Goal: Task Accomplishment & Management: Complete application form

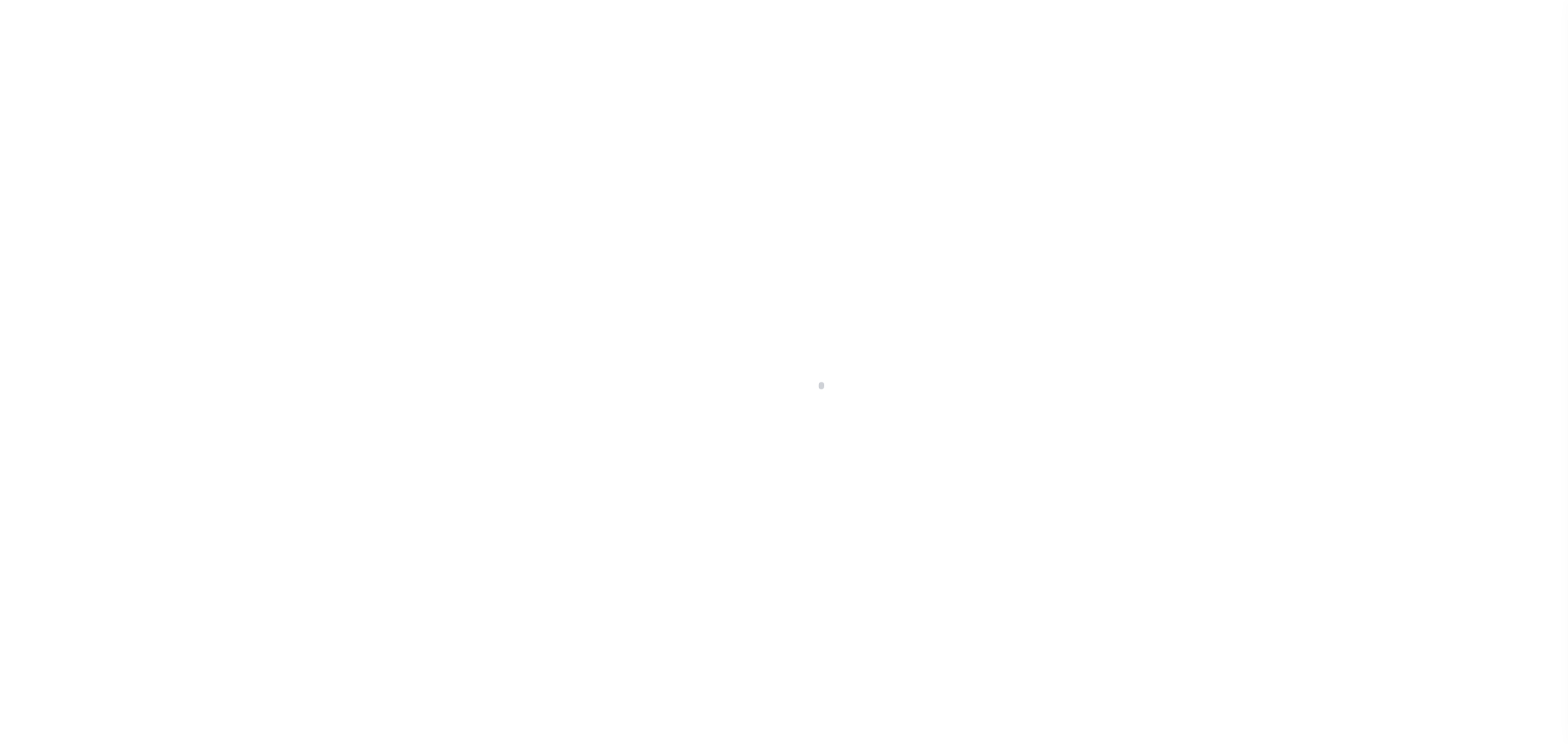
select select "OP2"
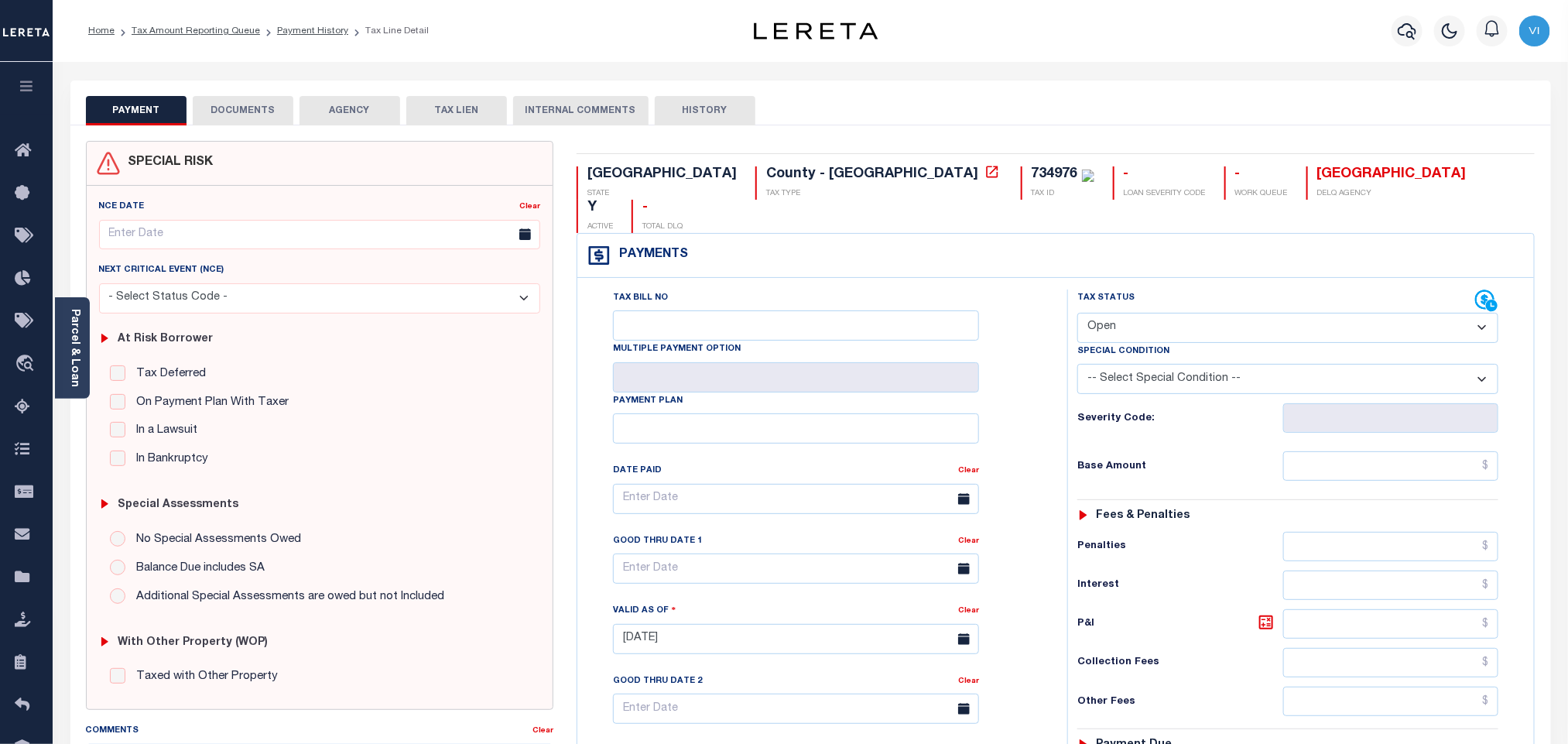
click at [277, 114] on button "DOCUMENTS" at bounding box center [243, 111] width 101 height 29
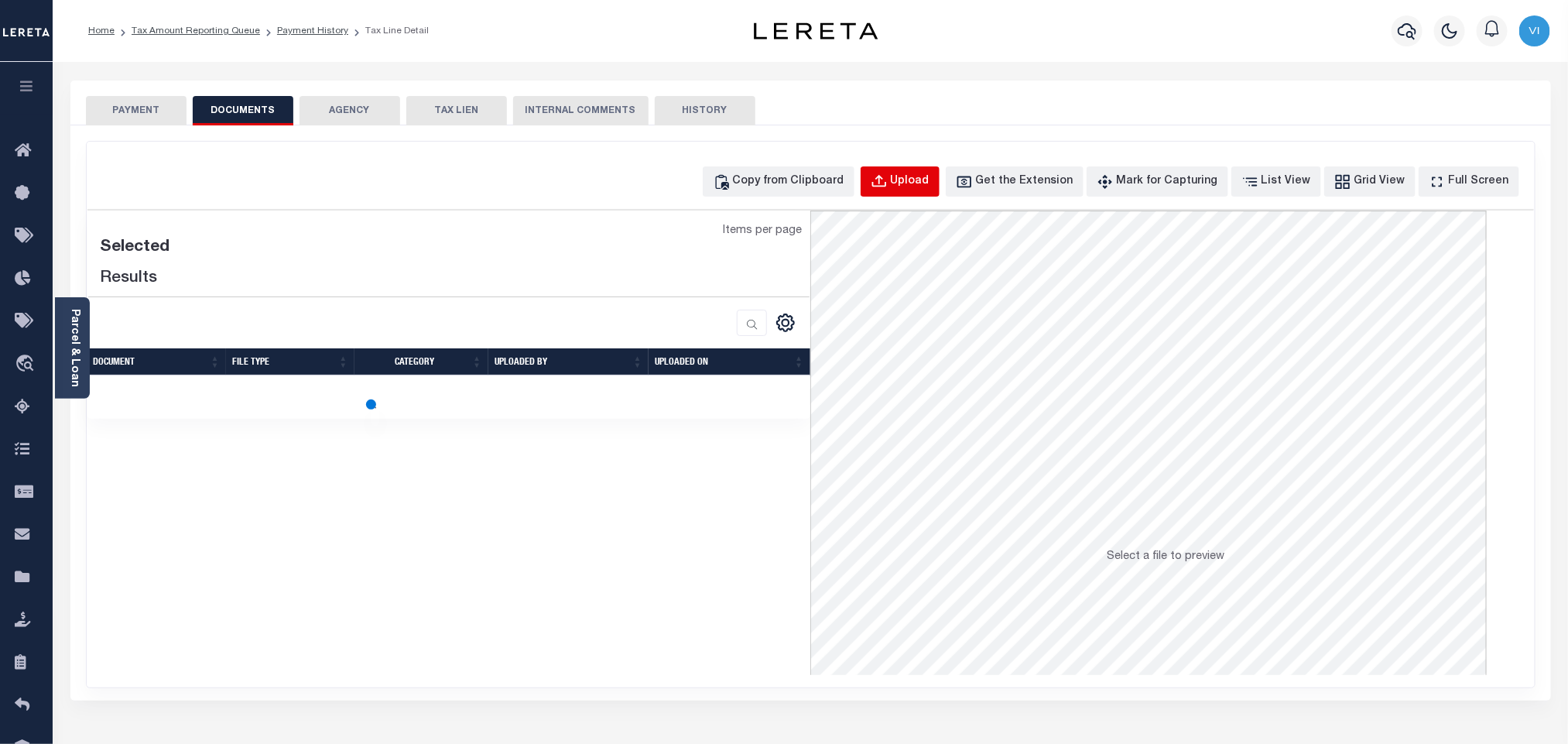
click at [929, 186] on div "Upload" at bounding box center [910, 181] width 38 height 17
select select "POP"
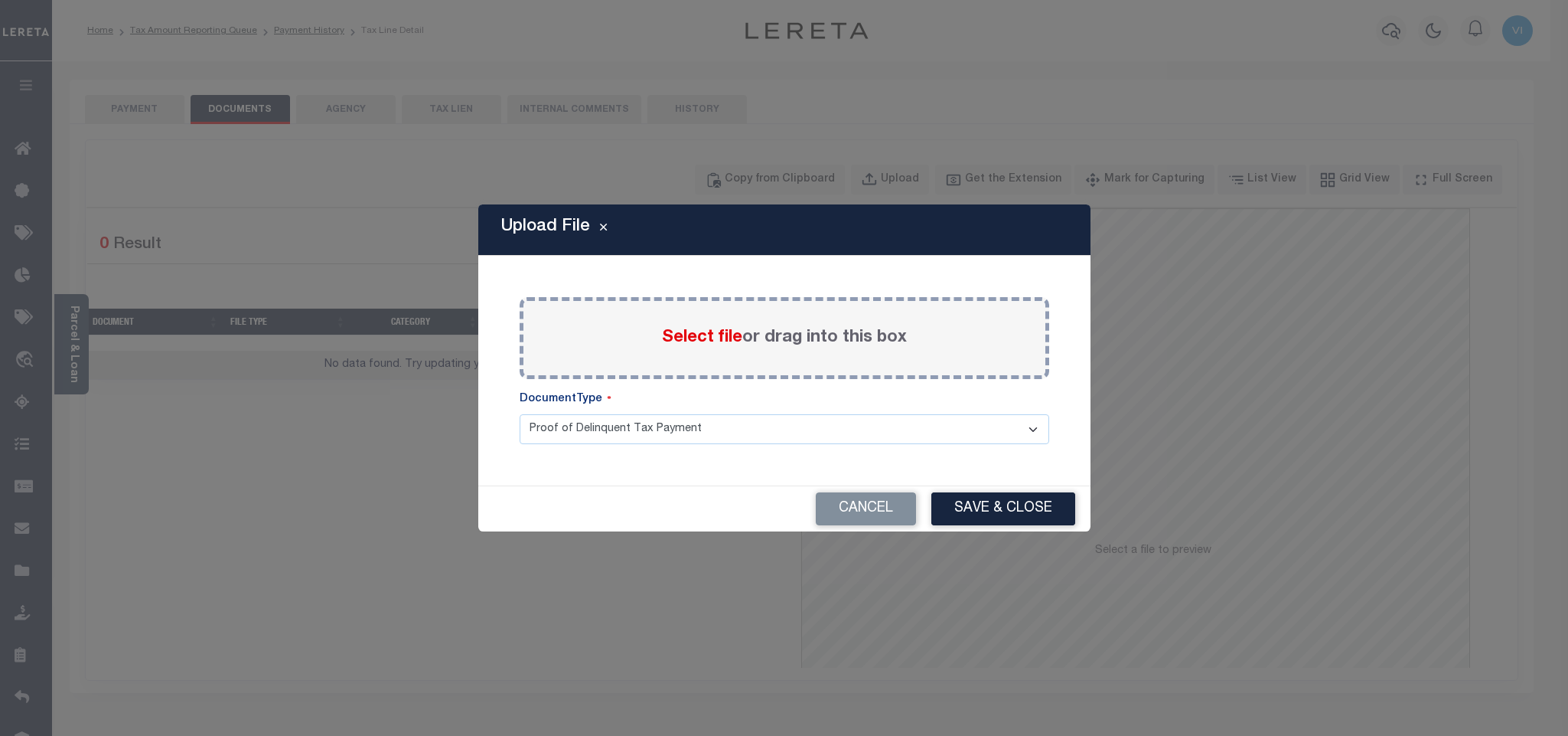
click at [682, 338] on span "Select file" at bounding box center [702, 337] width 81 height 17
click at [0, 0] on input "Select file or drag into this box" at bounding box center [0, 0] width 0 height 0
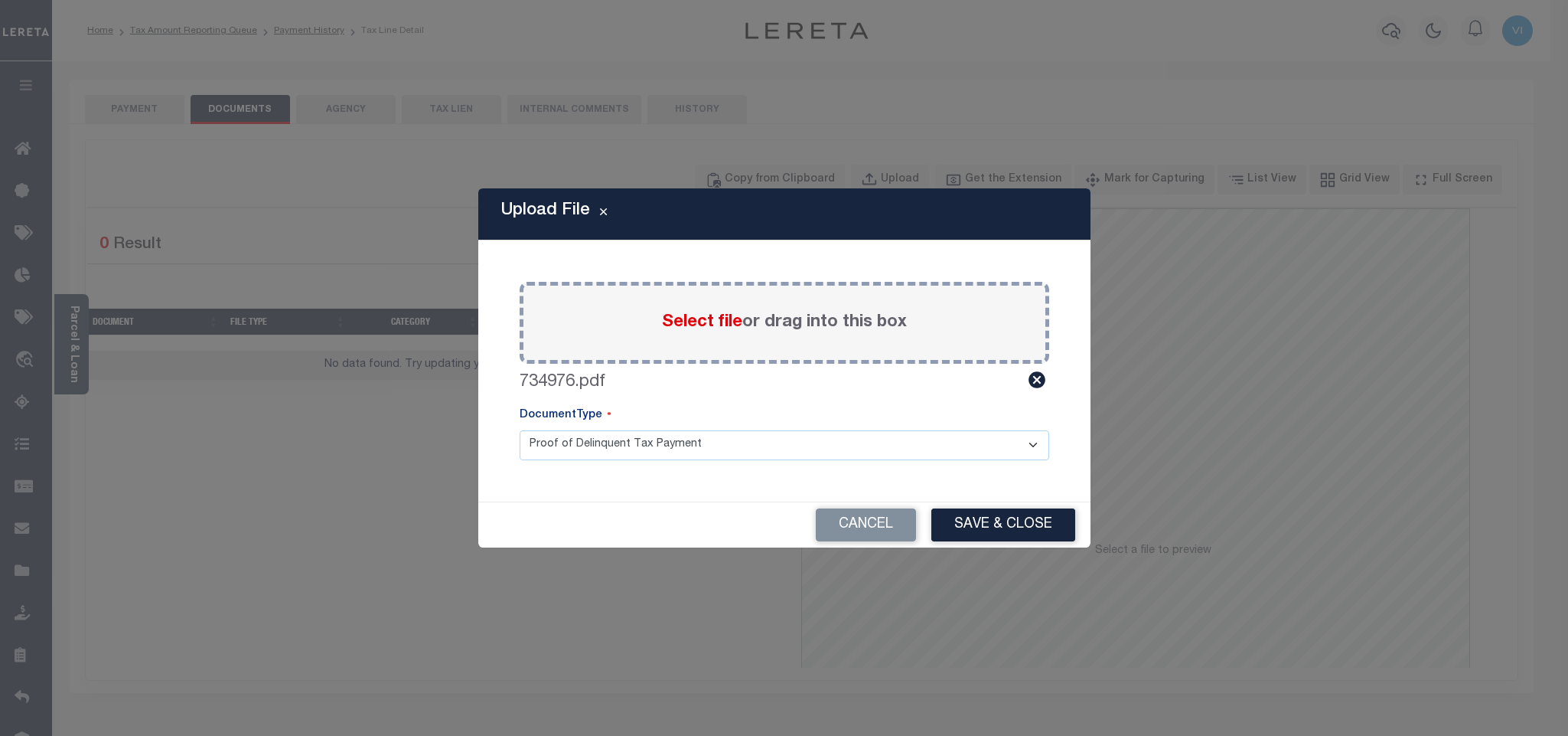
drag, startPoint x: 682, startPoint y: 338, endPoint x: 568, endPoint y: 450, distance: 159.8
click at [568, 450] on select "Proof of Delinquent Tax Payment" at bounding box center [784, 445] width 529 height 30
click at [519, 431] on select "Proof of Delinquent Tax Payment" at bounding box center [784, 445] width 529 height 30
click at [985, 531] on button "Save & Close" at bounding box center [1003, 525] width 144 height 33
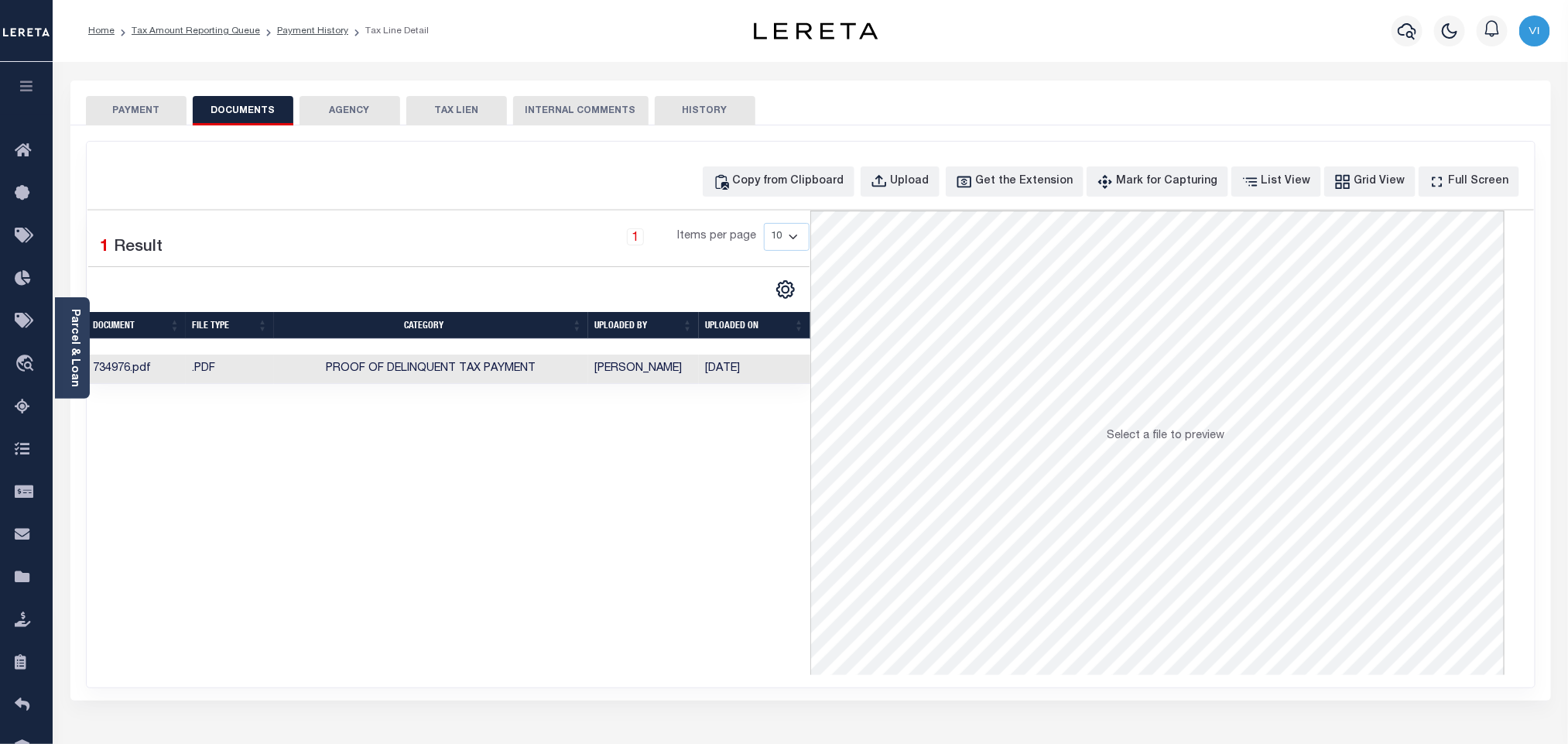
click at [135, 100] on button "PAYMENT" at bounding box center [137, 111] width 101 height 29
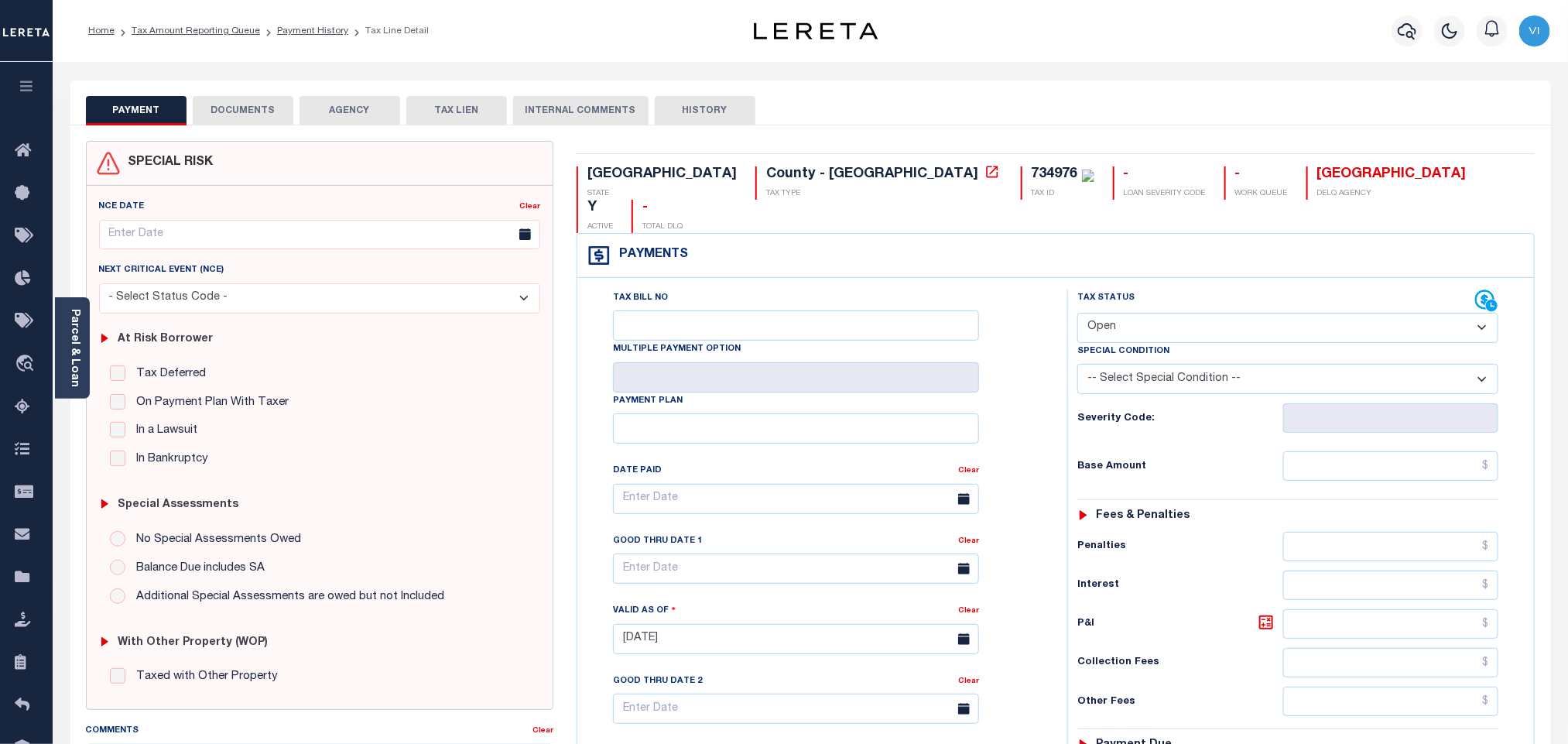
drag, startPoint x: 1146, startPoint y: 292, endPoint x: 1143, endPoint y: 307, distance: 15.3
click at [1146, 312] on select "- Select Status Code - Open Due/Unpaid Paid Incomplete No Tax Due Internal Refu…" at bounding box center [1288, 327] width 421 height 30
select select "PYD"
click at [1078, 312] on select "- Select Status Code - Open Due/Unpaid Paid Incomplete No Tax Due Internal Refu…" at bounding box center [1288, 327] width 421 height 30
type input "[DATE]"
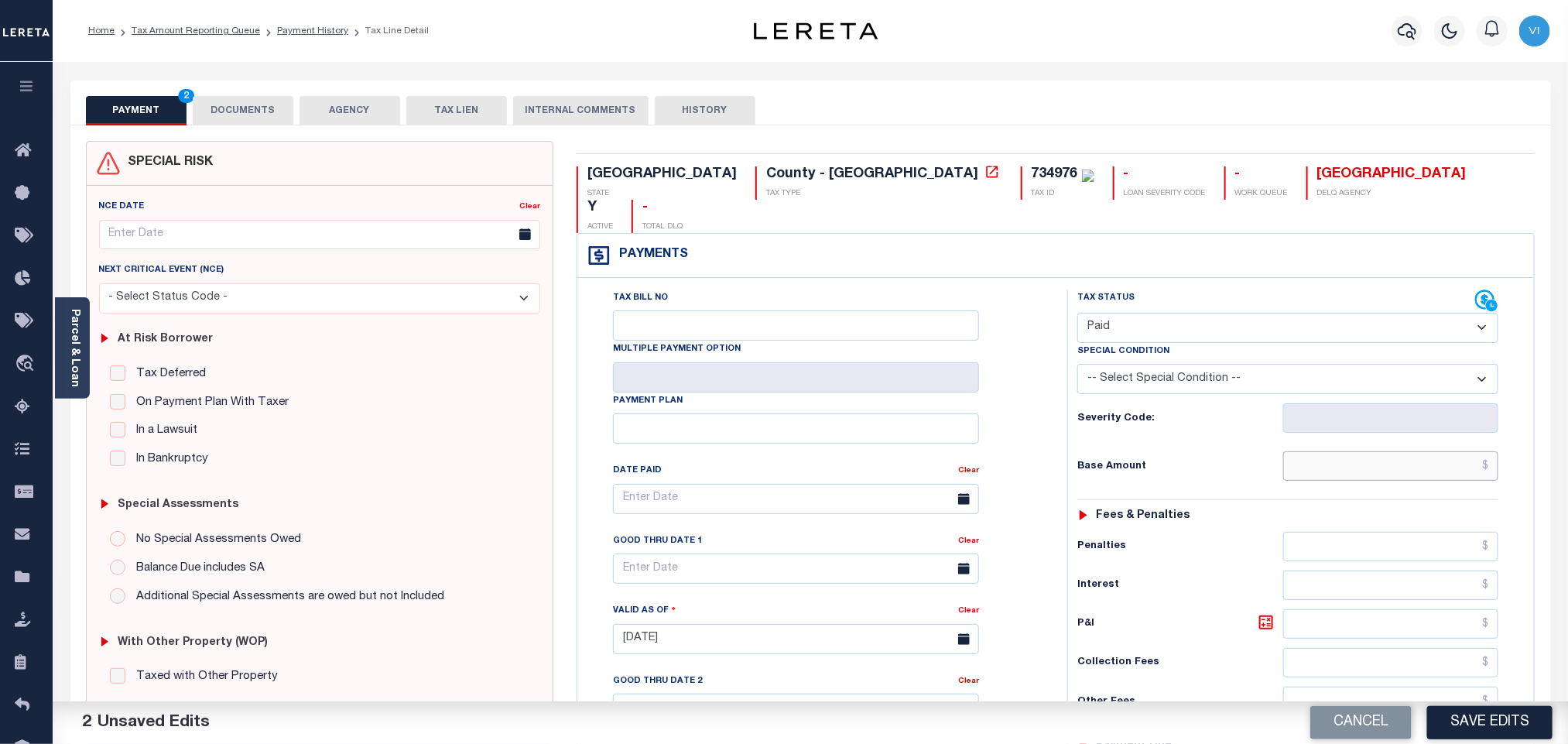
click at [1336, 451] on input "text" at bounding box center [1391, 465] width 216 height 29
paste input "896.72"
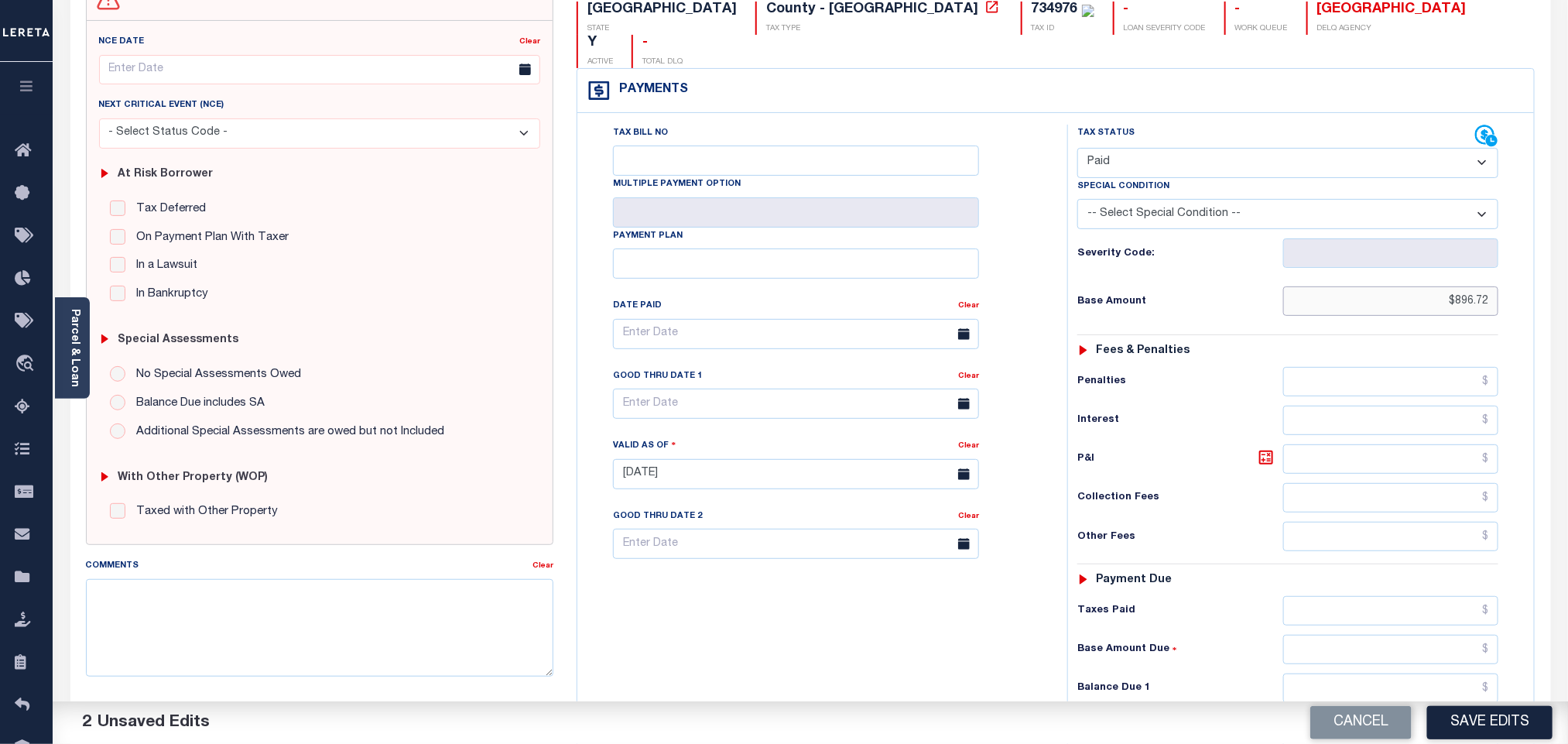
scroll to position [402, 0]
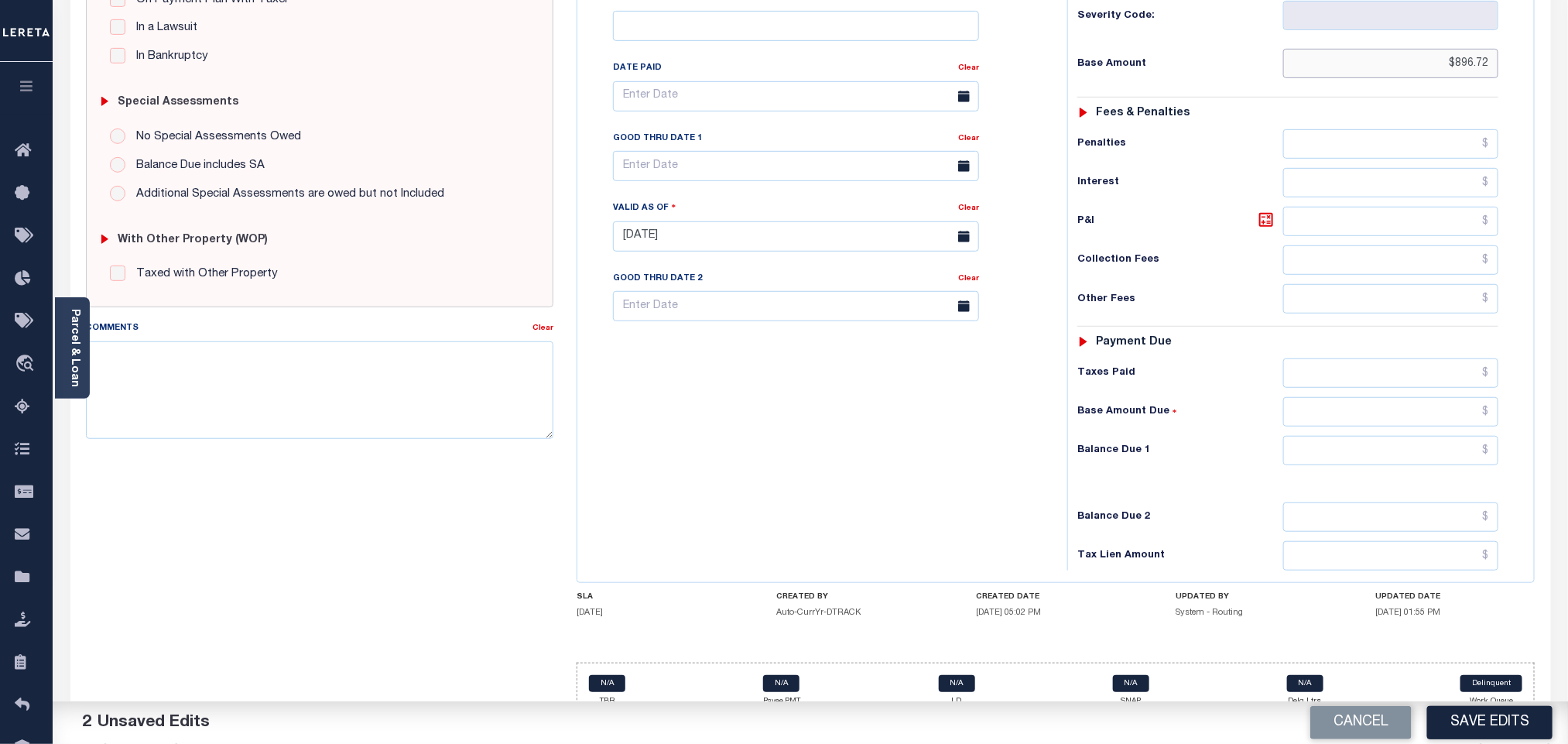
type input "$896.72"
click at [1352, 435] on input "text" at bounding box center [1391, 450] width 216 height 29
type input "$0.00"
click at [1489, 729] on button "Save Edits" at bounding box center [1489, 722] width 126 height 33
type input "$896.72"
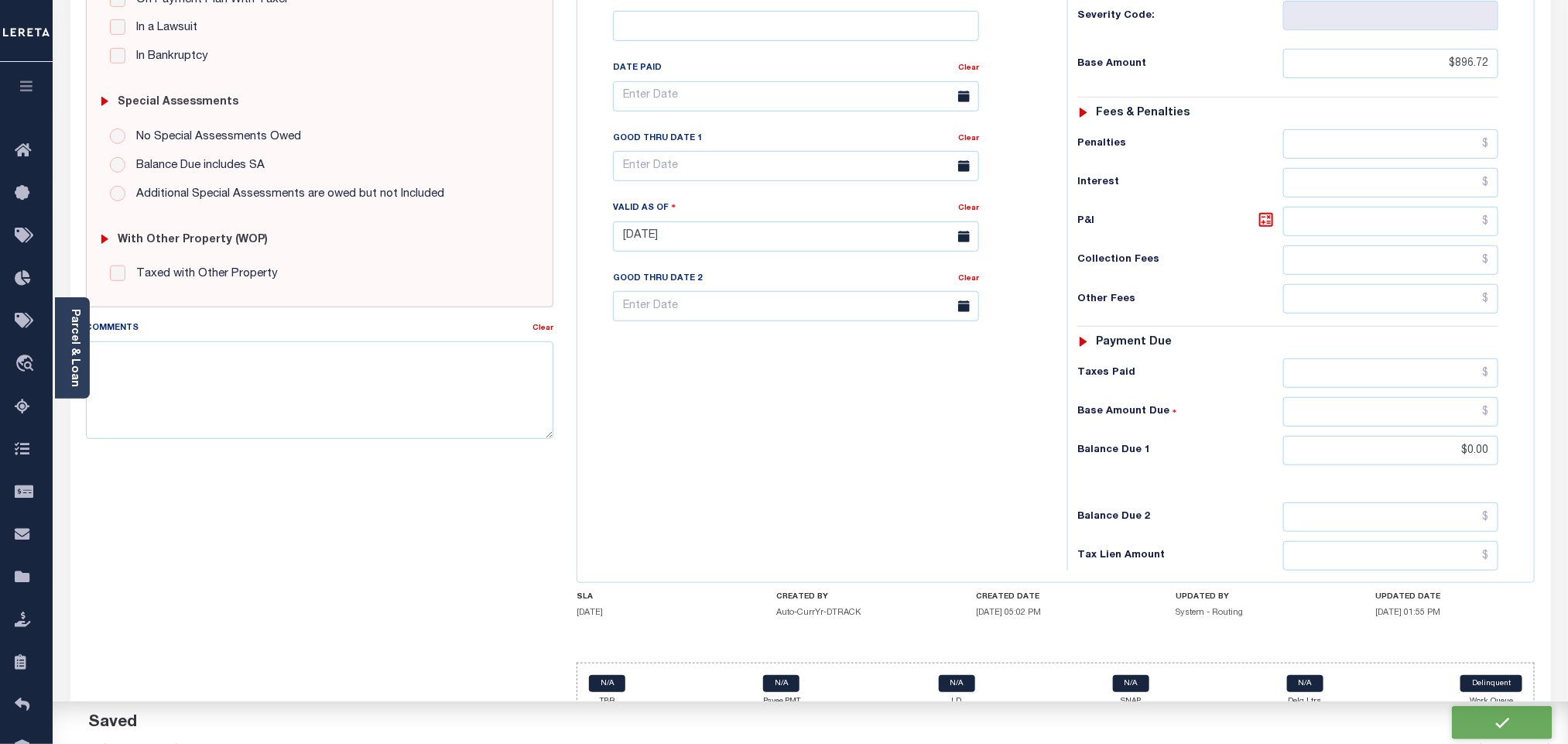
type input "$0"
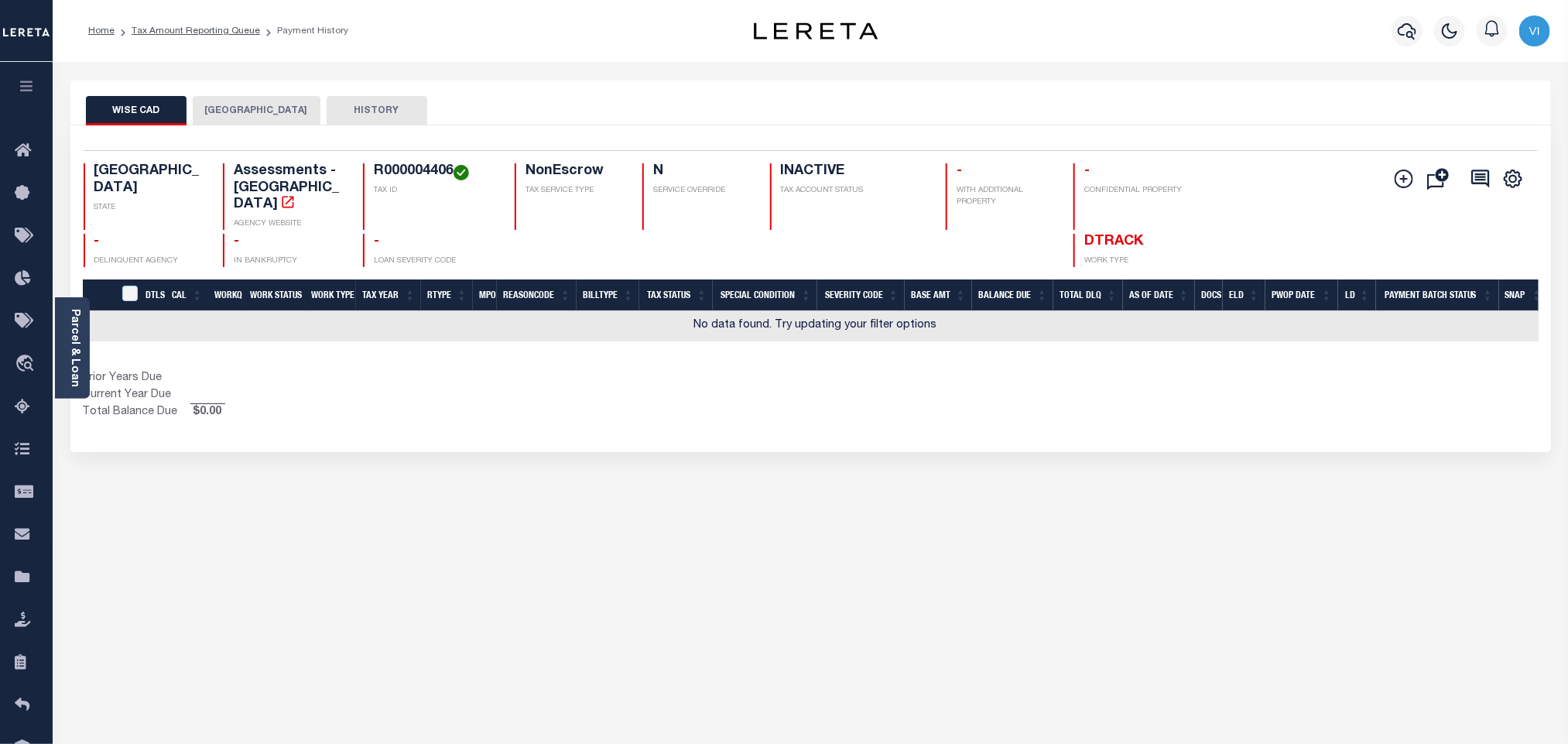
click at [225, 115] on button "[GEOGRAPHIC_DATA]" at bounding box center [256, 111] width 127 height 29
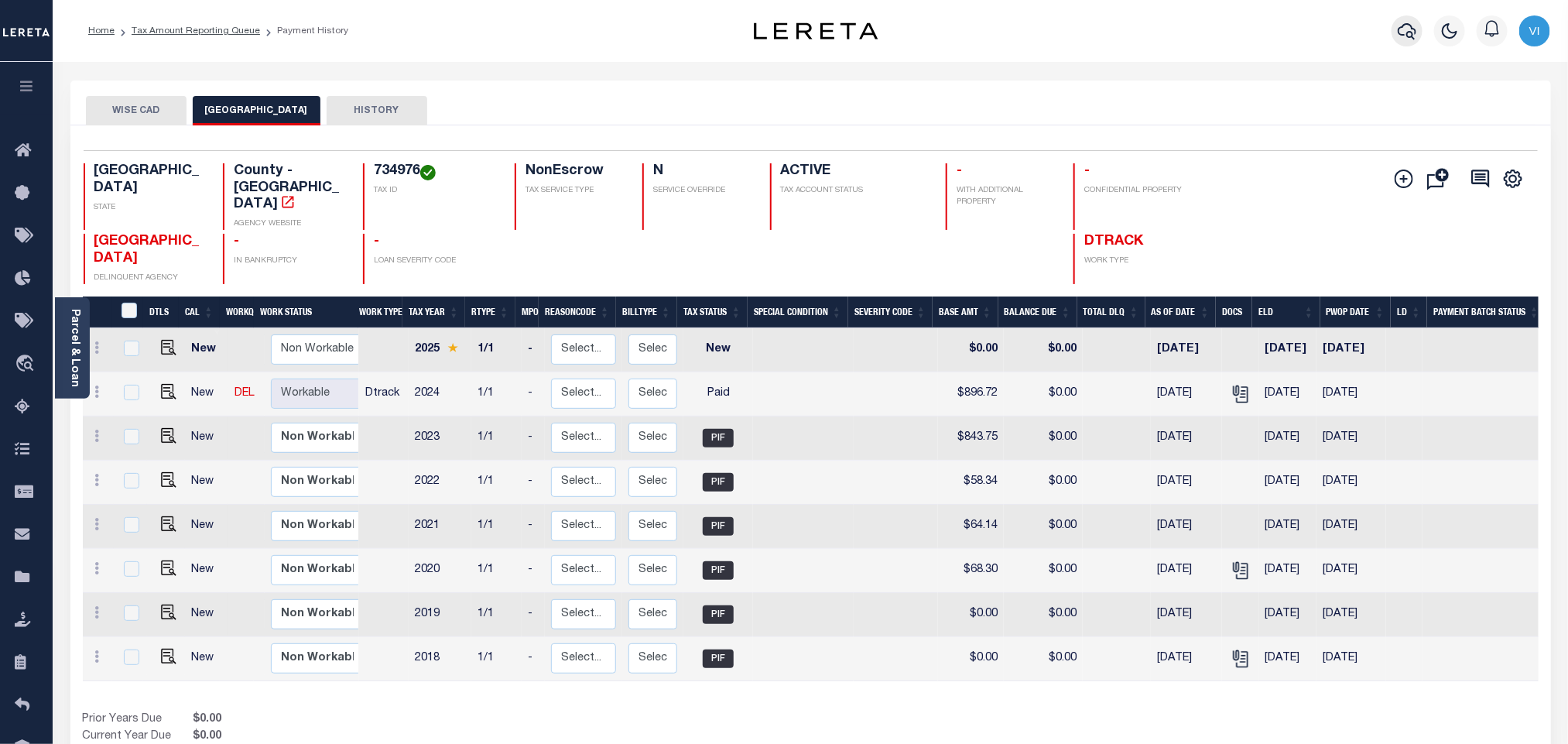
click at [1417, 38] on icon "button" at bounding box center [1407, 31] width 18 height 18
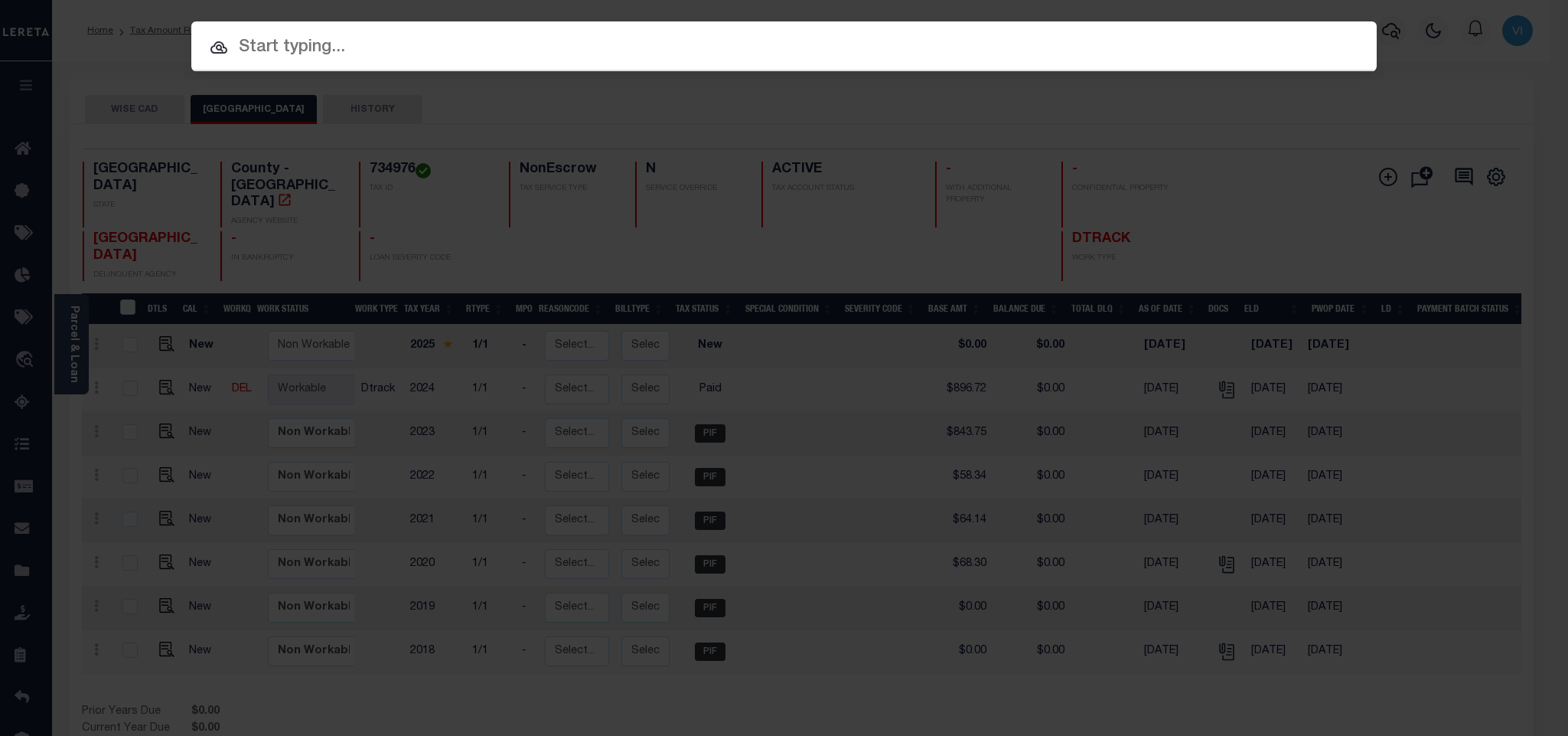
click at [1293, 37] on input "text" at bounding box center [784, 48] width 1186 height 27
paste input "7049208"
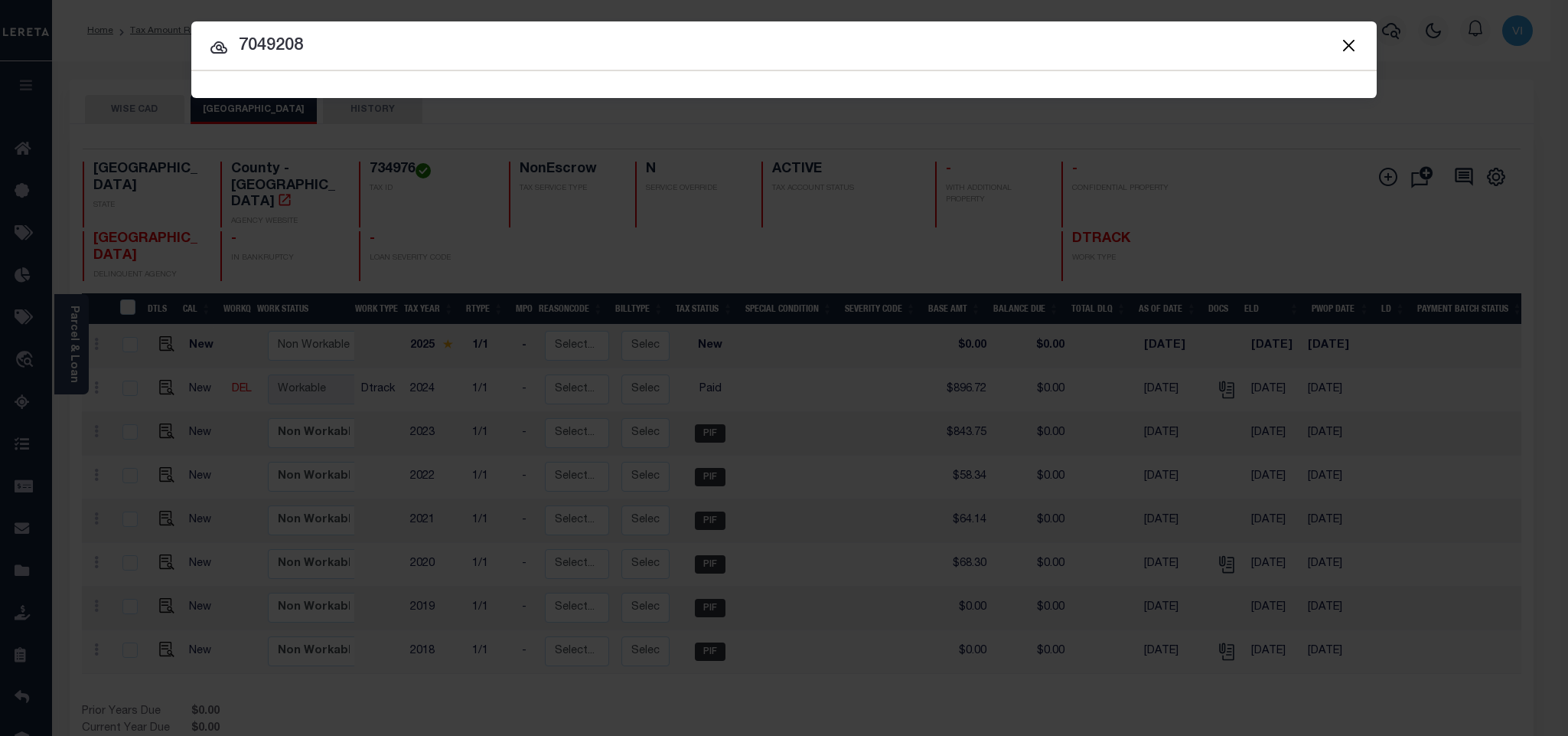
type input "7049208"
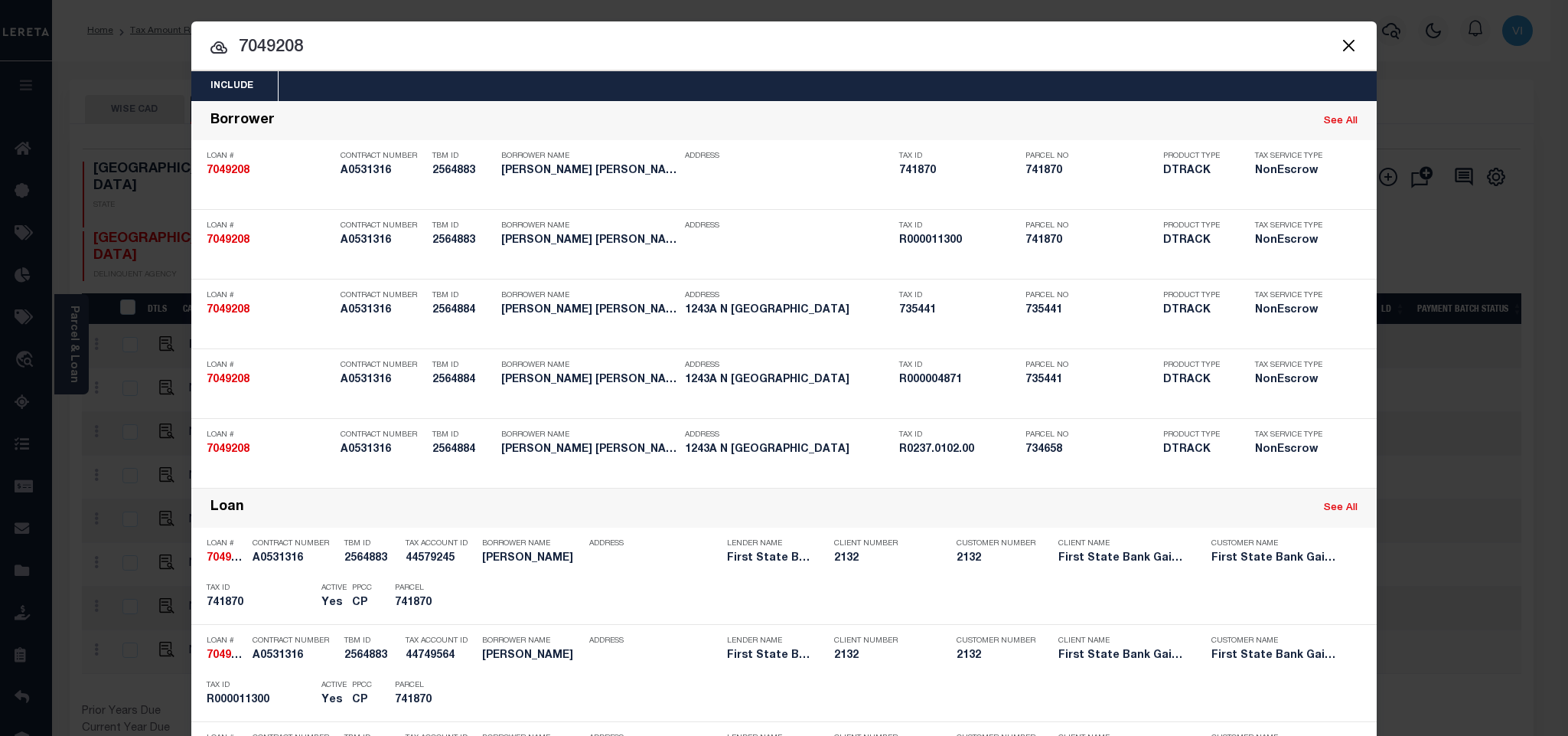
click at [431, 82] on div "Include Loans TBM Customers Borrowers Payments (Lender Non-Disb) Payments (Lend…" at bounding box center [784, 86] width 1186 height 30
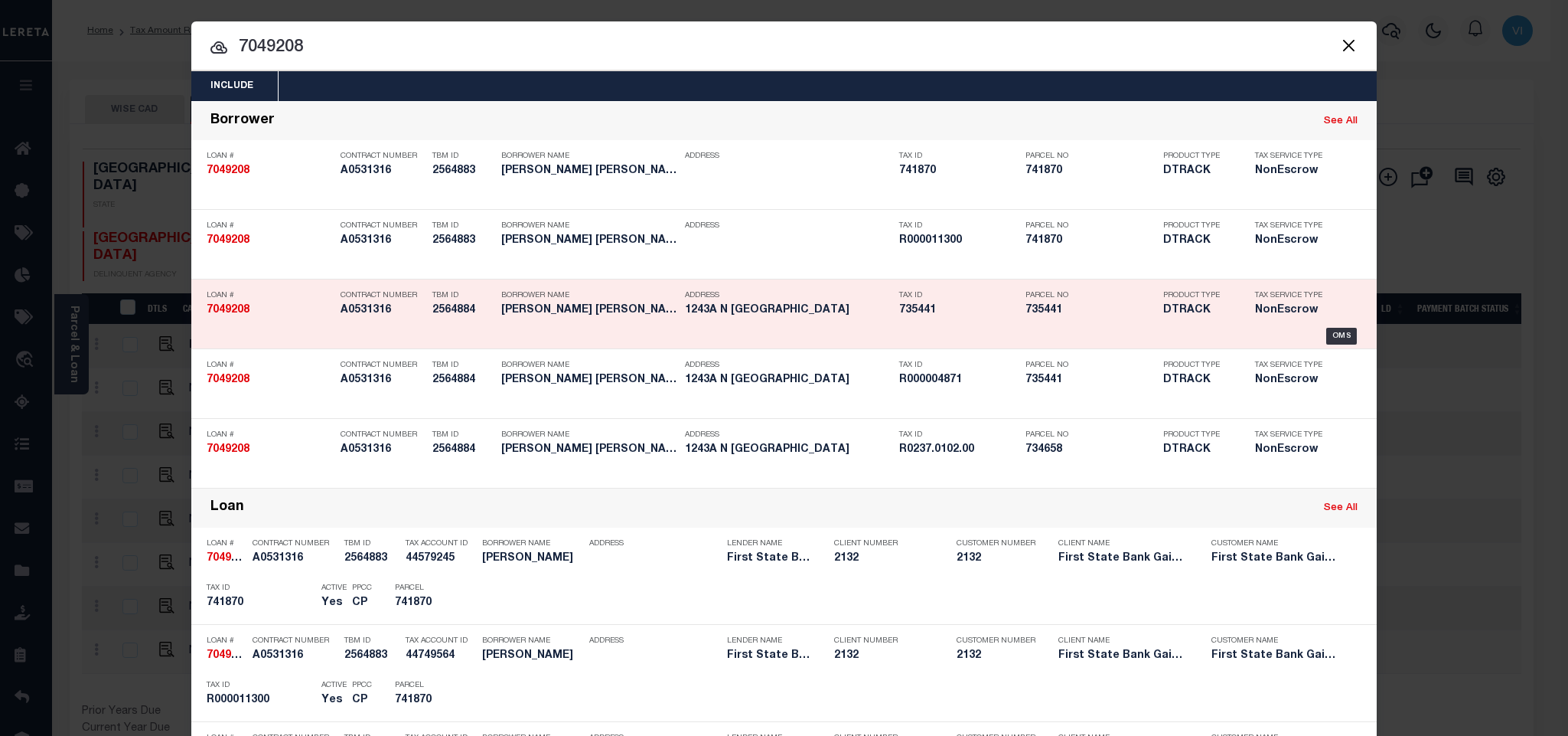
scroll to position [434, 0]
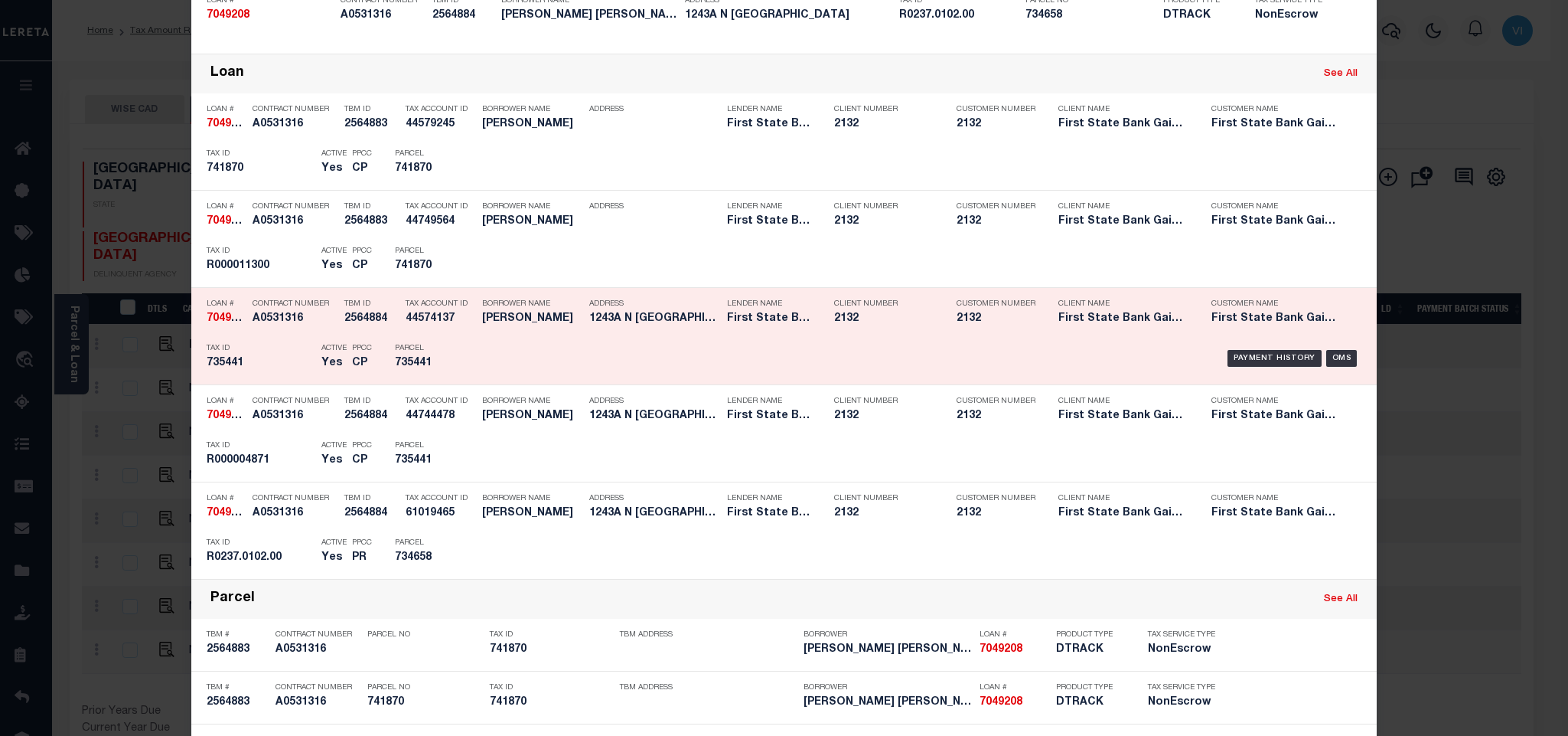
click at [298, 370] on h5 "735441" at bounding box center [260, 363] width 107 height 13
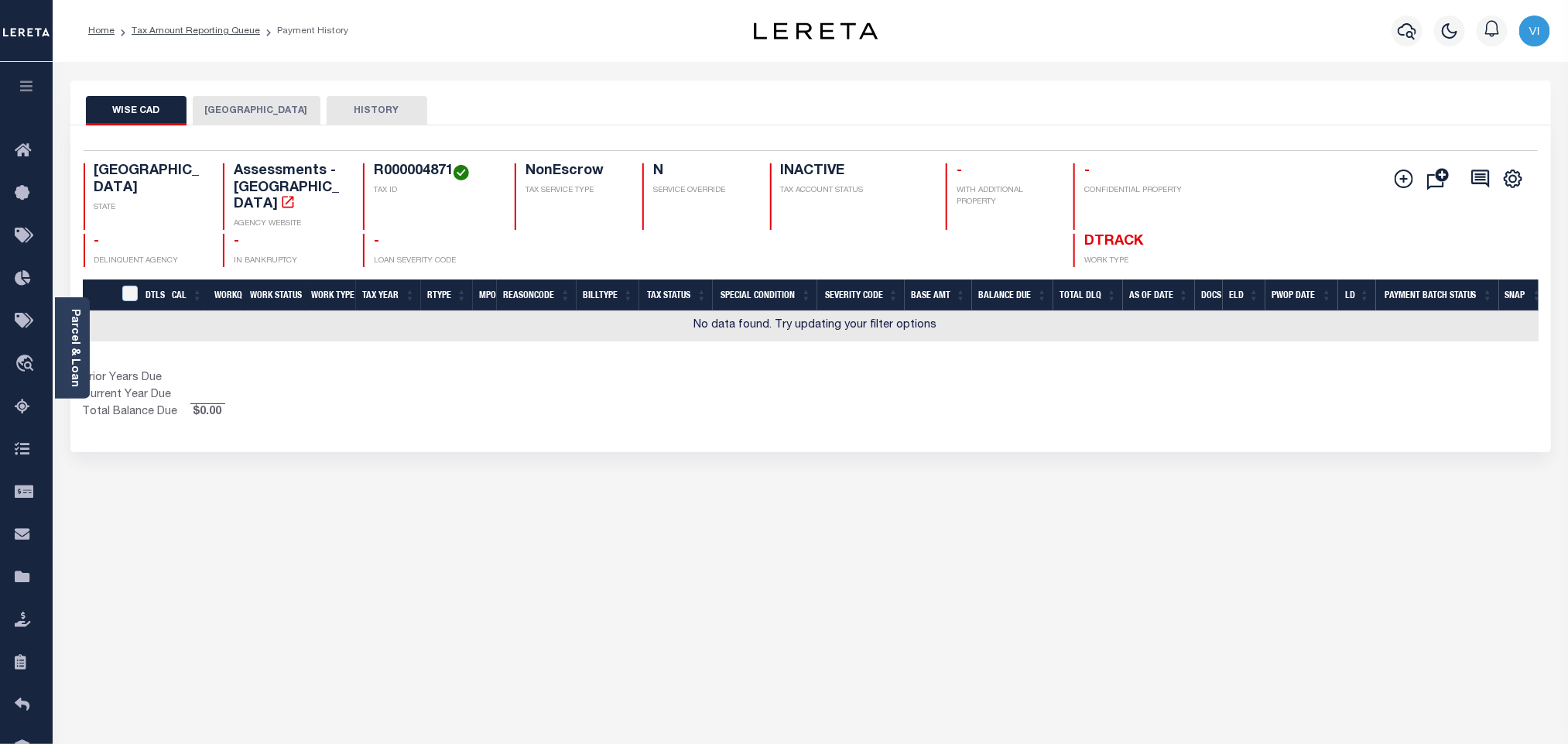
drag, startPoint x: 228, startPoint y: 114, endPoint x: 232, endPoint y: 124, distance: 10.8
click at [228, 114] on button "[GEOGRAPHIC_DATA]" at bounding box center [256, 111] width 127 height 29
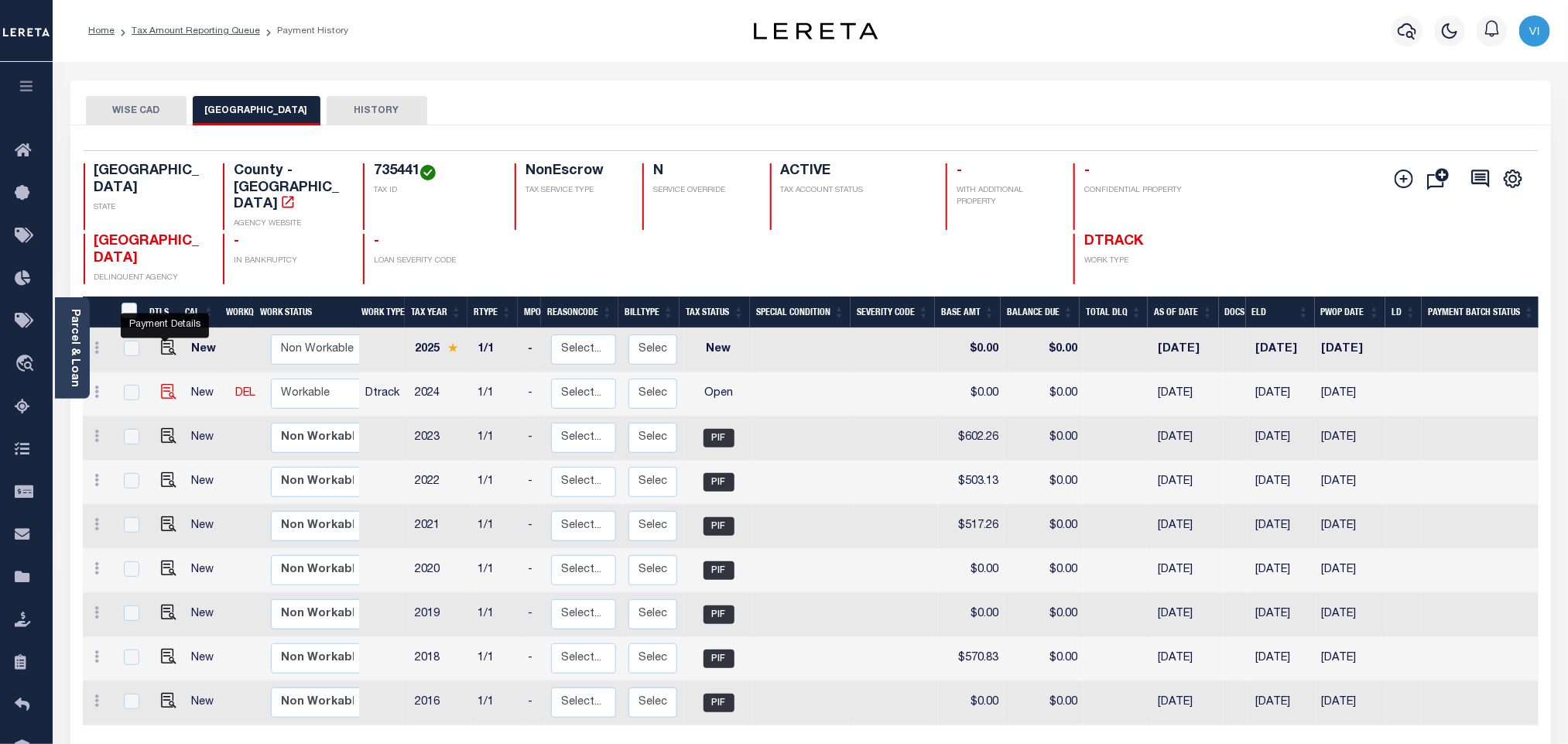
click at [167, 384] on img "" at bounding box center [169, 391] width 16 height 16
checkbox input "true"
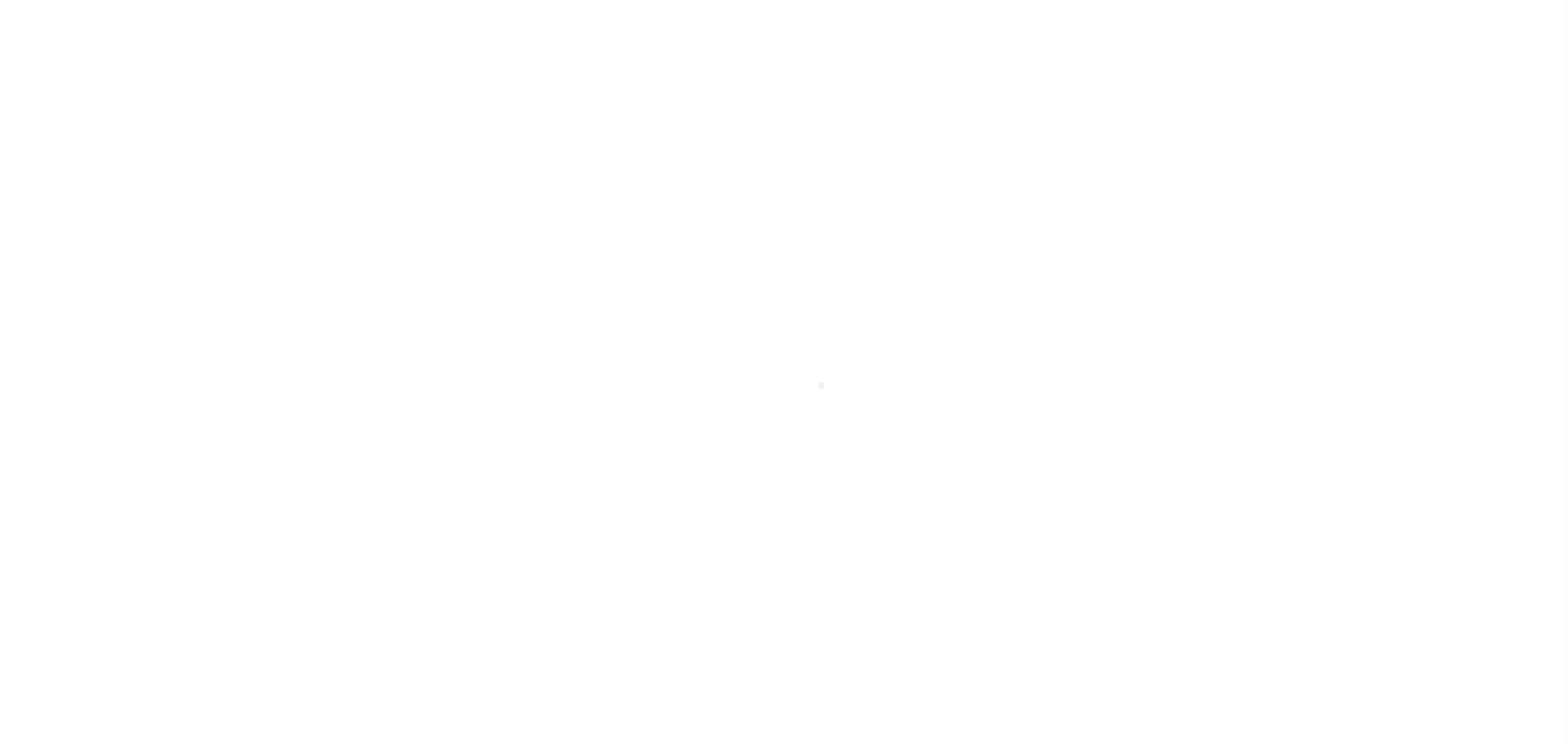
select select "OP2"
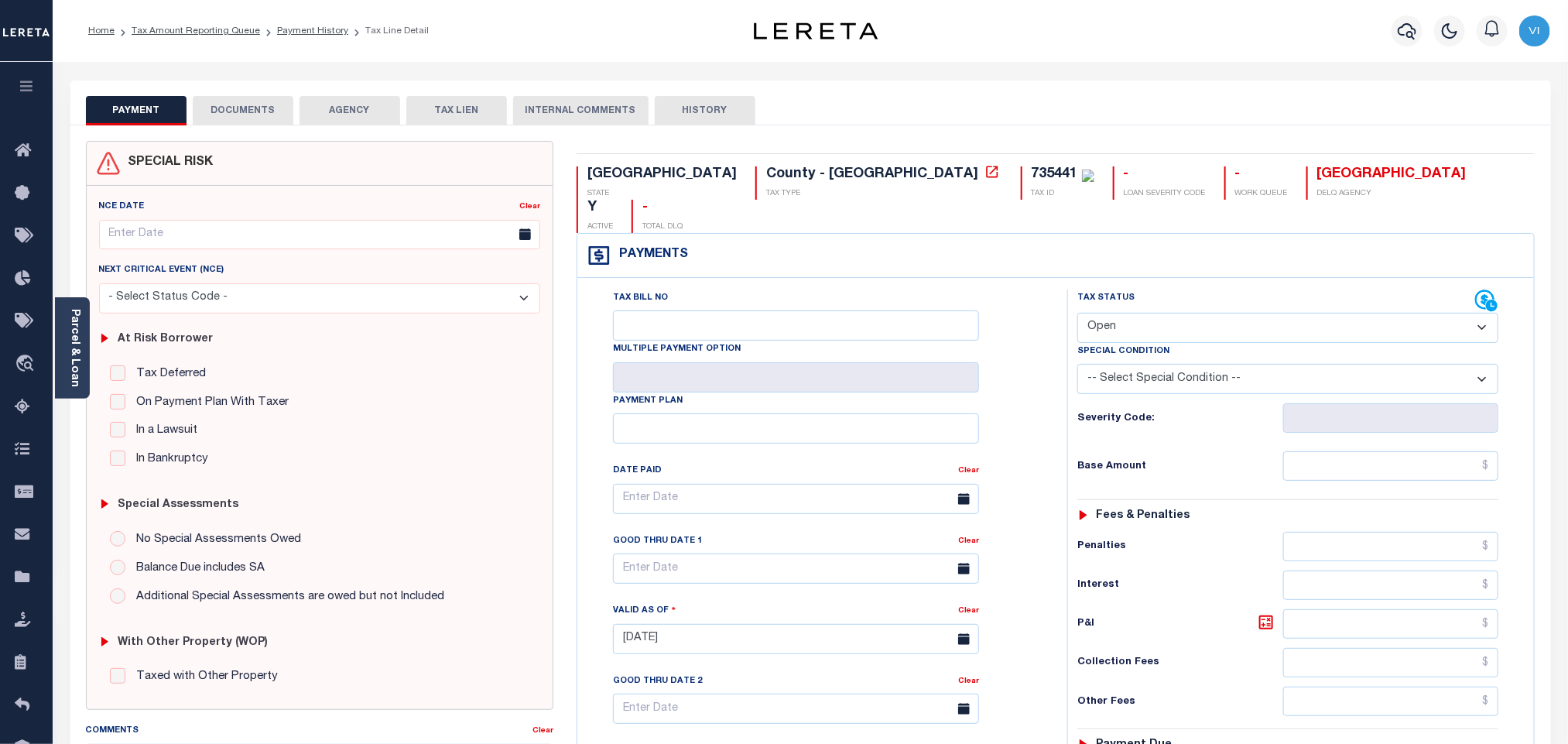
click at [251, 112] on button "DOCUMENTS" at bounding box center [243, 111] width 101 height 29
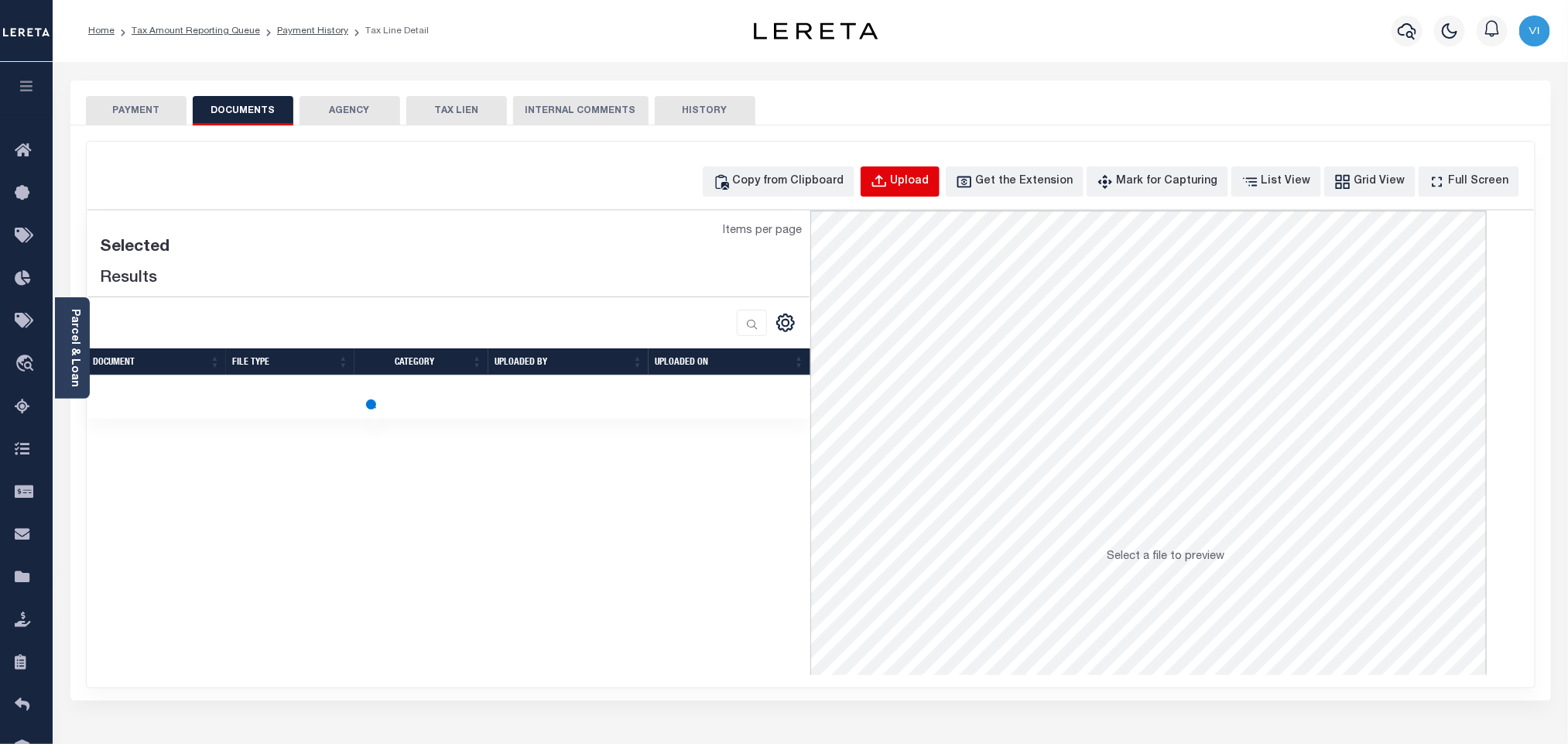
click at [929, 196] on button "Upload" at bounding box center [900, 181] width 79 height 30
select select "POP"
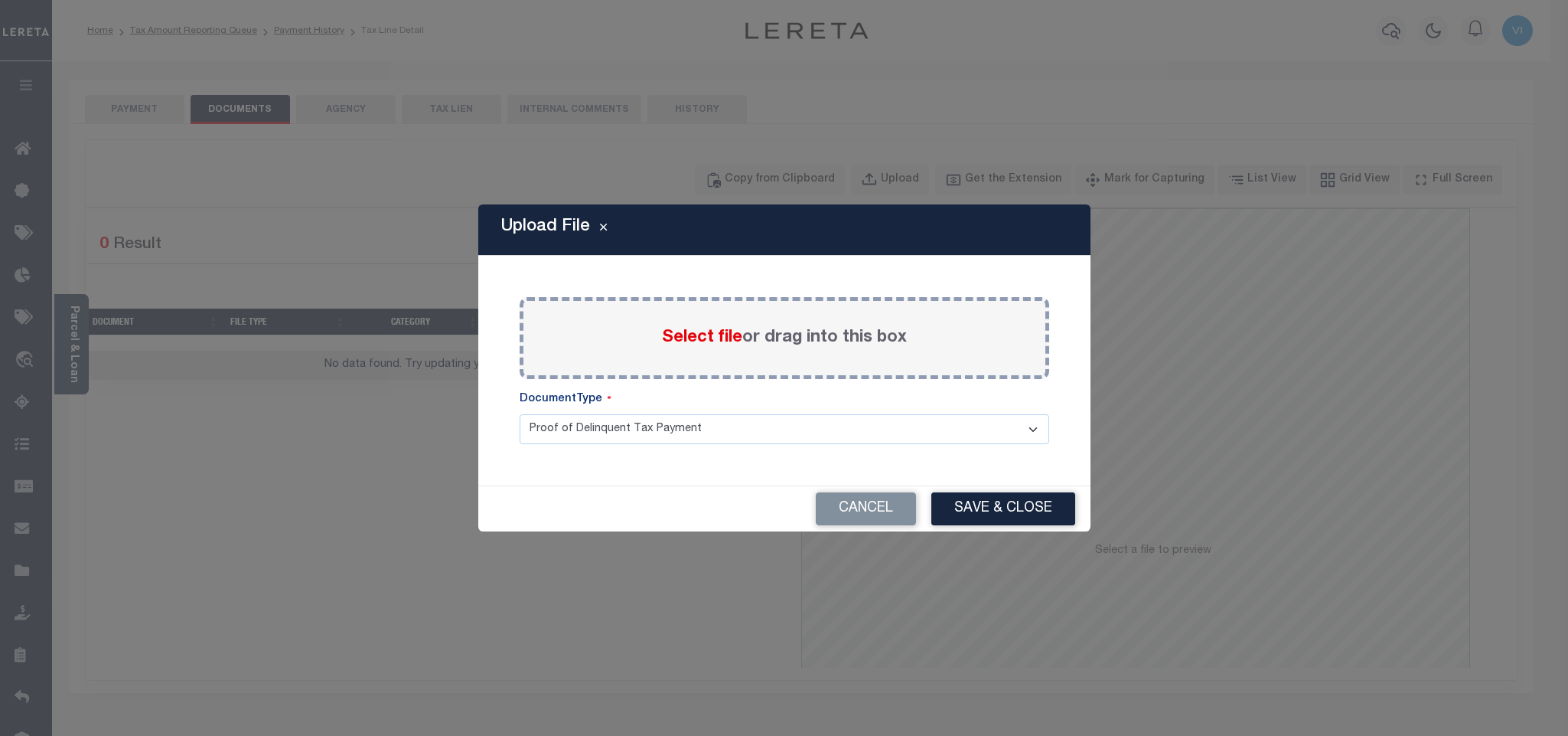
click at [715, 346] on span "Select file" at bounding box center [702, 337] width 81 height 17
click at [0, 0] on input "Select file or drag into this box" at bounding box center [0, 0] width 0 height 0
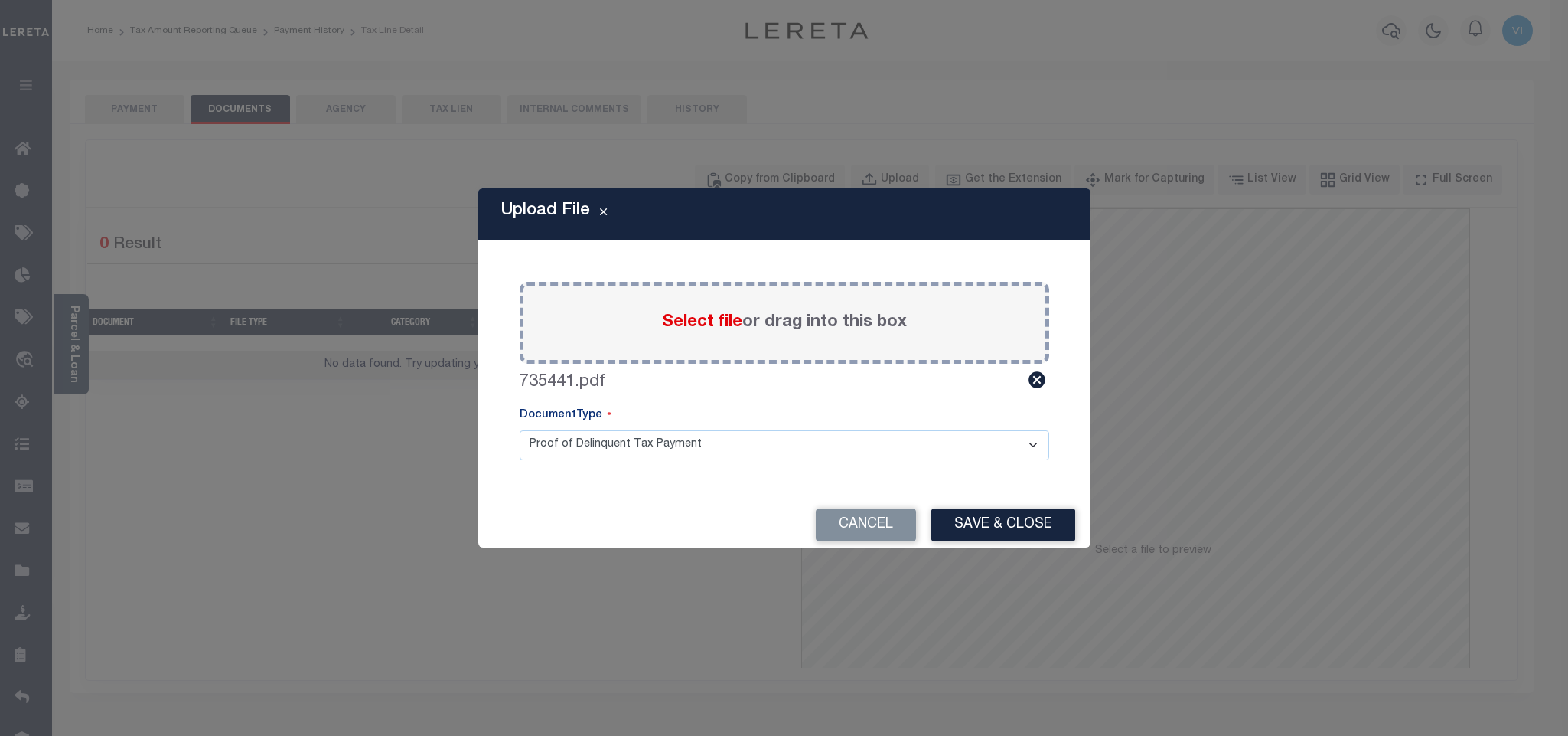
click at [609, 450] on select "Proof of Delinquent Tax Payment" at bounding box center [784, 445] width 529 height 30
click at [519, 431] on select "Proof of Delinquent Tax Payment" at bounding box center [784, 445] width 529 height 30
click at [961, 527] on button "Save & Close" at bounding box center [1003, 525] width 144 height 33
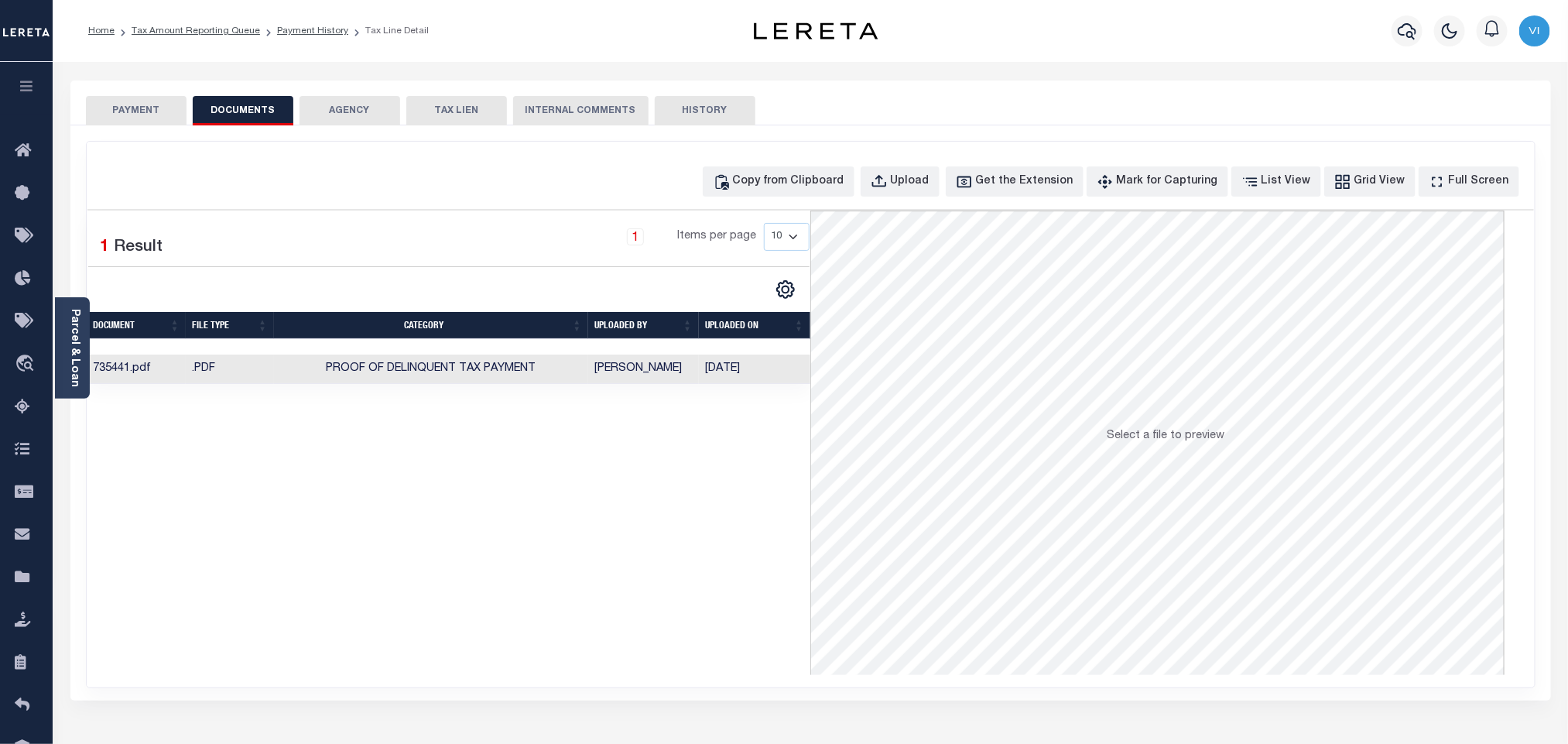
click at [142, 115] on button "PAYMENT" at bounding box center [137, 111] width 101 height 29
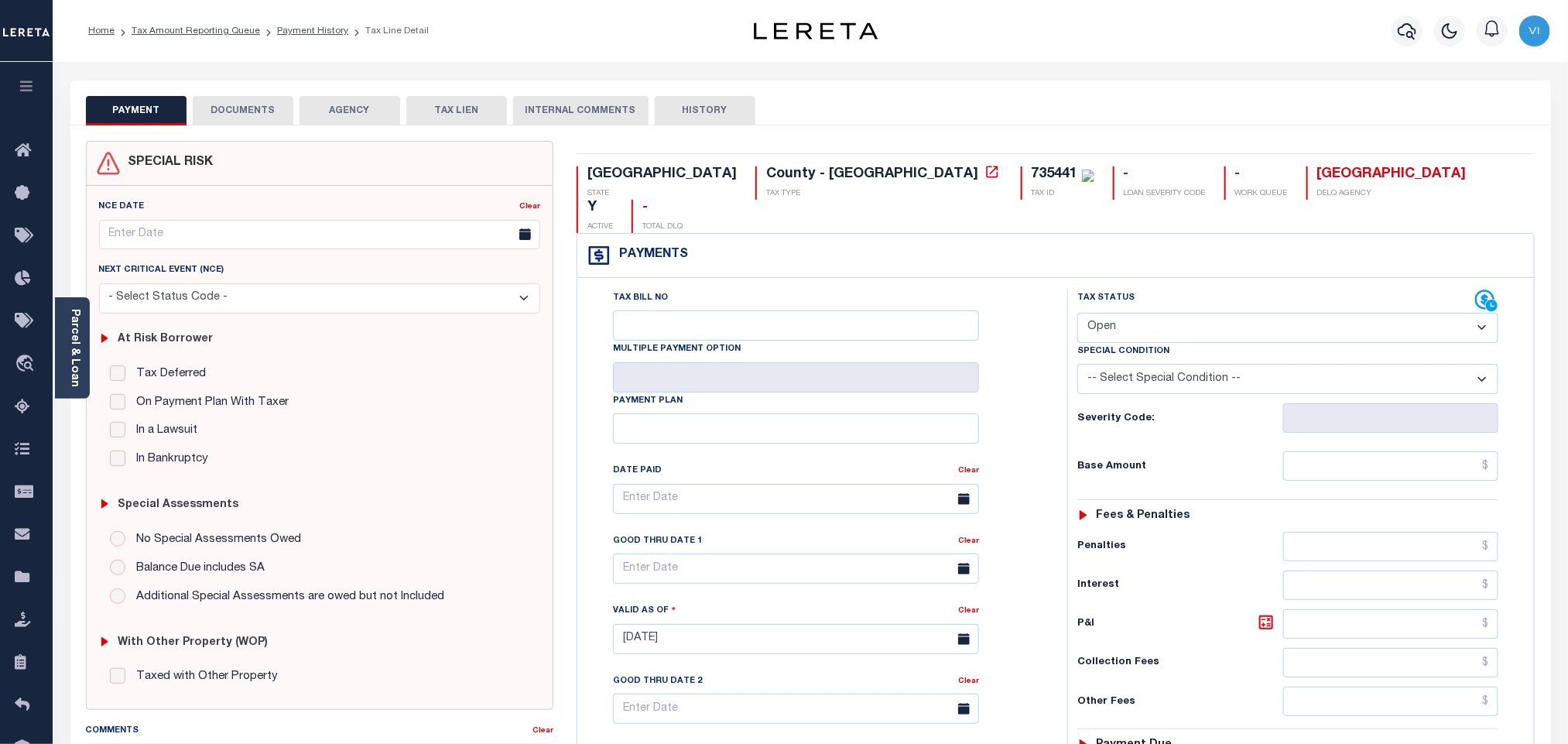
click at [1141, 312] on select "- Select Status Code - Open Due/Unpaid Paid Incomplete No Tax Due Internal Refu…" at bounding box center [1288, 327] width 421 height 30
select select "PYD"
click at [1078, 312] on select "- Select Status Code - Open Due/Unpaid Paid Incomplete No Tax Due Internal Refu…" at bounding box center [1288, 327] width 421 height 30
type input "[DATE]"
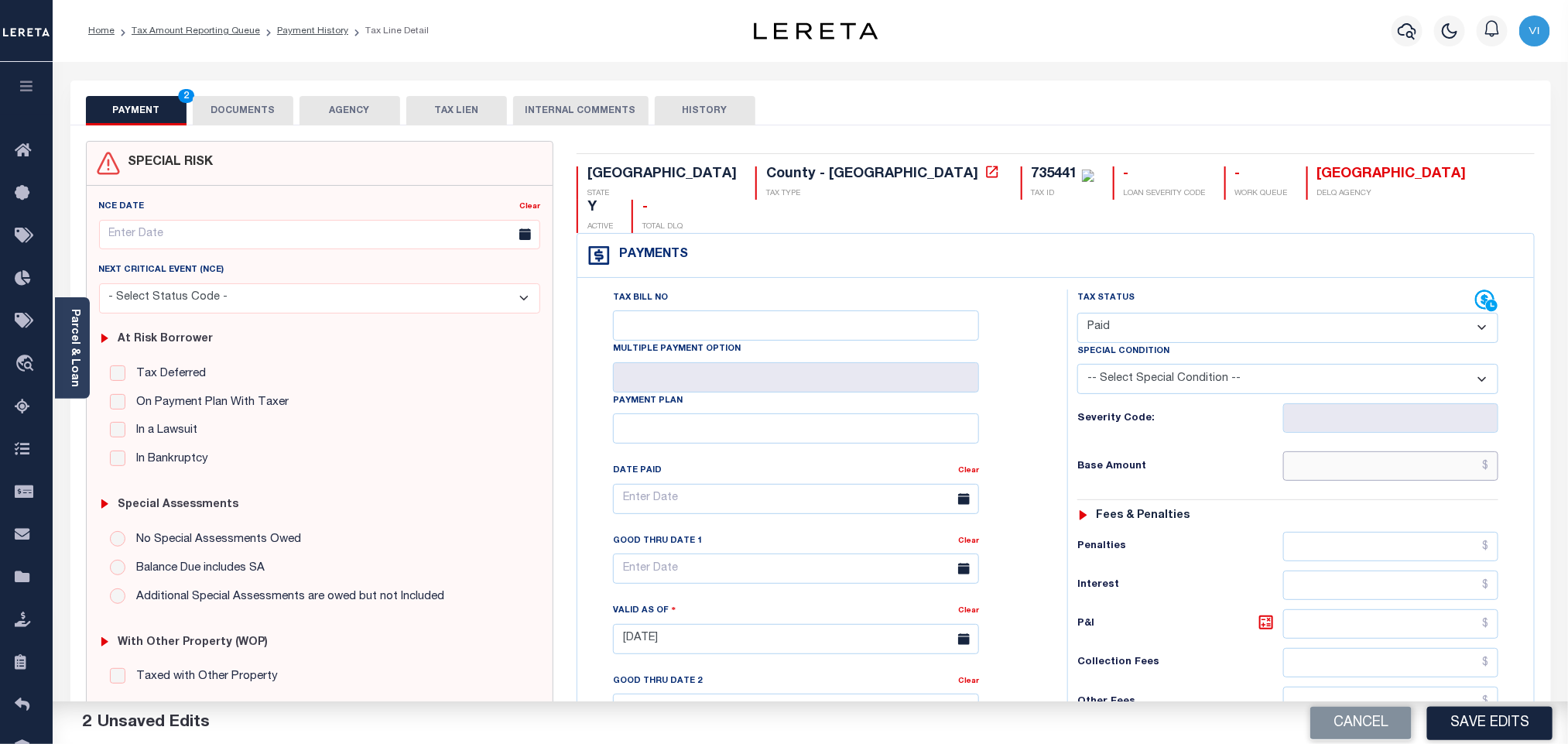
click at [1314, 451] on input "text" at bounding box center [1391, 465] width 216 height 29
paste input "783.53"
type input "$783.53"
click at [80, 351] on link "Parcel & Loan" at bounding box center [74, 347] width 11 height 78
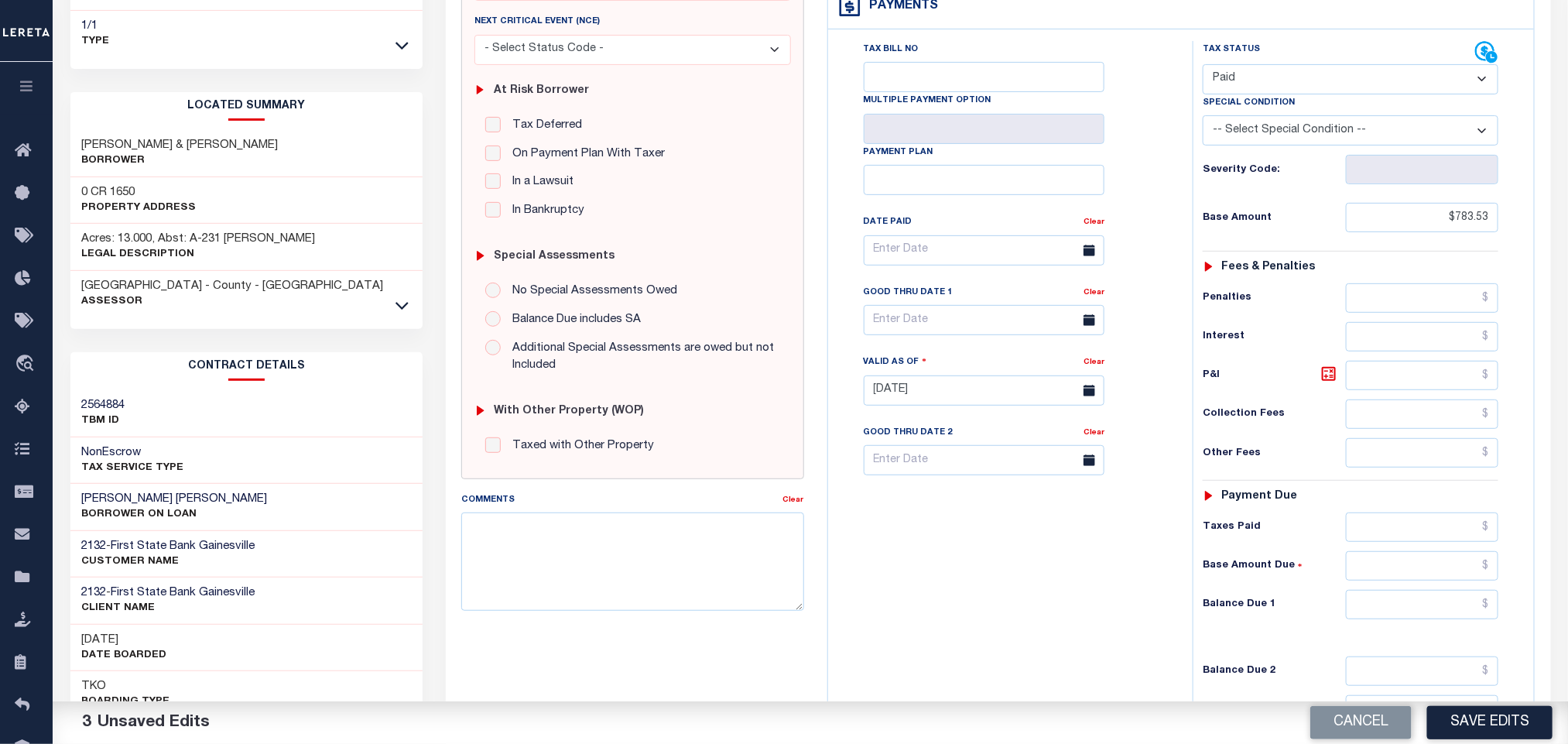
scroll to position [436, 0]
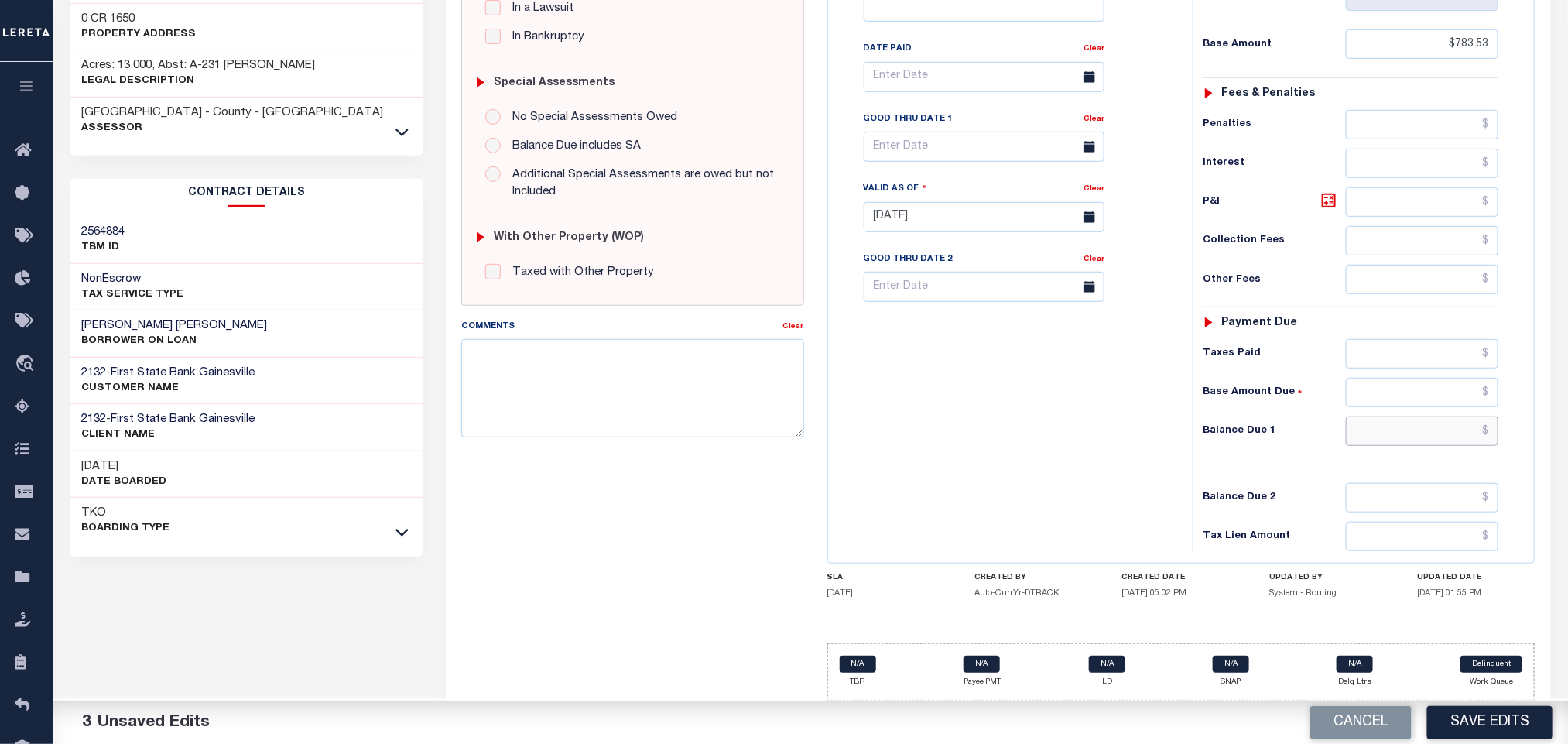
click at [1387, 426] on input "text" at bounding box center [1422, 431] width 153 height 29
type input "$0.00"
click at [1501, 727] on button "Save Edits" at bounding box center [1489, 722] width 126 height 33
type input "$783.53"
type input "$0"
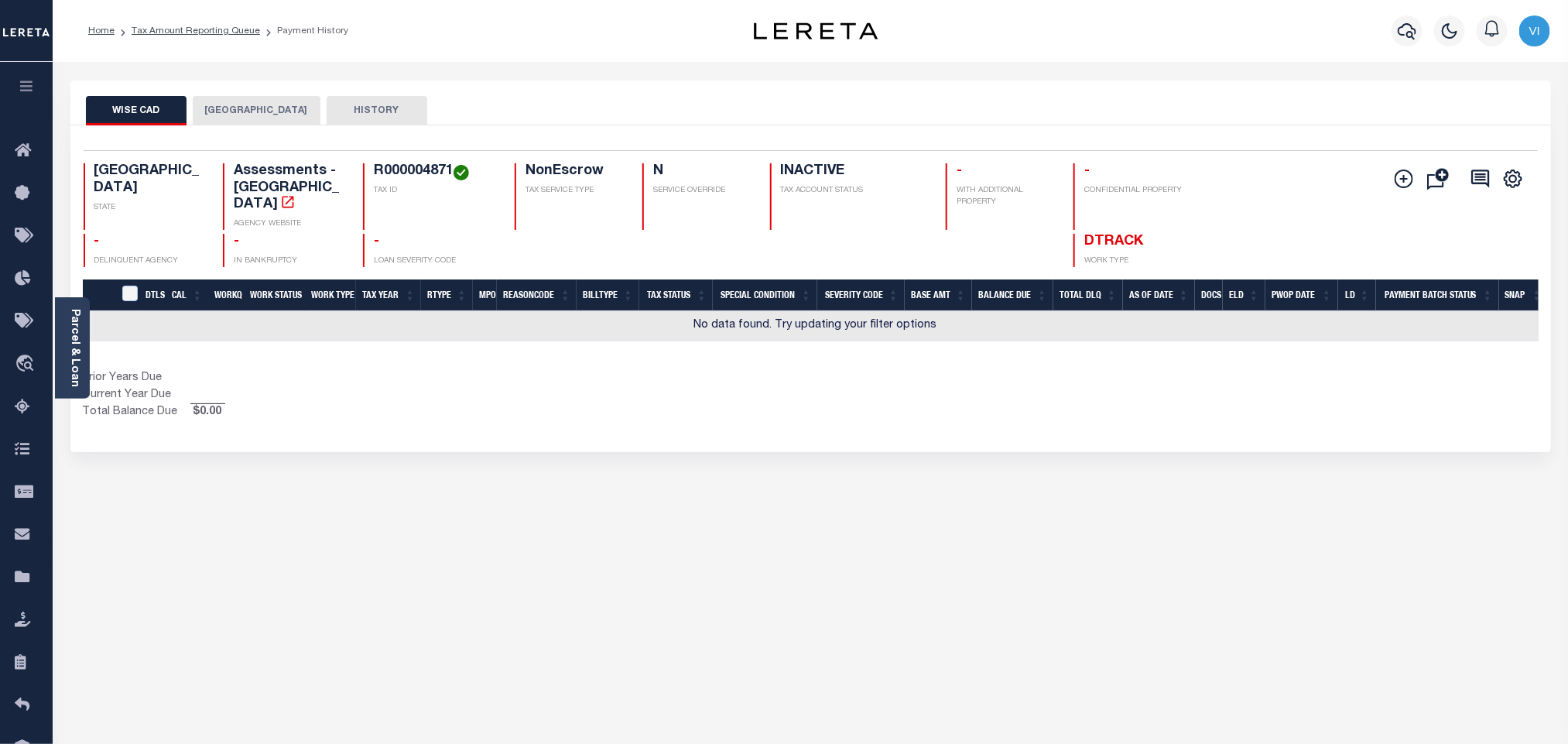
click at [260, 107] on button "[GEOGRAPHIC_DATA]" at bounding box center [256, 111] width 127 height 29
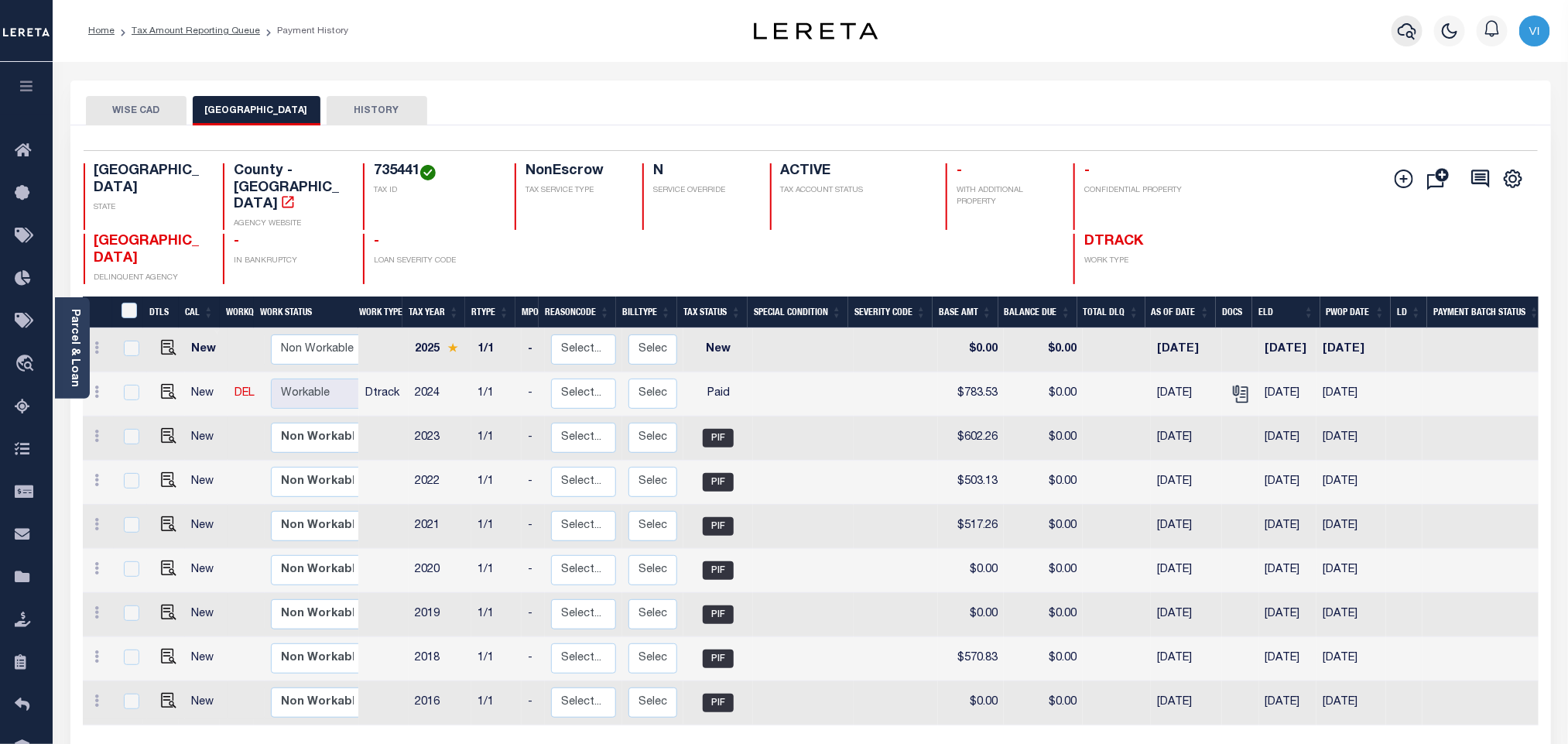
click at [1396, 35] on button "button" at bounding box center [1407, 31] width 31 height 31
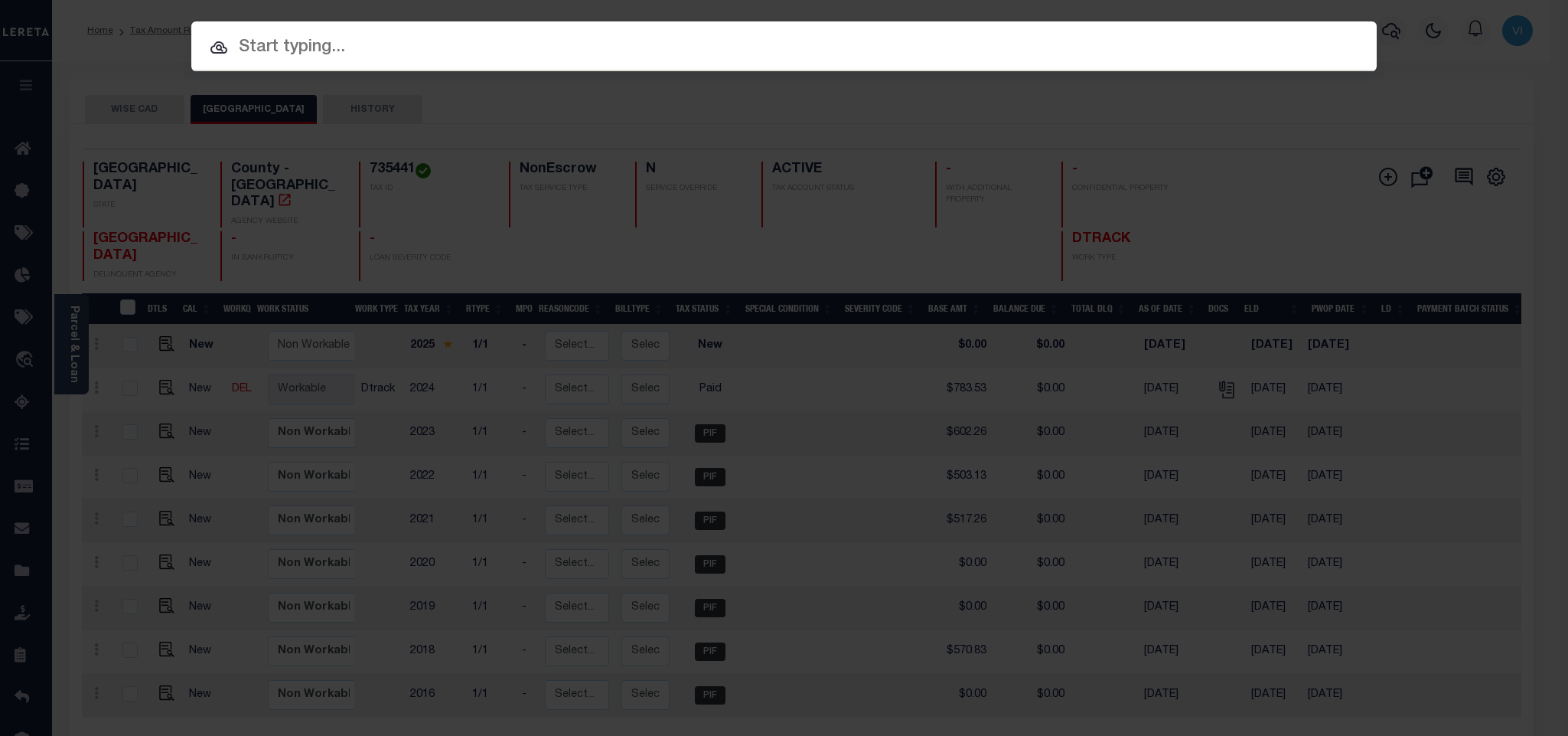
click at [1231, 35] on input "text" at bounding box center [784, 48] width 1186 height 27
paste input "965585"
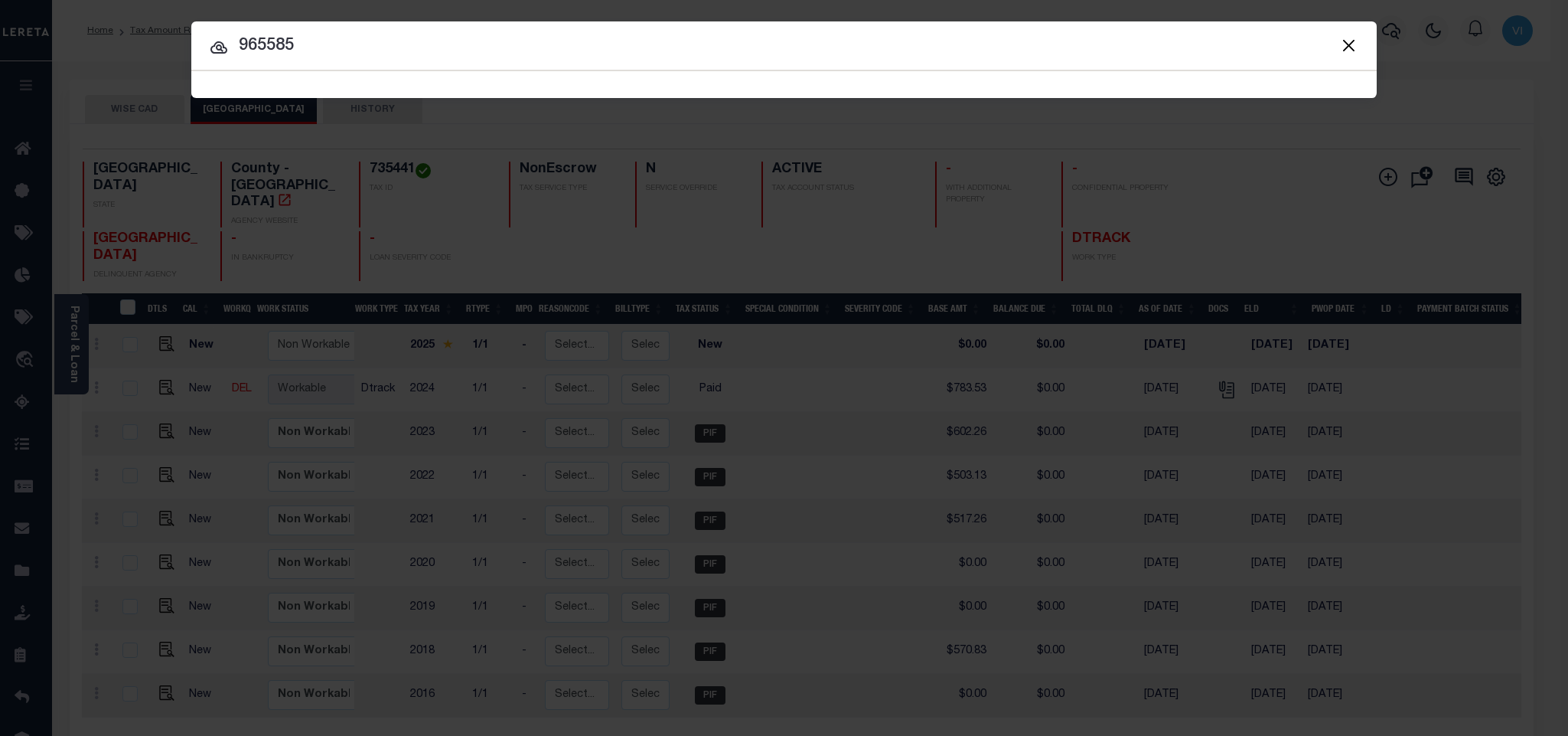
type input "965585"
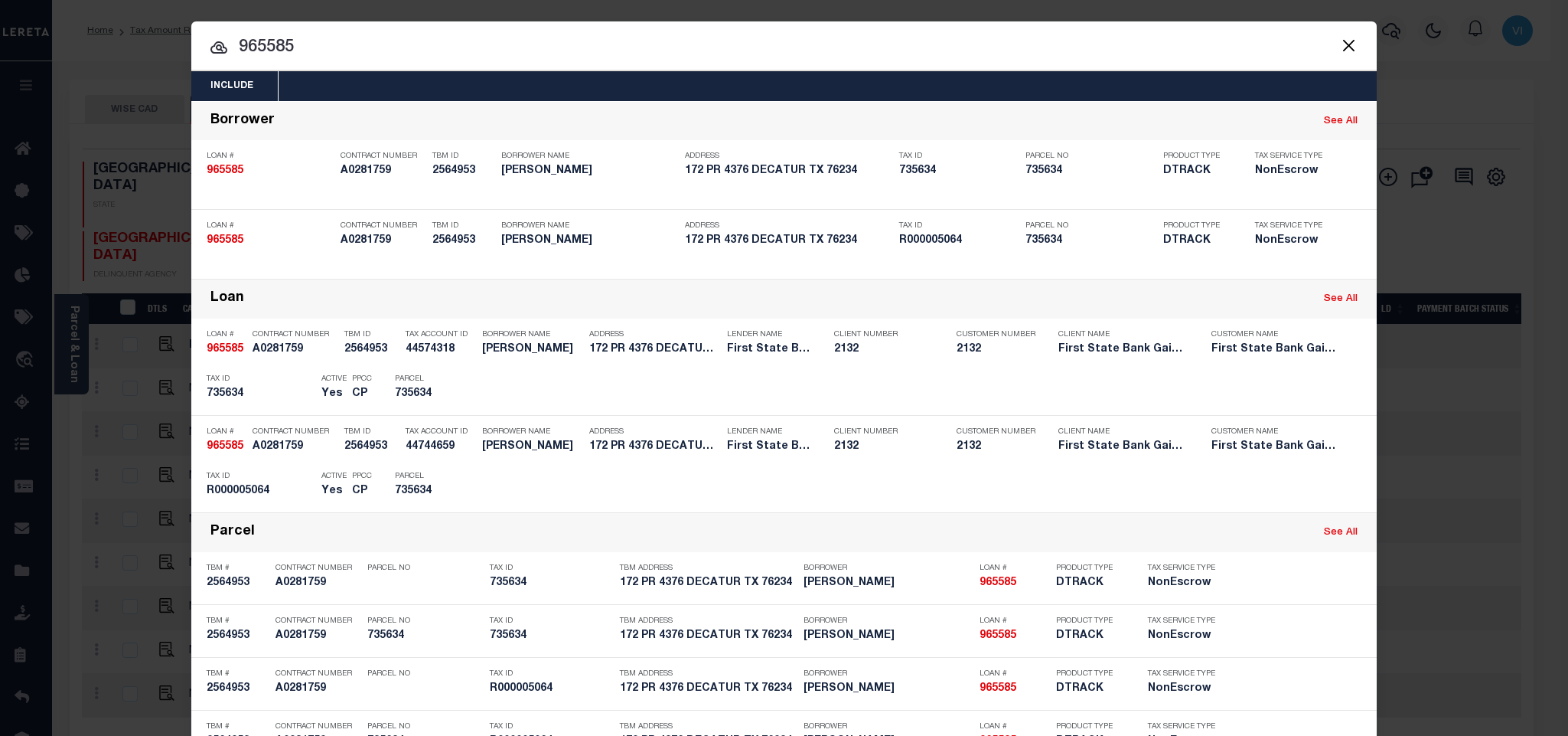
click at [396, 85] on div "Include Loans TBM Customers Borrowers Payments (Lender Non-Disb) Payments (Lend…" at bounding box center [784, 86] width 1186 height 30
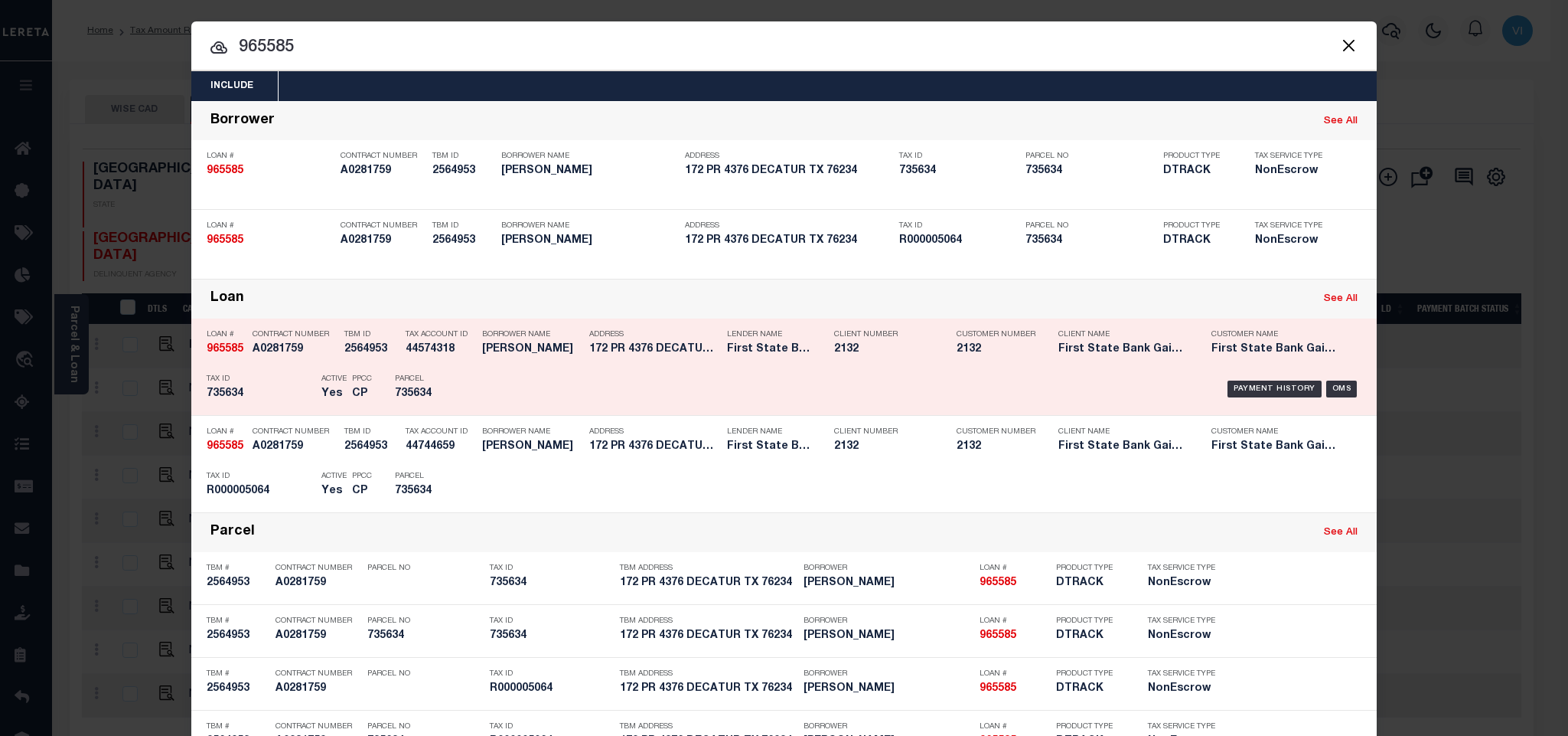
click at [341, 382] on div "PPCC CP" at bounding box center [362, 389] width 43 height 44
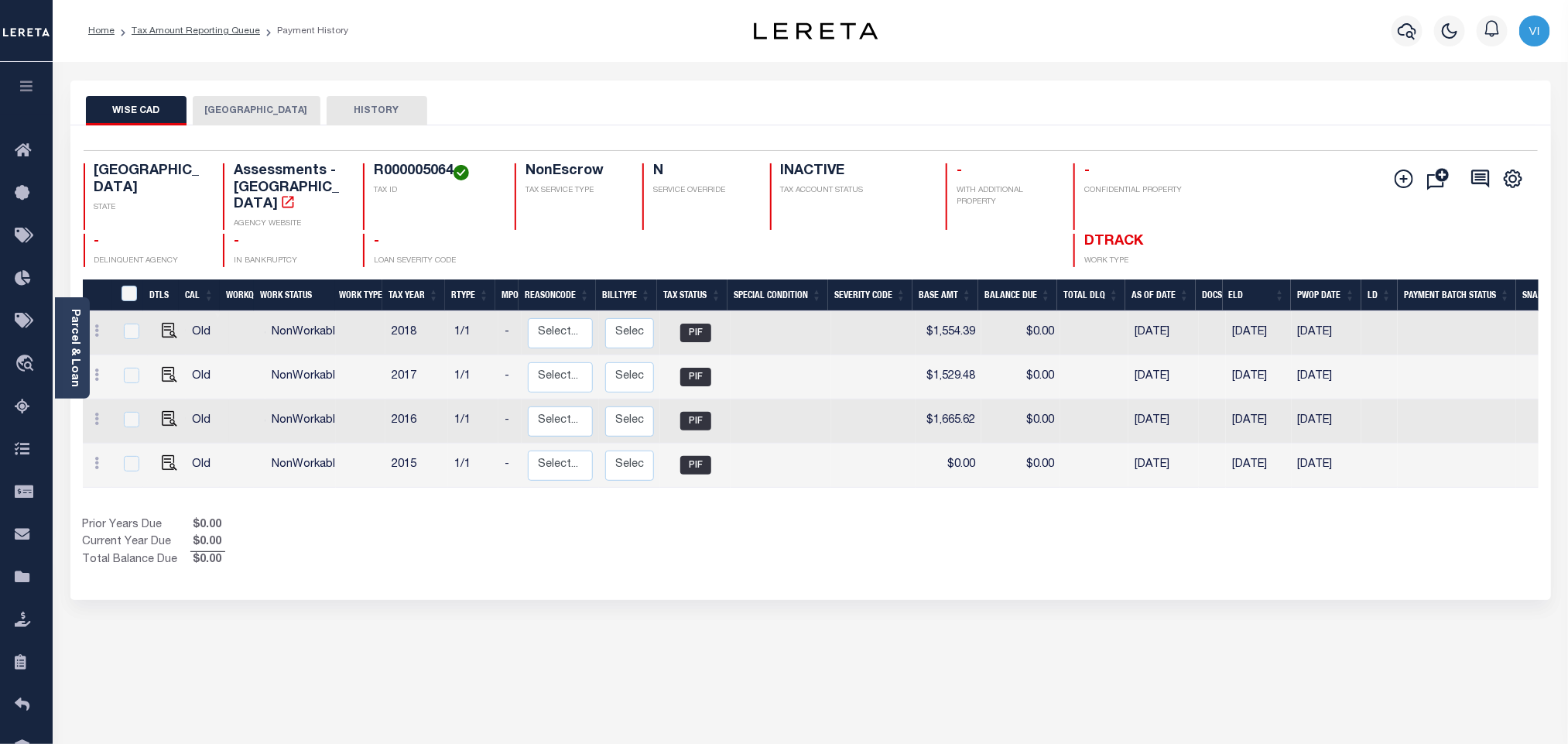
drag, startPoint x: 212, startPoint y: 116, endPoint x: 247, endPoint y: 122, distance: 35.5
click at [212, 116] on button "[GEOGRAPHIC_DATA]" at bounding box center [256, 111] width 127 height 29
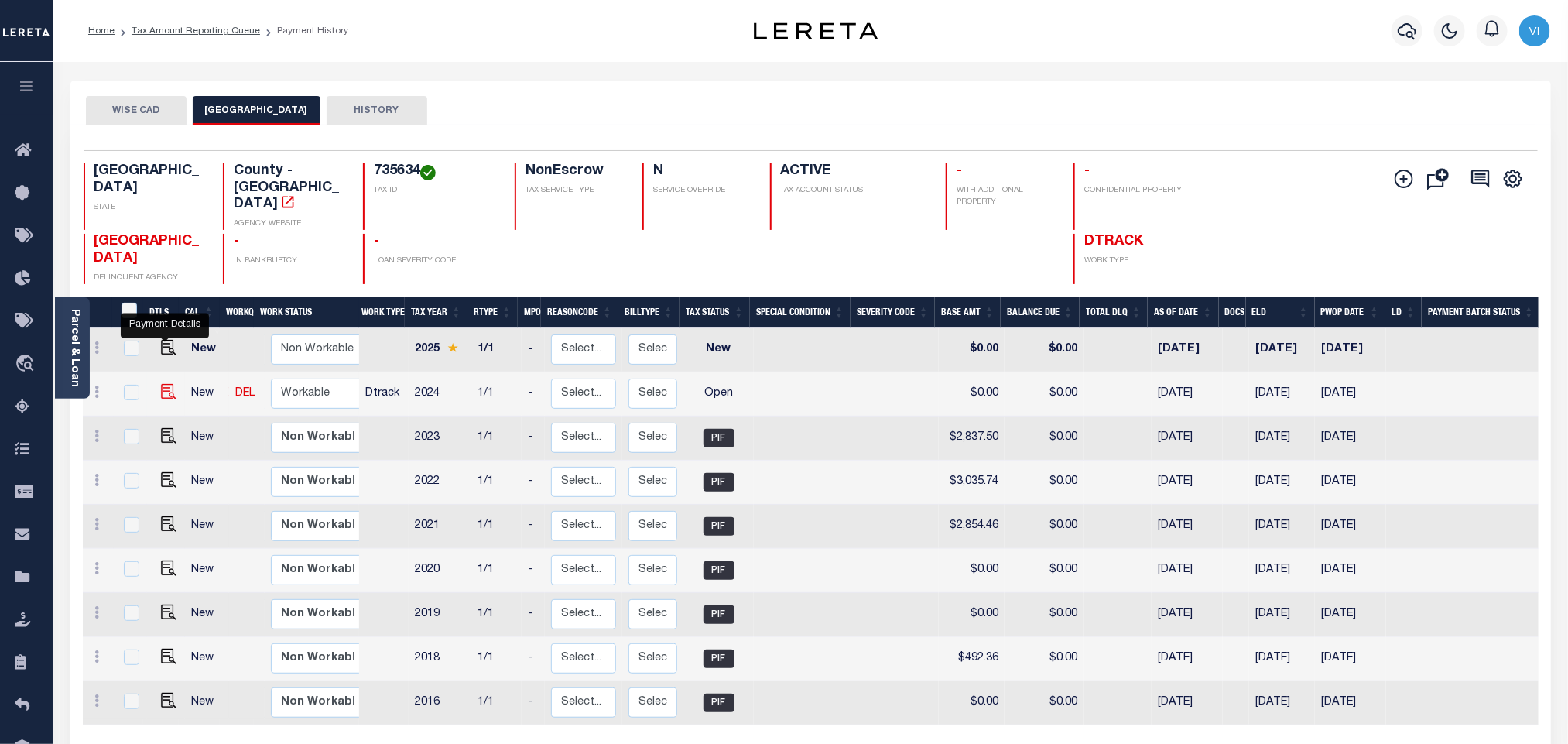
click at [161, 384] on img "" at bounding box center [169, 391] width 16 height 16
checkbox input "true"
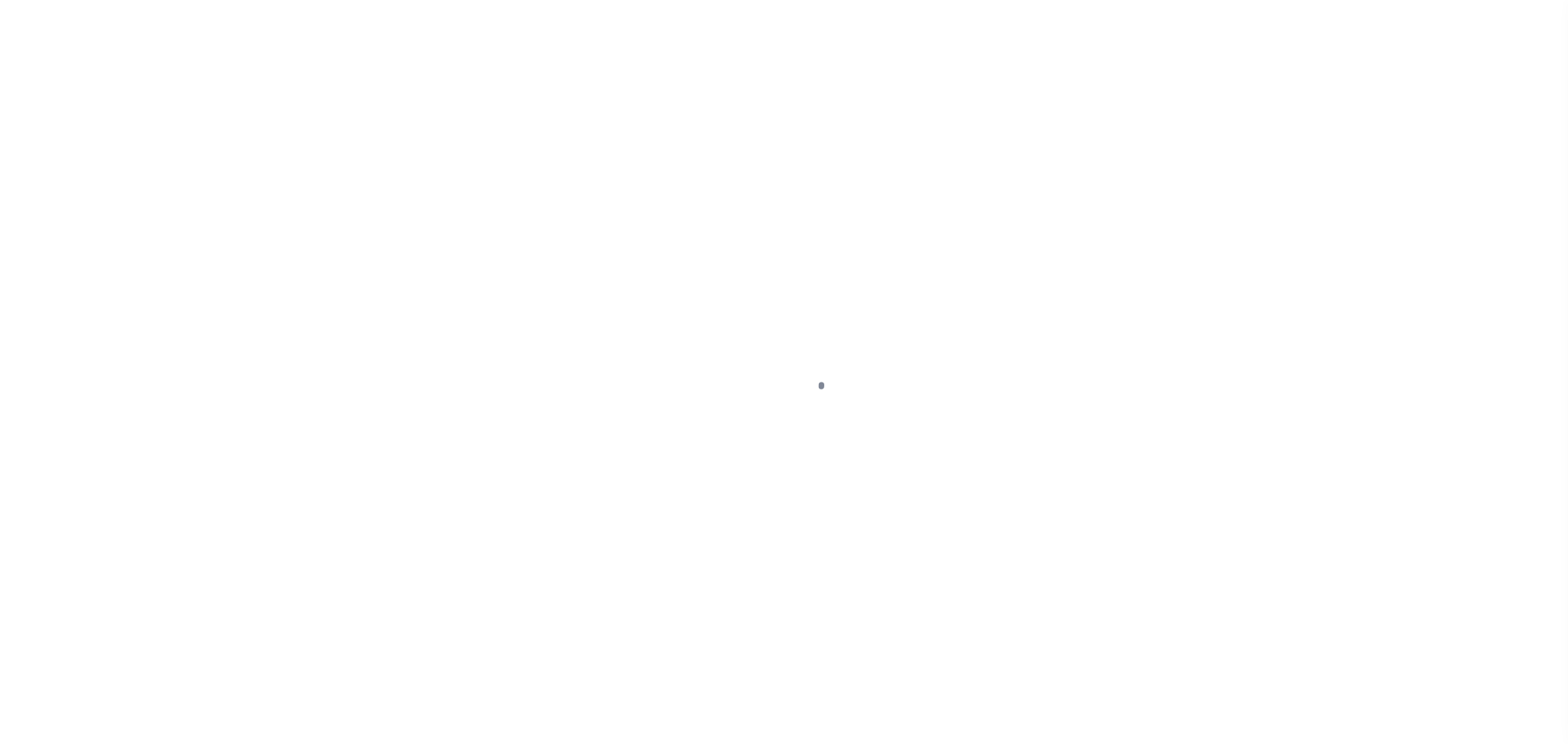
type input "[DATE]"
select select "OP2"
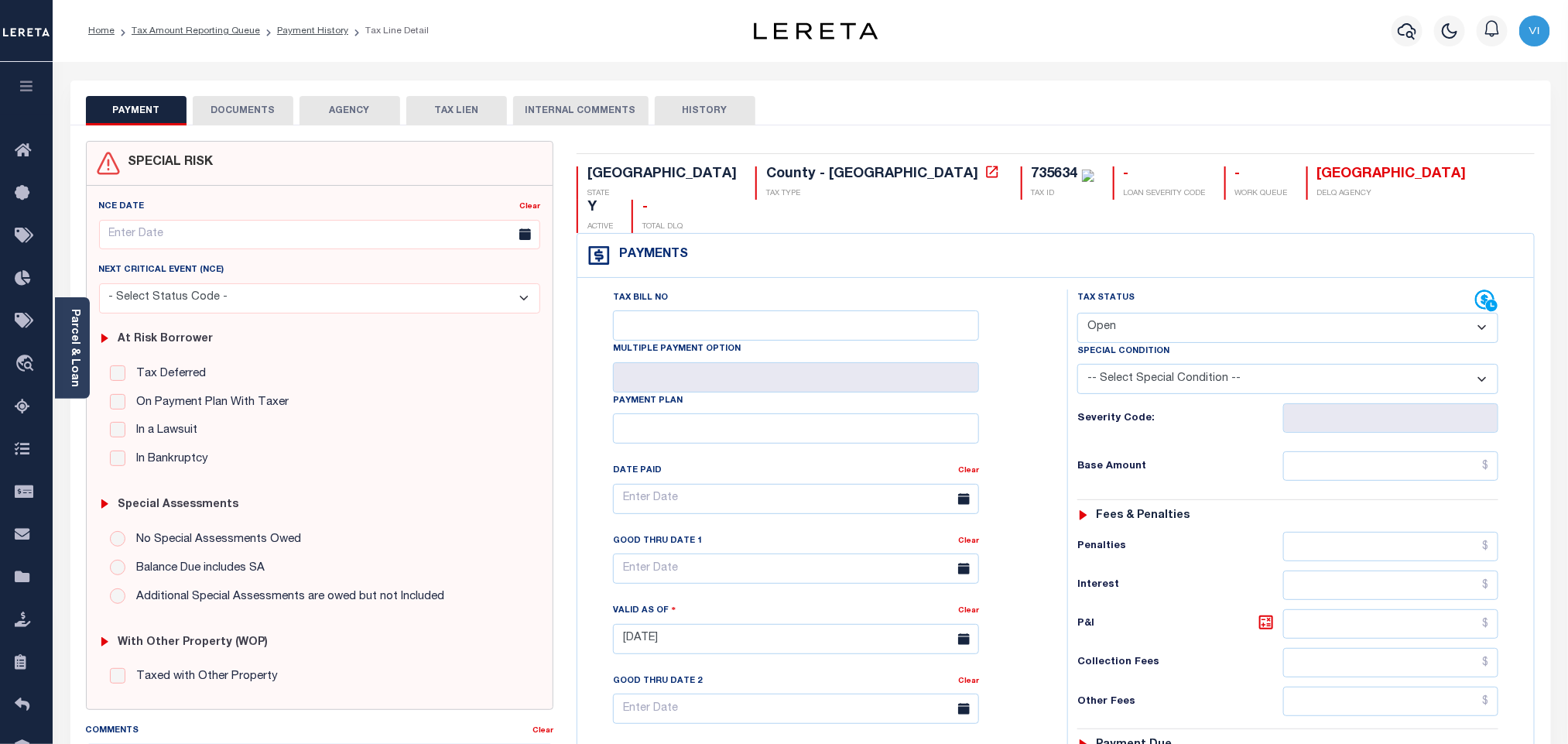
click at [236, 107] on button "DOCUMENTS" at bounding box center [243, 111] width 101 height 29
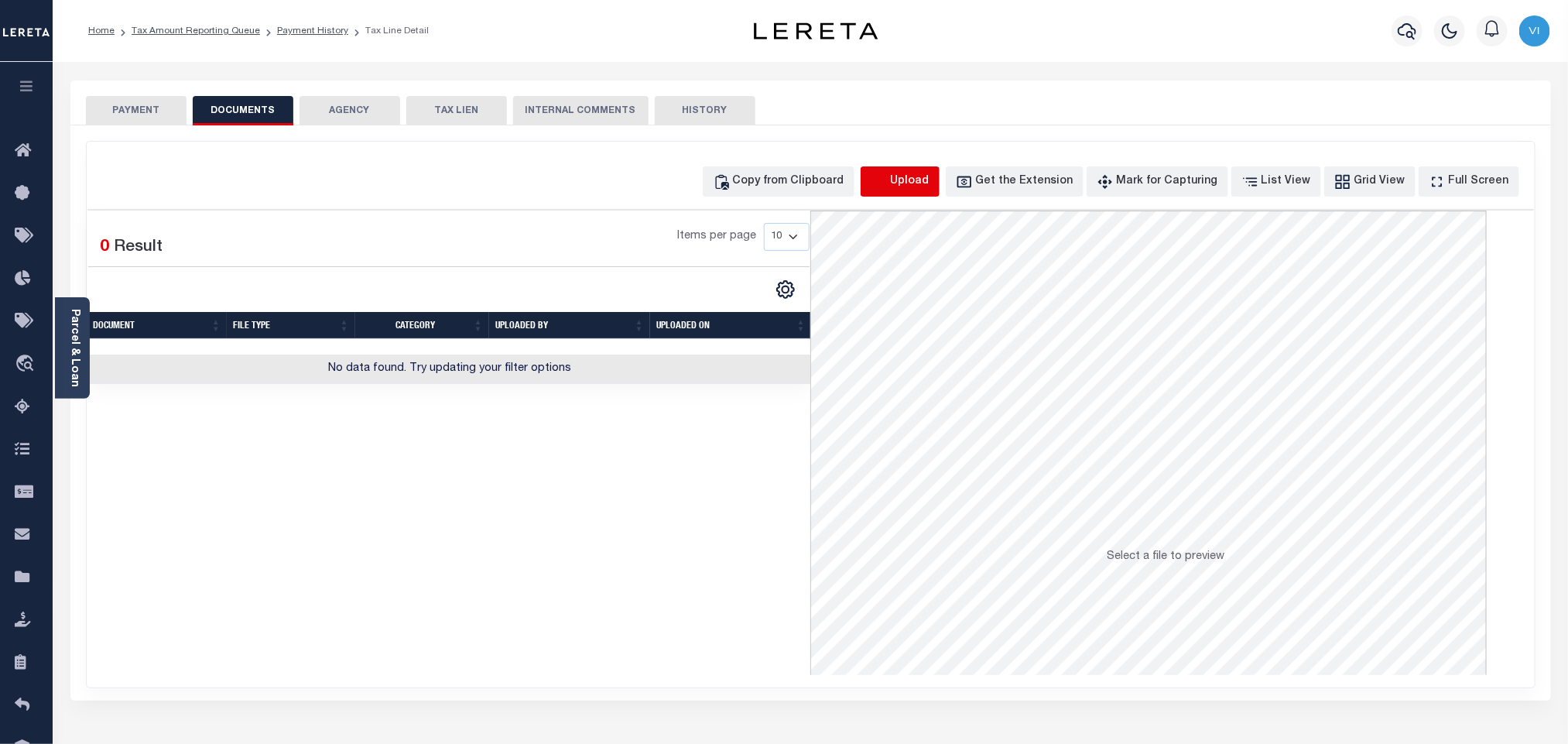
click at [888, 183] on icon "button" at bounding box center [879, 181] width 17 height 17
select select "POP"
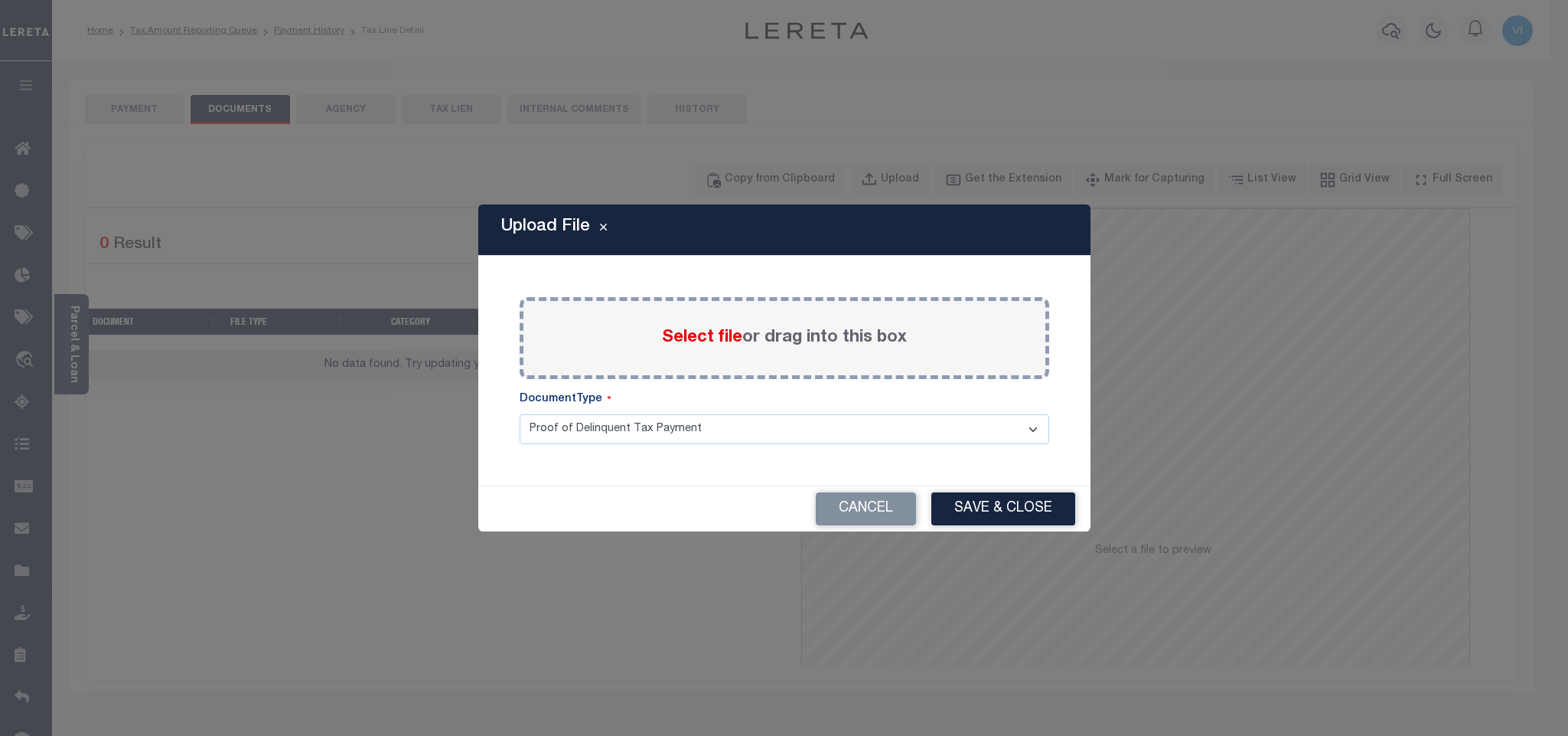
click at [671, 334] on span "Select file" at bounding box center [702, 337] width 81 height 17
click at [0, 0] on input "Select file or drag into this box" at bounding box center [0, 0] width 0 height 0
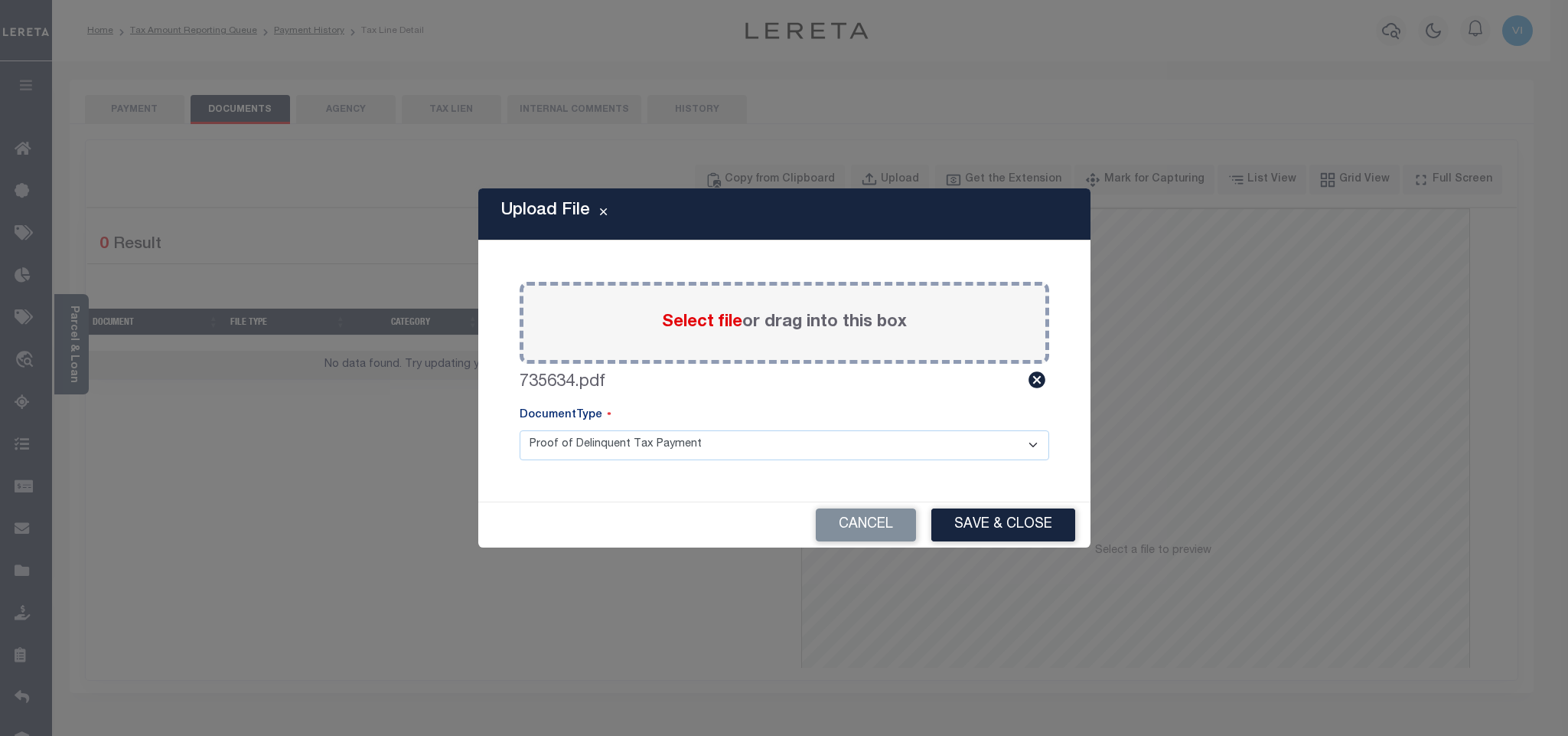
click at [578, 450] on select "Proof of Delinquent Tax Payment" at bounding box center [784, 445] width 529 height 30
click at [519, 431] on select "Proof of Delinquent Tax Payment" at bounding box center [784, 445] width 529 height 30
click at [952, 522] on button "Save & Close" at bounding box center [1003, 525] width 144 height 33
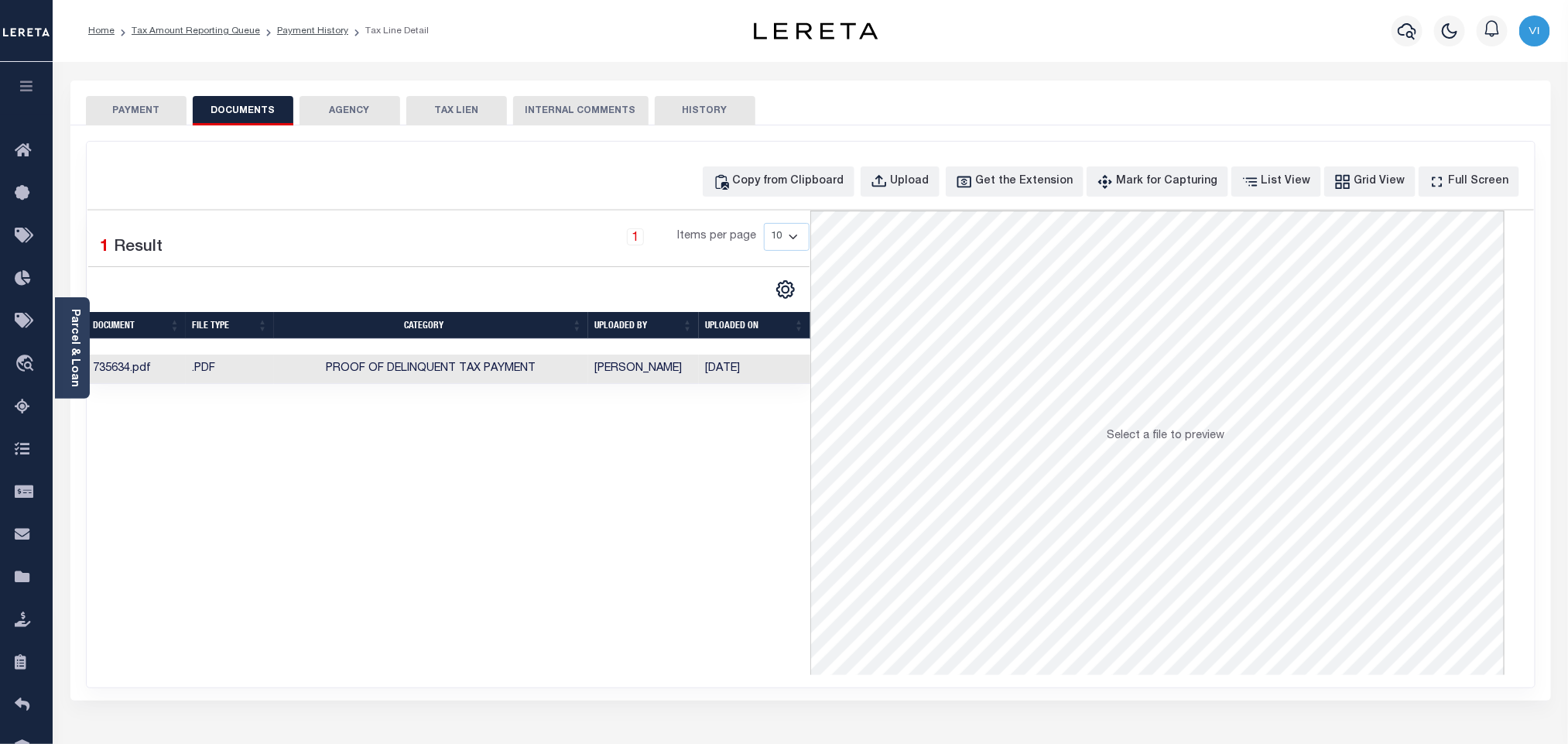
click at [162, 123] on button "PAYMENT" at bounding box center [137, 111] width 101 height 29
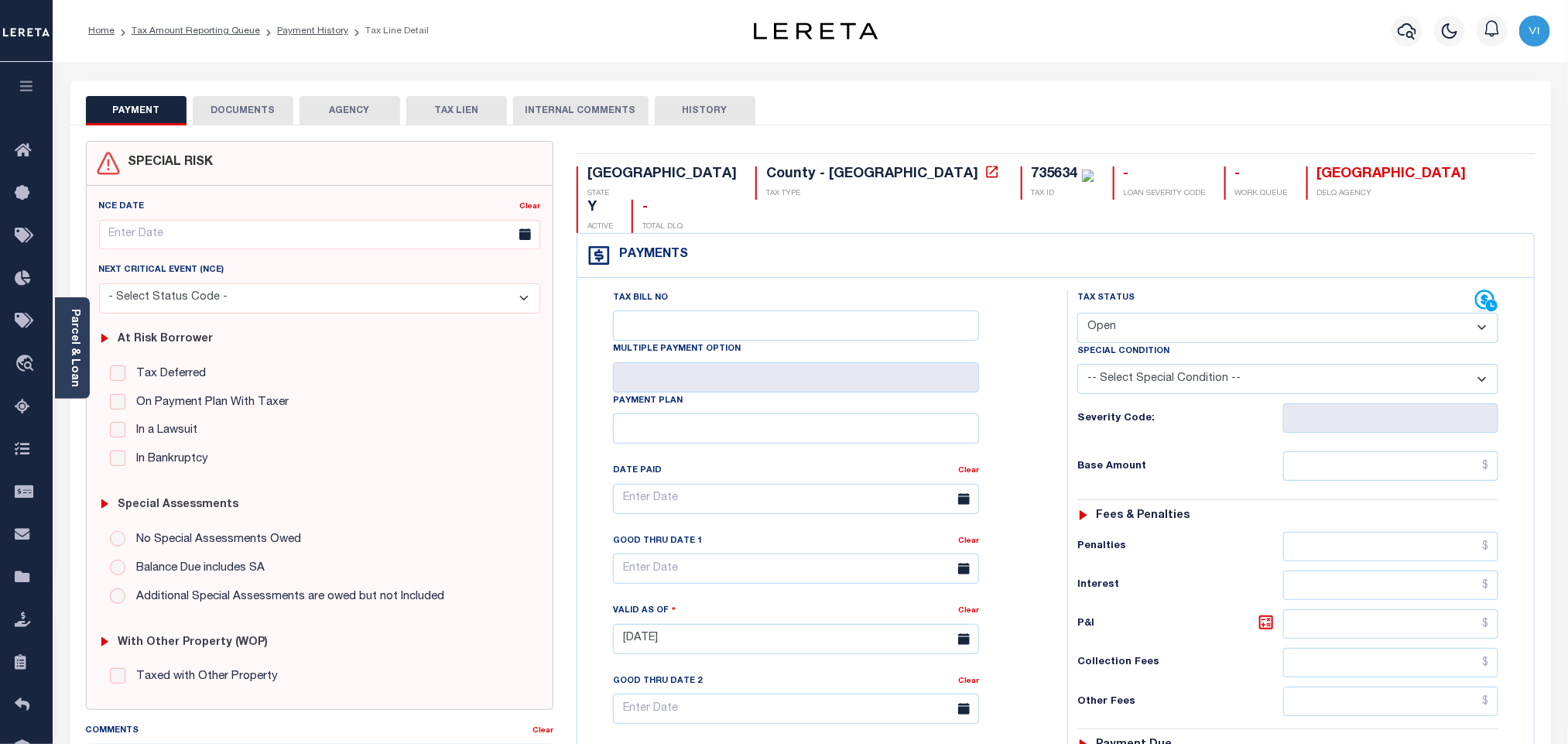
click at [1170, 343] on div "Special Condition" at bounding box center [1288, 354] width 421 height 22
click at [1155, 312] on select "- Select Status Code - Open Due/Unpaid Paid Incomplete No Tax Due Internal Refu…" at bounding box center [1288, 327] width 421 height 30
select select "PYD"
click at [1078, 312] on select "- Select Status Code - Open Due/Unpaid Paid Incomplete No Tax Due Internal Refu…" at bounding box center [1288, 327] width 421 height 30
type input "10/15/2025"
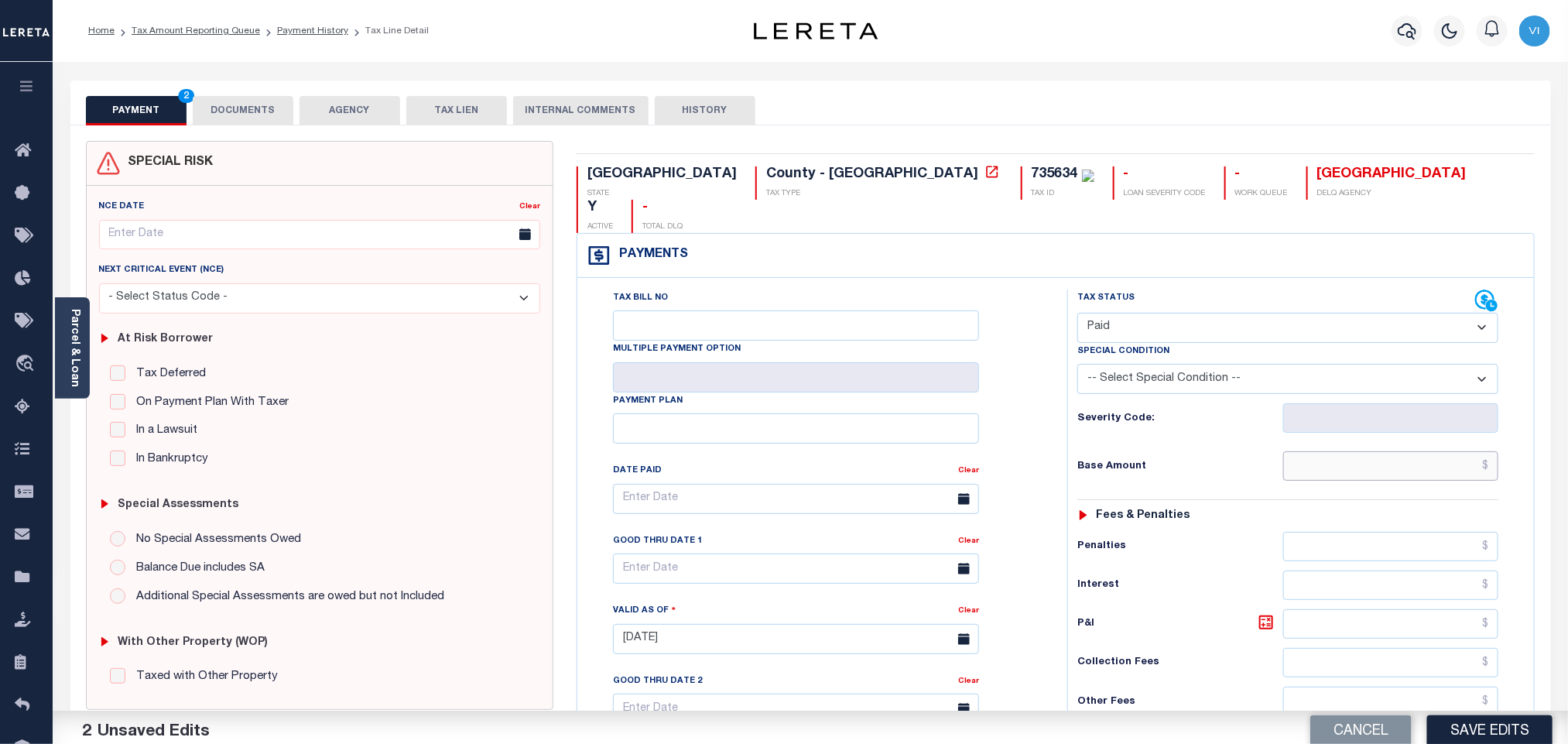
click at [1310, 451] on input "text" at bounding box center [1391, 465] width 216 height 29
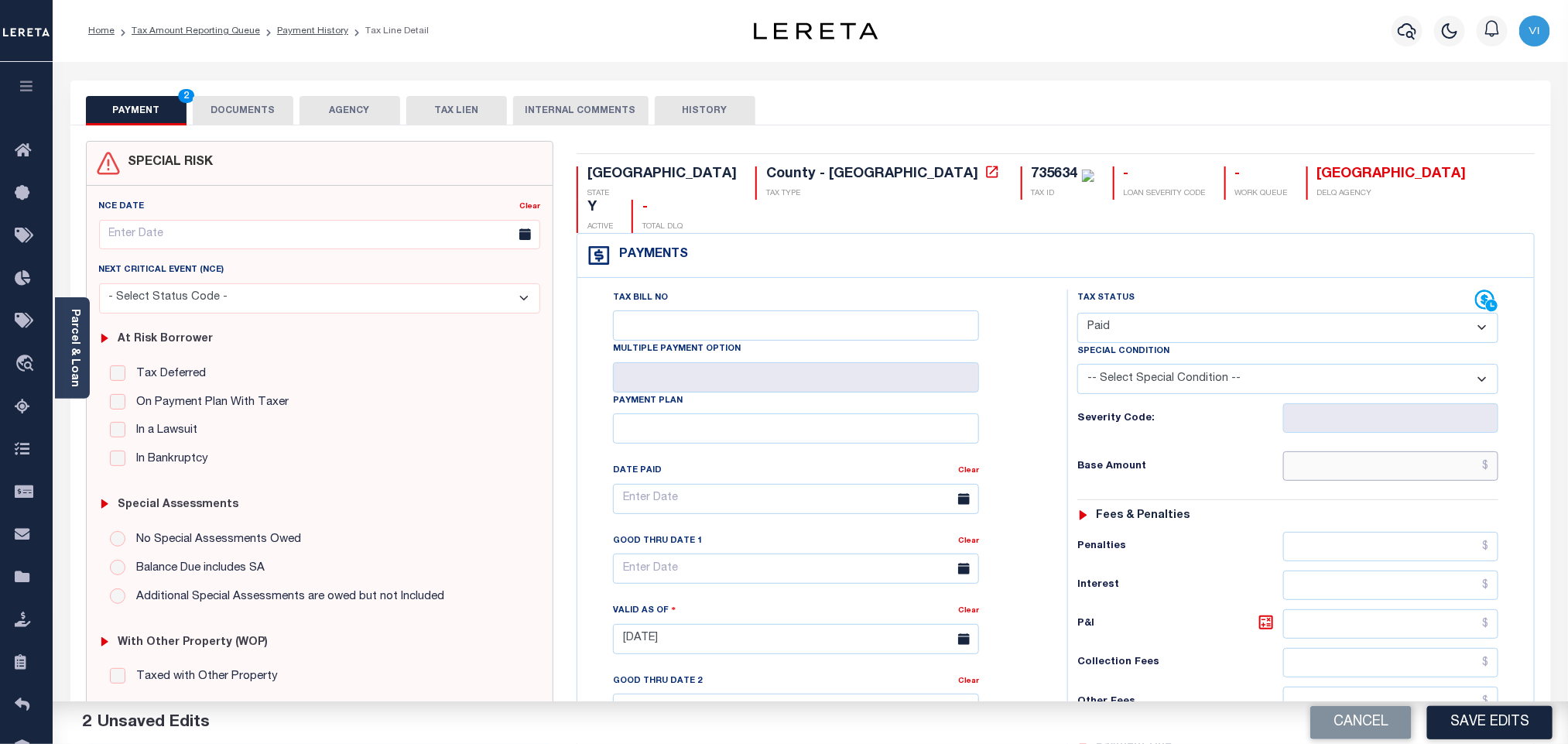
paste input "2,971.38"
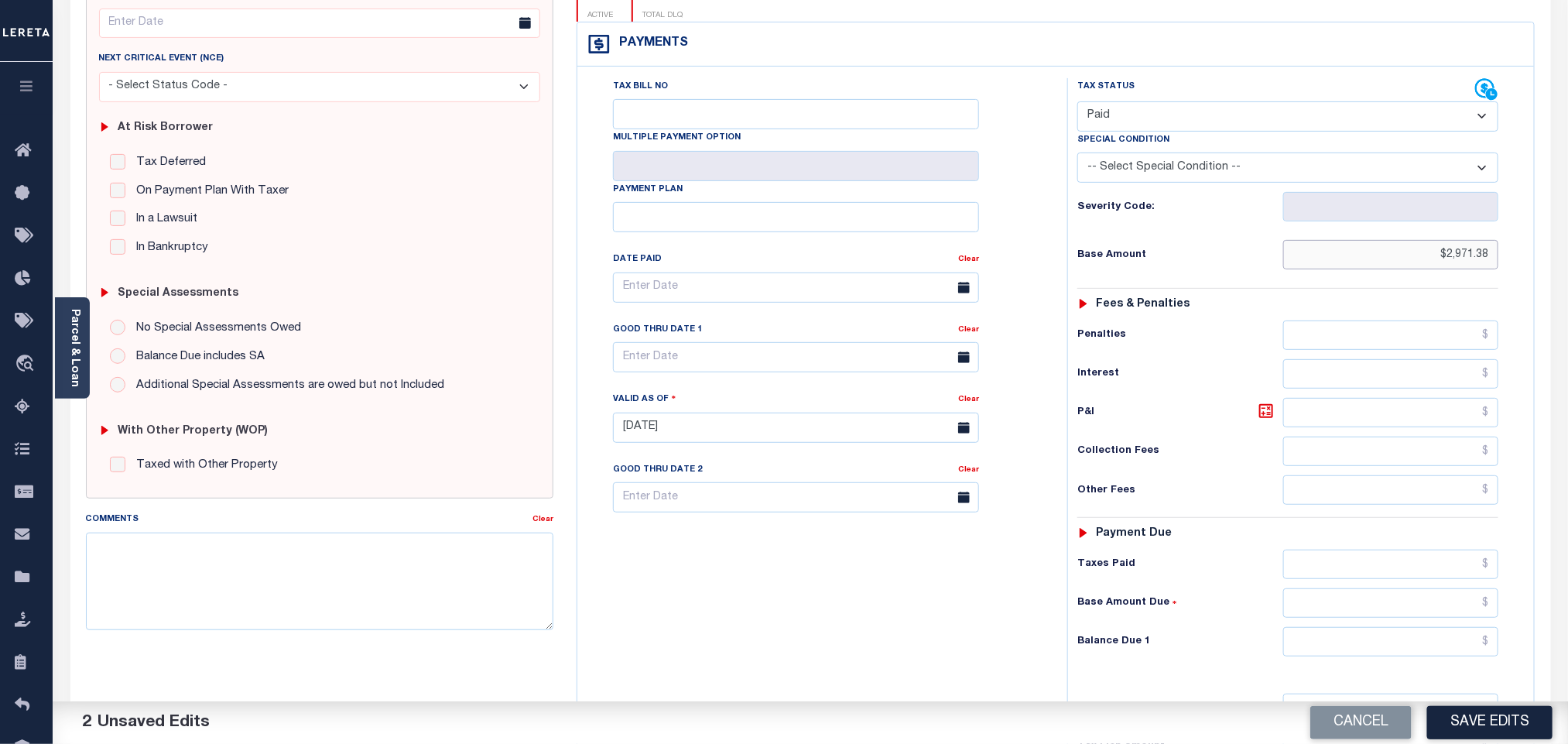
scroll to position [402, 0]
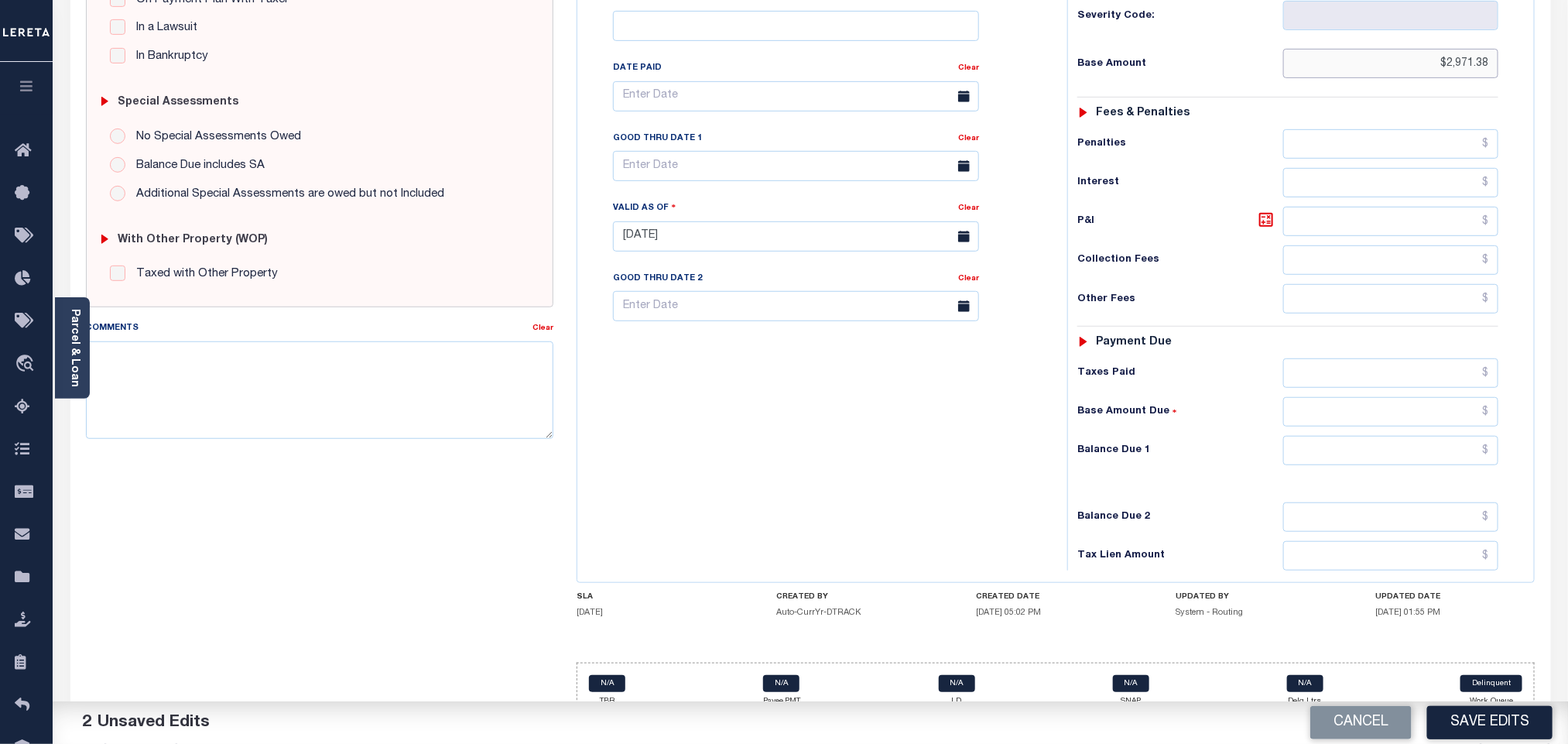
type input "$2,971.38"
click at [1329, 436] on input "text" at bounding box center [1391, 450] width 216 height 29
type input "$0.00"
click at [1473, 728] on button "Save Edits" at bounding box center [1489, 722] width 126 height 33
type input "$2,971.38"
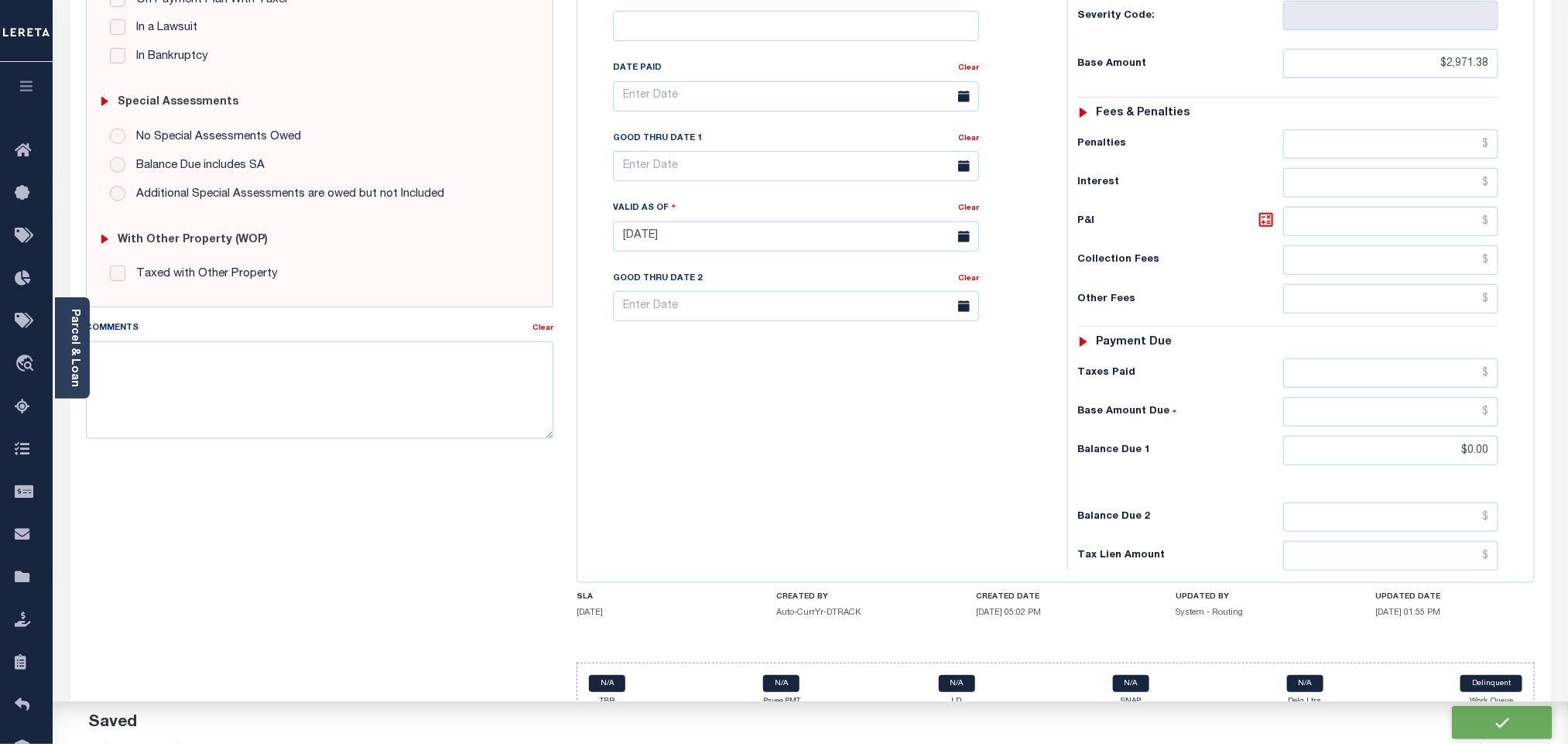
type input "$0"
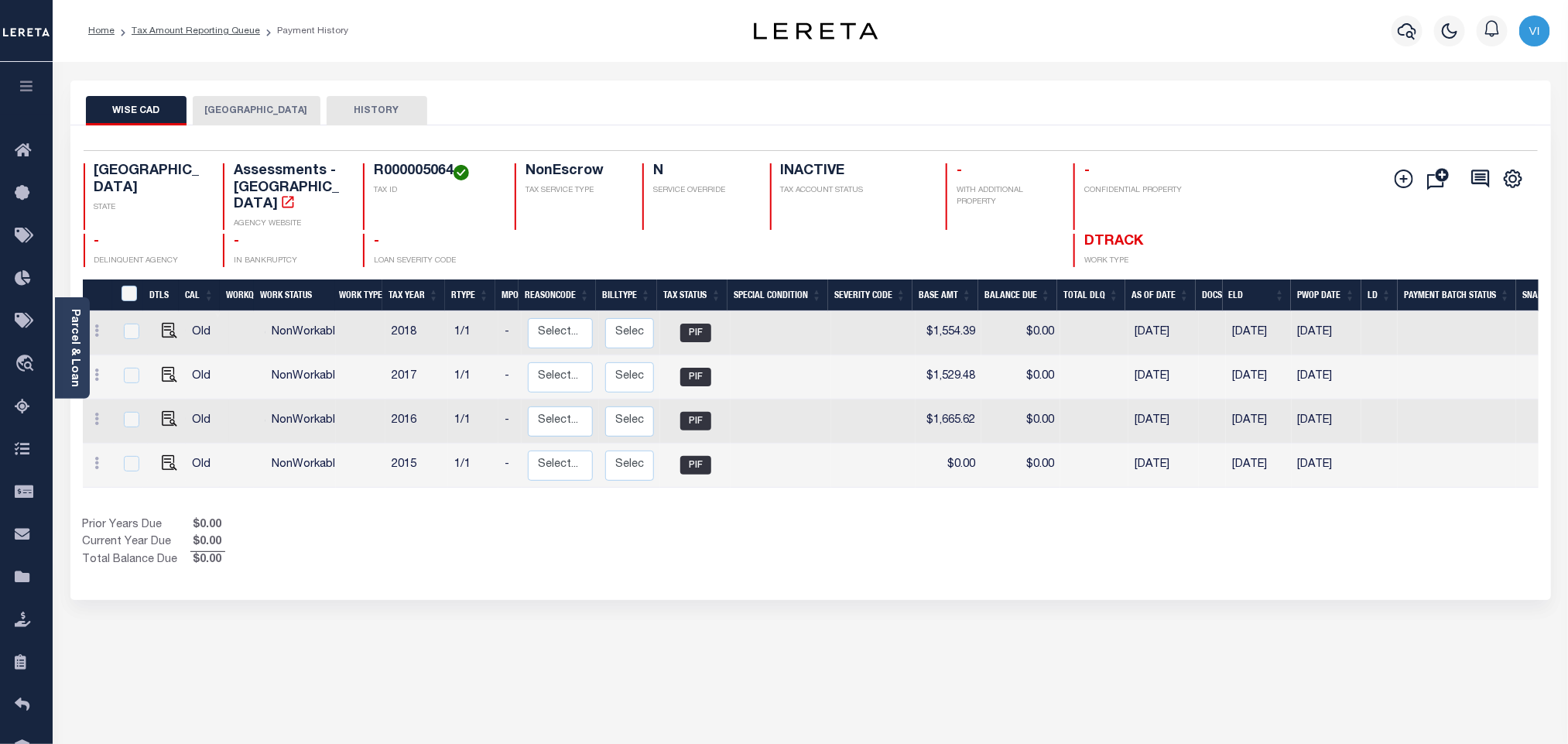
click at [241, 102] on button "[GEOGRAPHIC_DATA]" at bounding box center [256, 111] width 127 height 29
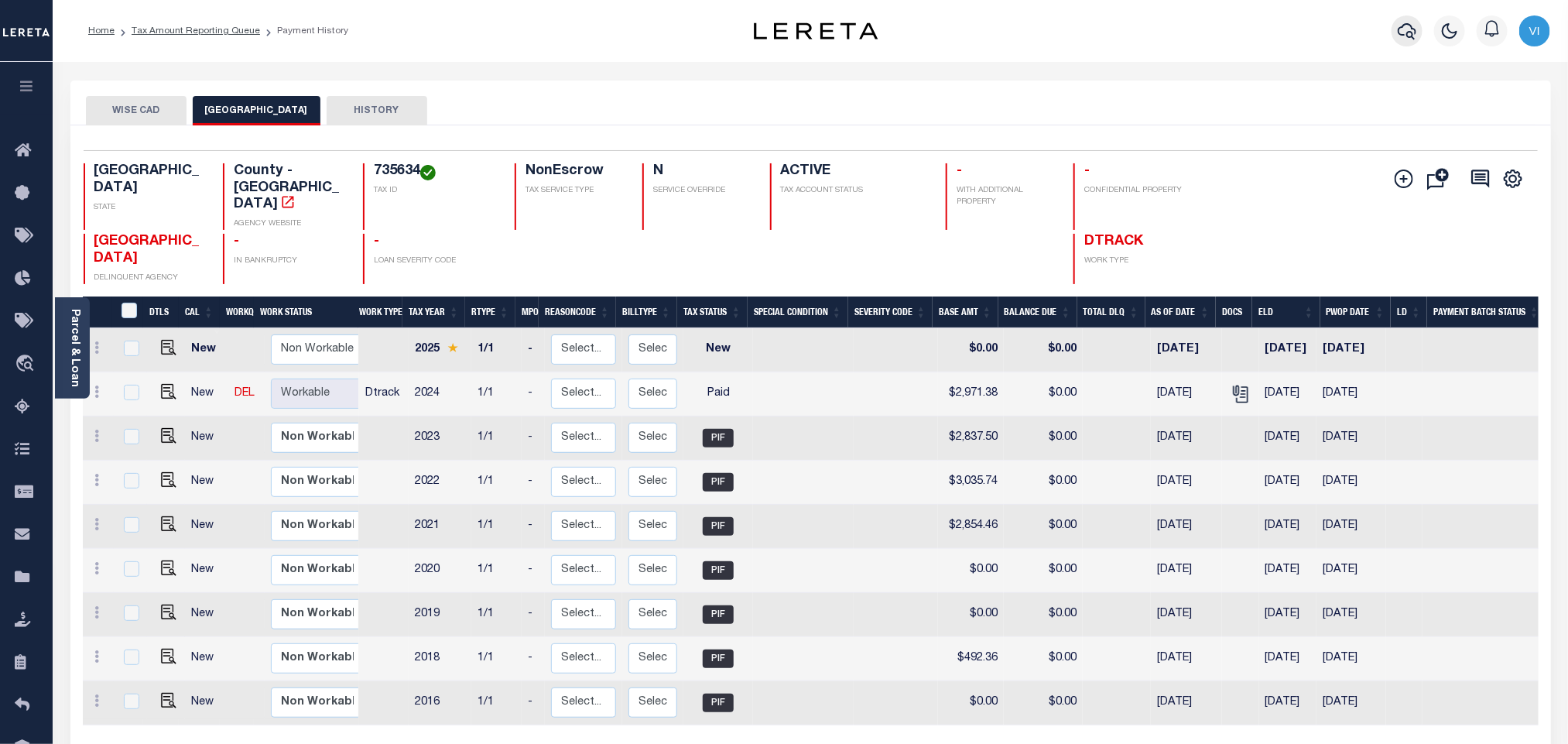
click at [1397, 38] on button "button" at bounding box center [1407, 31] width 31 height 31
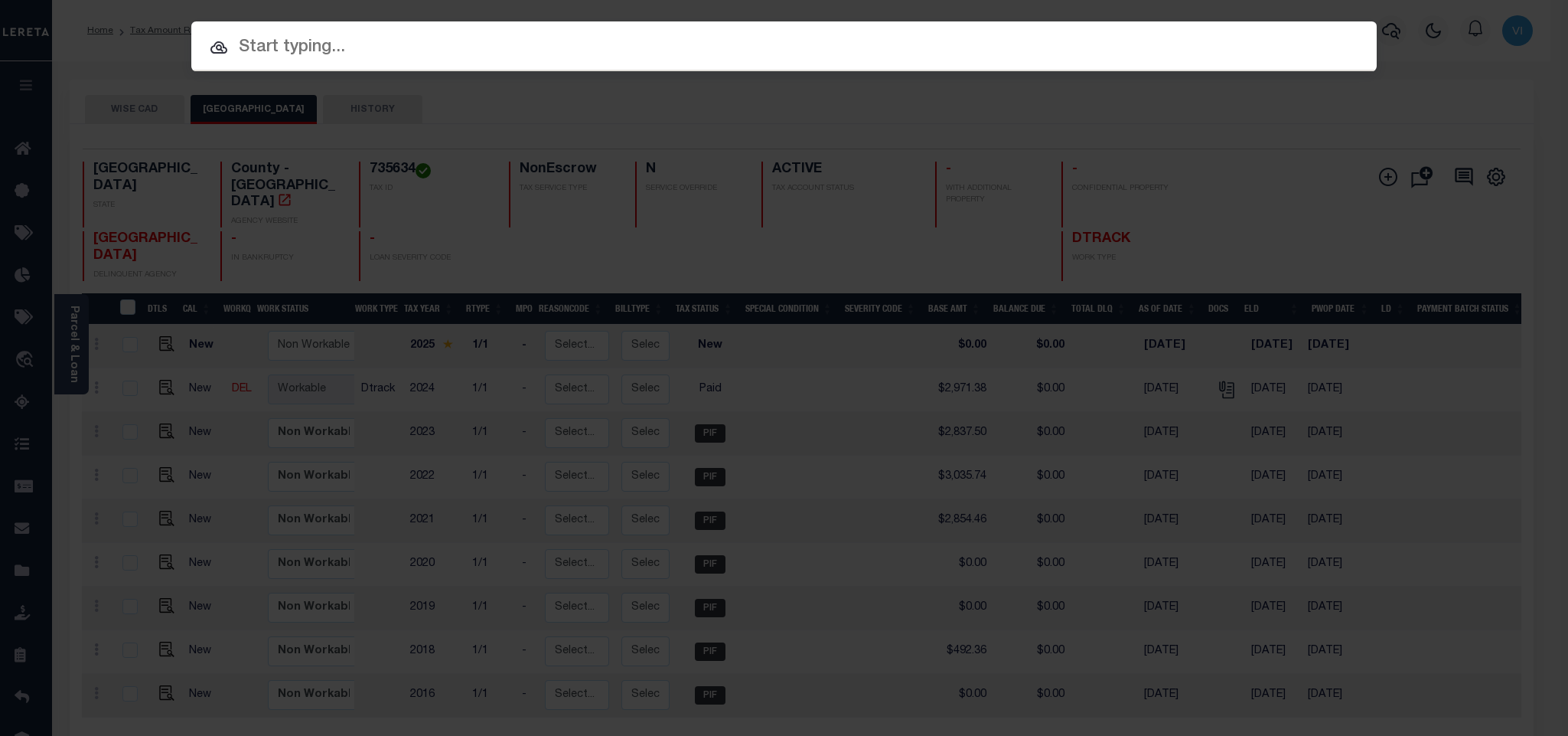
click at [1327, 48] on input "text" at bounding box center [784, 48] width 1186 height 27
paste input "7036858"
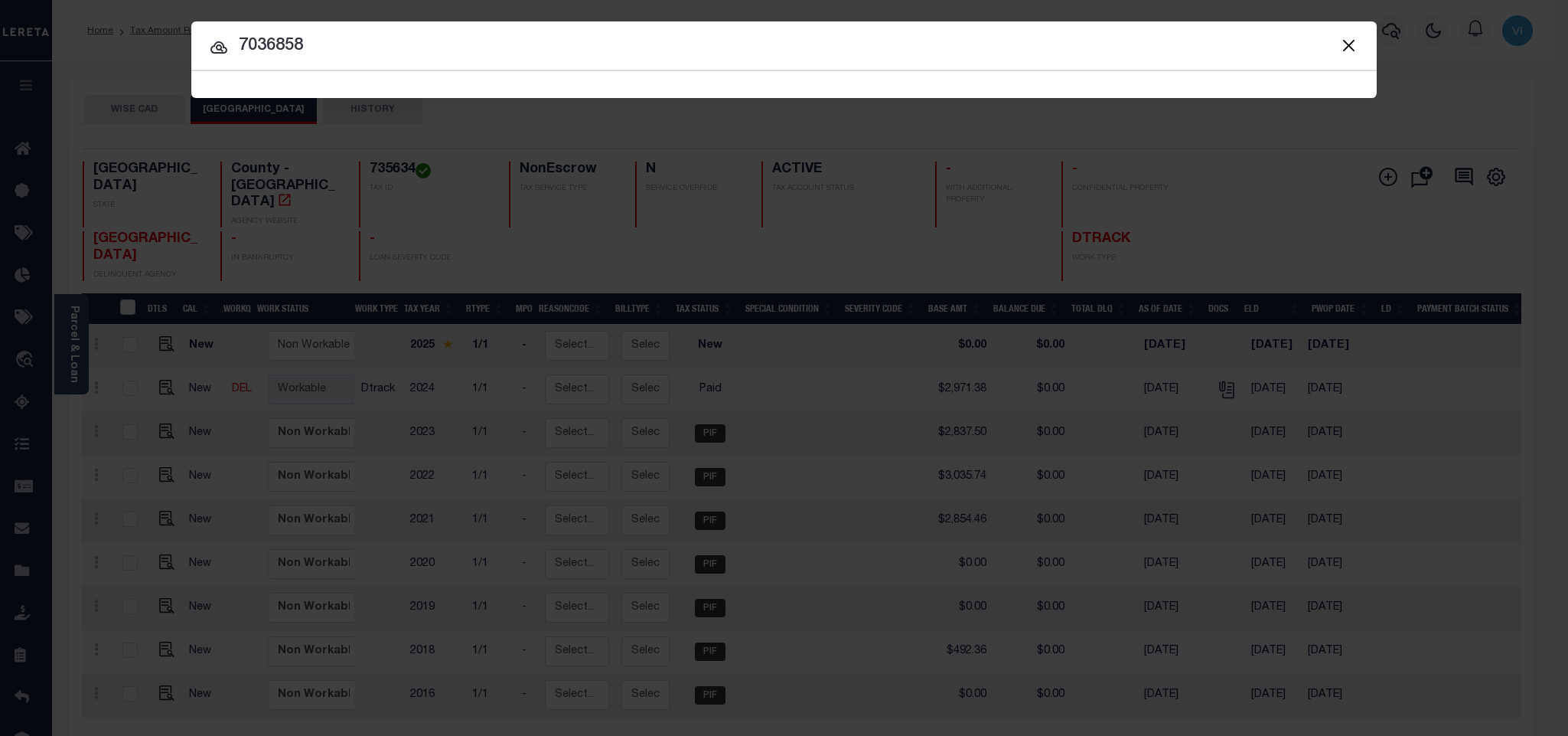
type input "7036858"
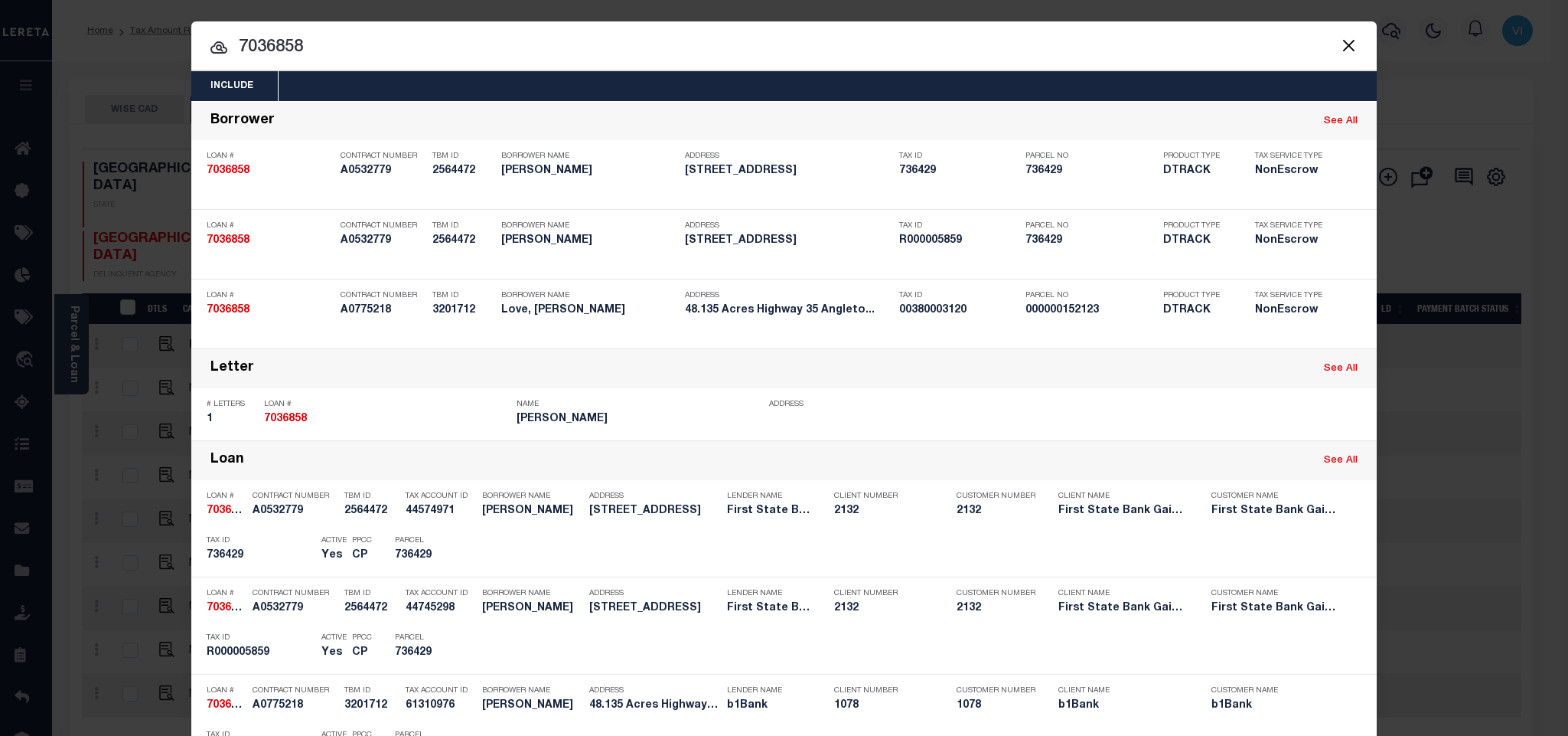
click at [406, 76] on div "Include Loans TBM Customers Borrowers Payments (Lender Non-Disb) Payments (Lend…" at bounding box center [784, 86] width 1186 height 30
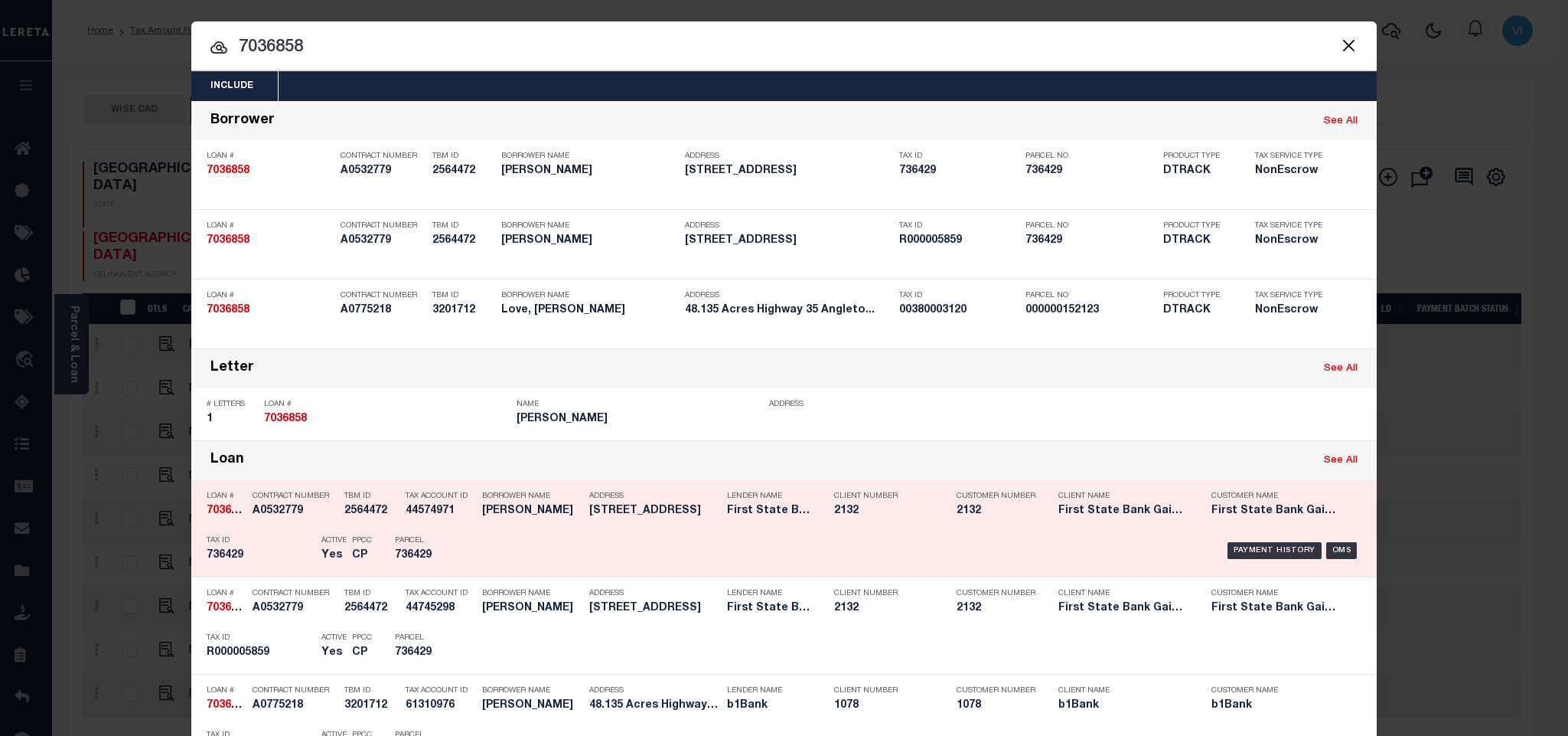
click at [373, 547] on div "PPCC CP" at bounding box center [362, 550] width 43 height 44
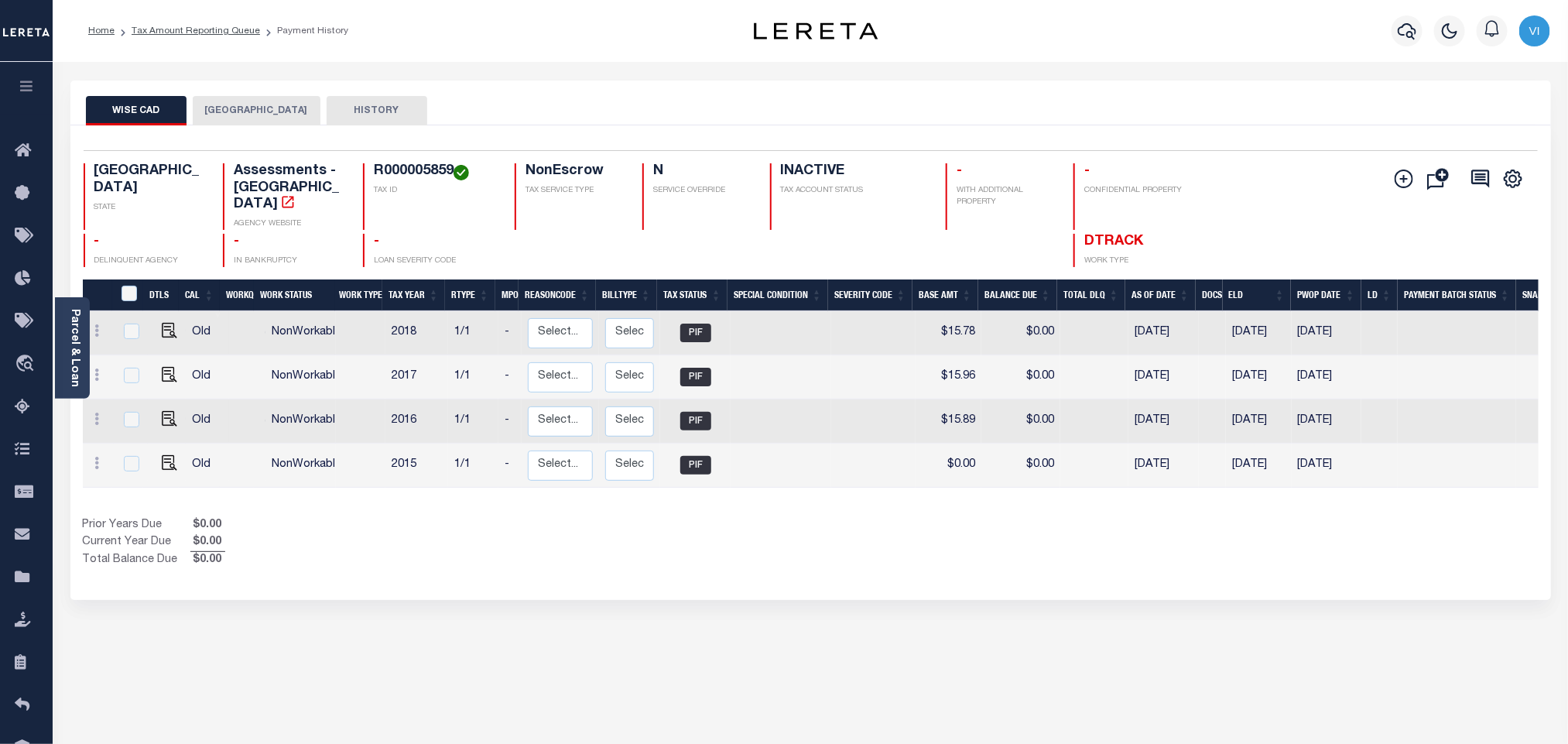
click at [270, 116] on button "[GEOGRAPHIC_DATA]" at bounding box center [256, 111] width 127 height 29
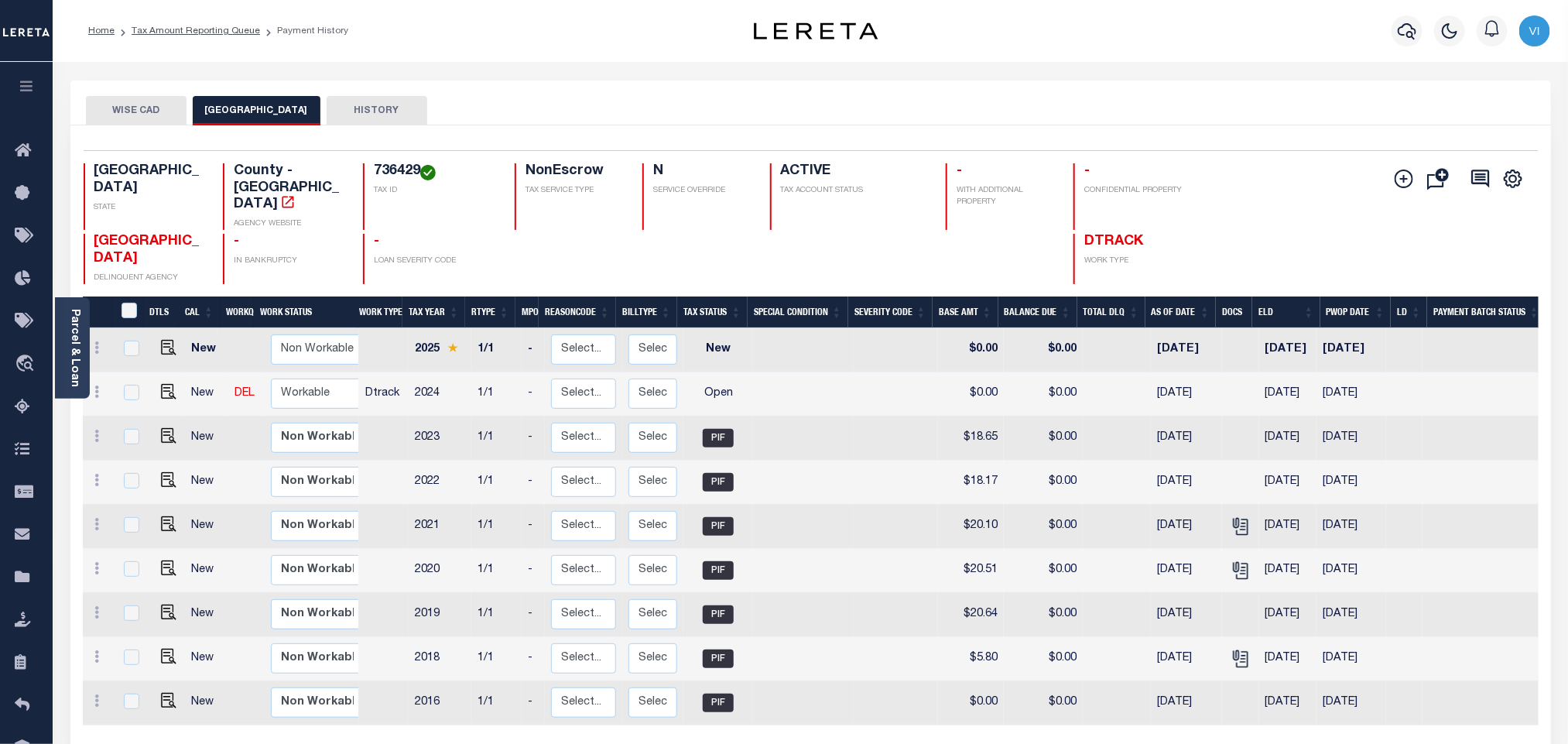
click at [386, 177] on h4 "736429" at bounding box center [434, 171] width 122 height 17
copy h4 "736429"
click at [165, 384] on img "" at bounding box center [169, 391] width 16 height 16
checkbox input "true"
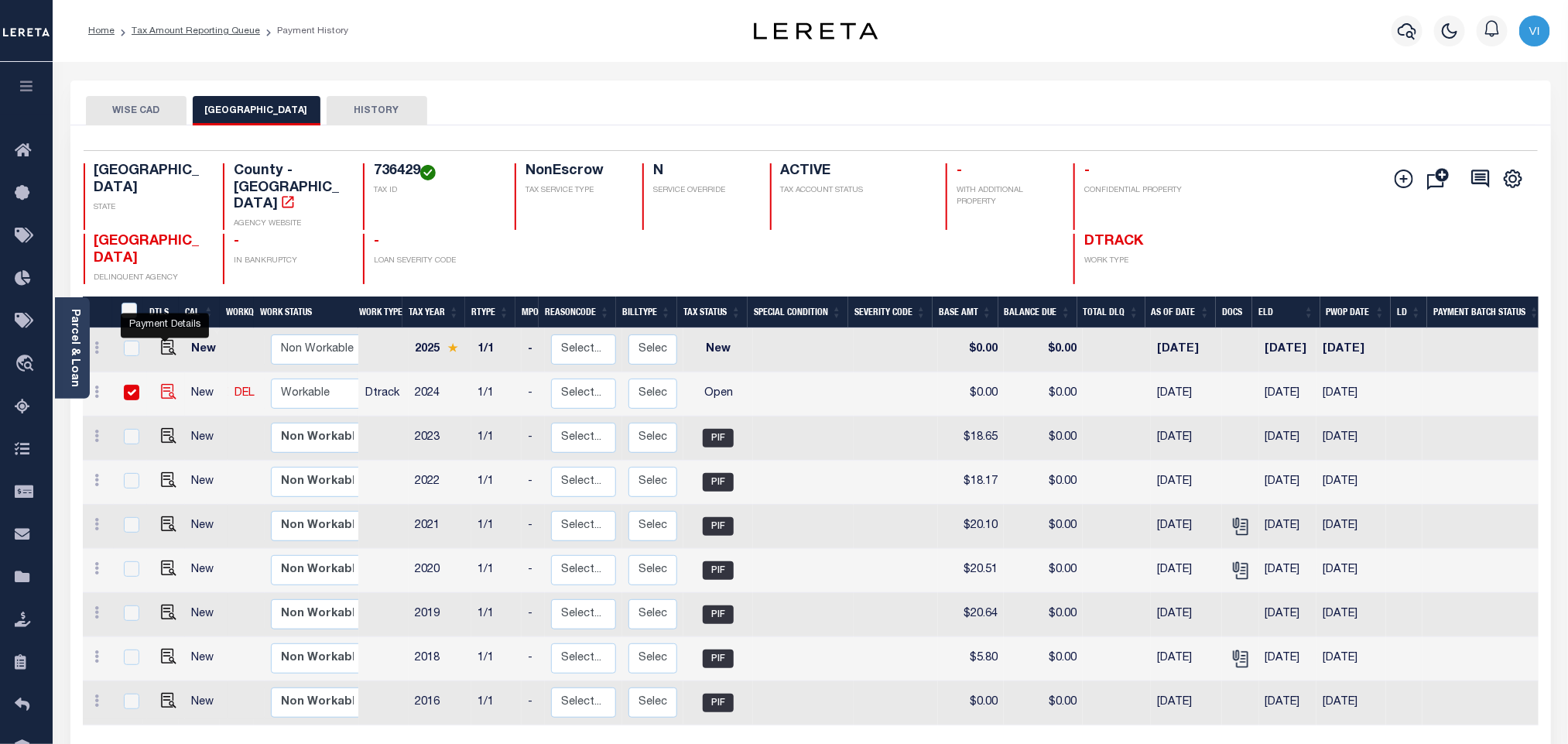
checkbox input "true"
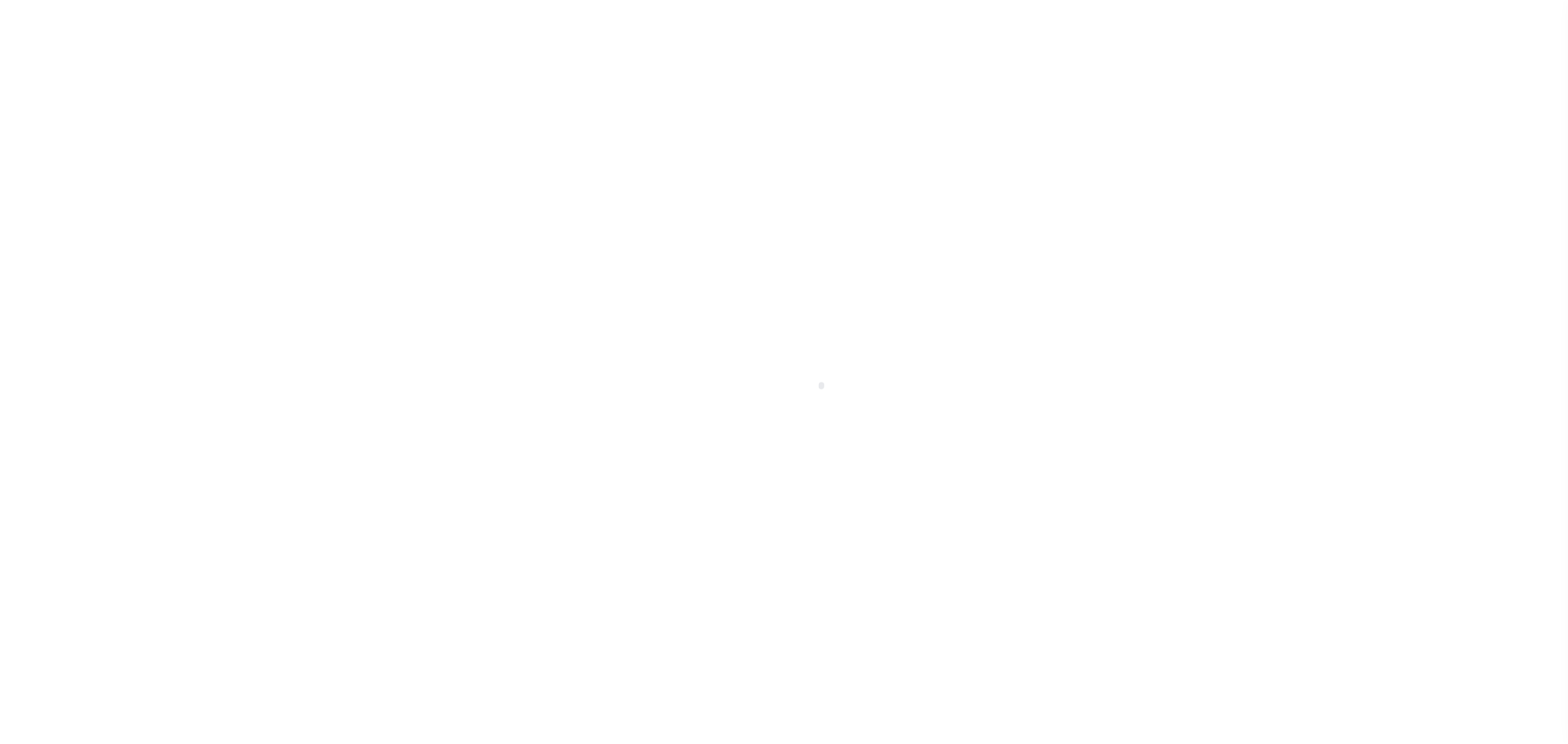
select select "OP2"
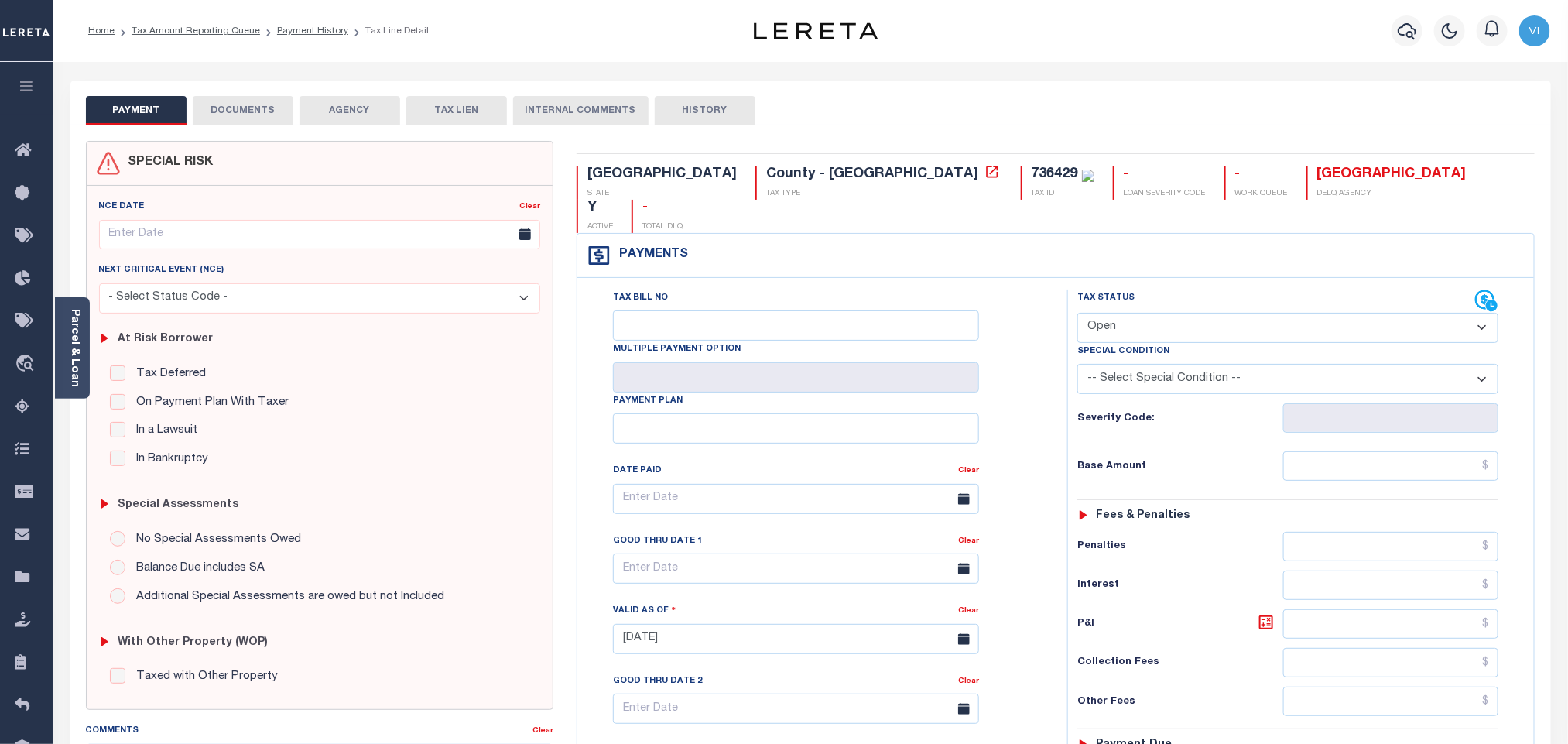
click at [236, 115] on body "Home Tax Amount Reporting Queue Payment History Tax Line Detail Profile" at bounding box center [784, 585] width 1568 height 1170
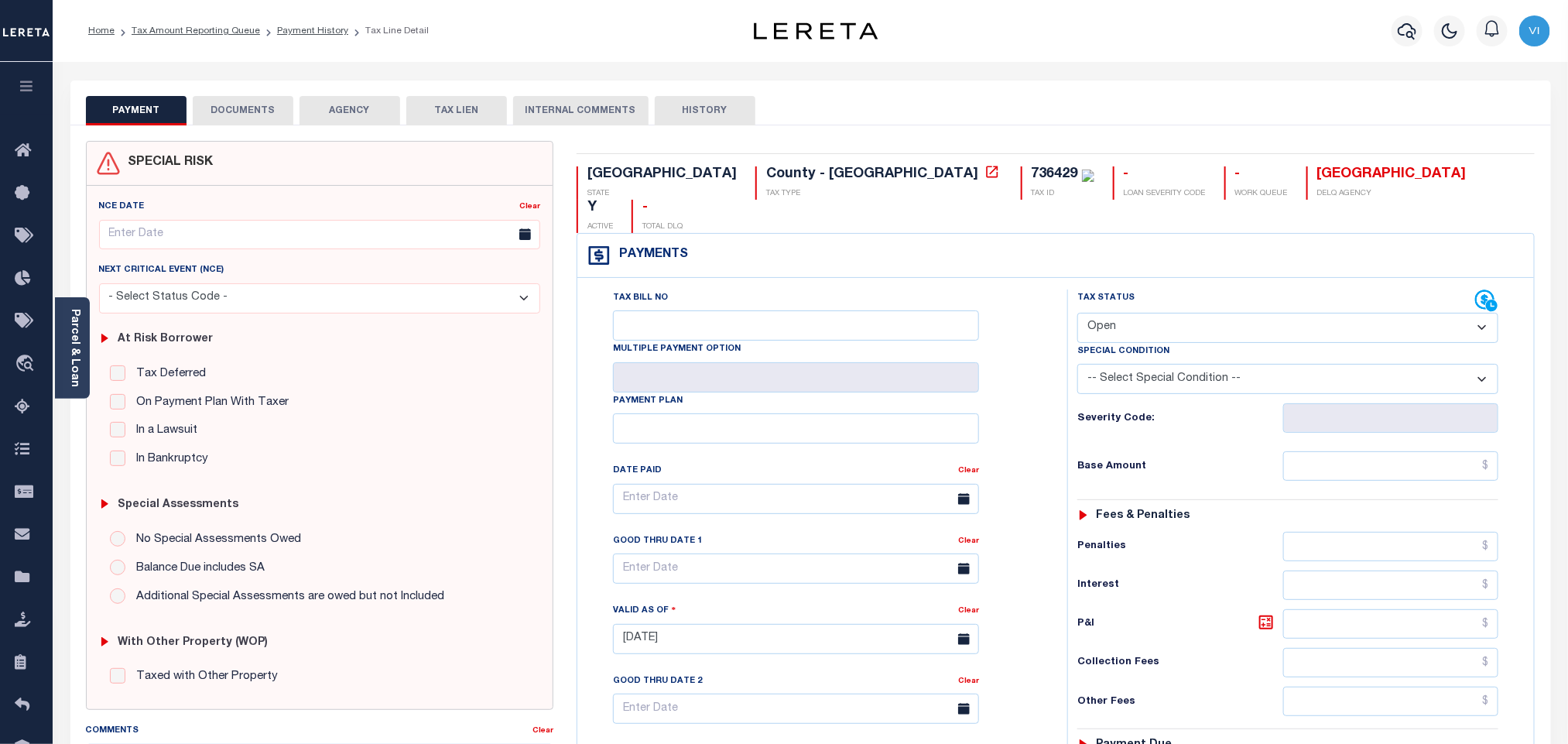
click at [236, 115] on button "DOCUMENTS" at bounding box center [243, 111] width 101 height 29
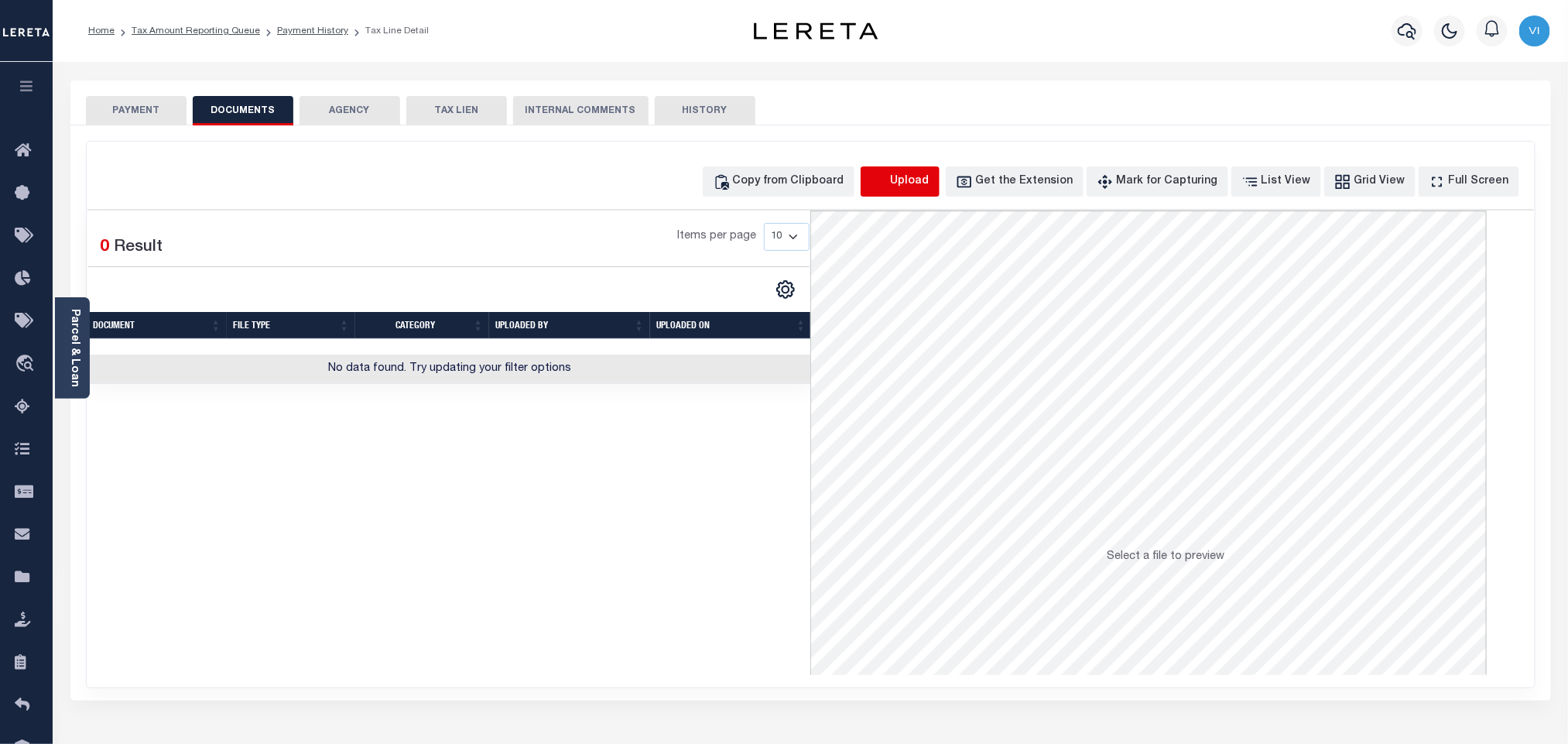
click at [888, 177] on icon "button" at bounding box center [879, 181] width 17 height 17
select select "POP"
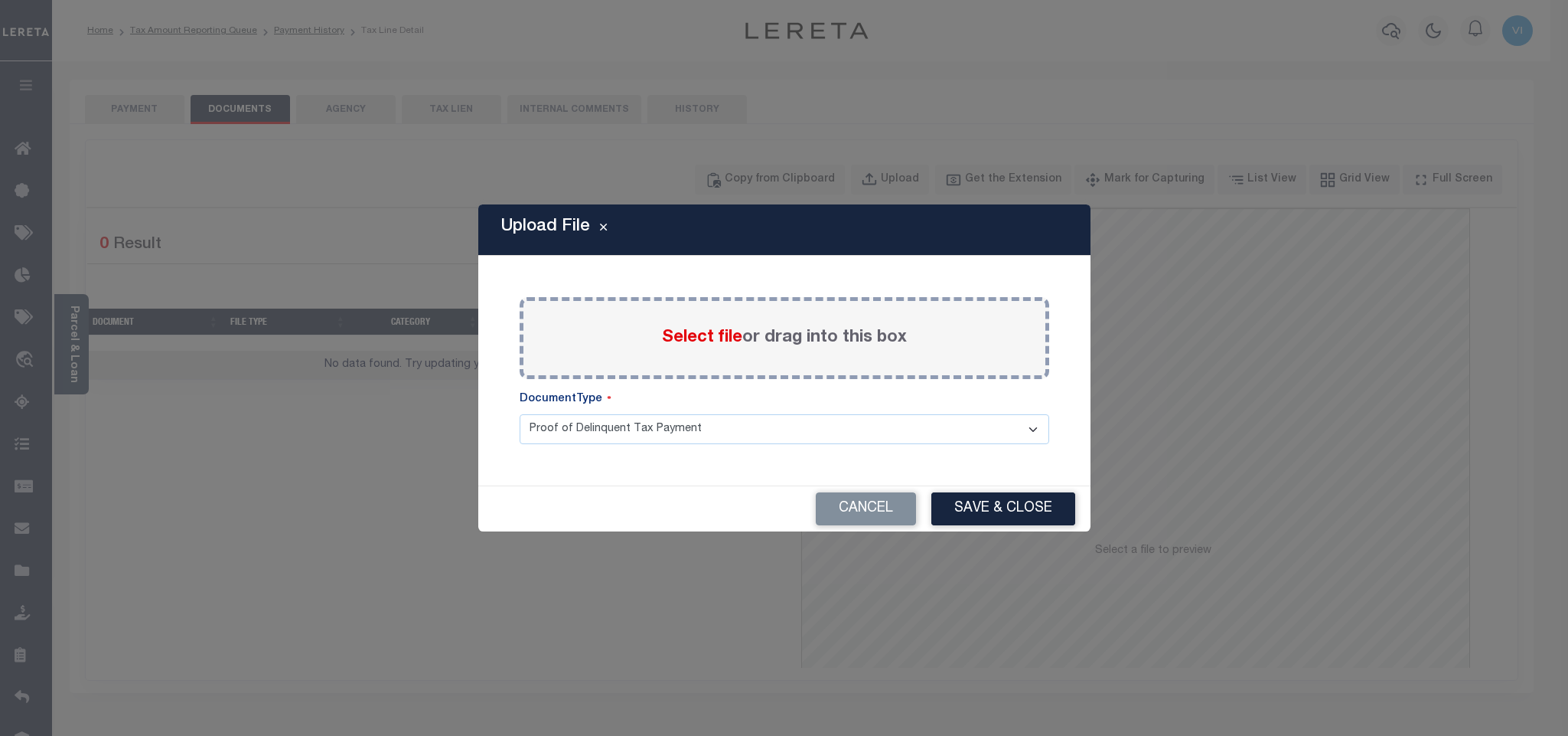
click at [711, 336] on span "Select file" at bounding box center [702, 337] width 81 height 17
click at [0, 0] on input "Select file or drag into this box" at bounding box center [0, 0] width 0 height 0
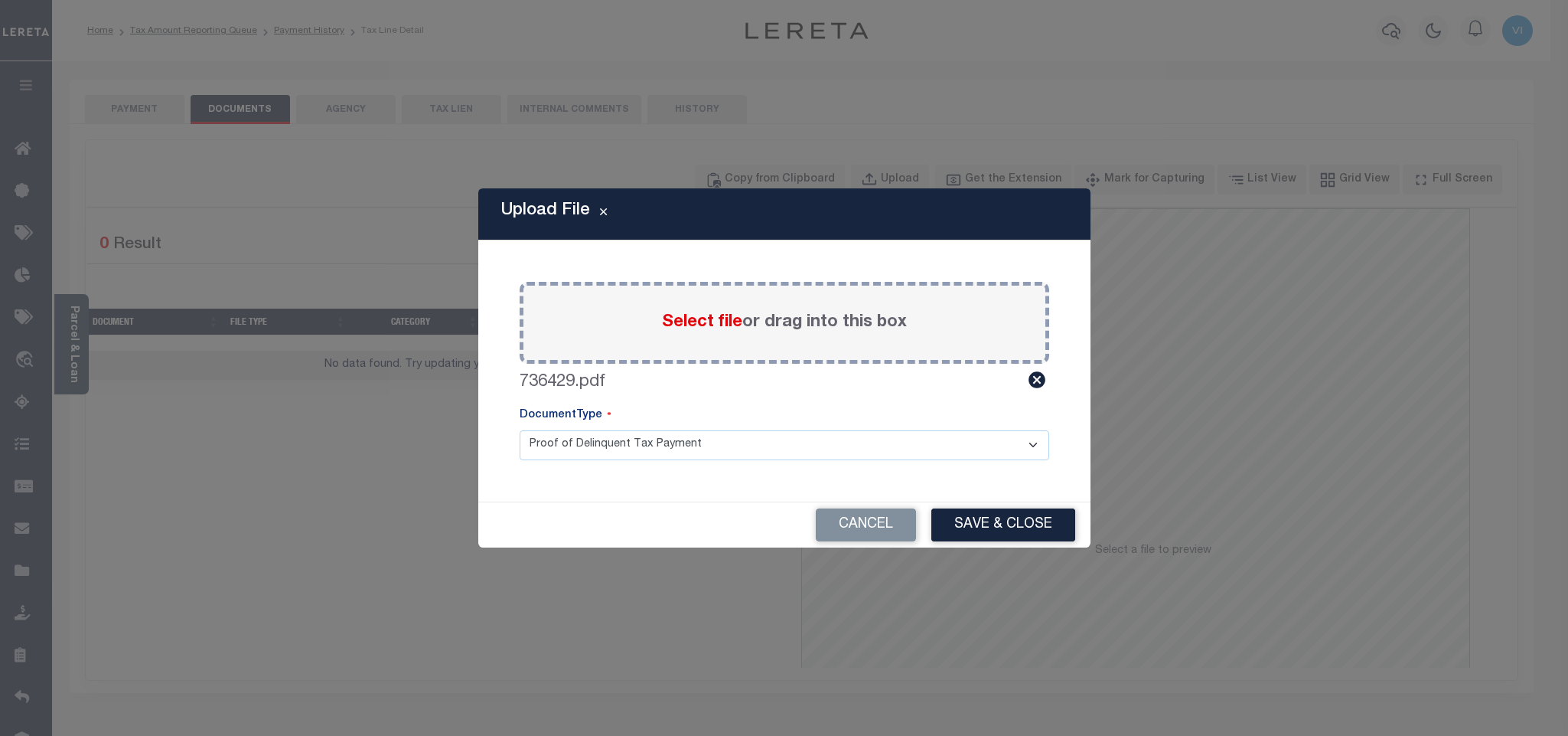
click at [558, 460] on div "Paste copied image or file into this box Select file or drag into this box 7364…" at bounding box center [784, 370] width 576 height 224
drag, startPoint x: 551, startPoint y: 449, endPoint x: 559, endPoint y: 460, distance: 13.6
click at [552, 449] on select "Proof of Delinquent Tax Payment" at bounding box center [784, 445] width 529 height 30
click at [519, 431] on select "Proof of Delinquent Tax Payment" at bounding box center [784, 445] width 529 height 30
click at [951, 535] on button "Save & Close" at bounding box center [1003, 525] width 144 height 33
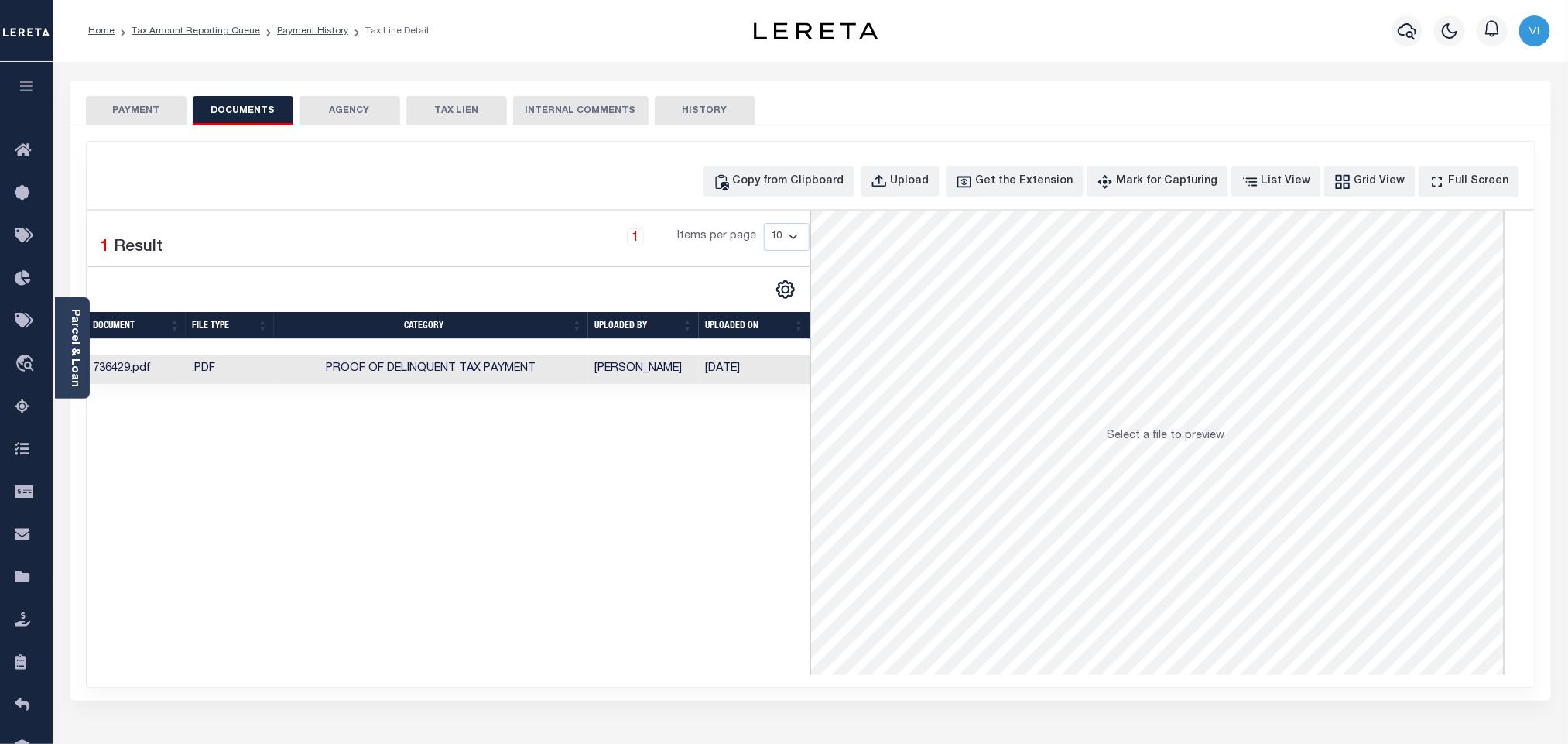
drag, startPoint x: 135, startPoint y: 103, endPoint x: 142, endPoint y: 110, distance: 9.9
click at [135, 103] on button "PAYMENT" at bounding box center [137, 111] width 101 height 29
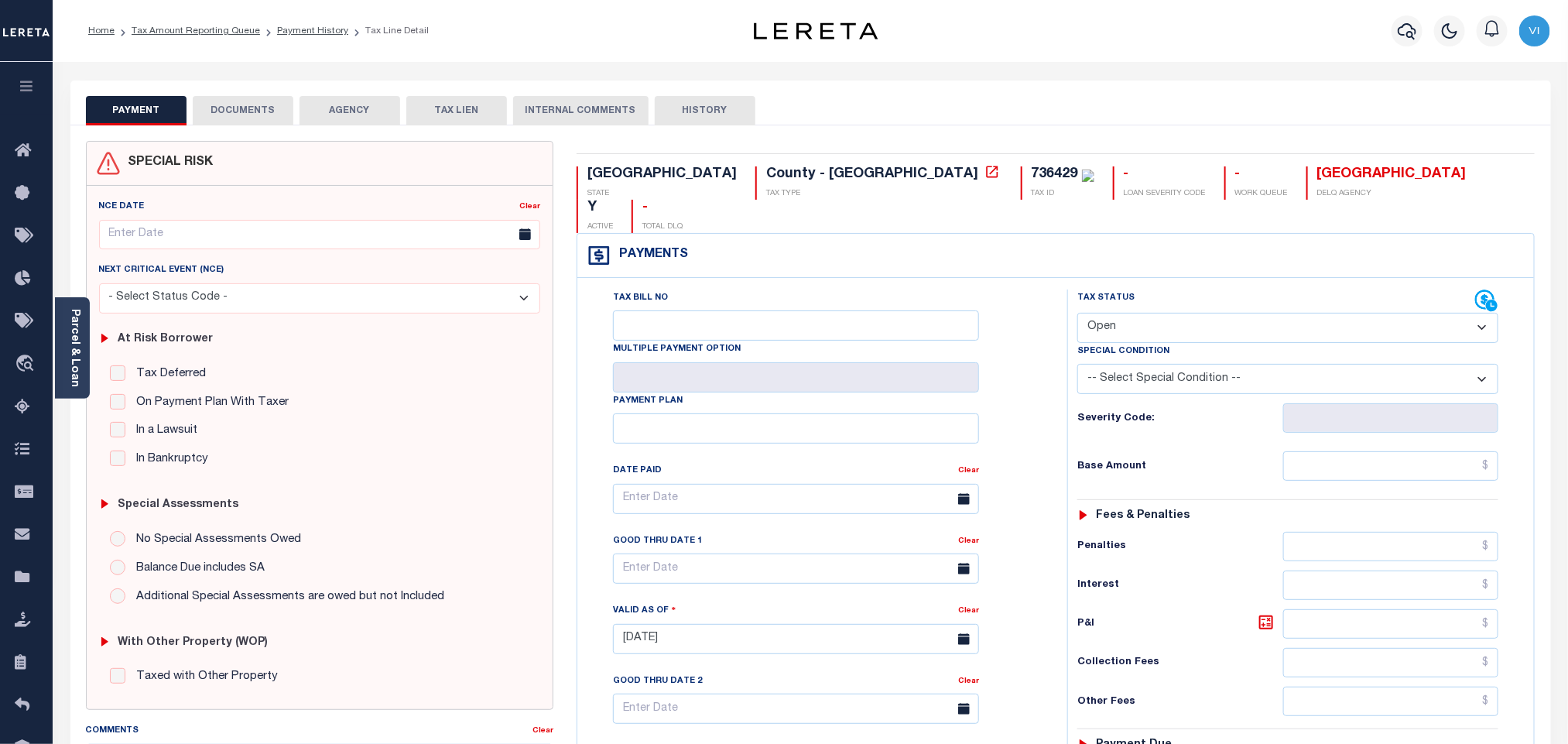
click at [1110, 312] on select "- Select Status Code - Open Due/Unpaid Paid Incomplete No Tax Due Internal Refu…" at bounding box center [1288, 327] width 421 height 30
select select "PYD"
click at [1078, 312] on select "- Select Status Code - Open Due/Unpaid Paid Incomplete No Tax Due Internal Refu…" at bounding box center [1288, 327] width 421 height 30
type input "[DATE]"
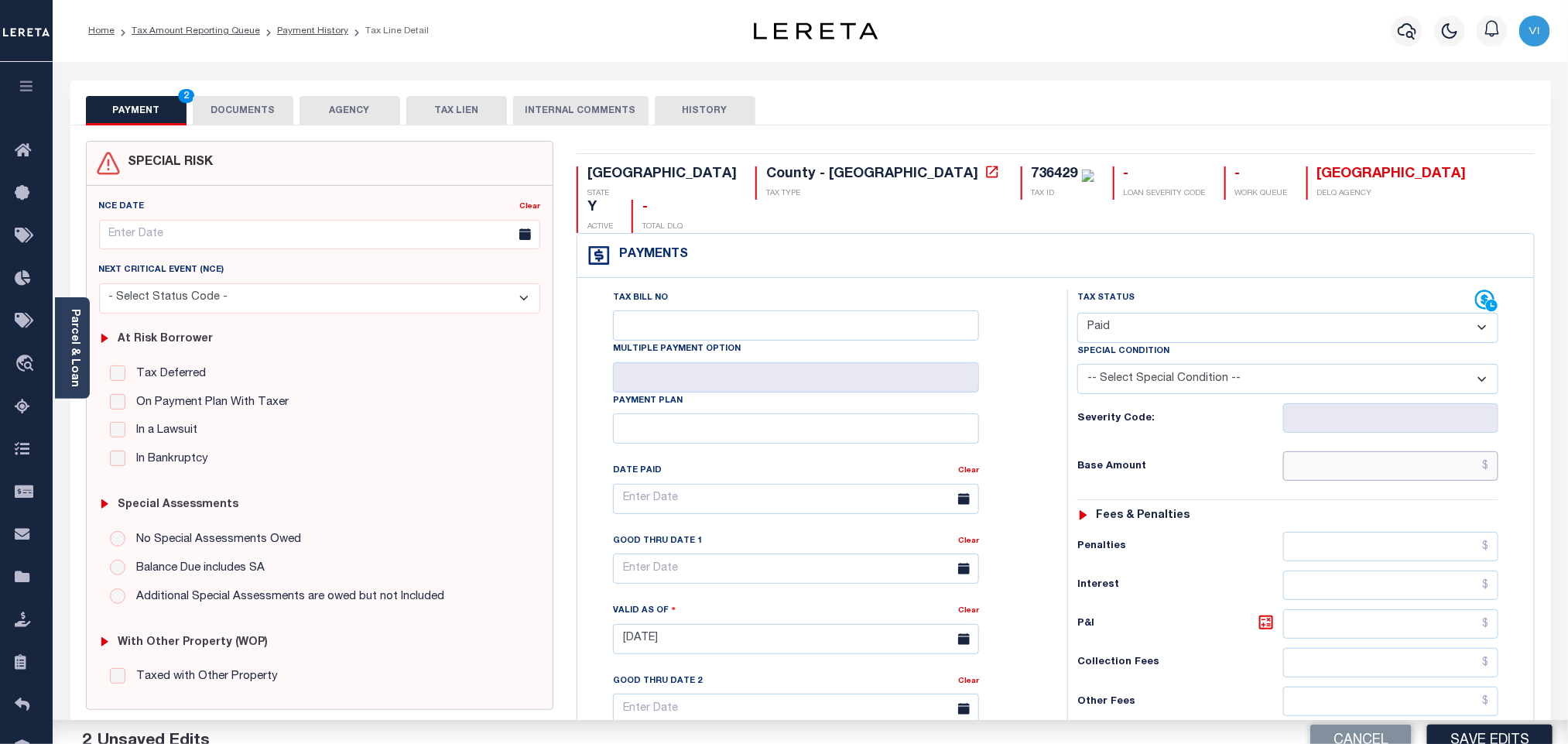
click at [1329, 451] on input "text" at bounding box center [1391, 465] width 216 height 29
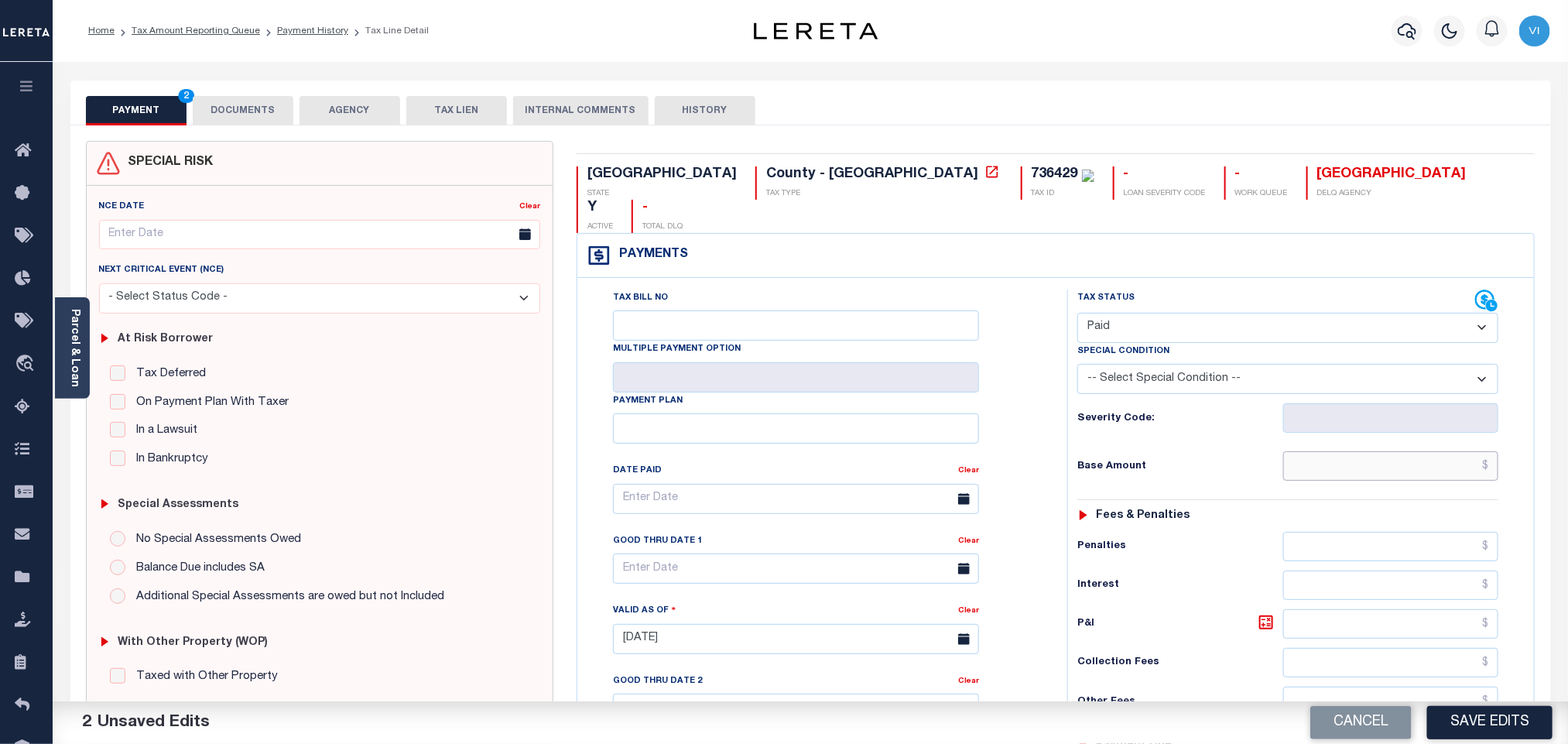
paste input "18.62"
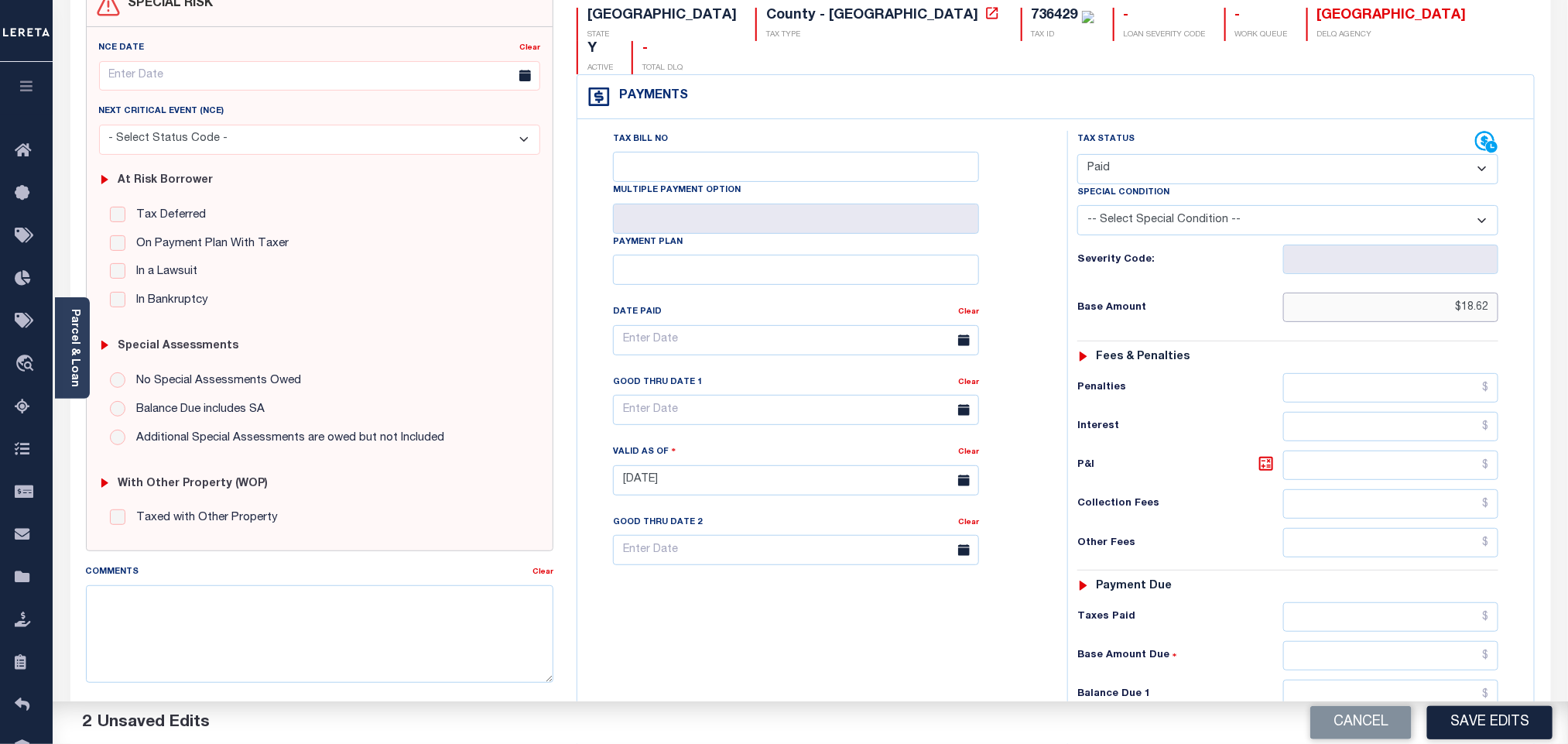
scroll to position [402, 0]
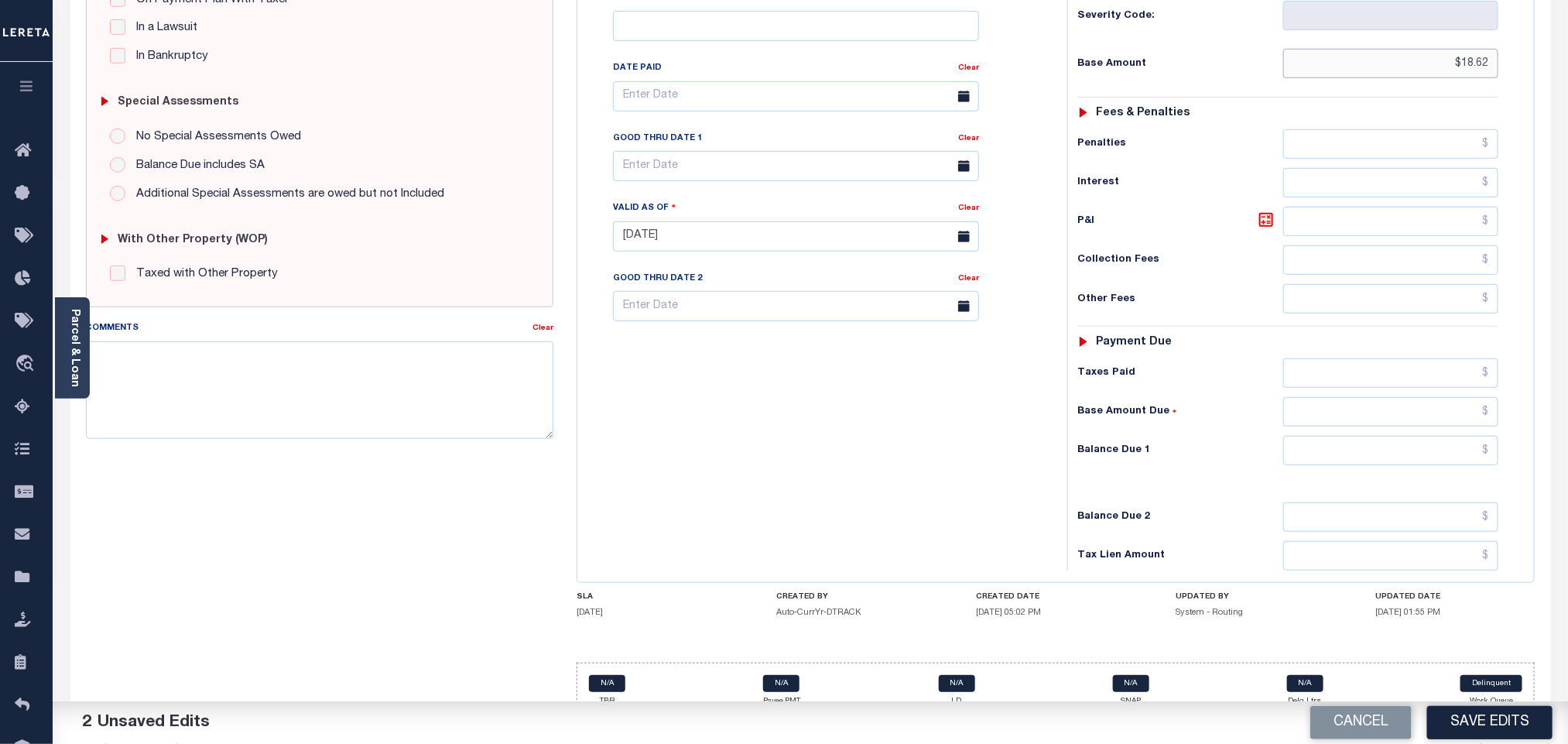
type input "$18.62"
click at [1327, 455] on div "Tax Status Status - Select Status Code -" at bounding box center [1293, 229] width 451 height 684
click at [1320, 444] on div "Tax Status Status - Select Status Code -" at bounding box center [1293, 229] width 451 height 684
click at [1315, 436] on input "text" at bounding box center [1391, 450] width 216 height 29
type input "$0.00"
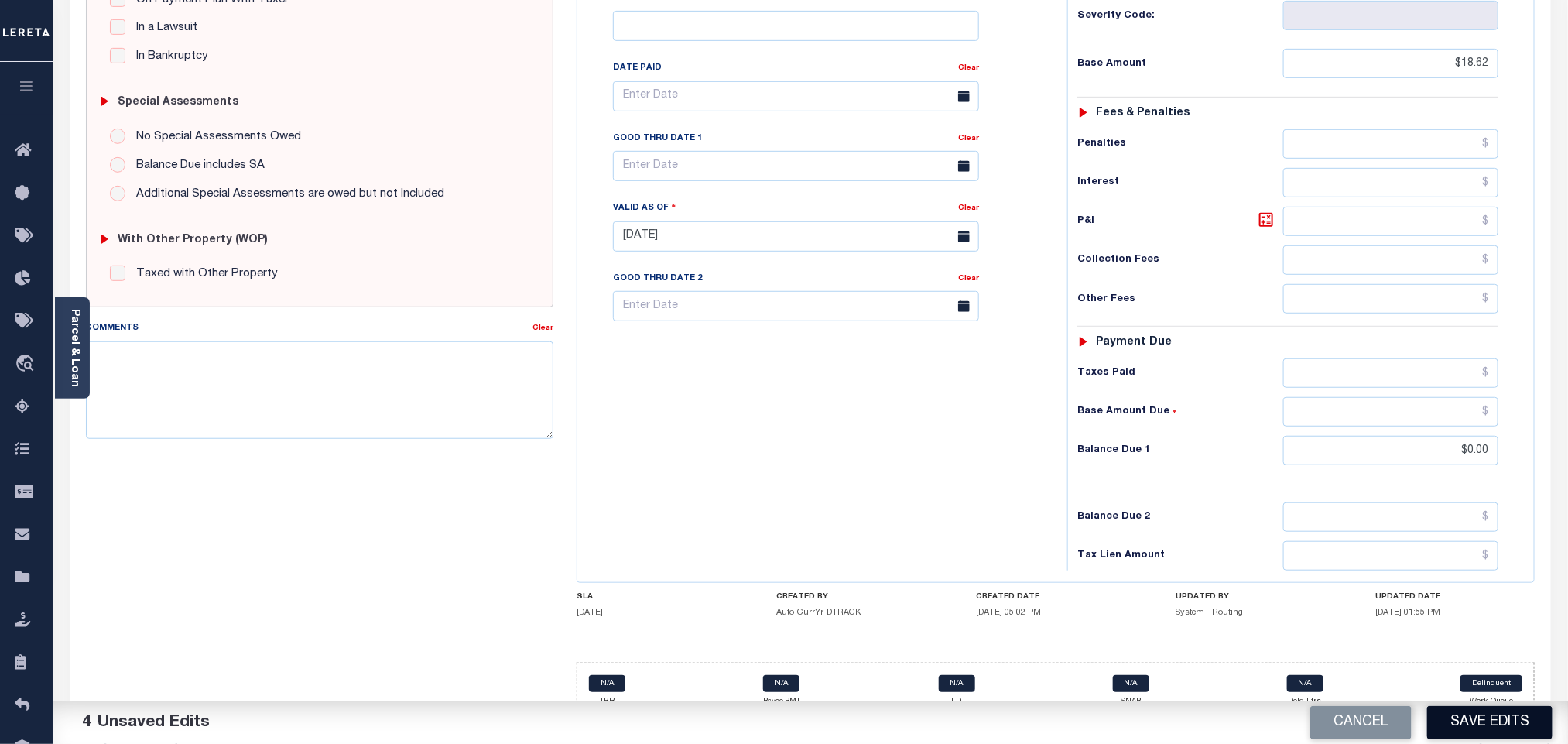
click at [1471, 722] on button "Save Edits" at bounding box center [1489, 722] width 126 height 33
checkbox input "false"
type input "$18.62"
type input "$0"
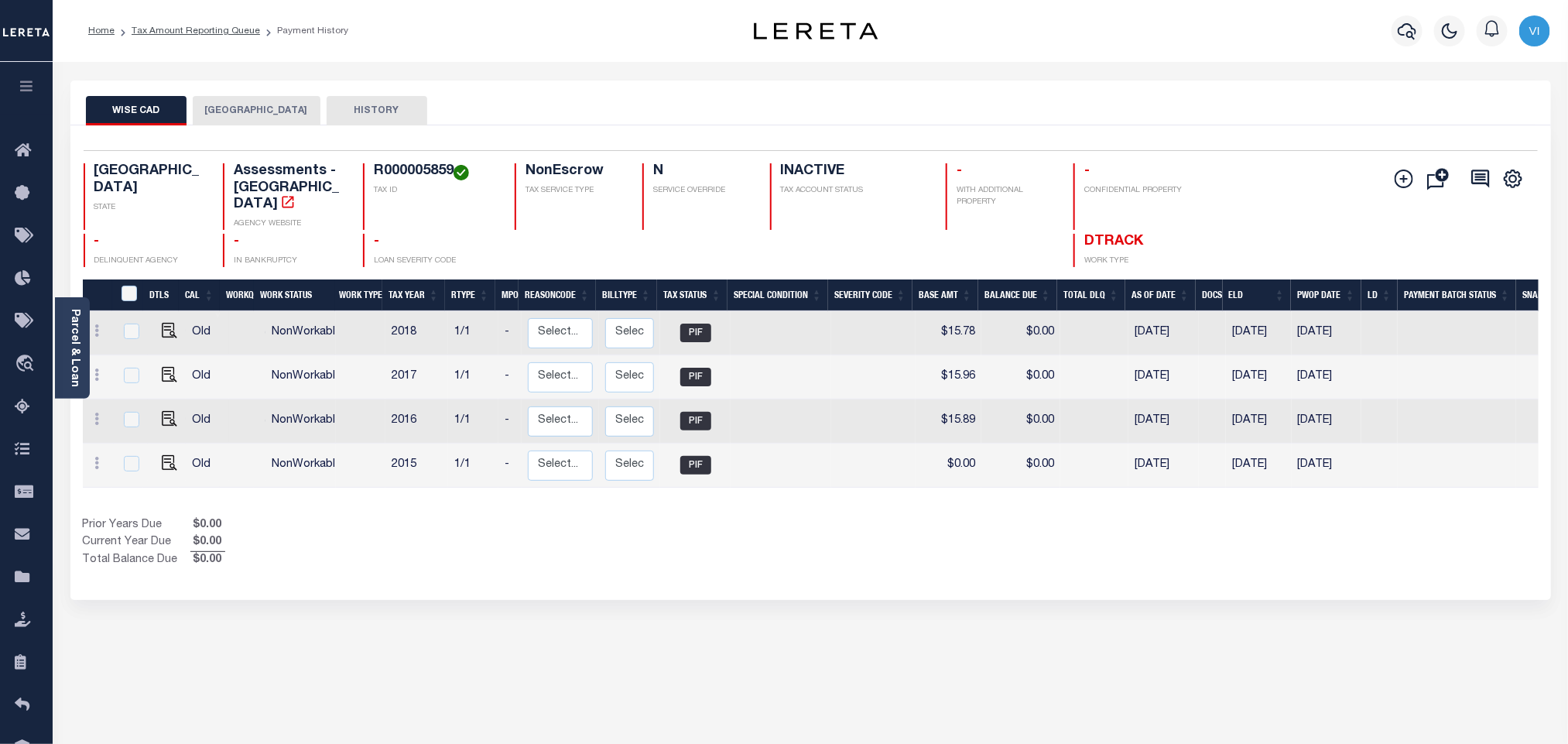
click at [206, 102] on button "[GEOGRAPHIC_DATA]" at bounding box center [256, 111] width 127 height 29
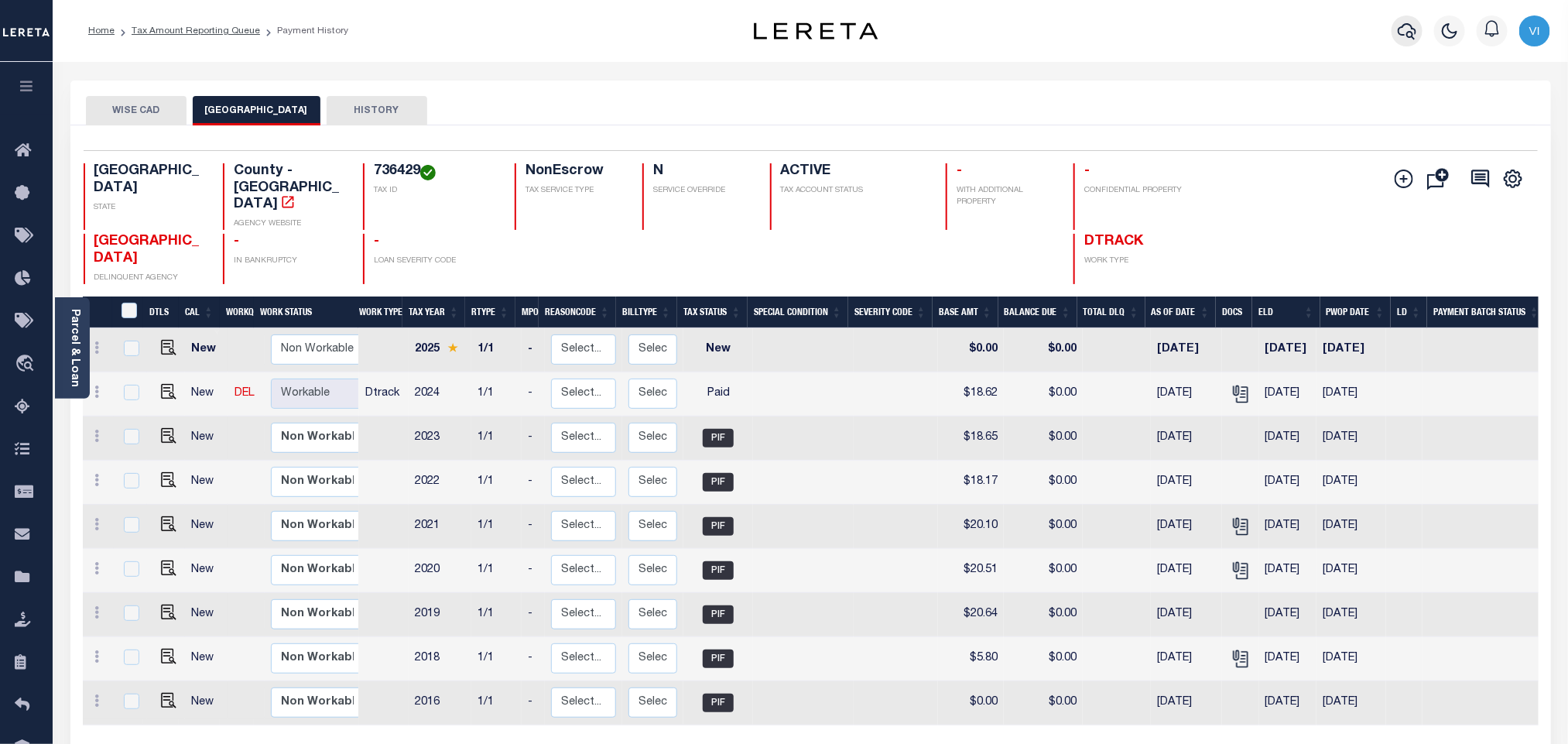
click at [1393, 35] on button "button" at bounding box center [1407, 31] width 31 height 31
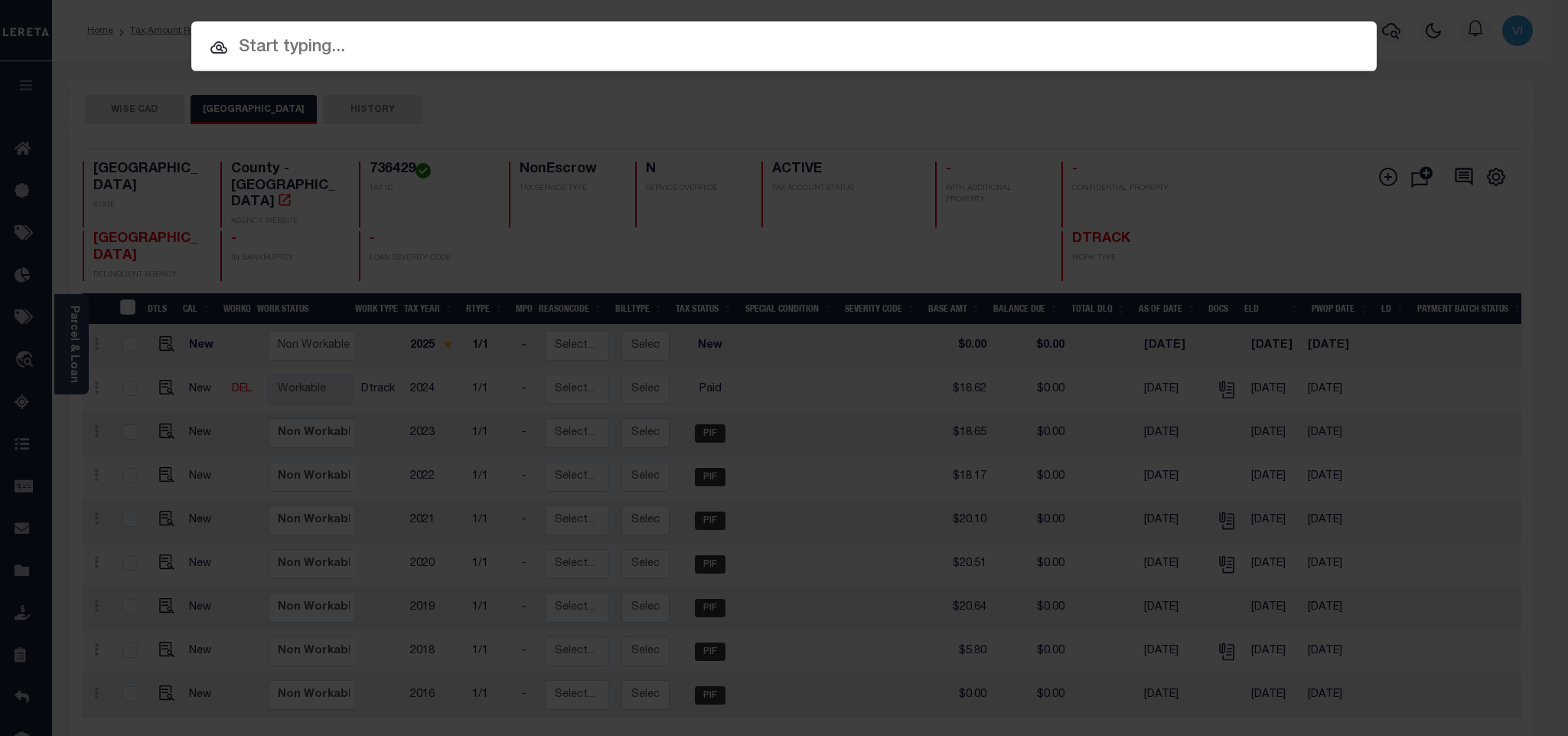
click at [1282, 42] on input "text" at bounding box center [784, 48] width 1186 height 27
paste input "99210404"
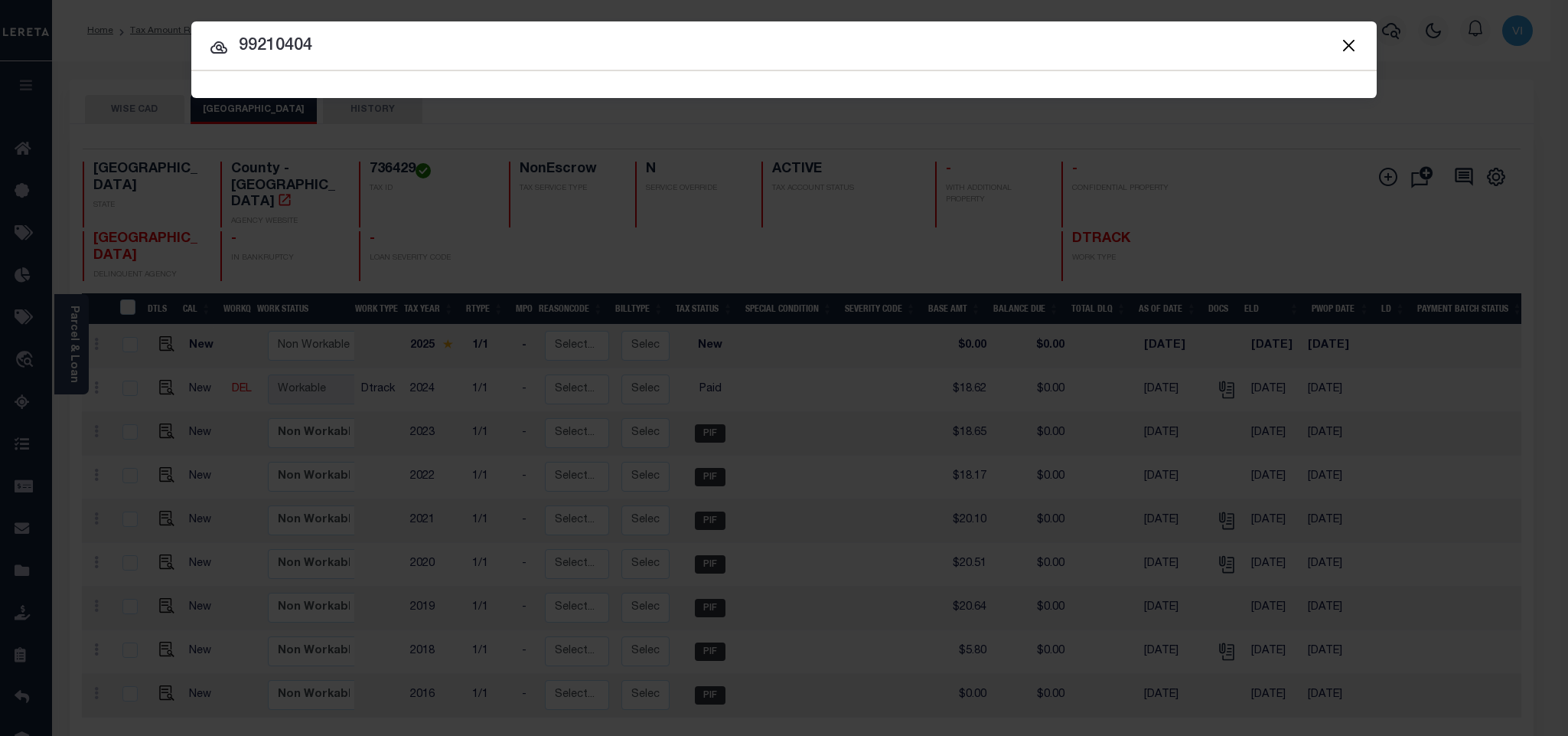
type input "99210404"
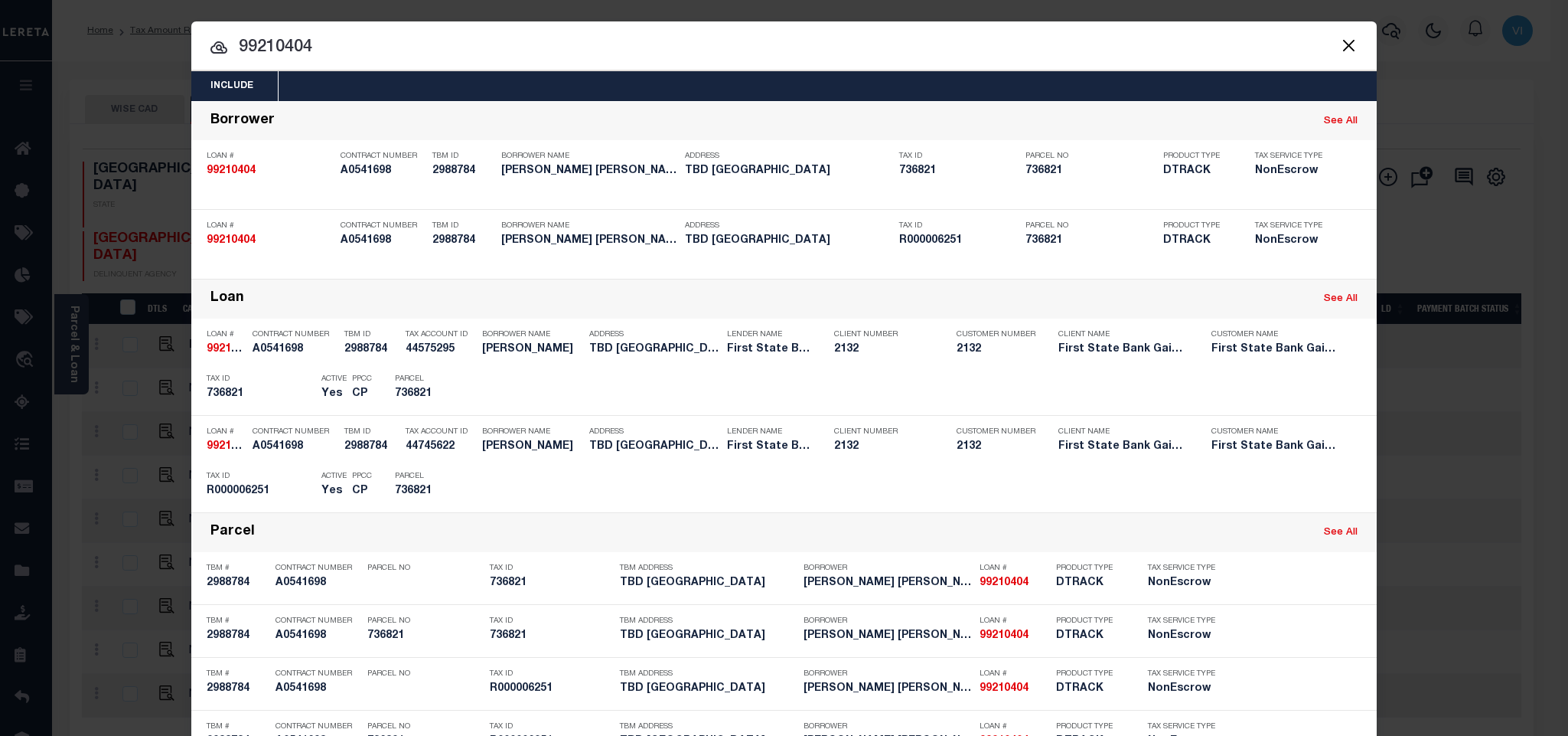
click at [508, 92] on div "Include Loans TBM Customers Borrowers Payments (Lender Non-Disb) Payments (Lend…" at bounding box center [784, 86] width 1186 height 30
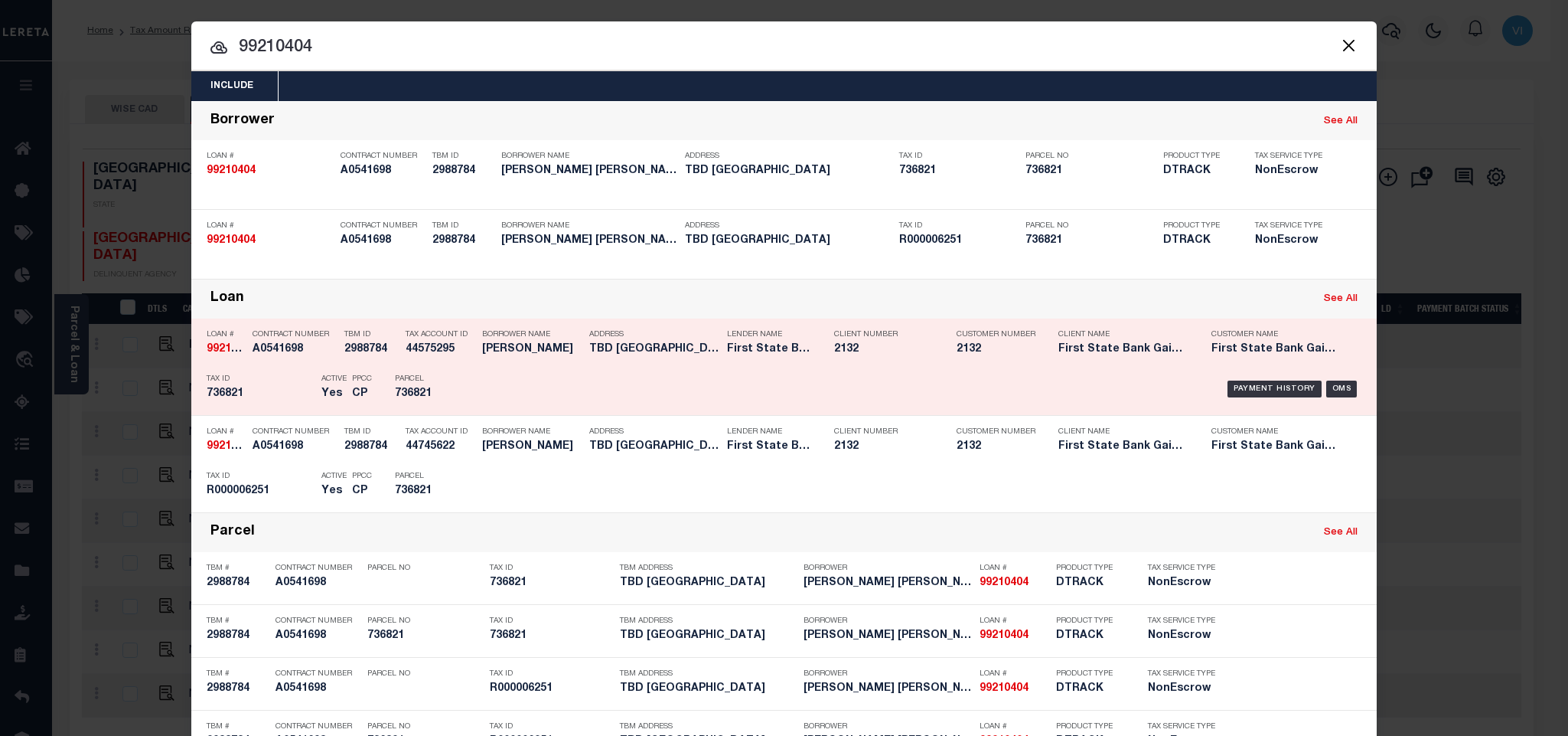
click at [310, 400] on div "Active Yes" at bounding box center [325, 389] width 31 height 44
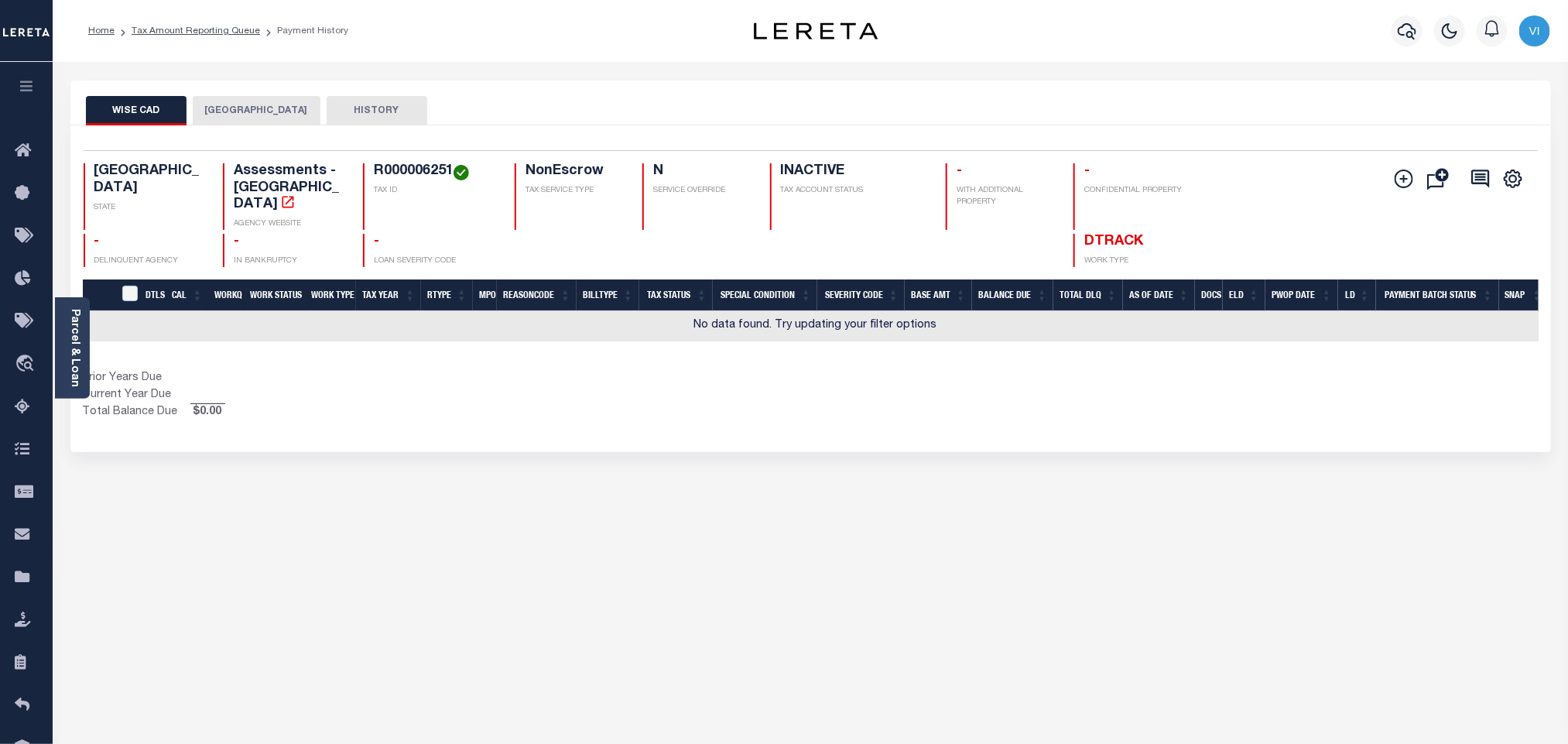
click at [236, 119] on button "[GEOGRAPHIC_DATA]" at bounding box center [256, 111] width 127 height 29
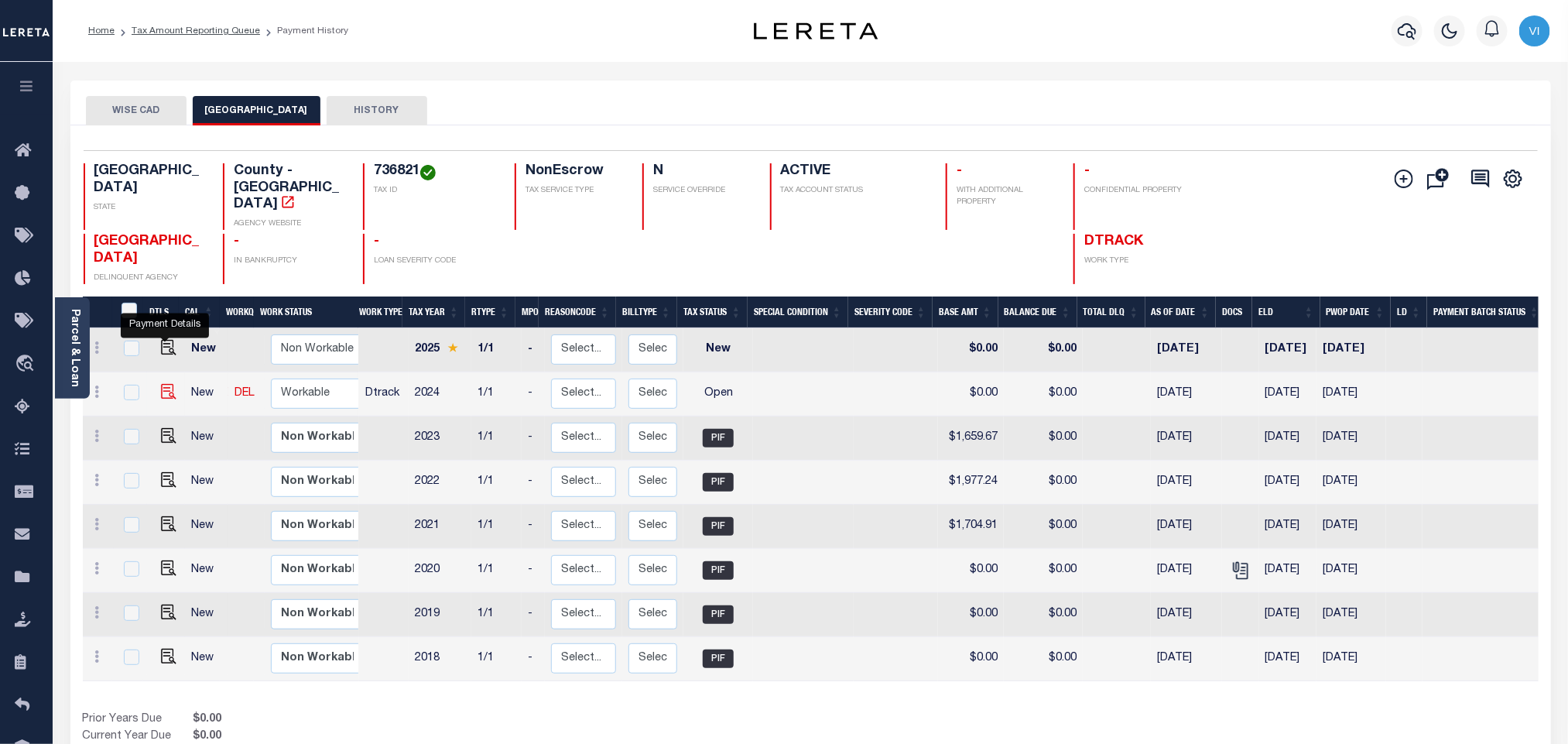
click at [167, 384] on img "" at bounding box center [169, 391] width 16 height 16
checkbox input "true"
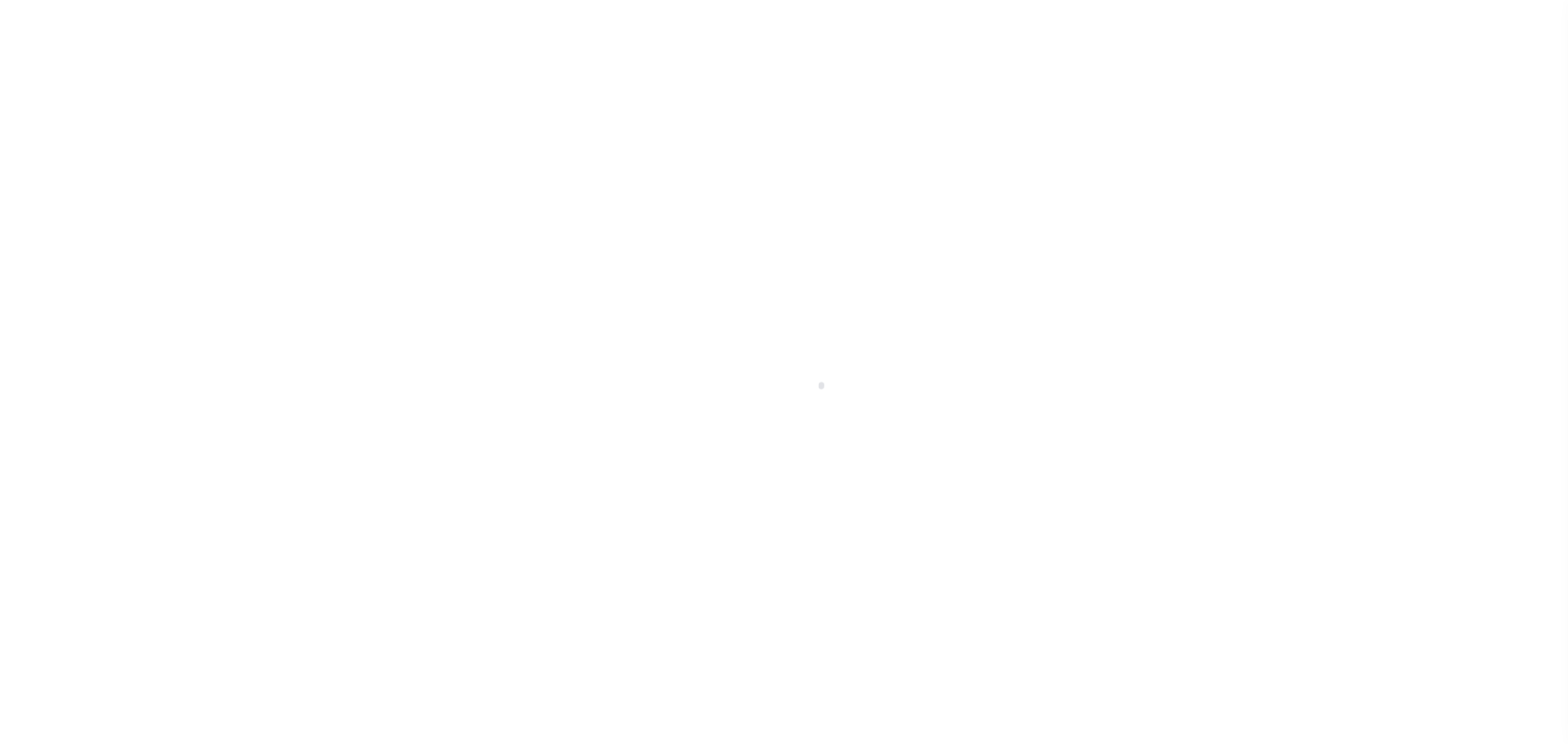
select select "OP2"
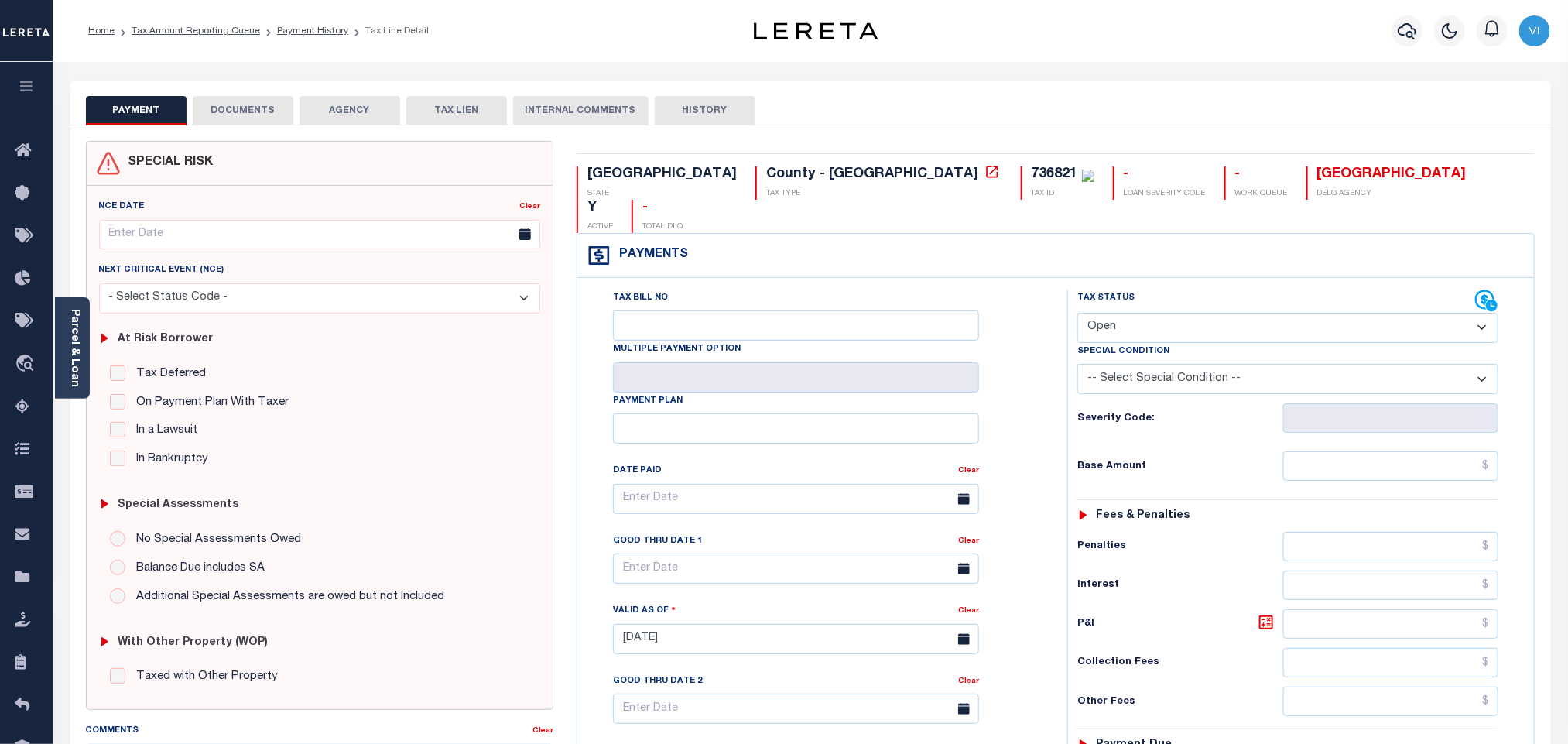
click at [236, 122] on button "DOCUMENTS" at bounding box center [243, 111] width 101 height 29
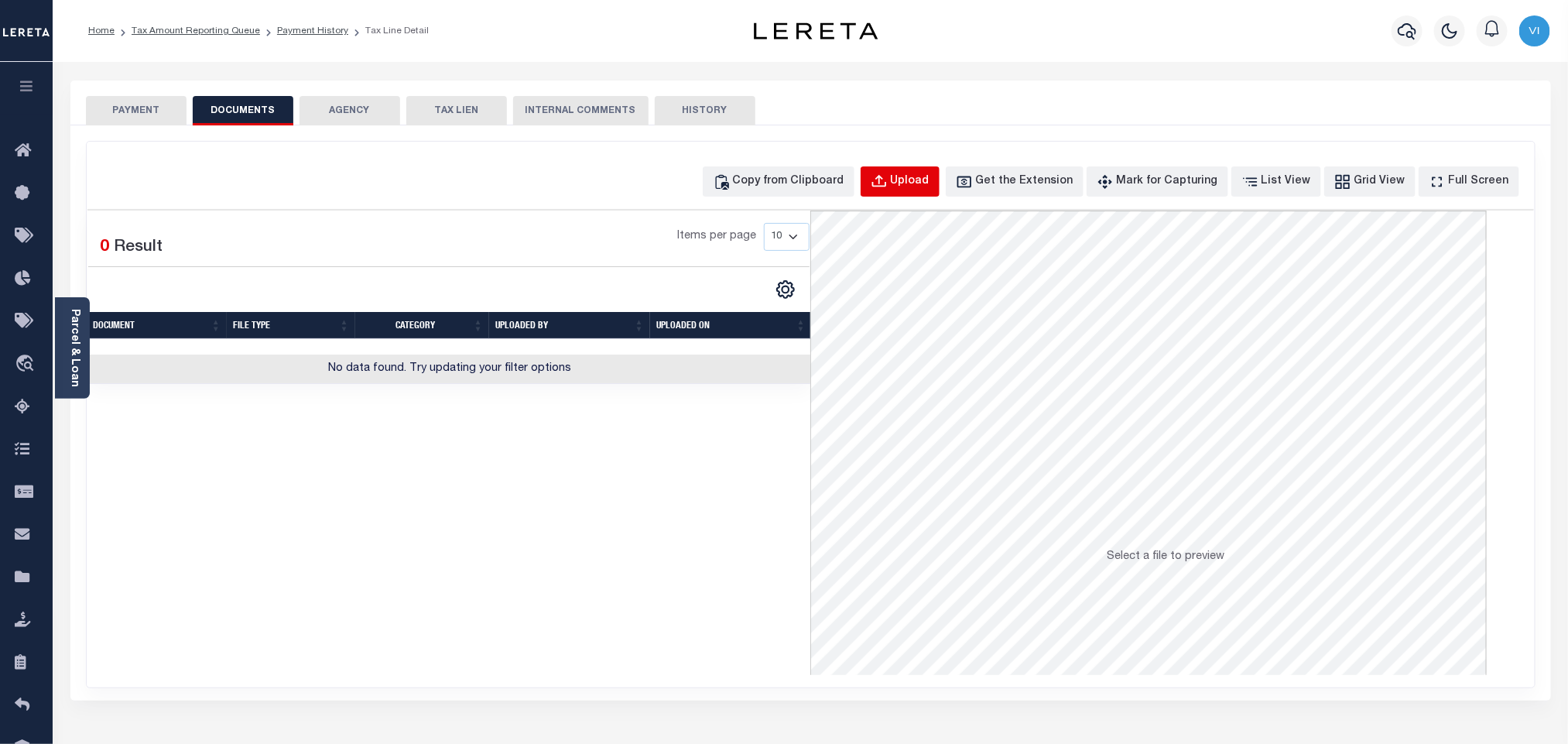
click at [929, 179] on div "Upload" at bounding box center [910, 181] width 38 height 17
select select "POP"
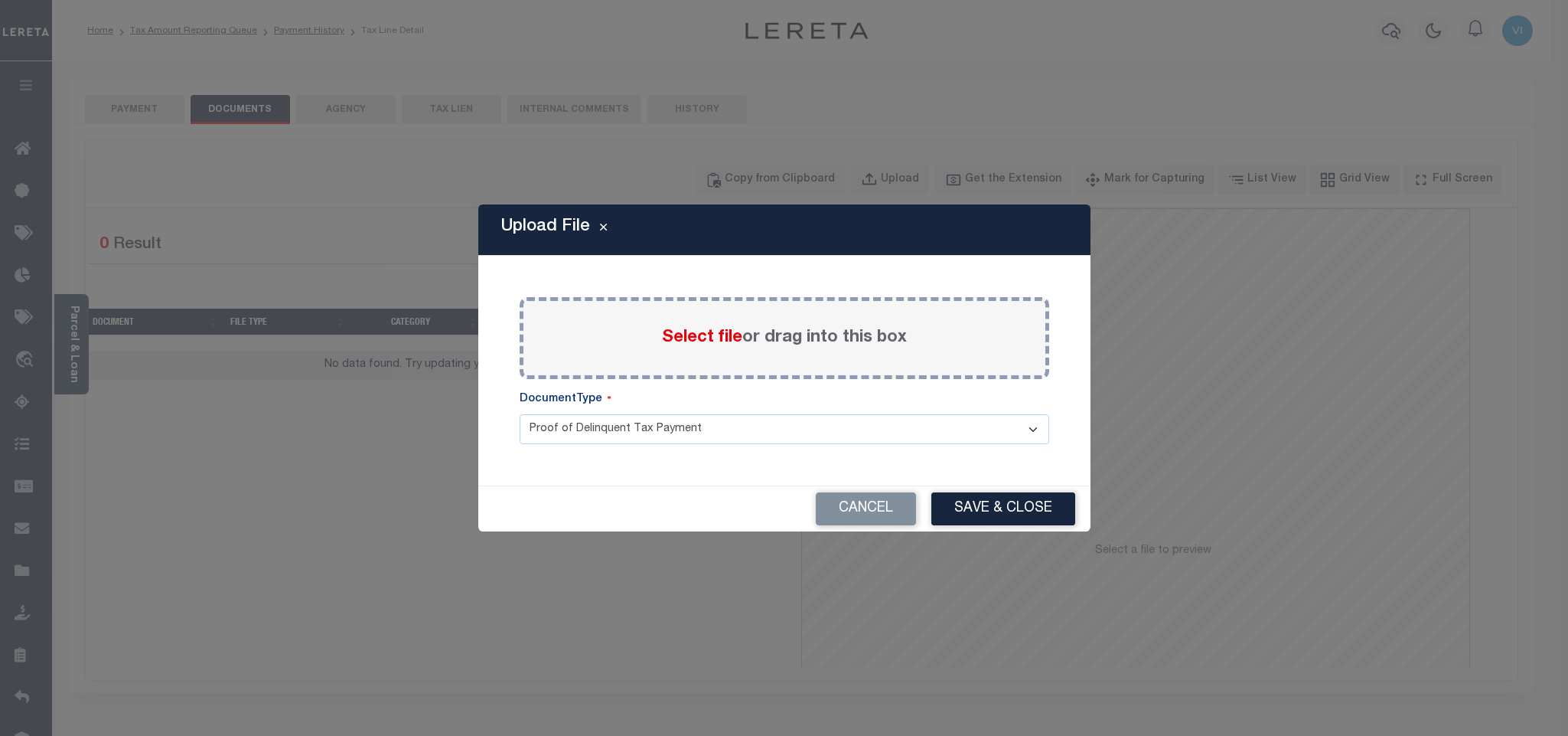
click at [680, 340] on span "Select file" at bounding box center [702, 337] width 81 height 17
click at [0, 0] on input "Select file or drag into this box" at bounding box center [0, 0] width 0 height 0
click at [559, 444] on select "Proof of Delinquent Tax Payment" at bounding box center [784, 429] width 529 height 30
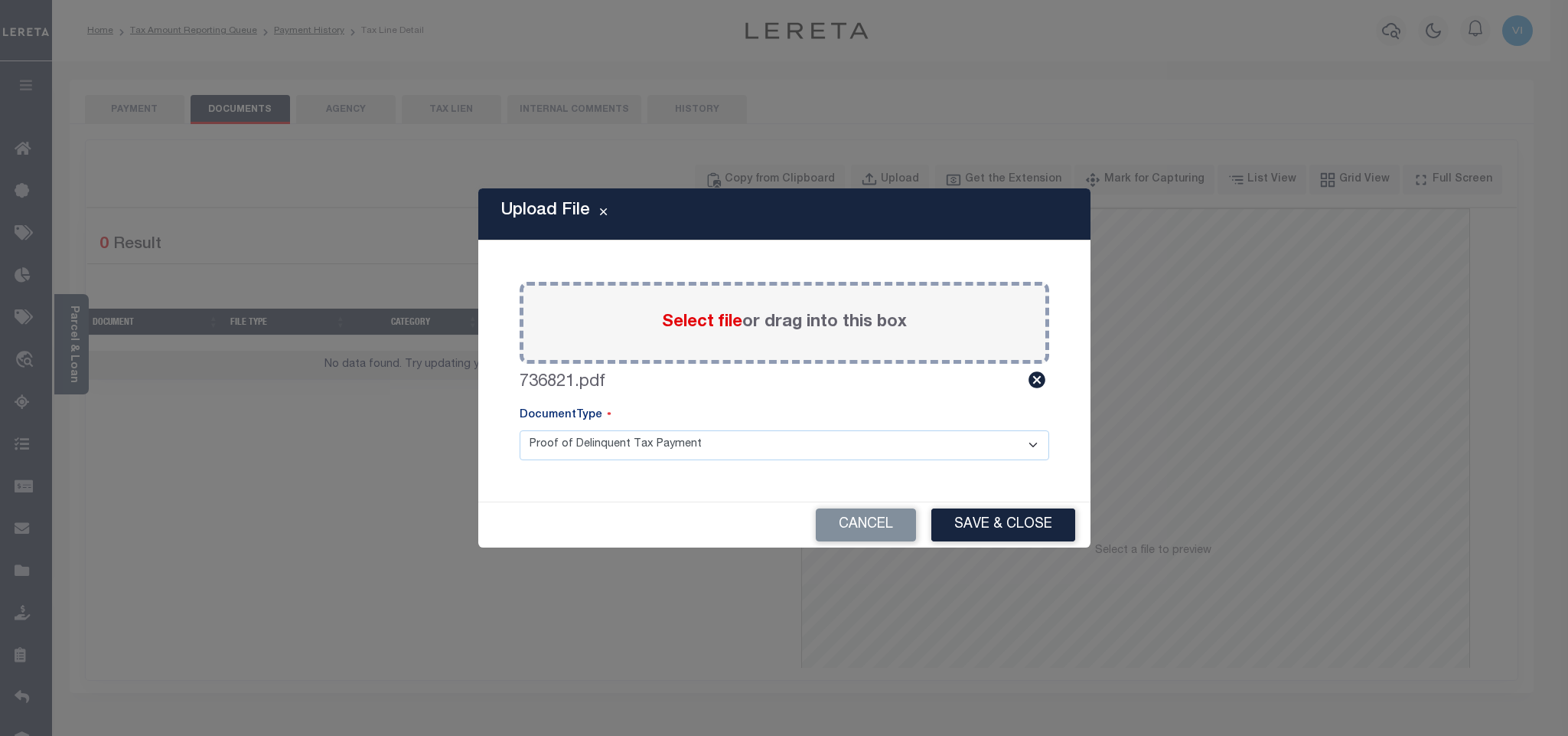
click at [519, 431] on select "Proof of Delinquent Tax Payment" at bounding box center [784, 445] width 529 height 30
click at [944, 526] on button "Save & Close" at bounding box center [1003, 525] width 144 height 33
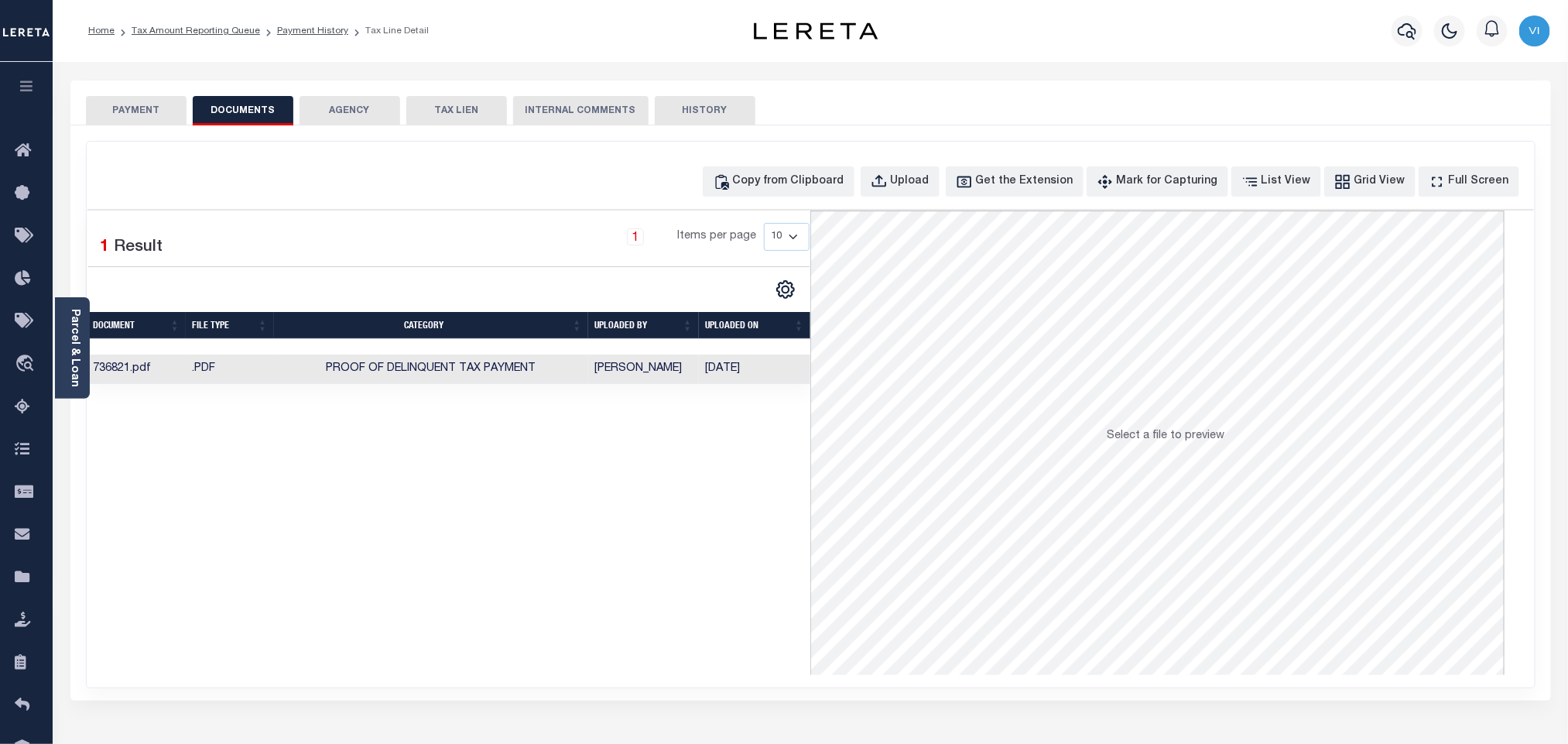
click at [158, 121] on button "PAYMENT" at bounding box center [137, 111] width 101 height 29
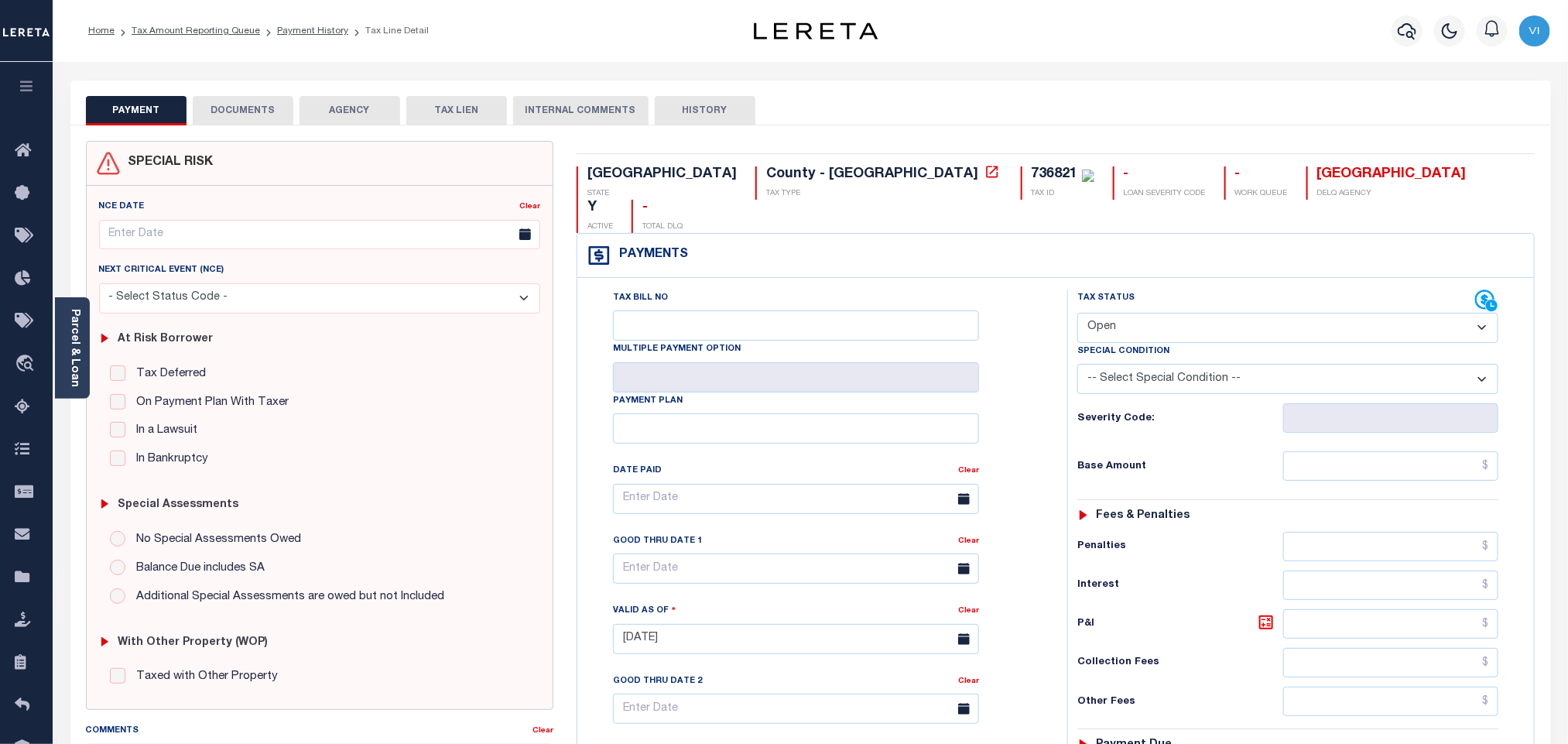
click at [1120, 312] on select "- Select Status Code - Open Due/Unpaid Paid Incomplete No Tax Due Internal Refu…" at bounding box center [1288, 327] width 421 height 30
select select "PYD"
click at [1078, 312] on select "- Select Status Code - Open Due/Unpaid Paid Incomplete No Tax Due Internal Refu…" at bounding box center [1288, 327] width 421 height 30
type input "10/15/2025"
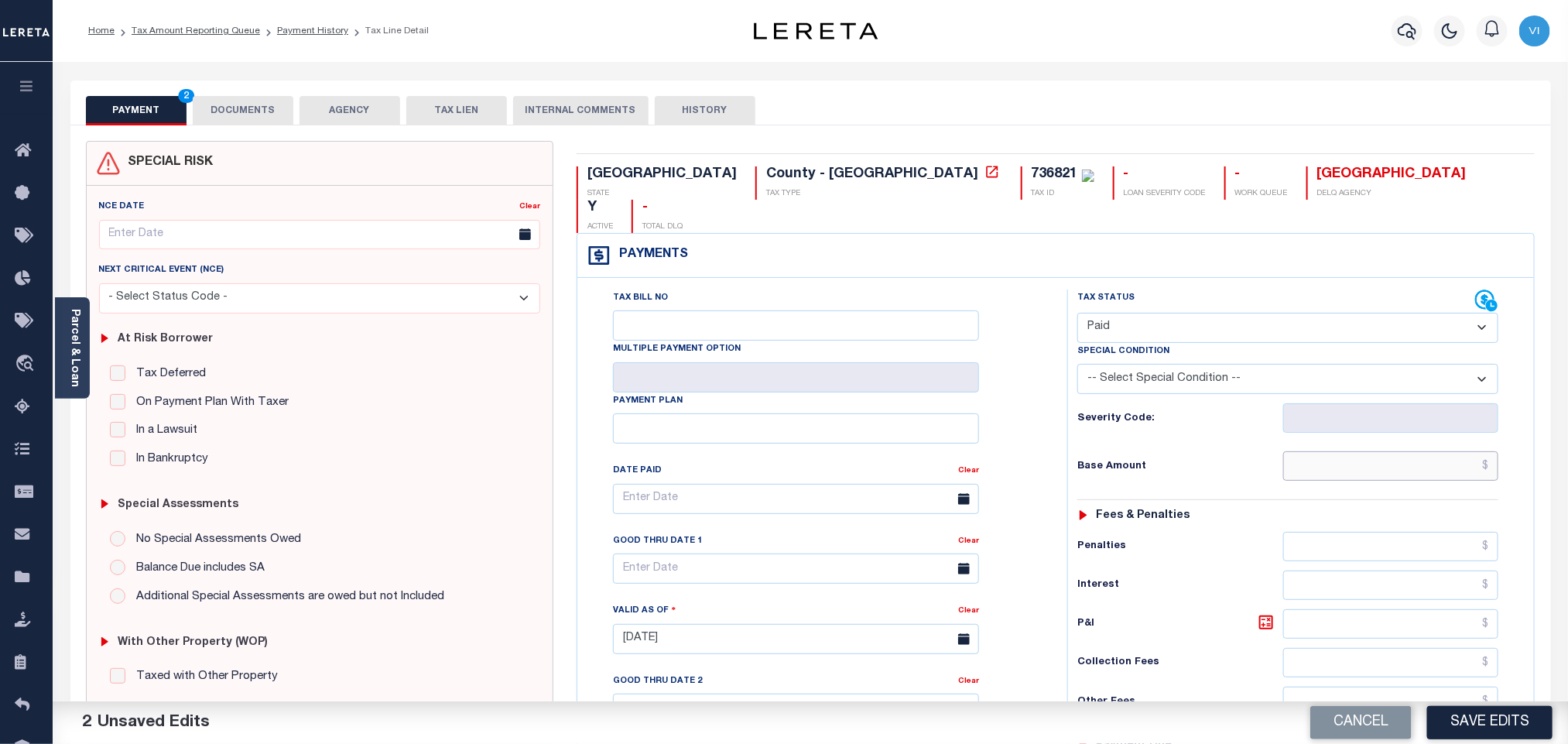
click at [1329, 451] on input "text" at bounding box center [1391, 465] width 216 height 29
paste input "1,679.92"
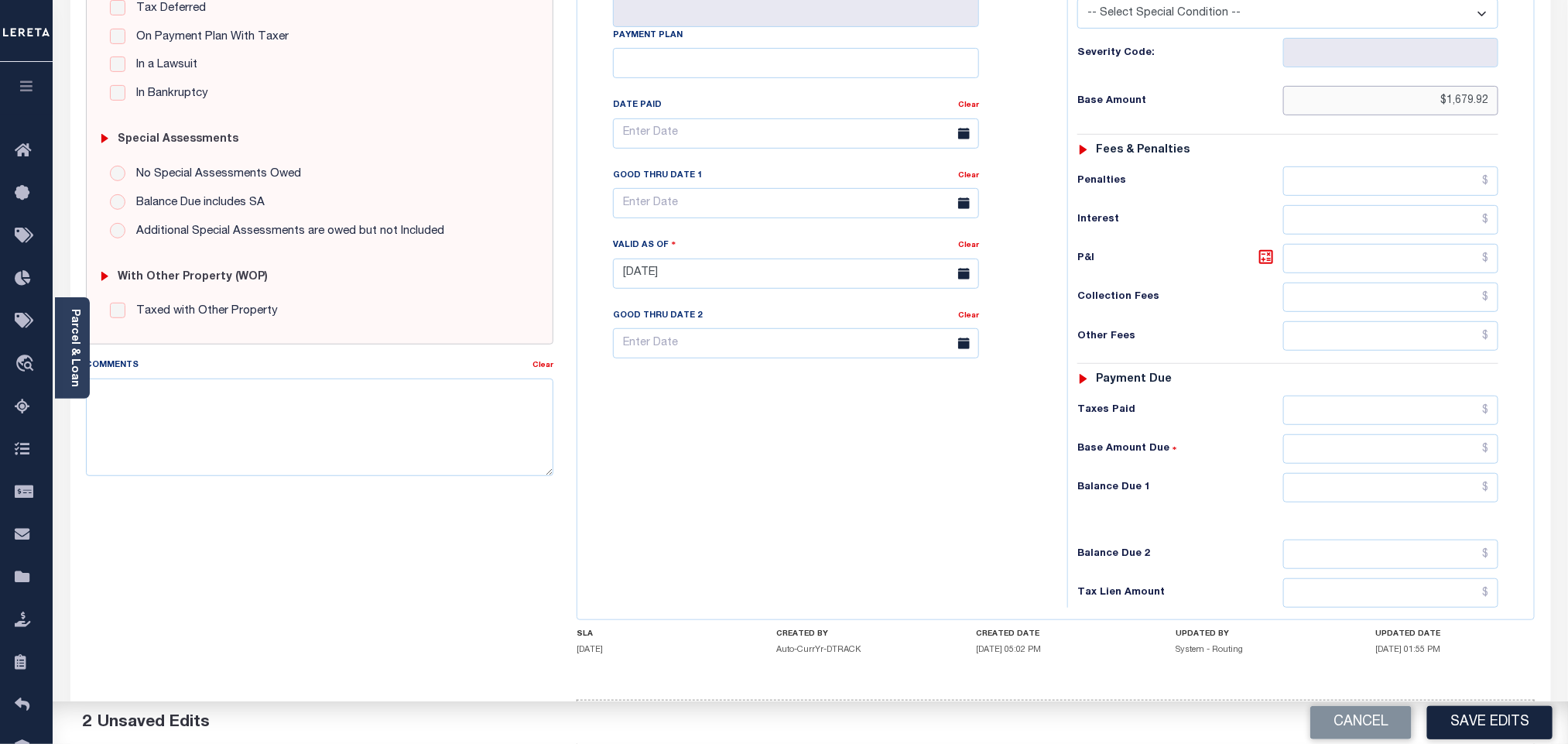
scroll to position [402, 0]
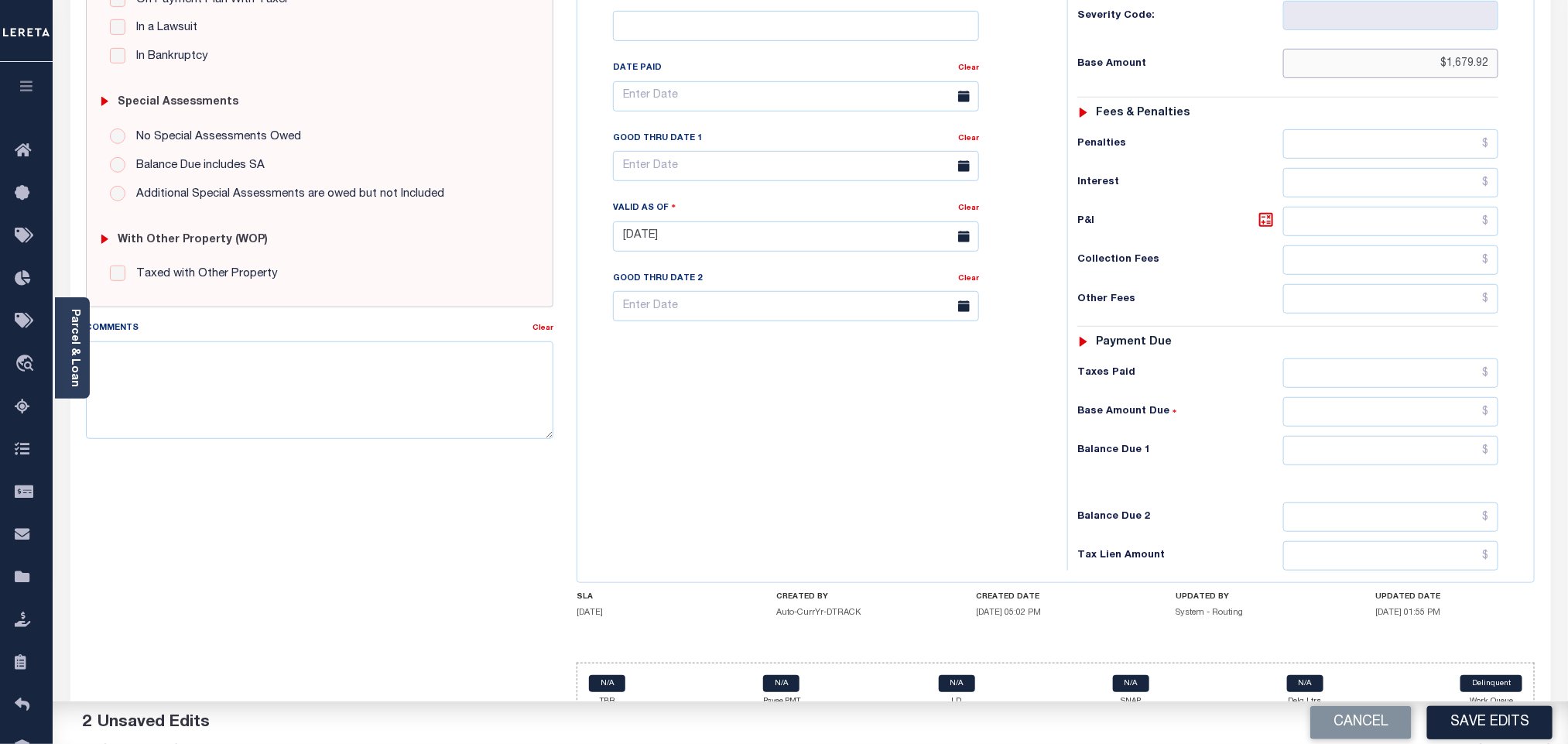
type input "$1,679.92"
click at [1344, 435] on input "text" at bounding box center [1391, 450] width 216 height 29
type input "$0.00"
click at [1476, 724] on button "Save Edits" at bounding box center [1489, 722] width 126 height 33
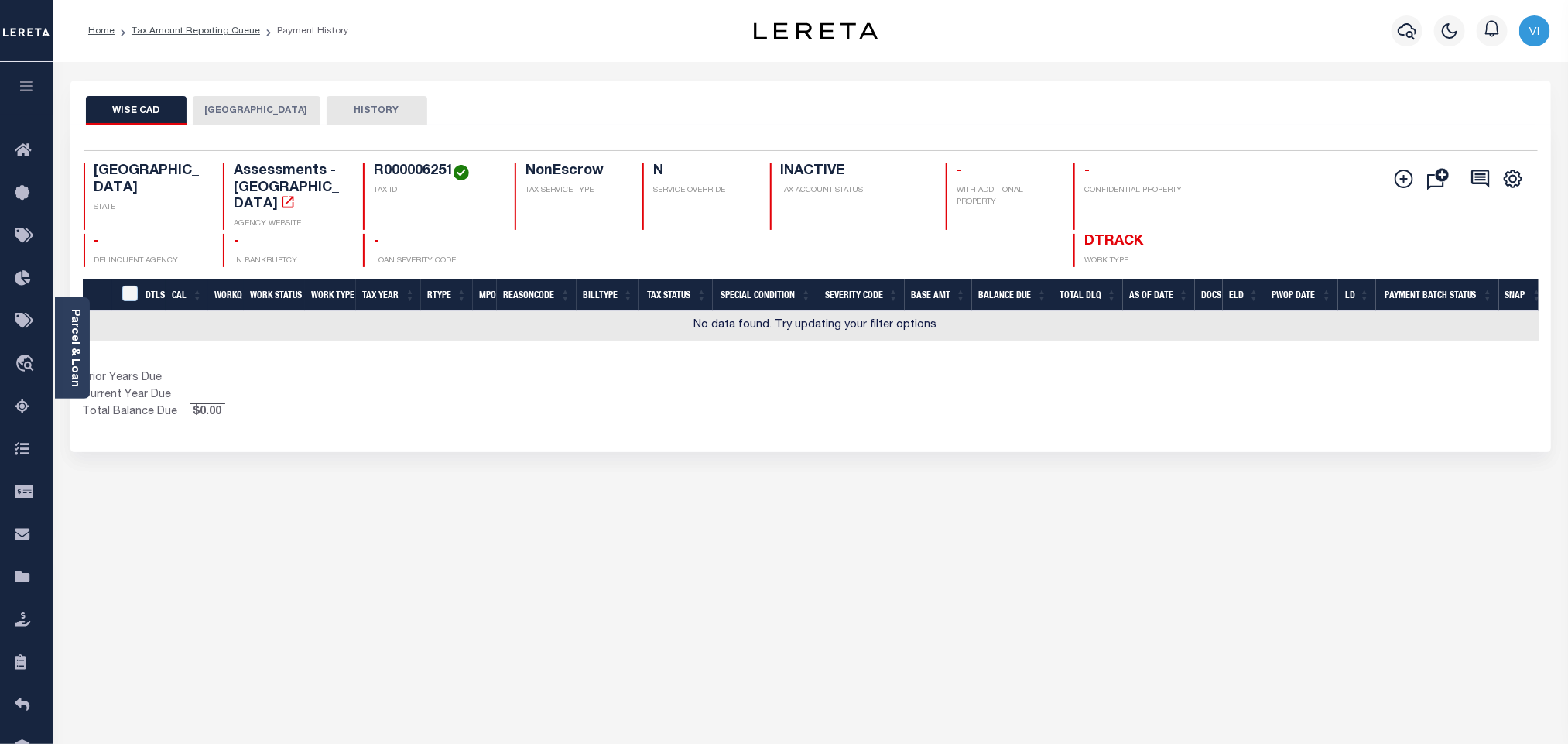
click at [266, 112] on button "[GEOGRAPHIC_DATA]" at bounding box center [256, 111] width 127 height 29
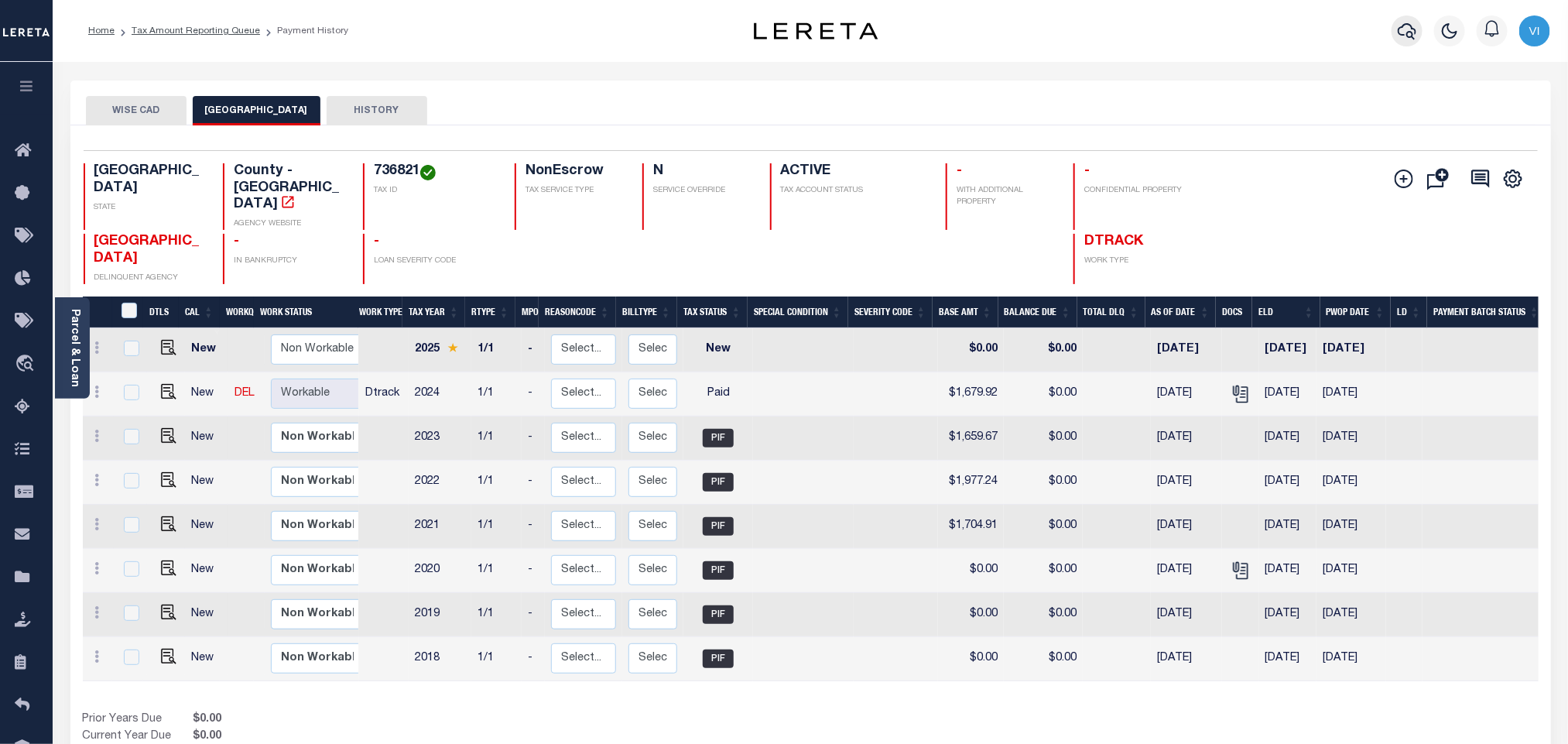
click at [1411, 38] on icon "button" at bounding box center [1407, 31] width 18 height 18
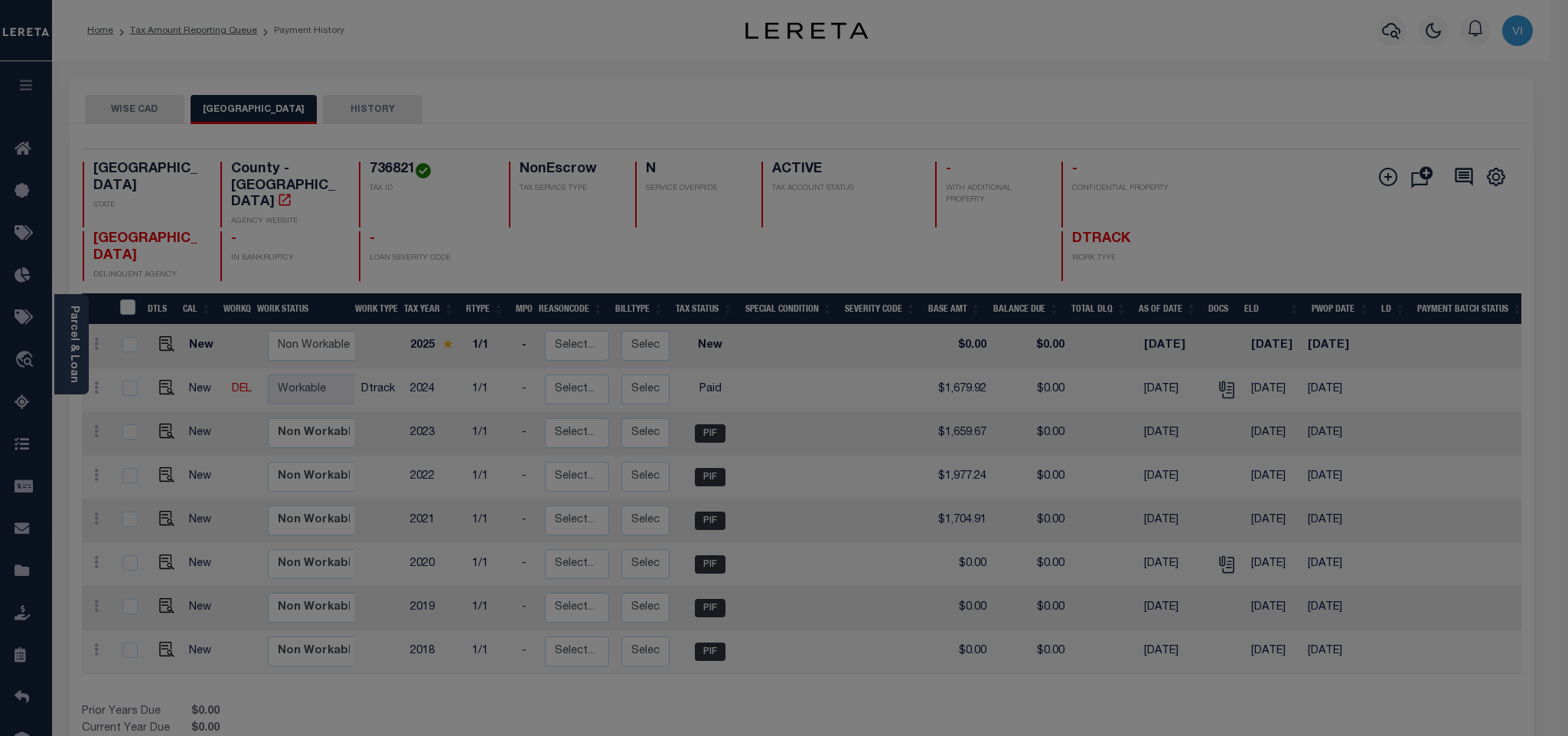
click at [0, 0] on div "Include Loans TBM Customers Borrowers Payments (Lender Non-Disb) Payments (Lend…" at bounding box center [0, 0] width 0 height 0
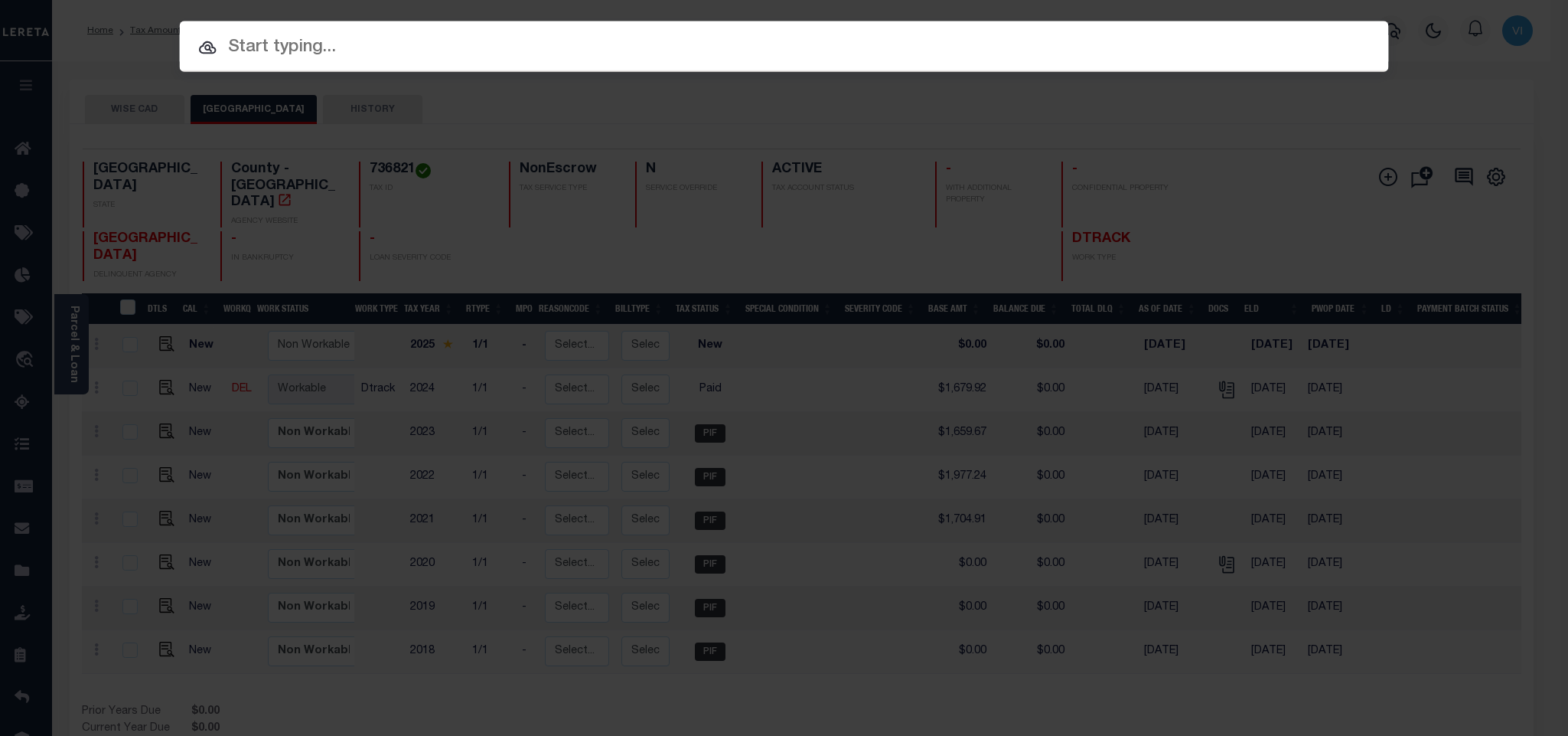
paste input "516483"
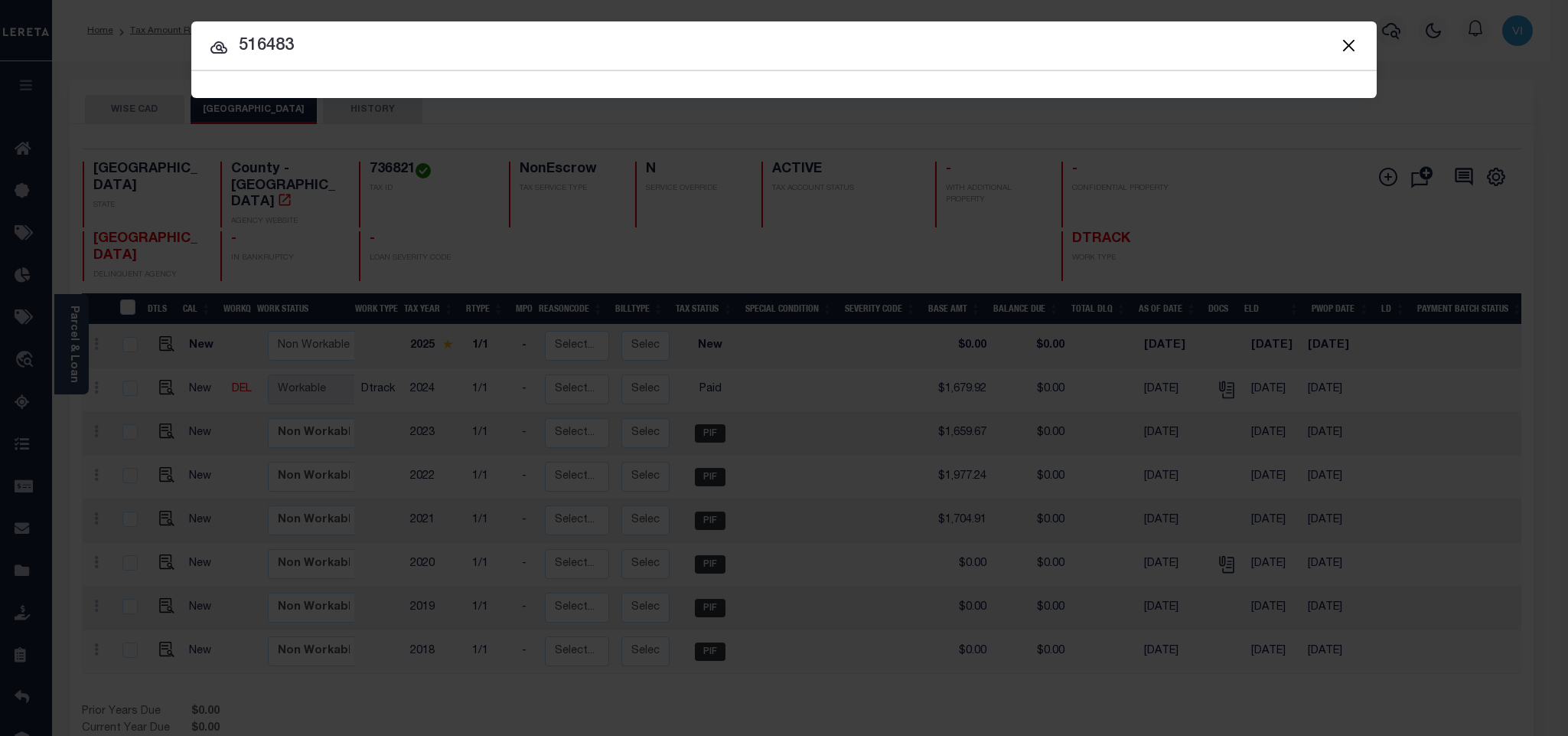
type input "516483"
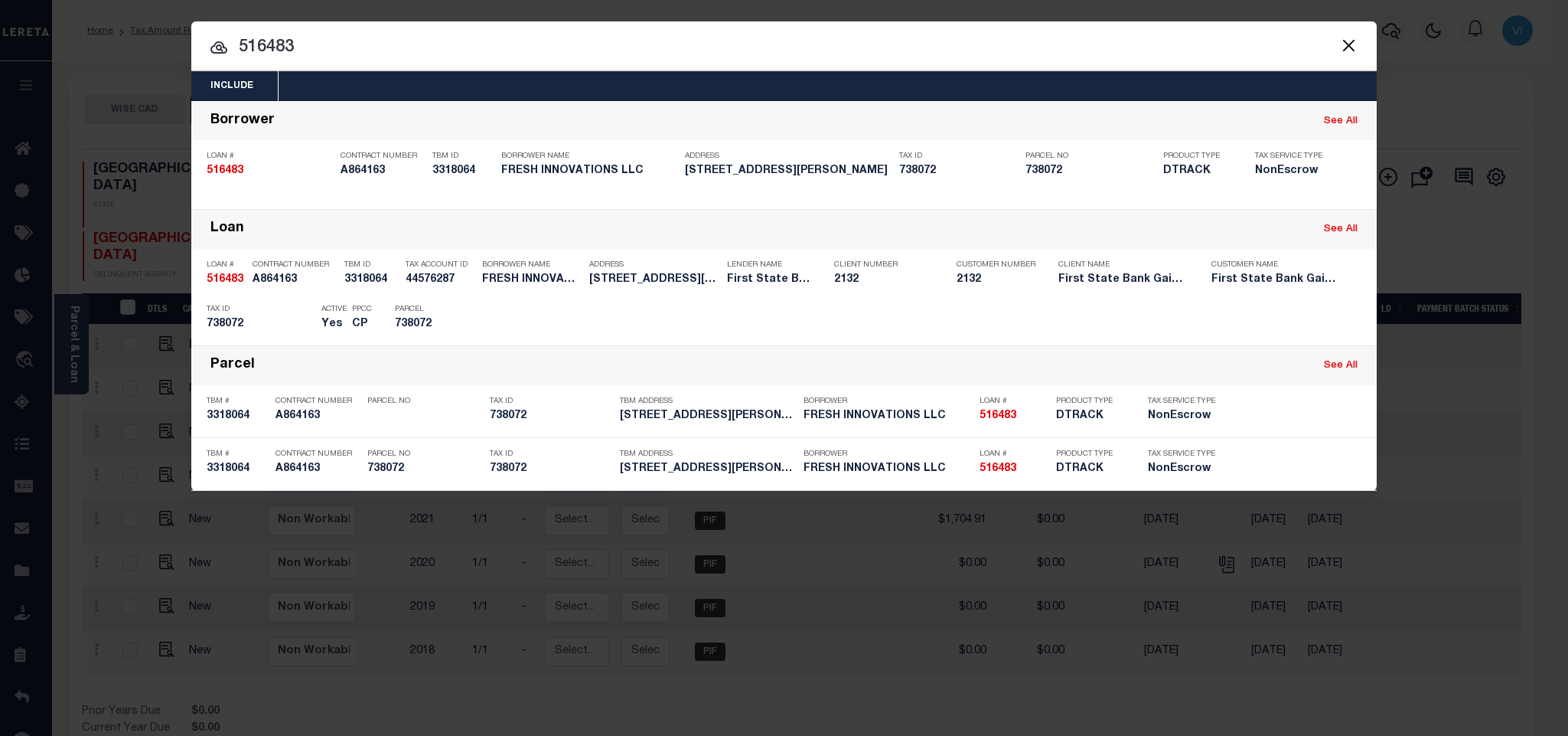
click at [535, 82] on div "Include Loans TBM Customers Borrowers Payments (Lender Non-Disb) Payments (Lend…" at bounding box center [784, 86] width 1186 height 30
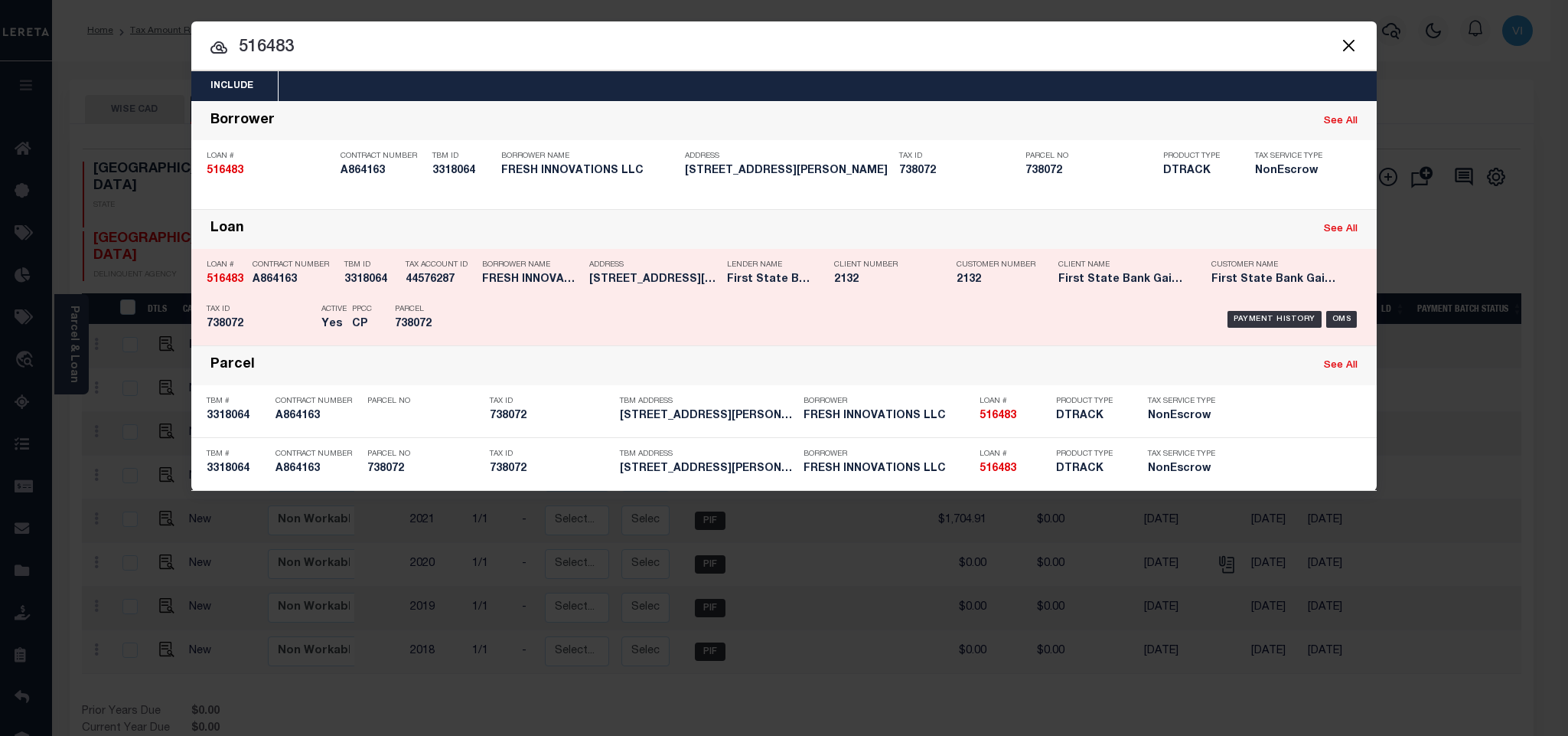
click at [443, 305] on div "Parcel 738072" at bounding box center [430, 319] width 69 height 44
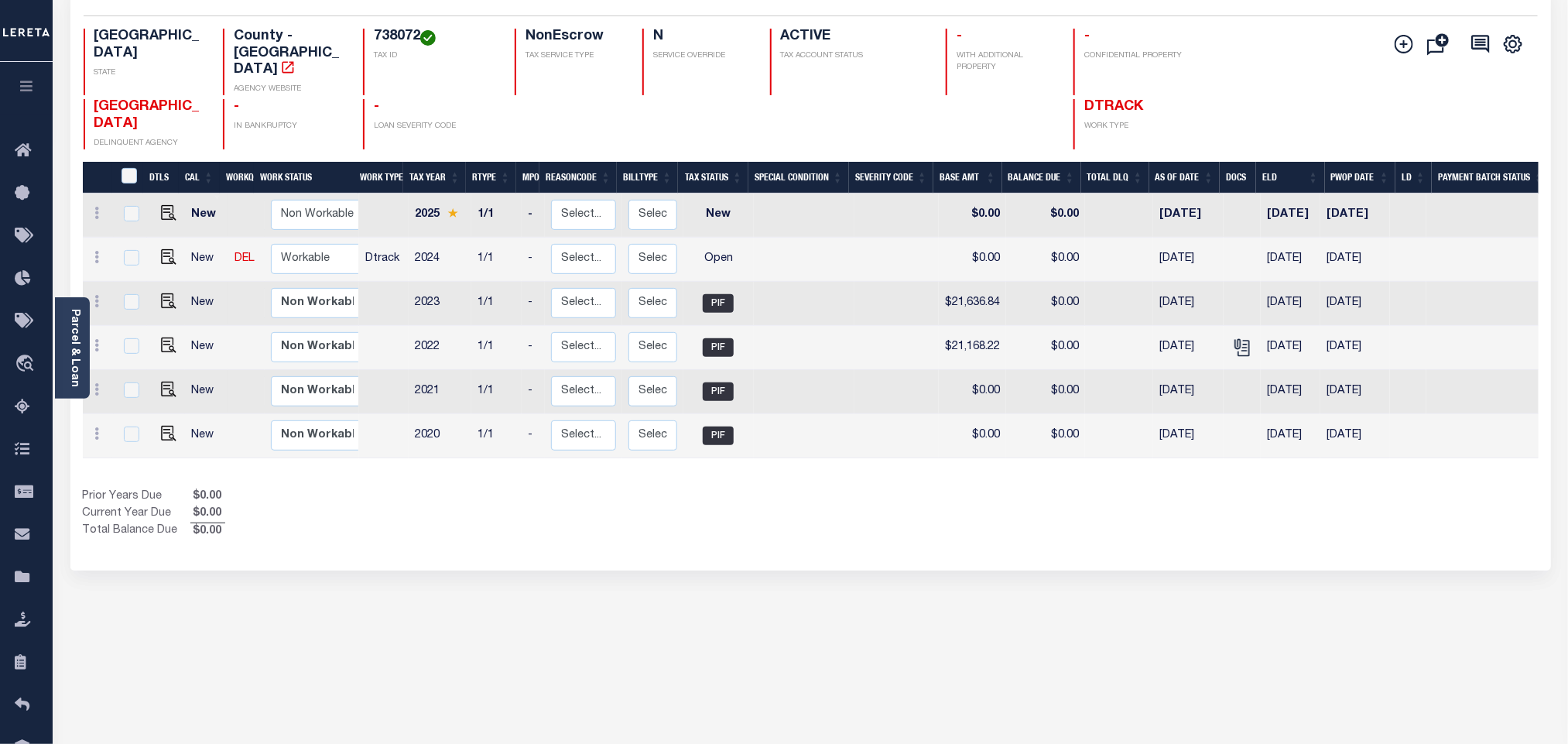
scroll to position [216, 0]
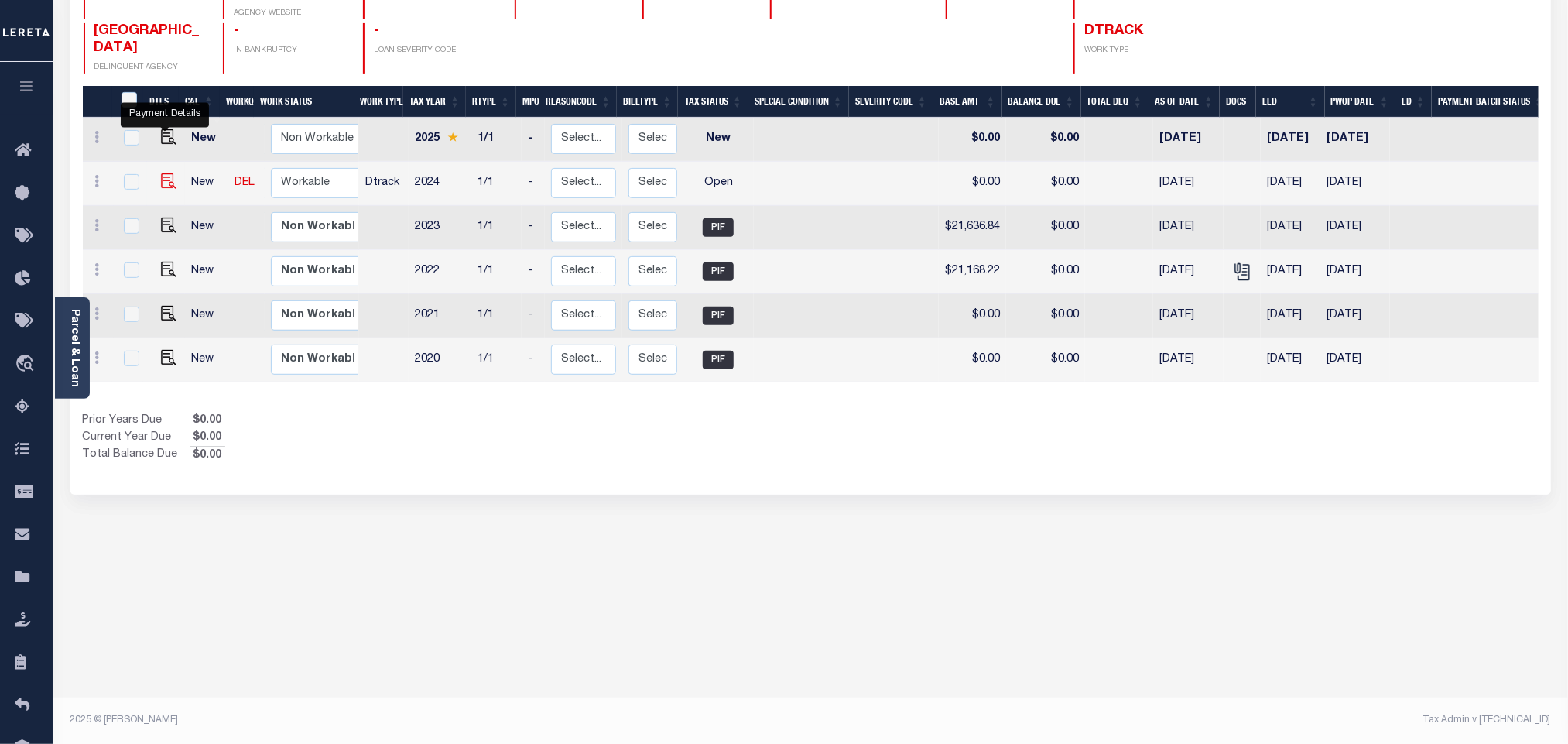
click at [167, 173] on img "" at bounding box center [169, 181] width 16 height 16
checkbox input "true"
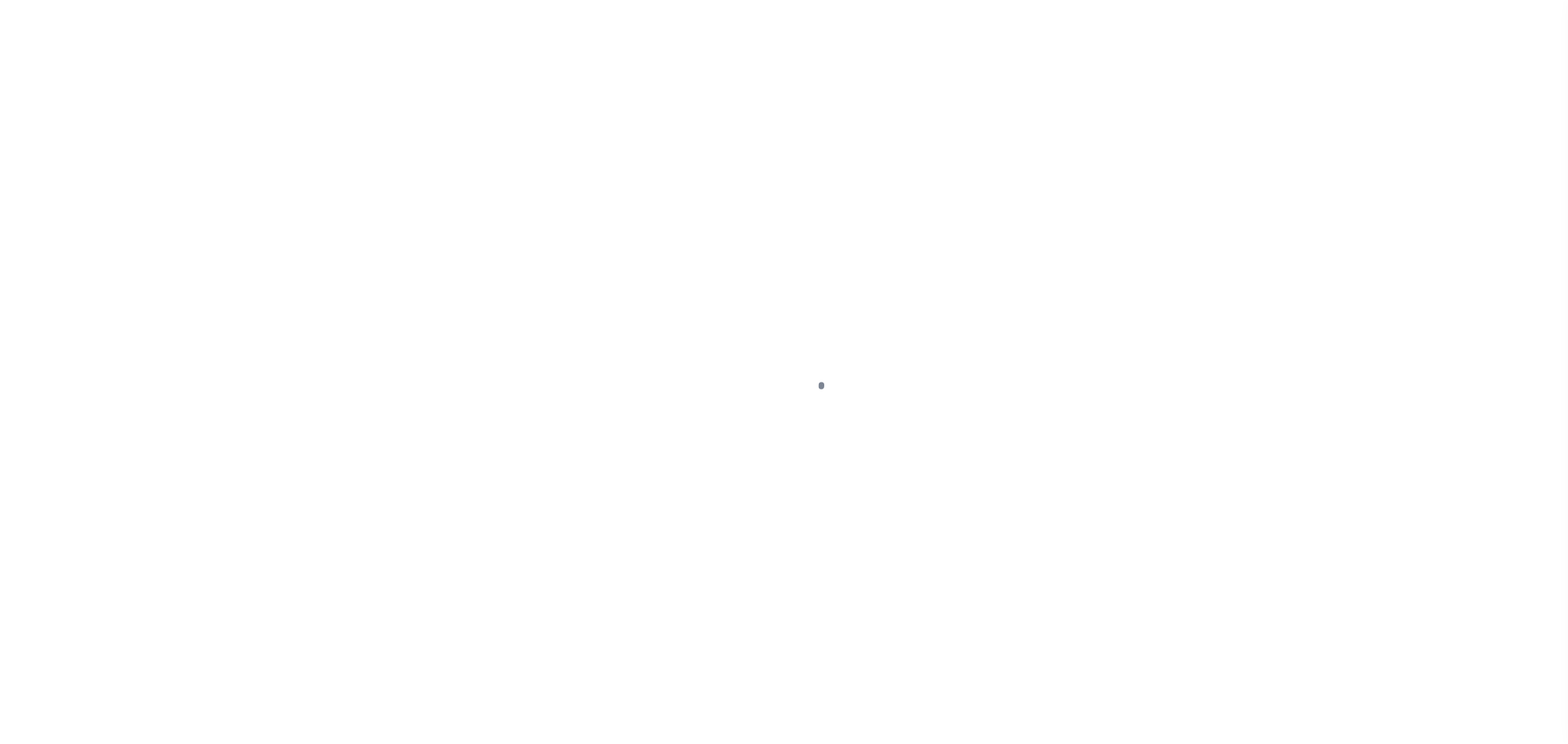
checkbox input "false"
type input "02/01/2025"
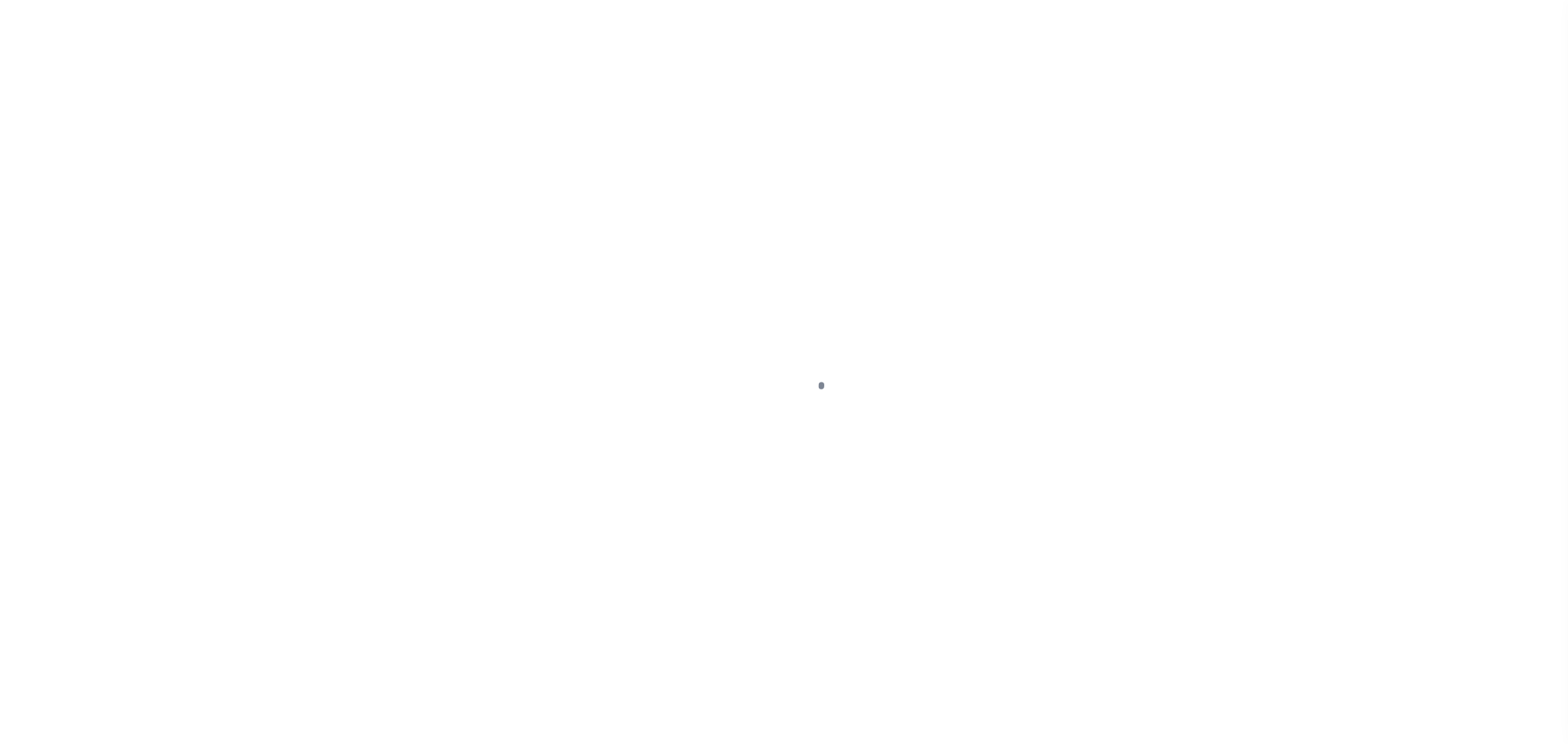
select select "OP2"
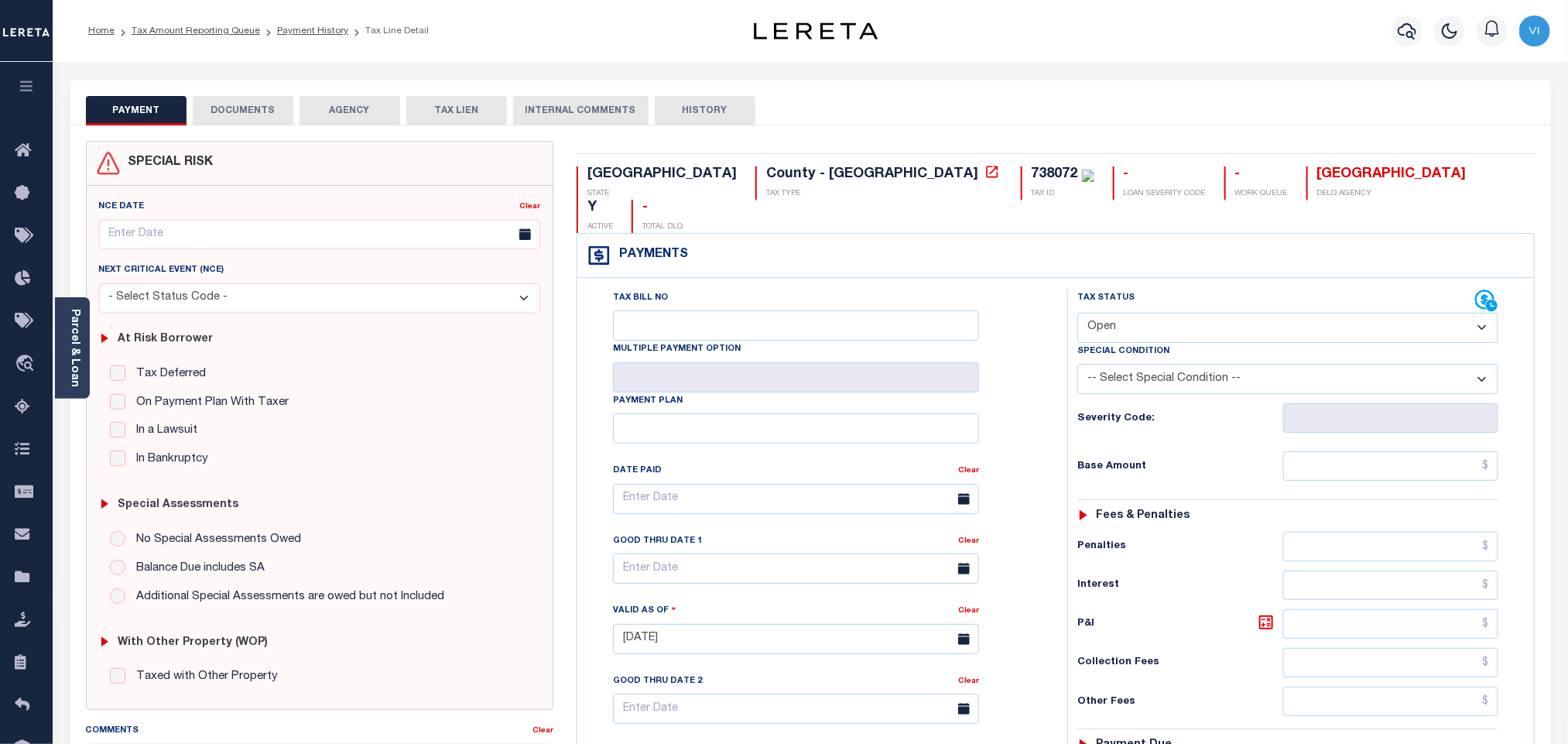
click at [236, 110] on button "DOCUMENTS" at bounding box center [243, 111] width 101 height 29
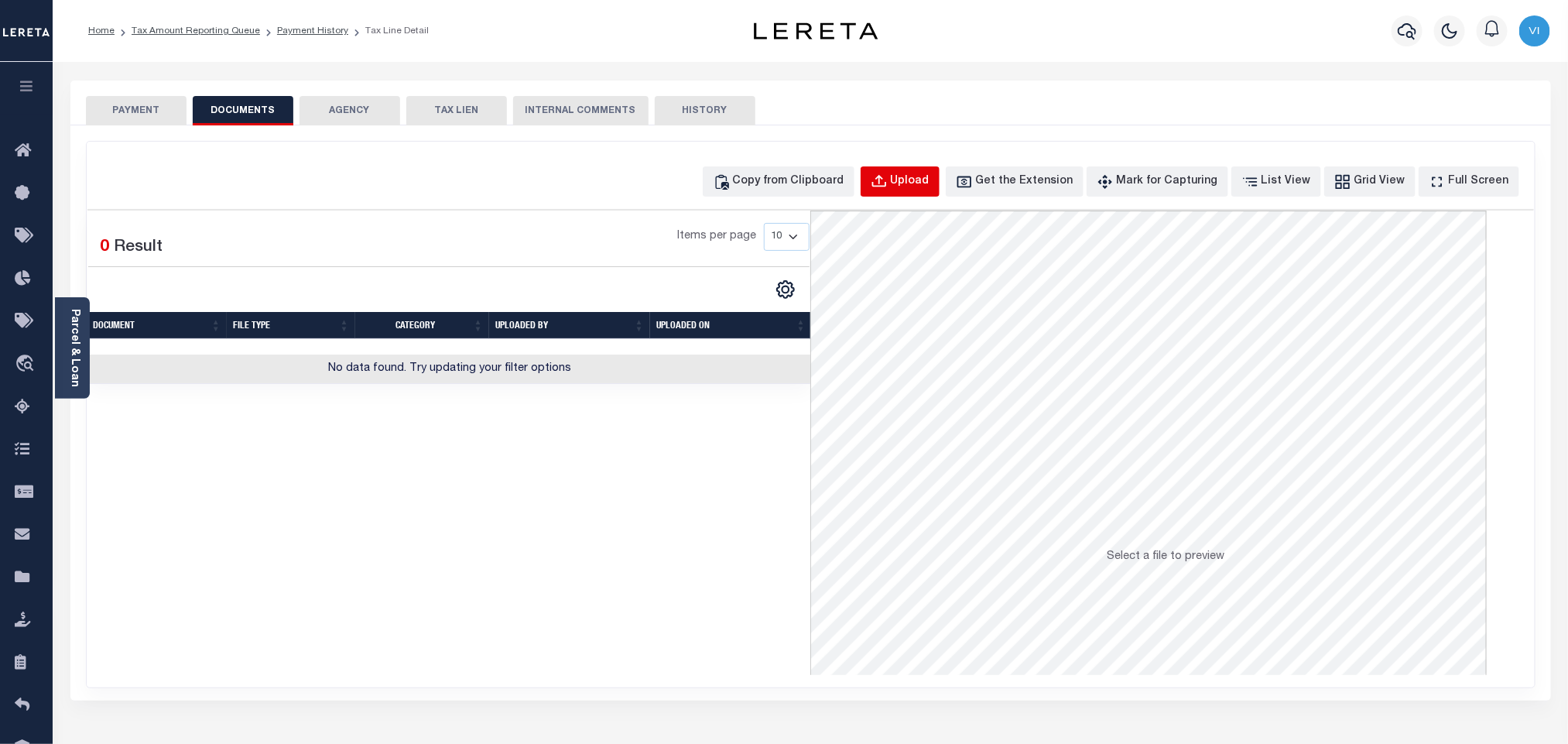
click at [934, 196] on button "Upload" at bounding box center [900, 181] width 79 height 30
select select "POP"
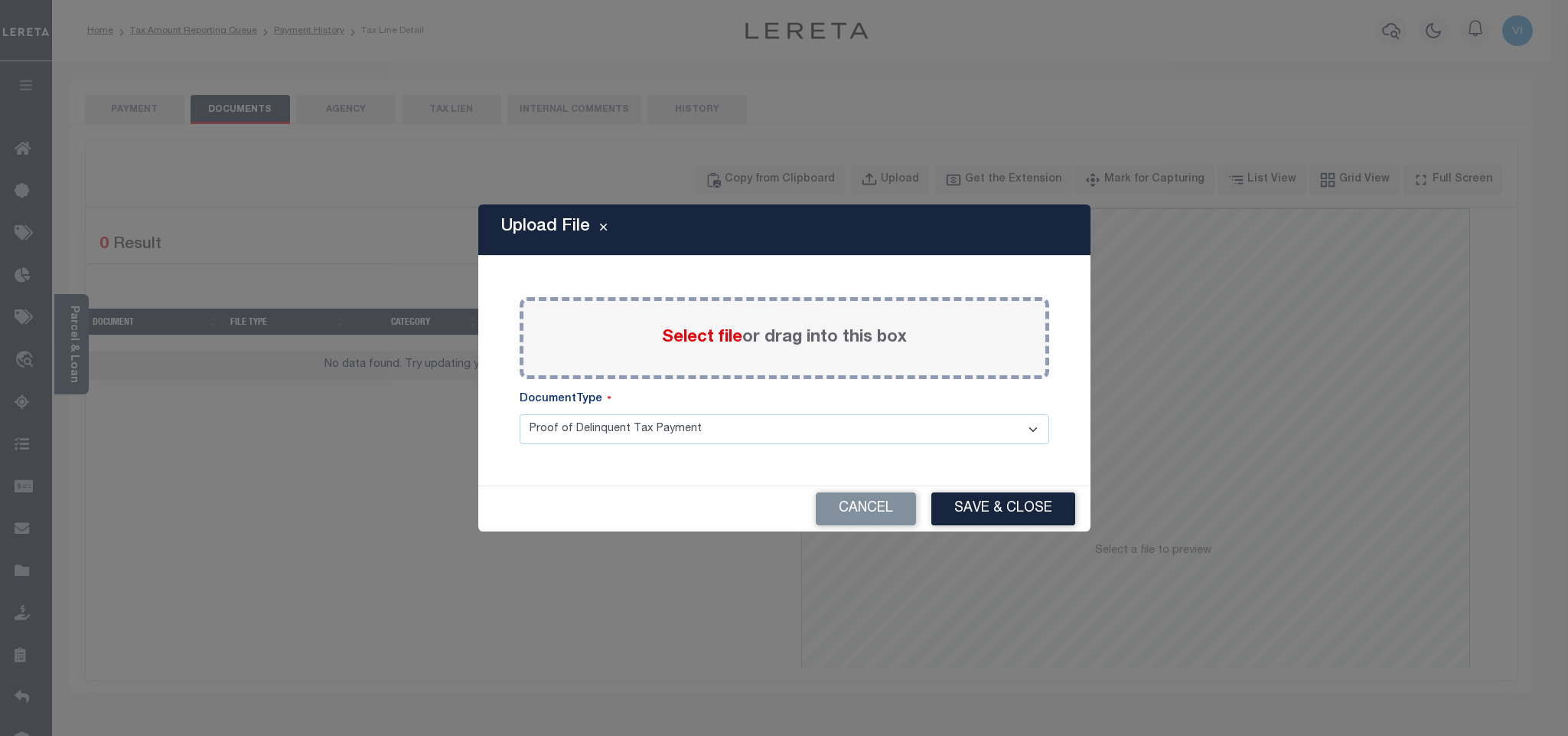
click at [707, 332] on span "Select file" at bounding box center [702, 337] width 81 height 17
click at [0, 0] on input "Select file or drag into this box" at bounding box center [0, 0] width 0 height 0
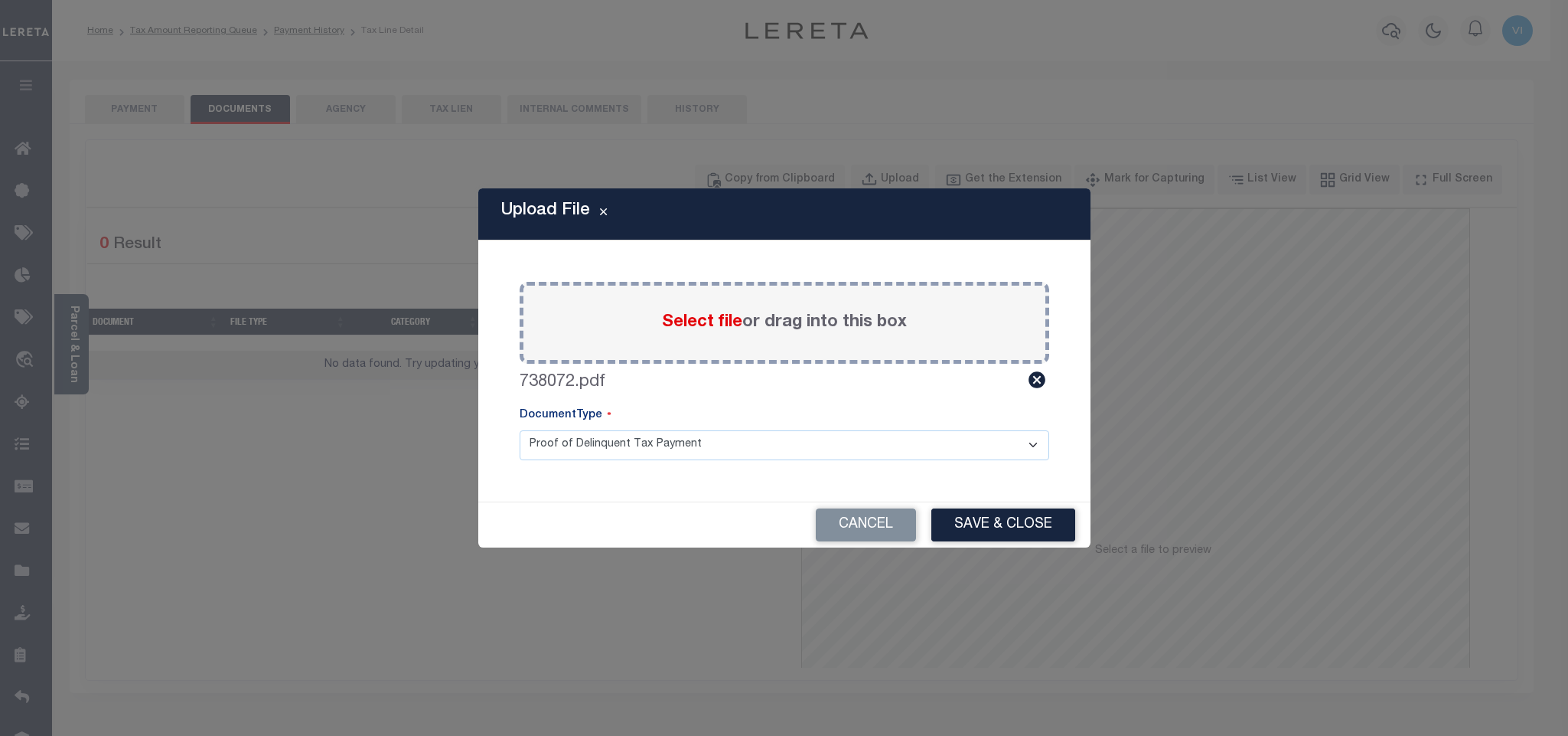
drag, startPoint x: 577, startPoint y: 449, endPoint x: 578, endPoint y: 460, distance: 11.0
click at [577, 449] on select "Proof of Delinquent Tax Payment" at bounding box center [784, 445] width 529 height 30
click at [519, 431] on select "Proof of Delinquent Tax Payment" at bounding box center [784, 445] width 529 height 30
click at [994, 518] on button "Save & Close" at bounding box center [1003, 525] width 144 height 33
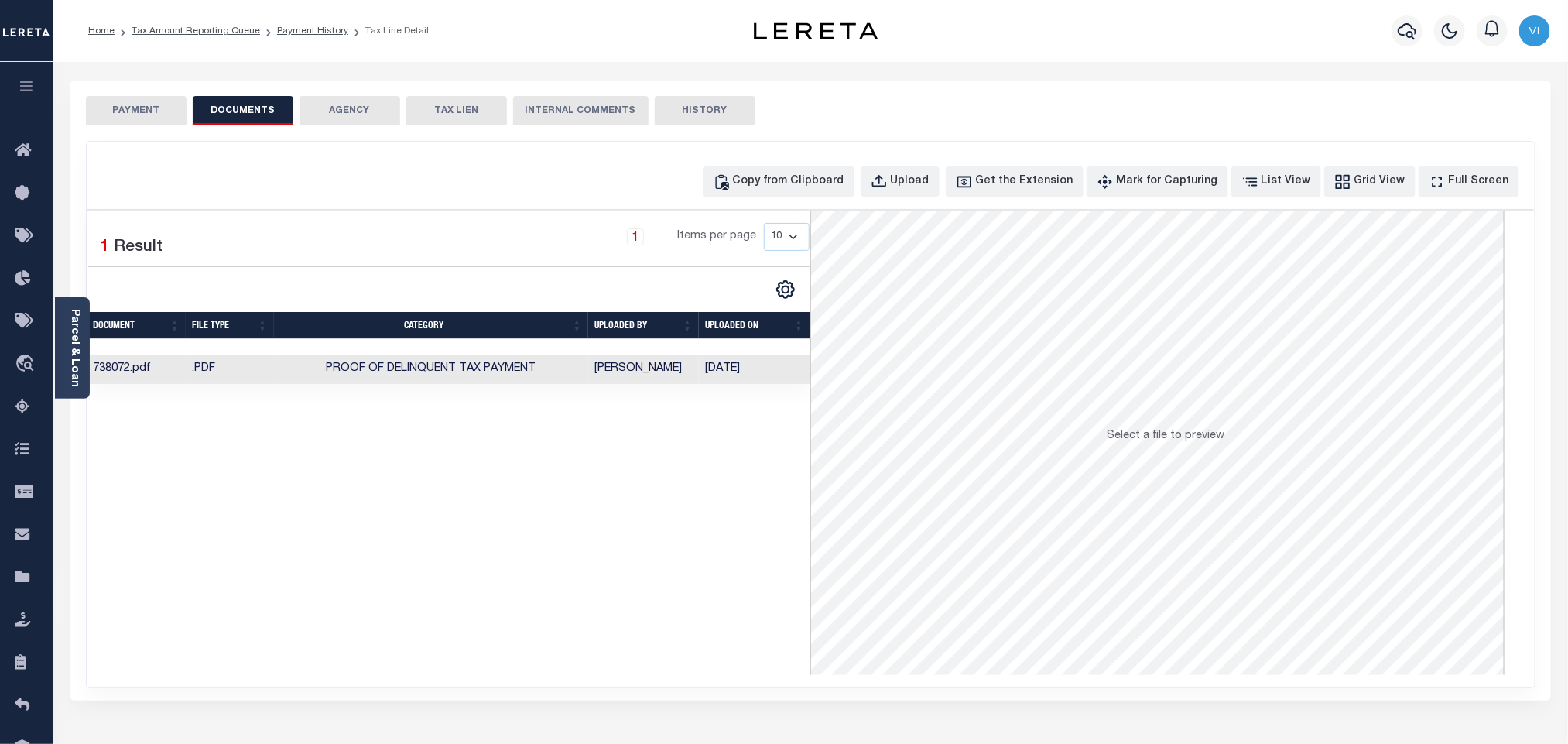
click at [137, 116] on button "PAYMENT" at bounding box center [137, 111] width 101 height 29
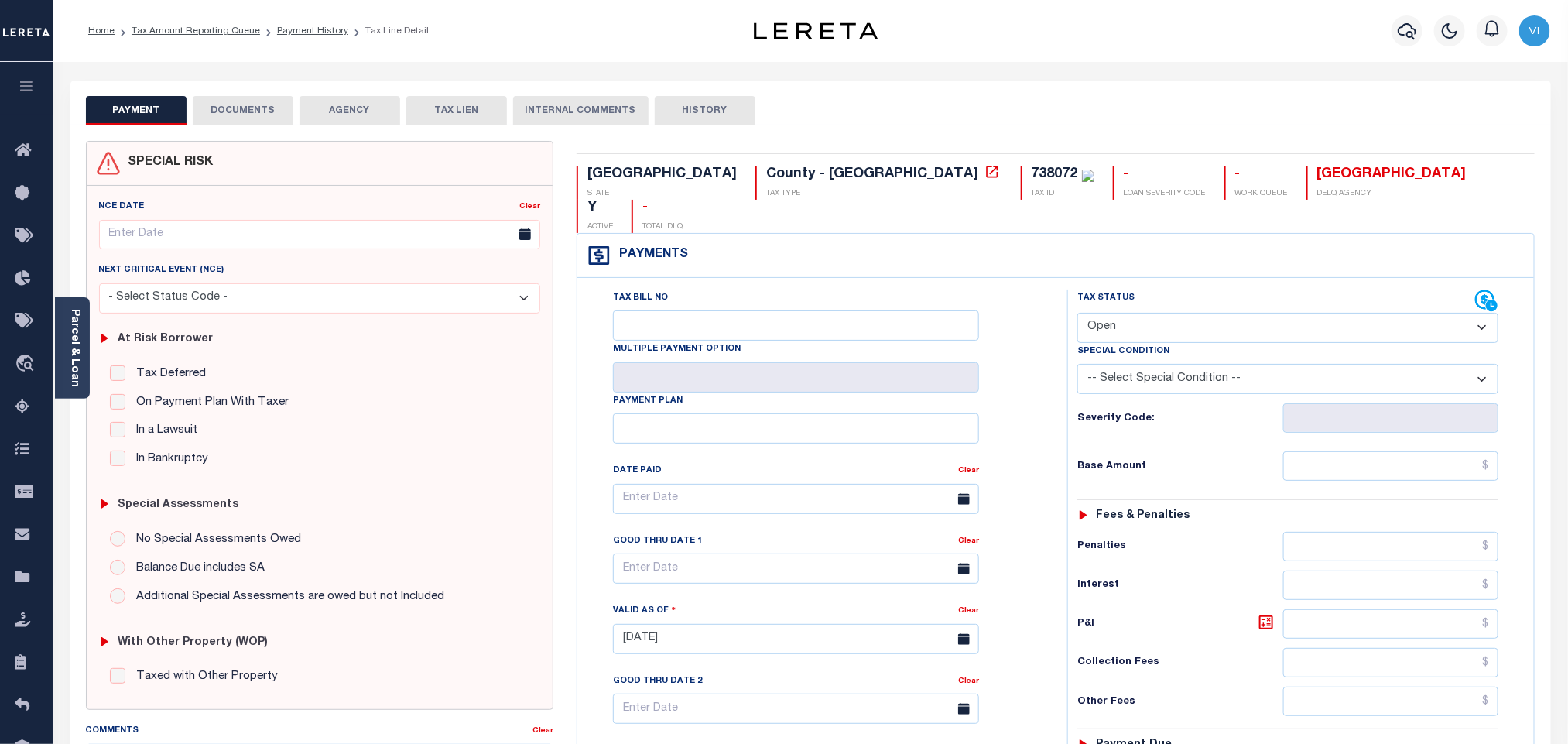
click at [1124, 312] on select "- Select Status Code - Open Due/Unpaid Paid Incomplete No Tax Due Internal Refu…" at bounding box center [1288, 327] width 421 height 30
select select "PYD"
click at [1078, 312] on select "- Select Status Code - Open Due/Unpaid Paid Incomplete No Tax Due Internal Refu…" at bounding box center [1288, 327] width 421 height 30
type input "10/15/2025"
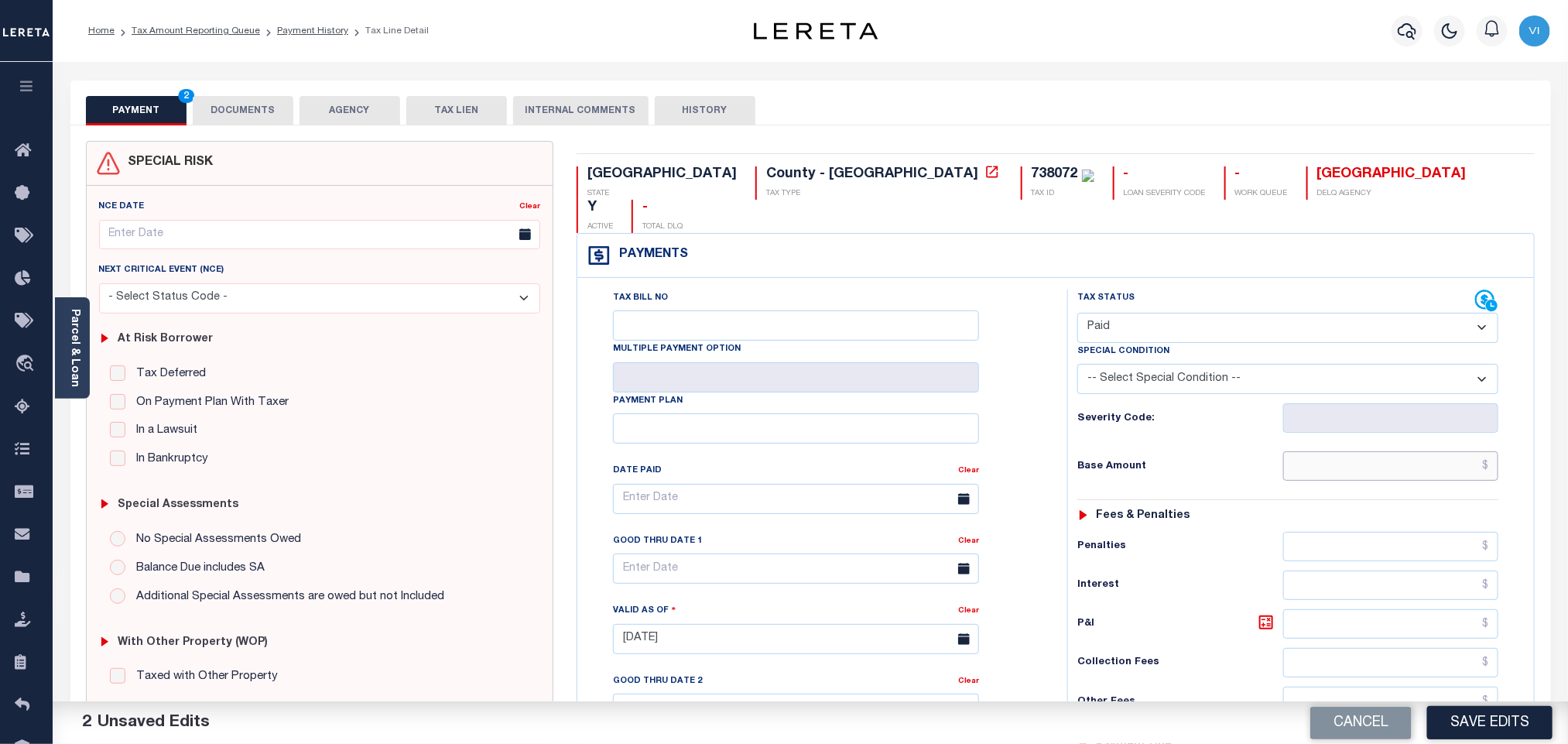
click at [1328, 451] on input "text" at bounding box center [1391, 465] width 216 height 29
paste input "22,449.51"
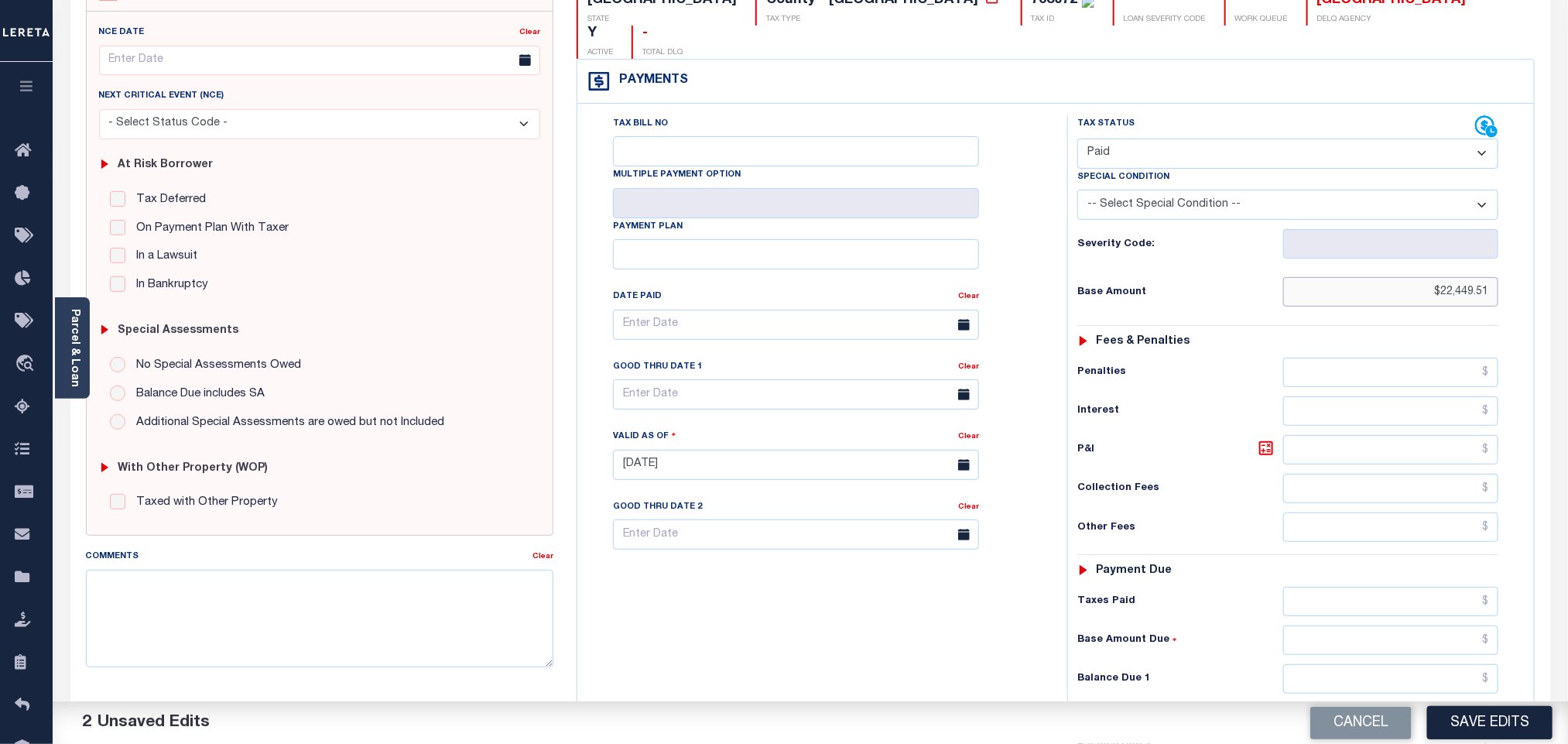
scroll to position [402, 0]
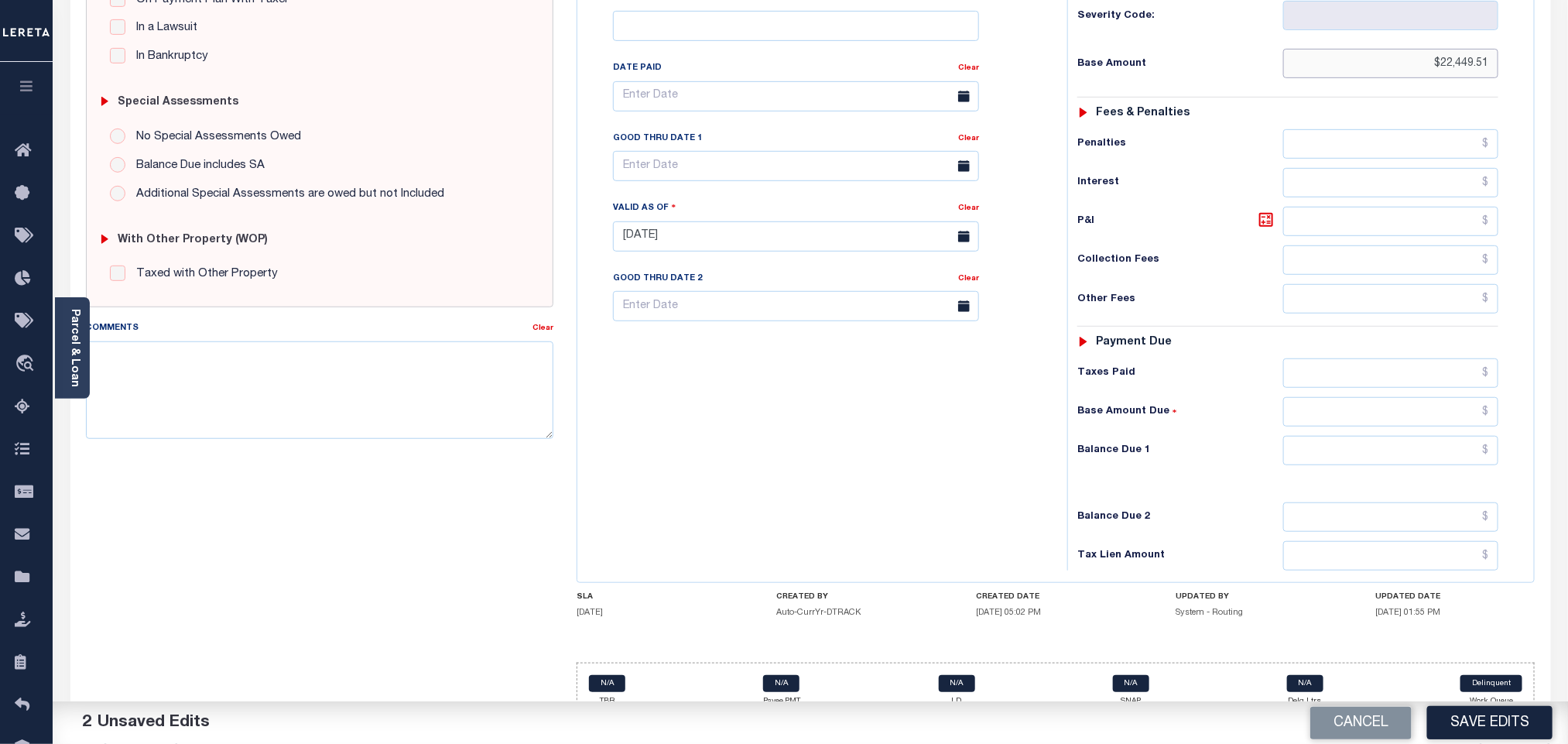
type input "$22,449.51"
drag, startPoint x: 1301, startPoint y: 428, endPoint x: 1300, endPoint y: 442, distance: 14.0
click at [1301, 435] on input "text" at bounding box center [1391, 450] width 216 height 29
type input "$0.00"
click at [1452, 734] on button "Save Edits" at bounding box center [1489, 722] width 126 height 33
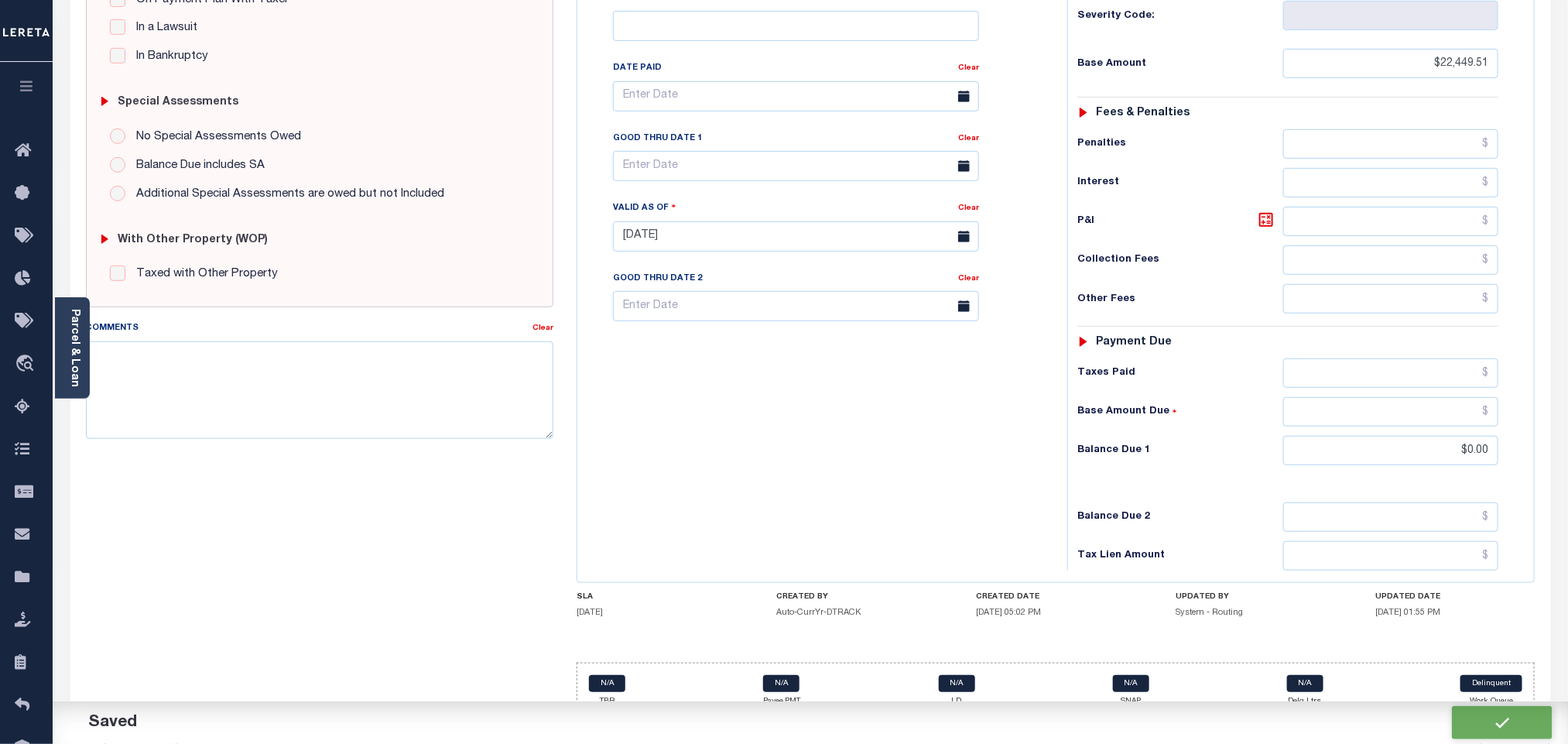
checkbox input "false"
type input "$22,449.51"
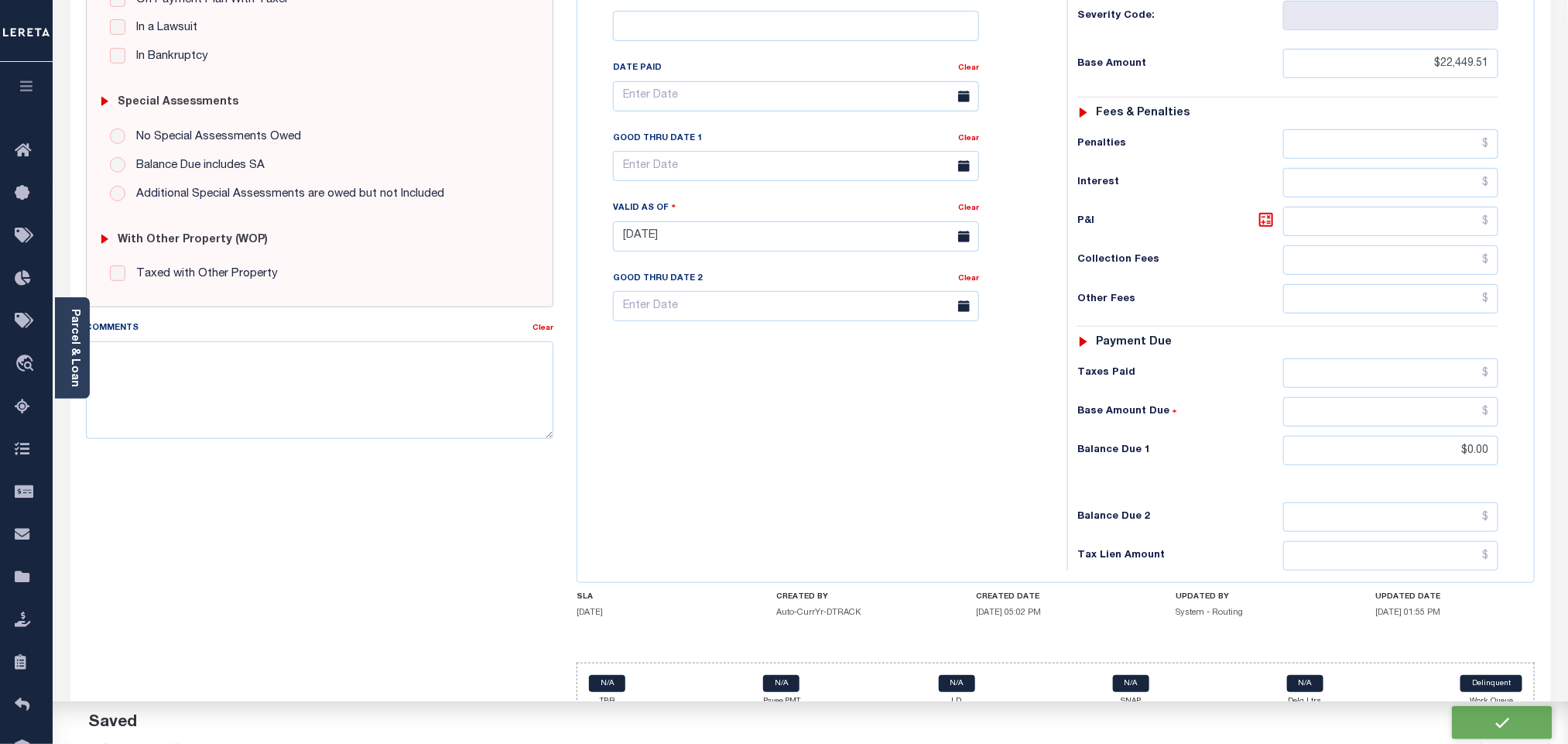
type input "$0"
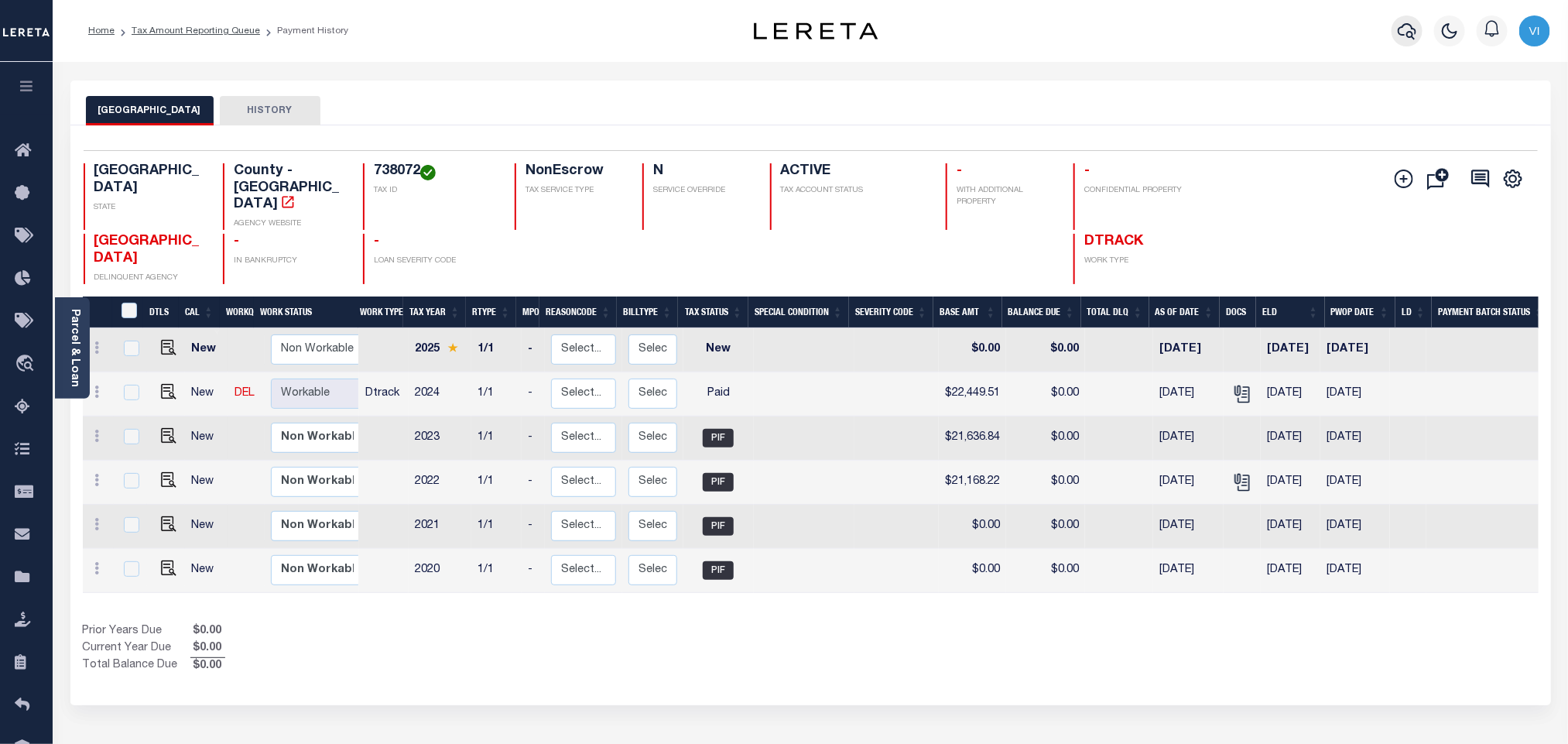
click at [1398, 27] on icon "button" at bounding box center [1407, 31] width 18 height 18
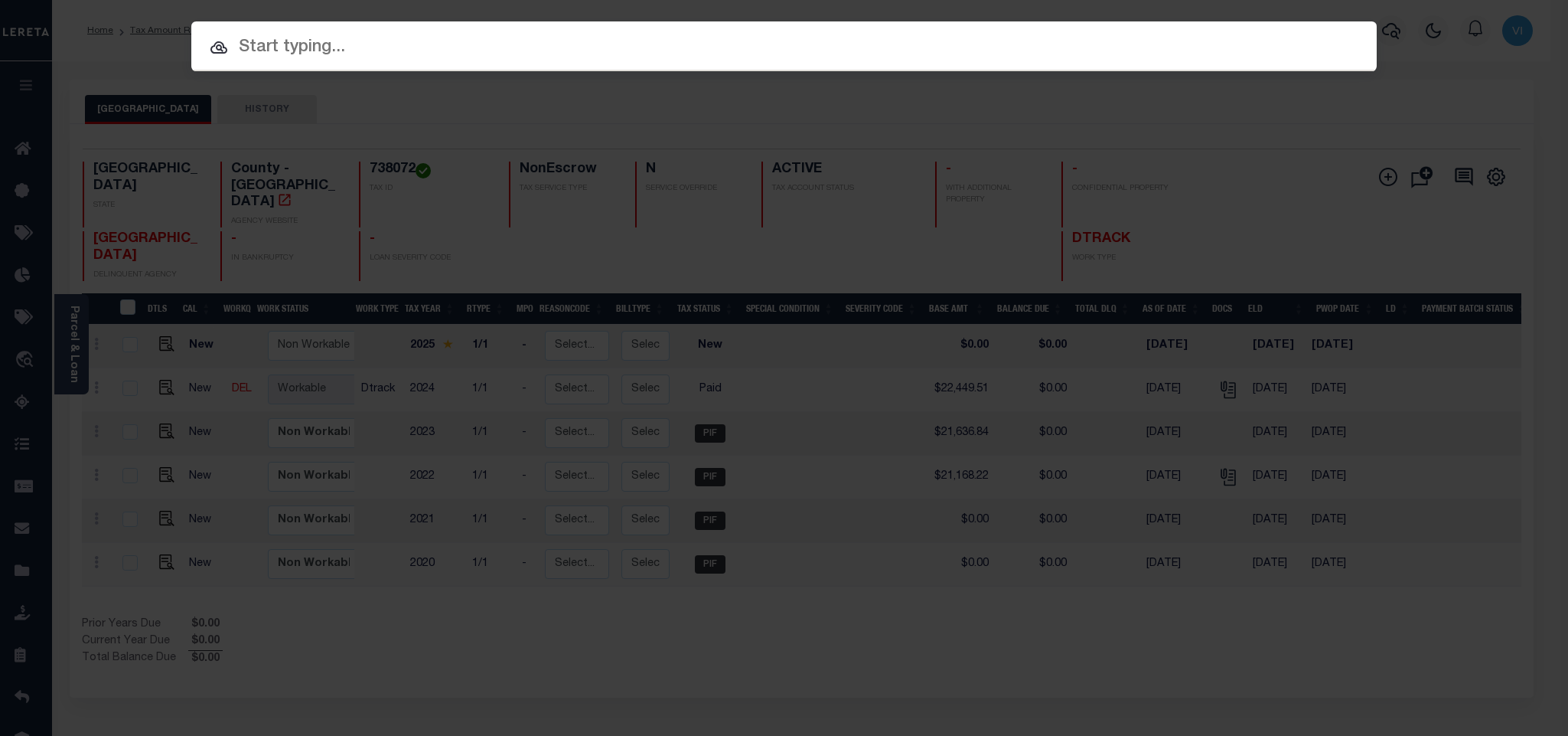
click at [1202, 34] on input "text" at bounding box center [784, 48] width 1186 height 27
paste input "512219"
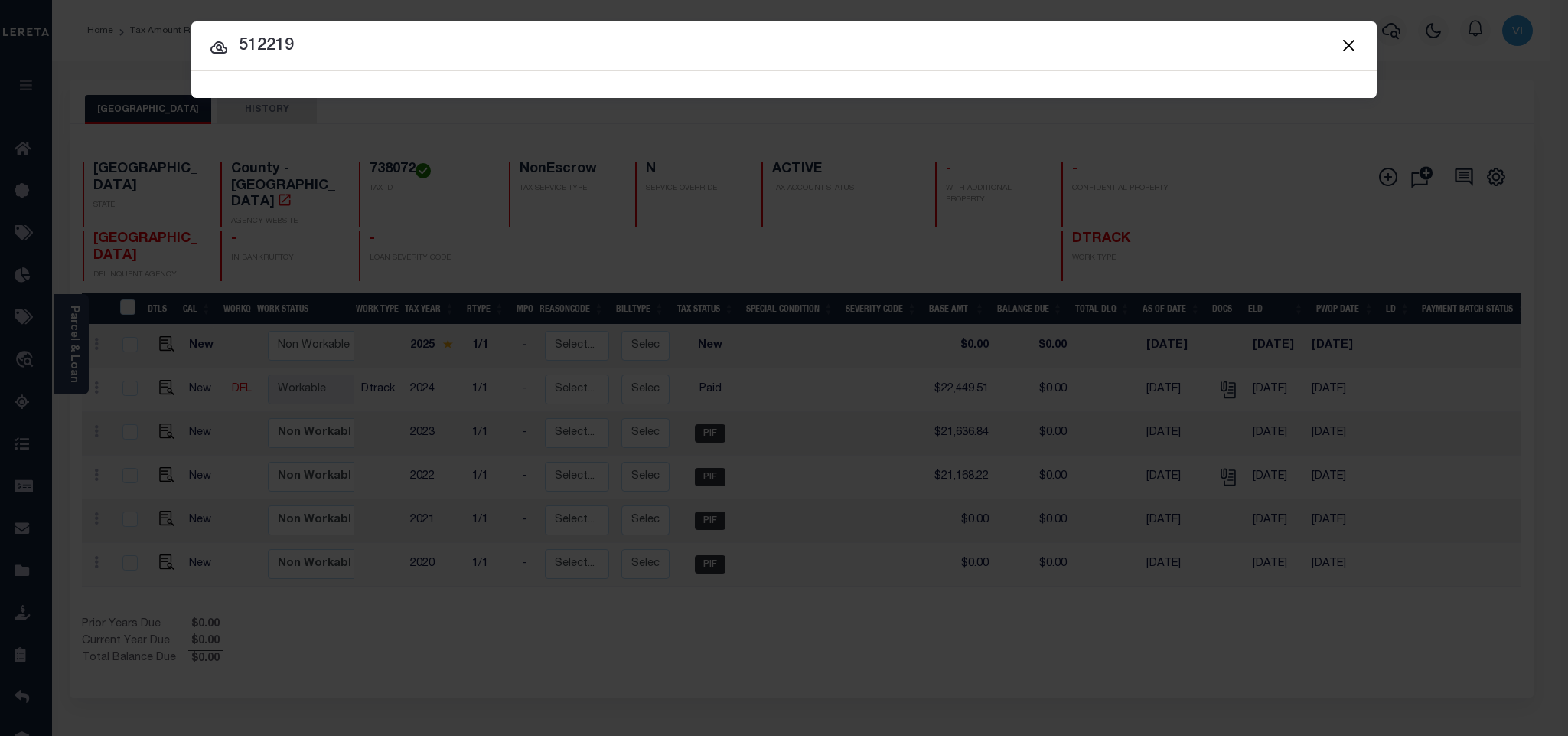
type input "512219"
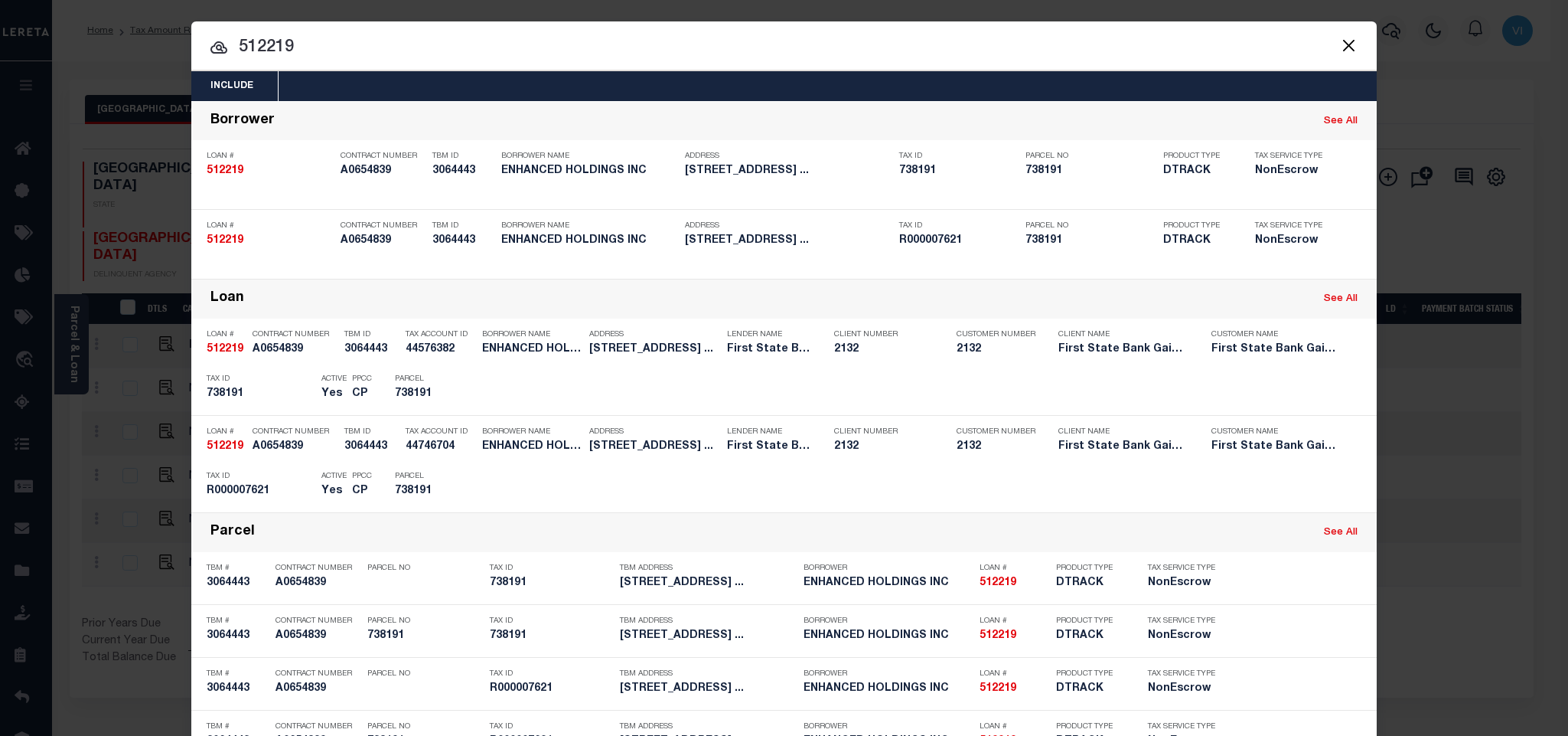
click at [382, 73] on div "Include Loans TBM Customers Borrowers Payments (Lender Non-Disb) Payments (Lend…" at bounding box center [784, 86] width 1186 height 30
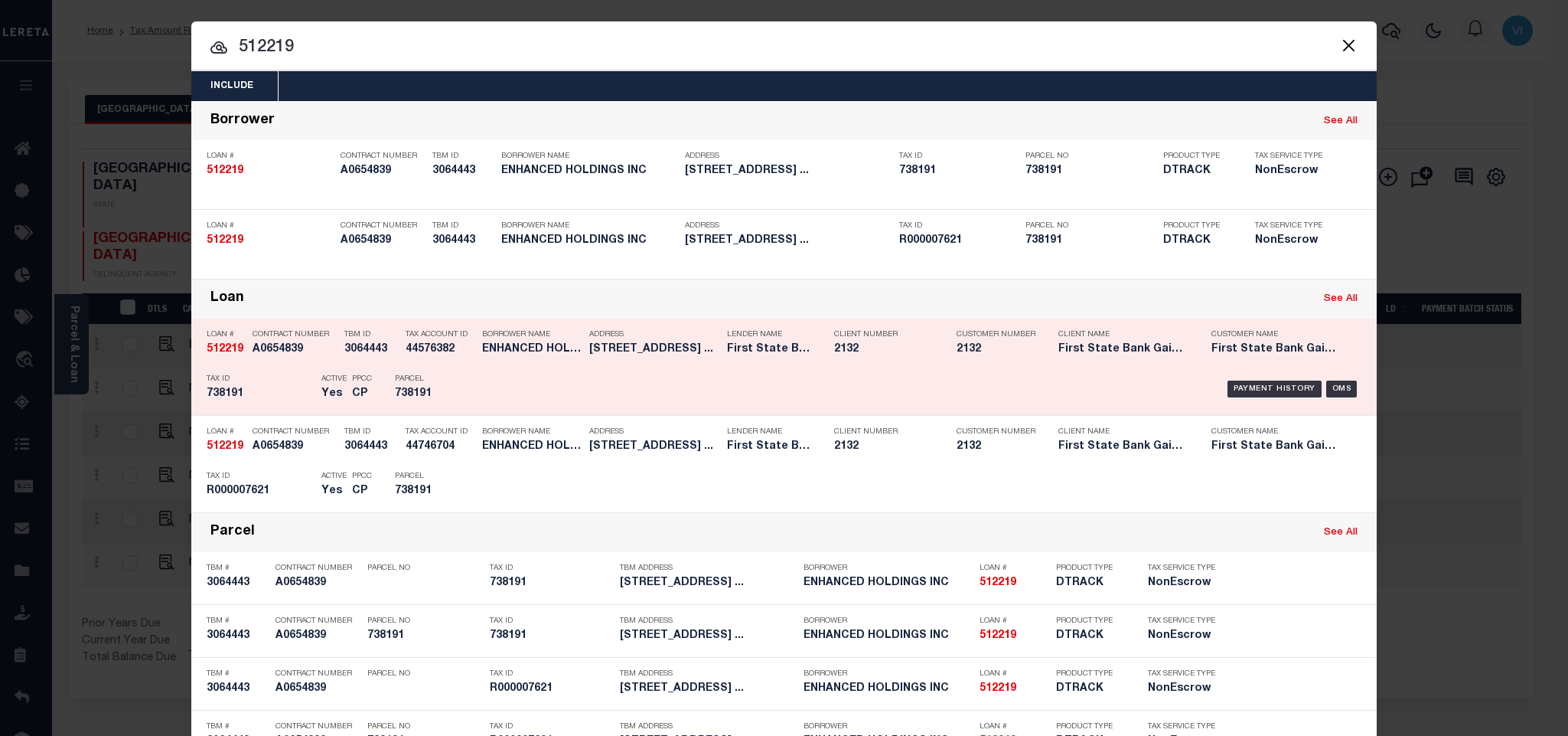
click at [358, 393] on h5 "CP" at bounding box center [362, 393] width 20 height 13
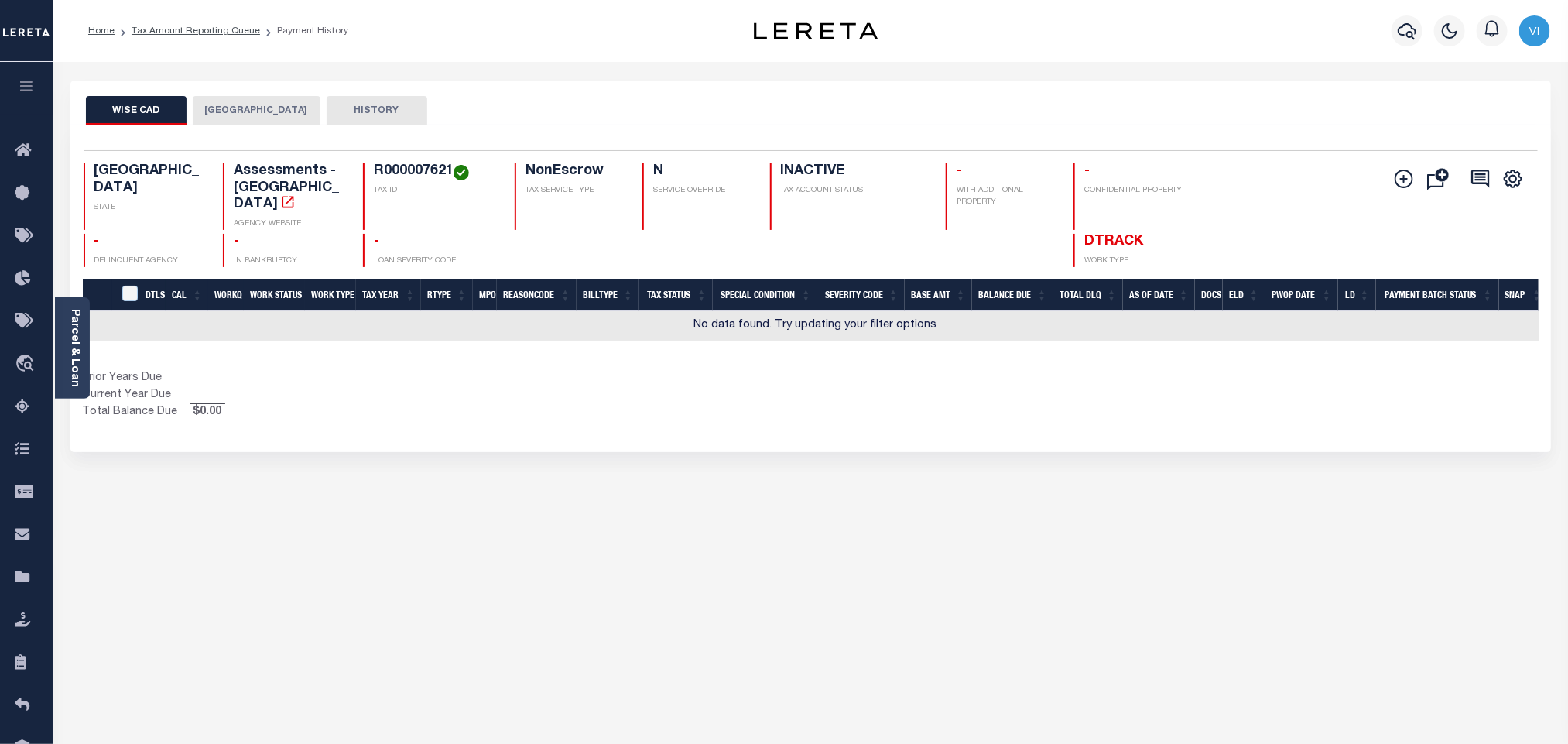
click at [261, 117] on button "[GEOGRAPHIC_DATA]" at bounding box center [256, 111] width 127 height 29
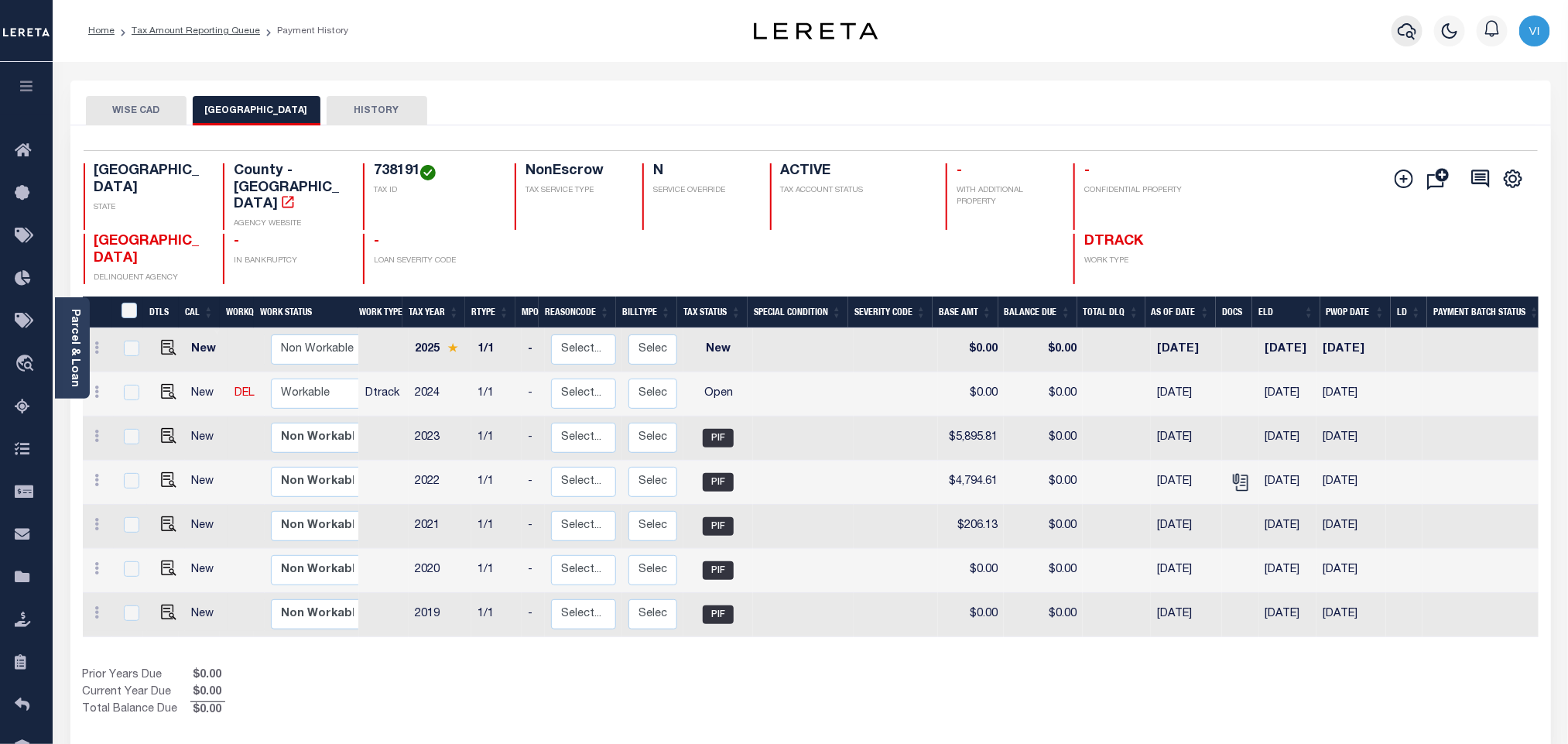
click at [1420, 35] on button "button" at bounding box center [1407, 31] width 31 height 31
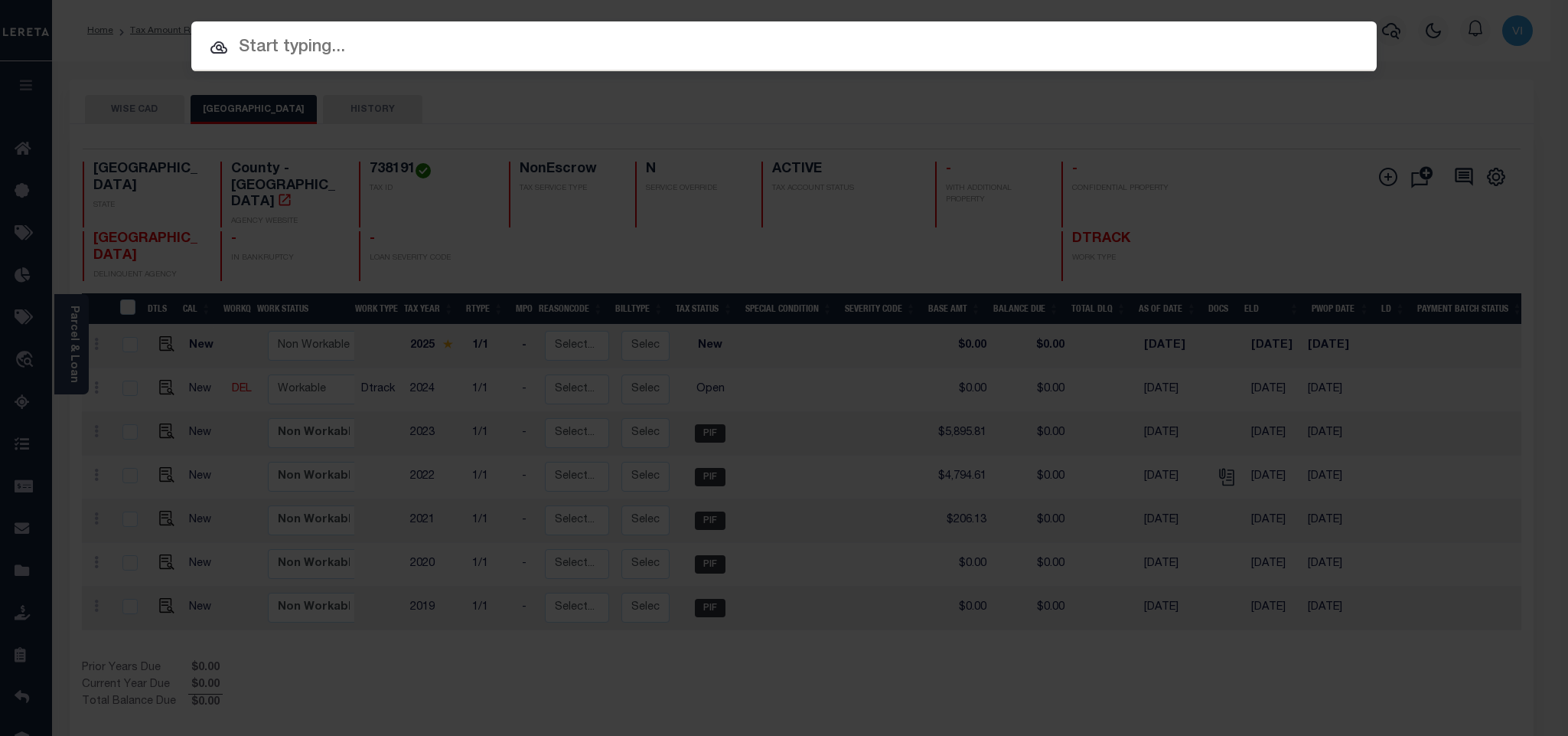
click at [1298, 48] on input "text" at bounding box center [784, 48] width 1186 height 27
paste input "516483"
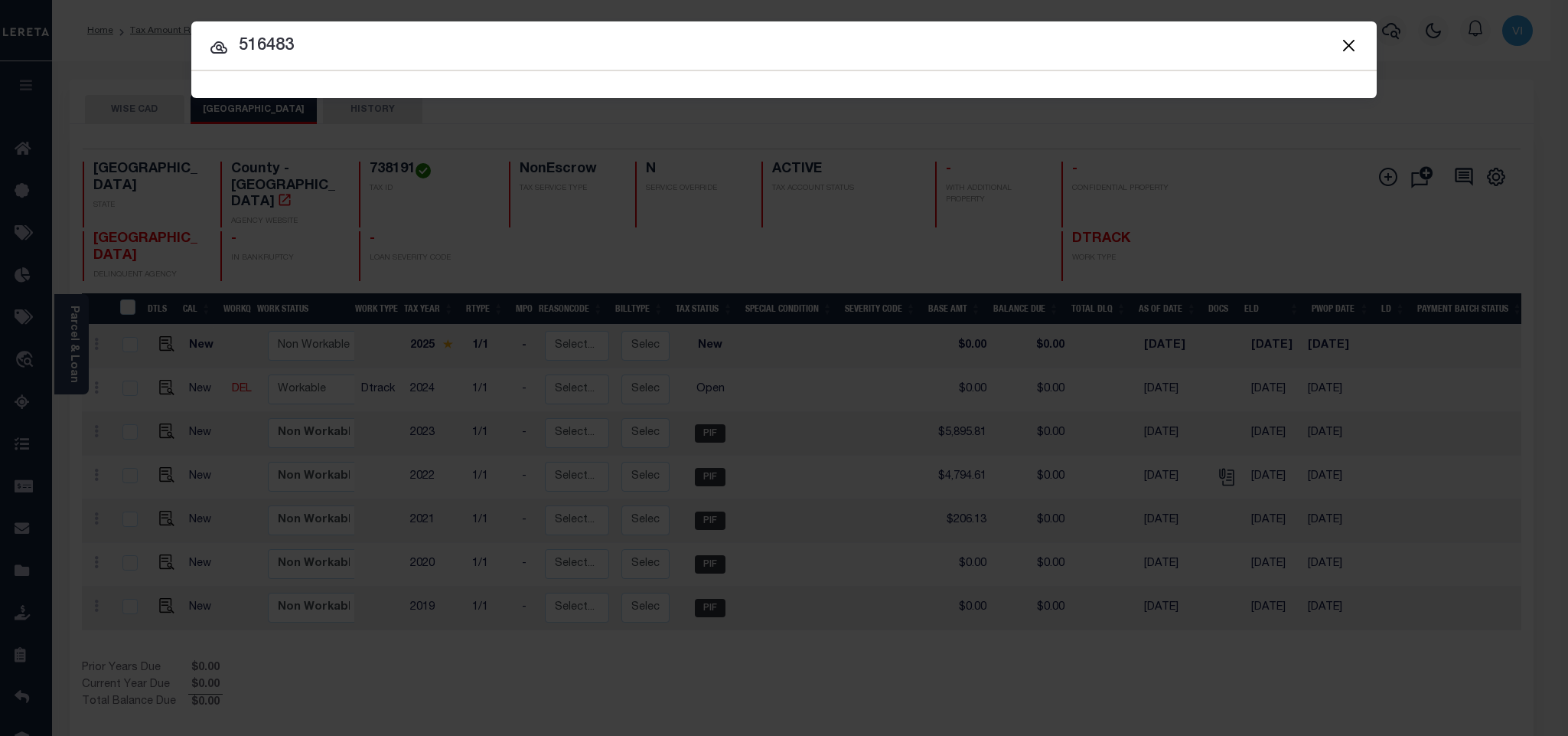
type input "516483"
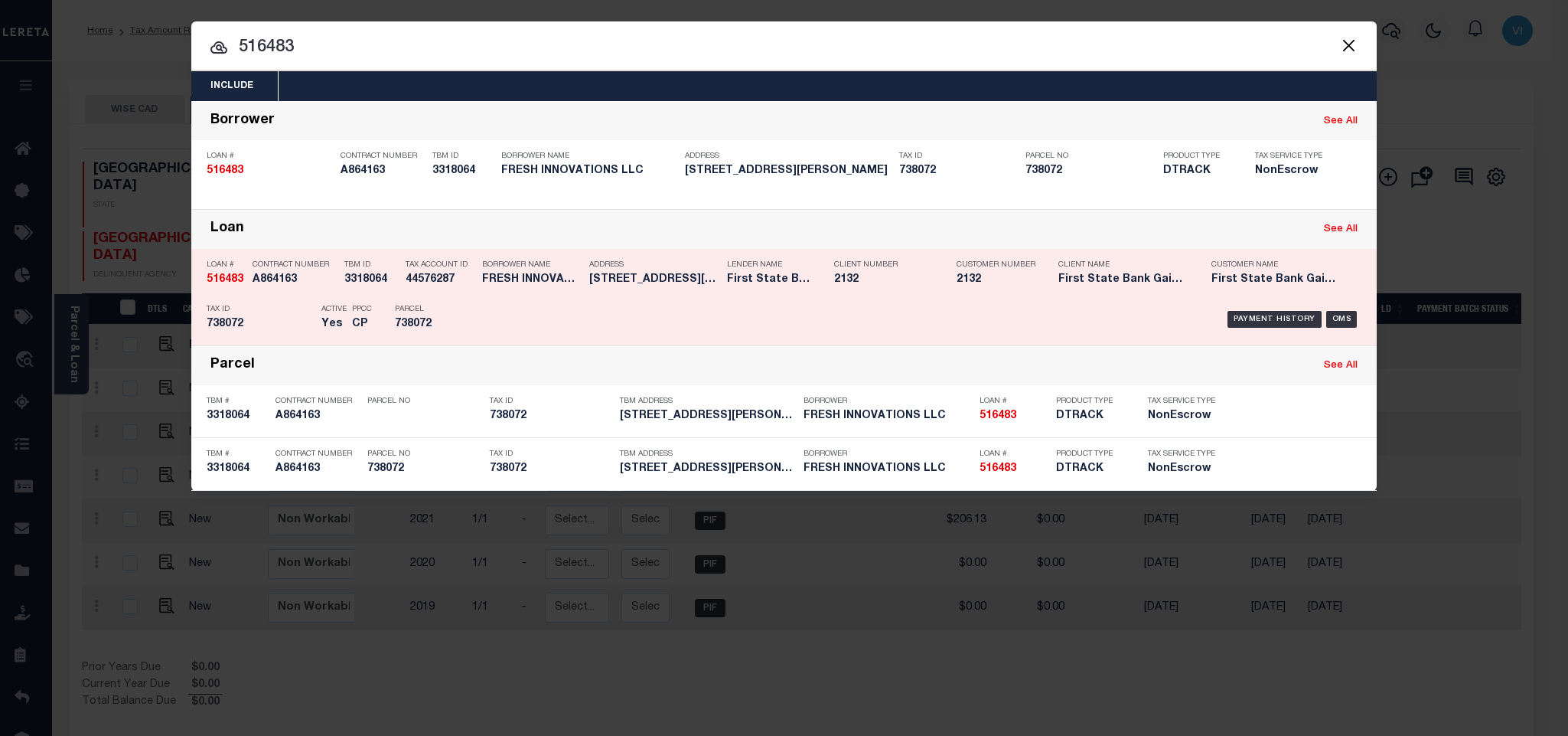
click at [296, 303] on div "Tax ID 738072" at bounding box center [260, 319] width 107 height 44
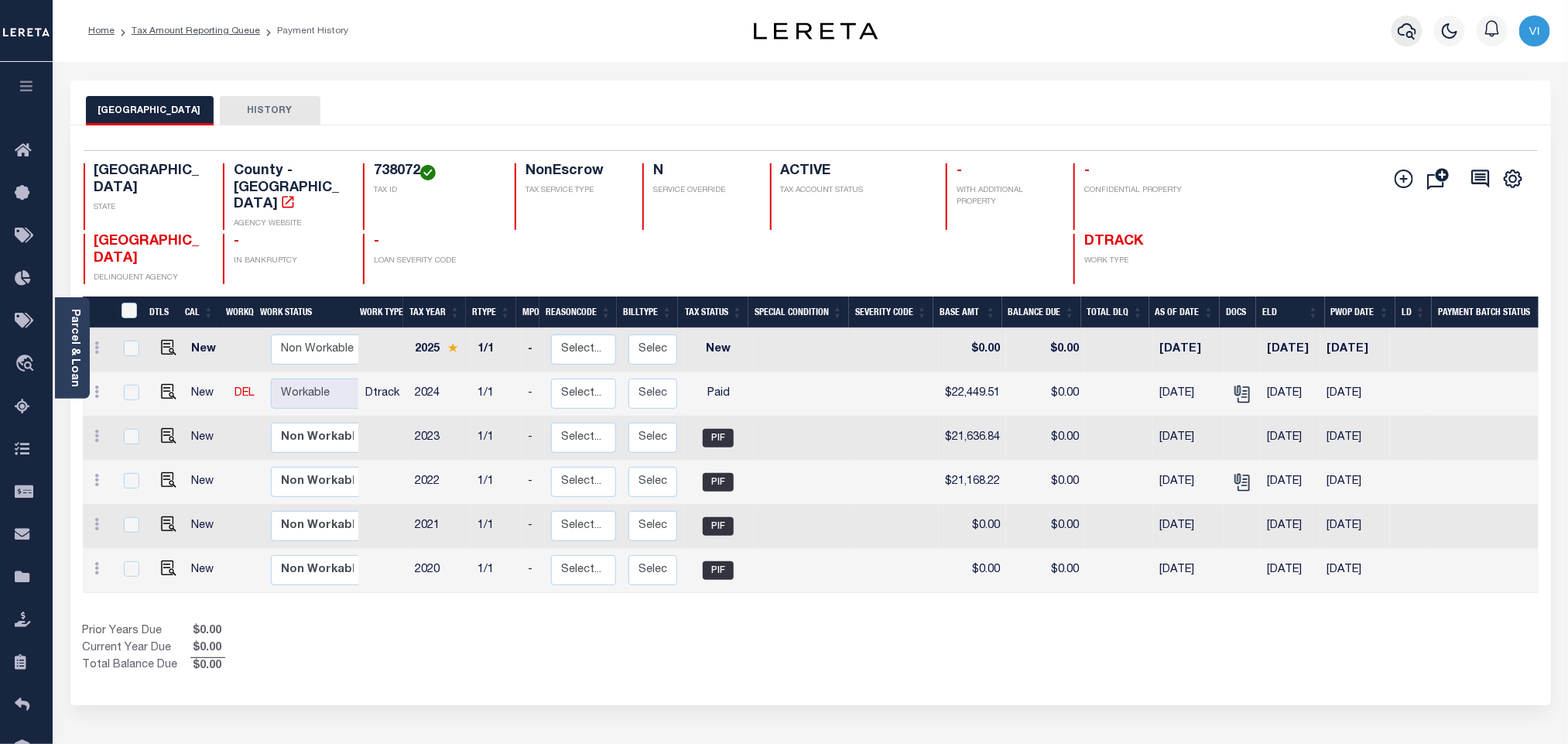
click at [1414, 38] on icon "button" at bounding box center [1407, 31] width 18 height 16
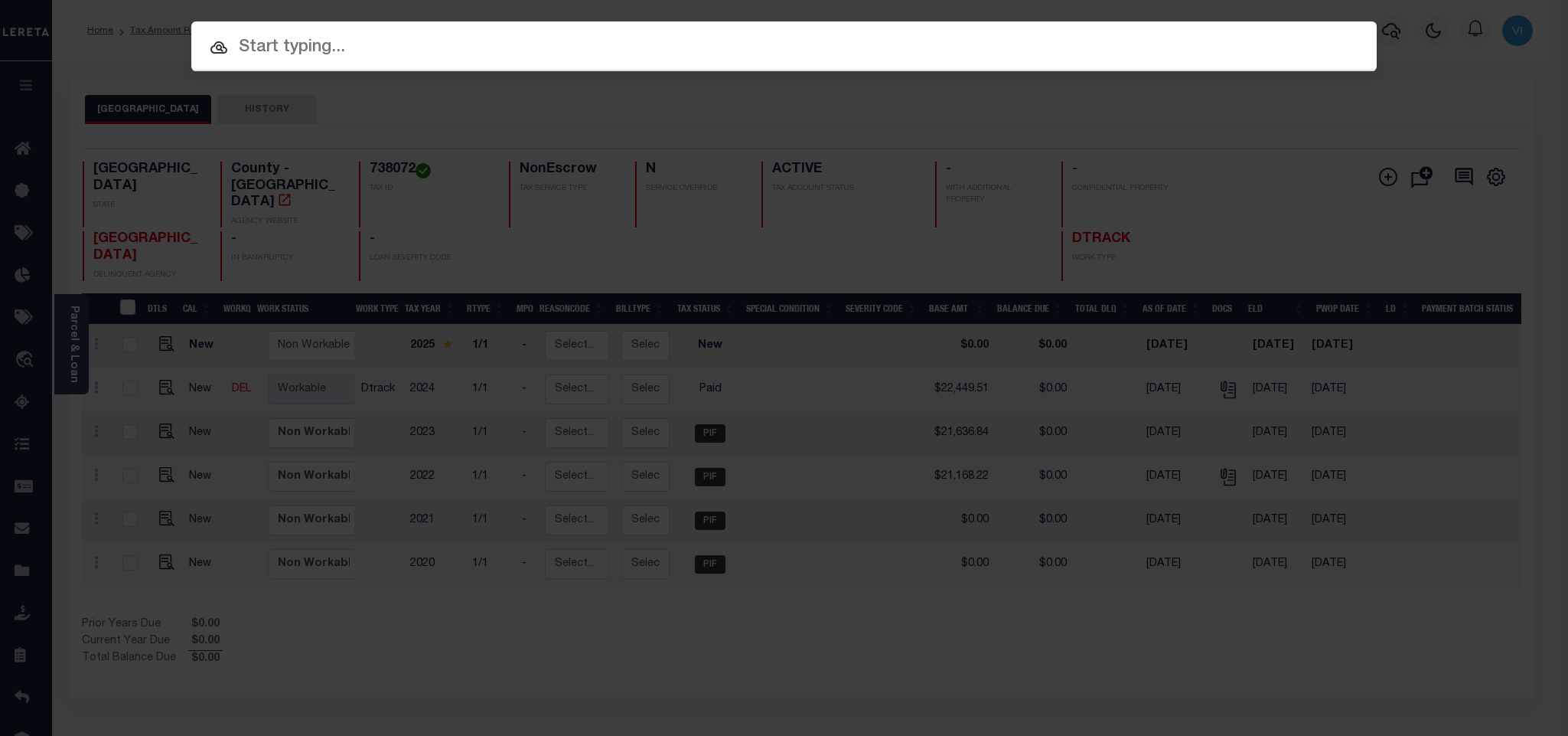
click at [1194, 57] on div "Include Loans TBM Customers Borrowers Payments (Lender Non-Disb) Payments (Lend…" at bounding box center [784, 368] width 1568 height 736
paste input "988711"
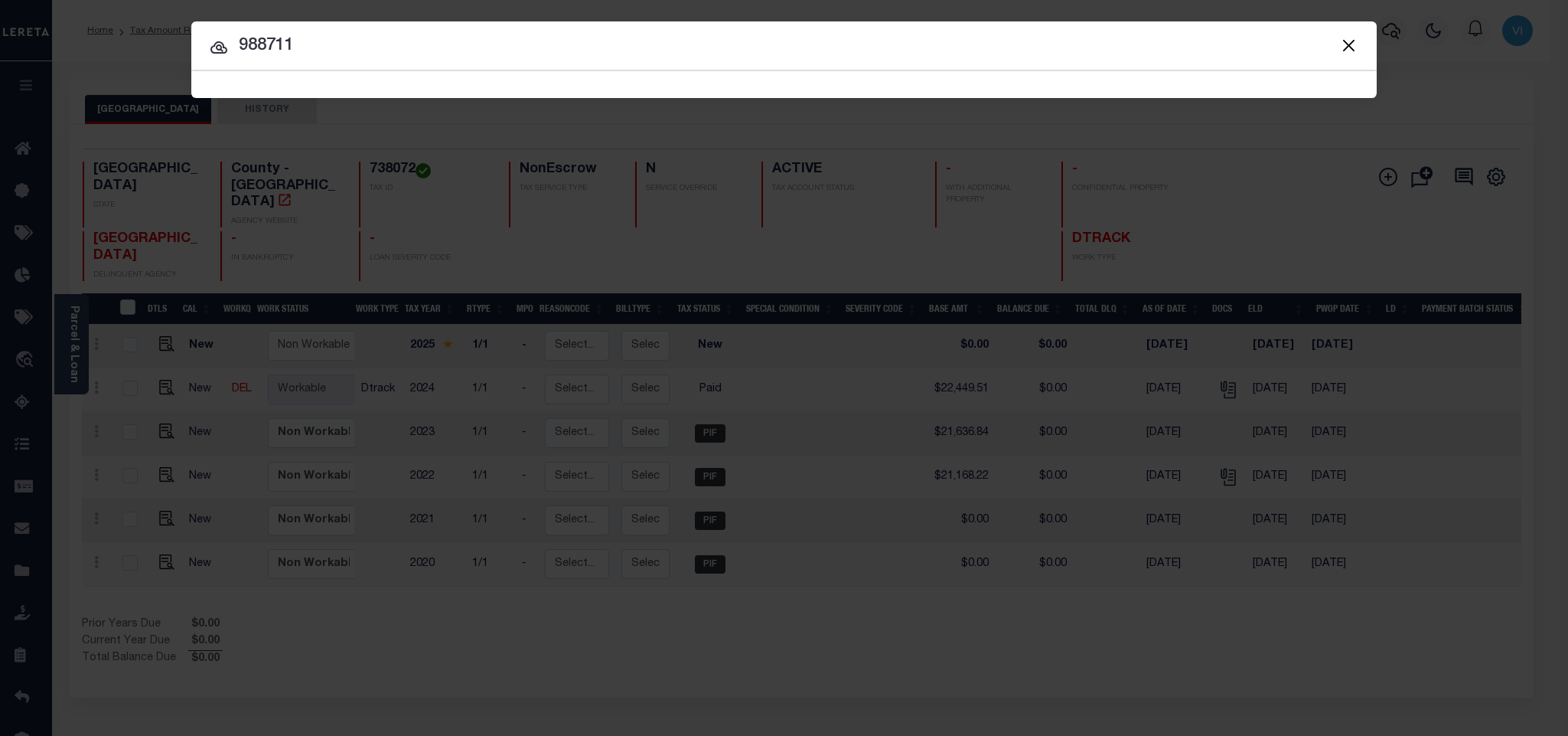
type input "988711"
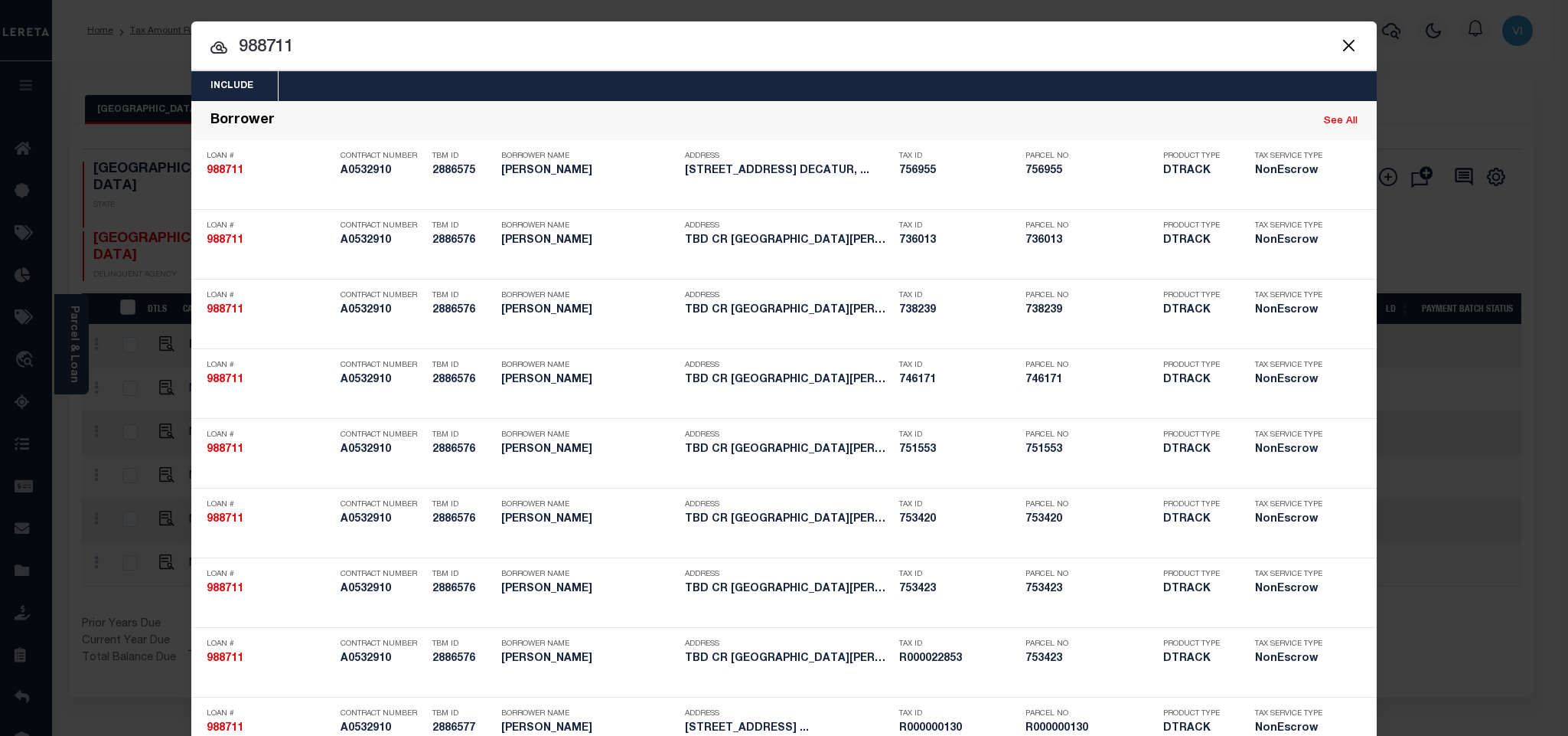
click at [660, 82] on div "Include Loans TBM Customers Borrowers Payments (Lender Non-Disb) Payments (Lend…" at bounding box center [784, 86] width 1186 height 30
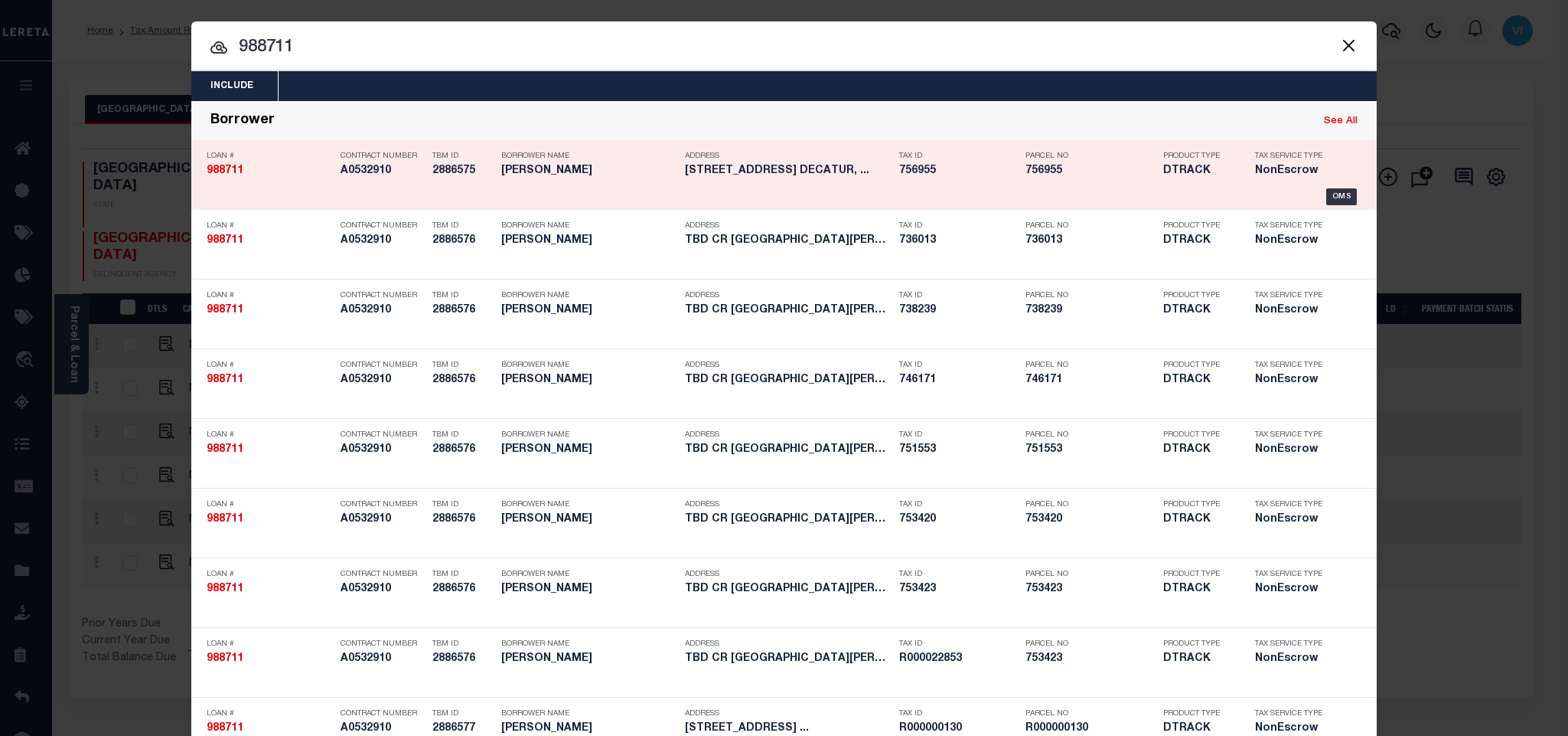
scroll to position [714, 0]
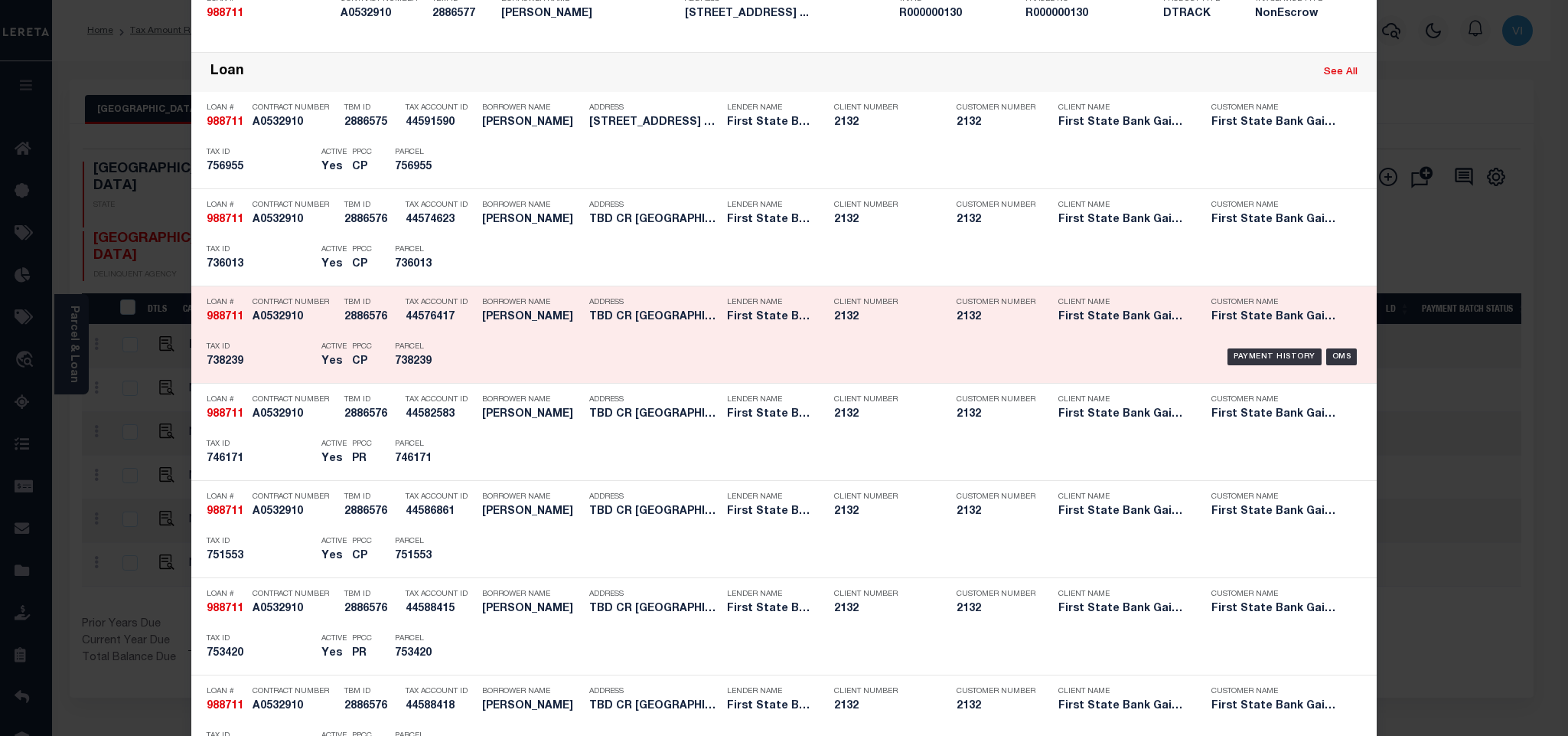
click at [561, 324] on h5 "BRYAN BROWN" at bounding box center [532, 317] width 100 height 13
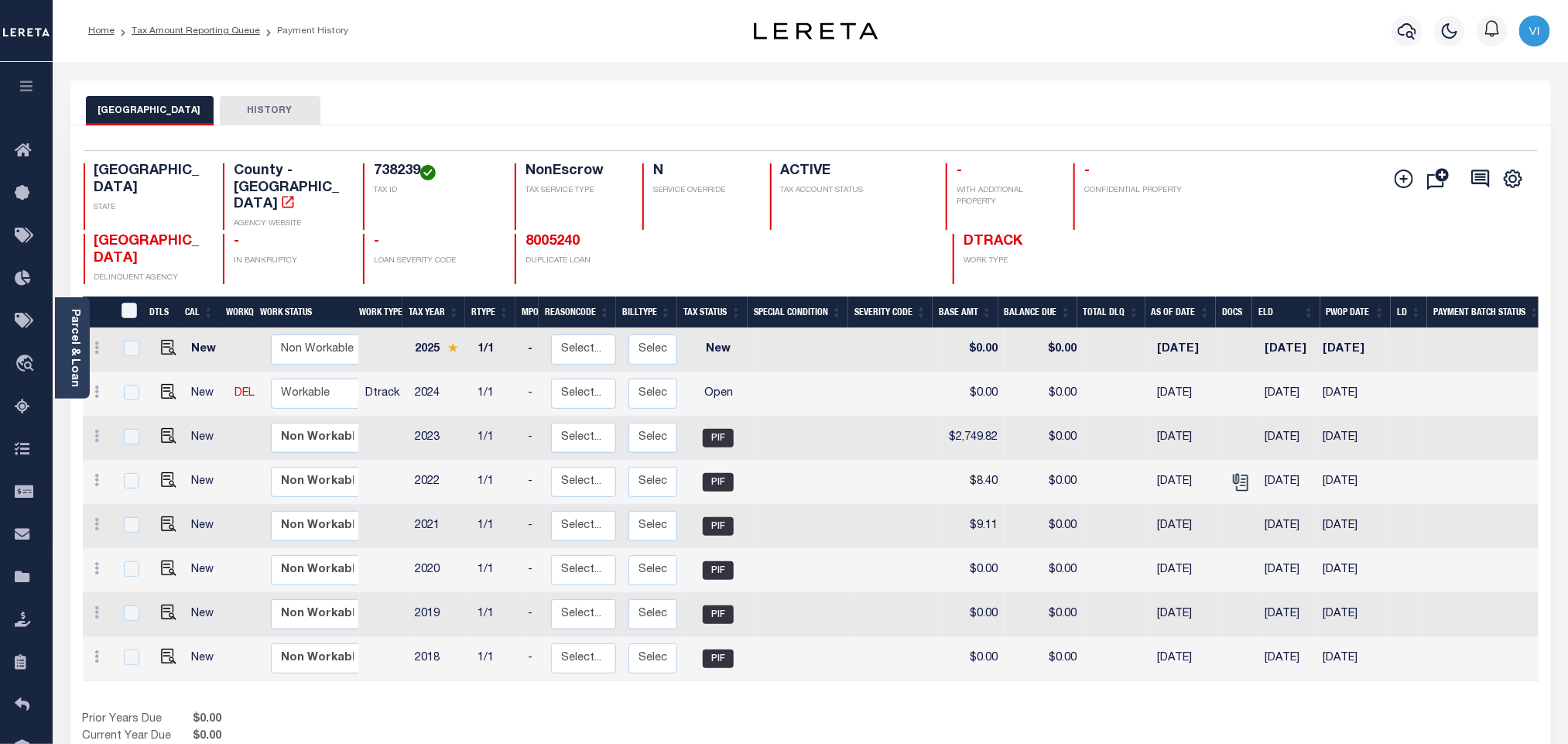
click at [381, 168] on h4 "738239" at bounding box center [434, 171] width 122 height 17
copy h4 "738239"
click at [163, 384] on img "" at bounding box center [169, 391] width 16 height 16
checkbox input "true"
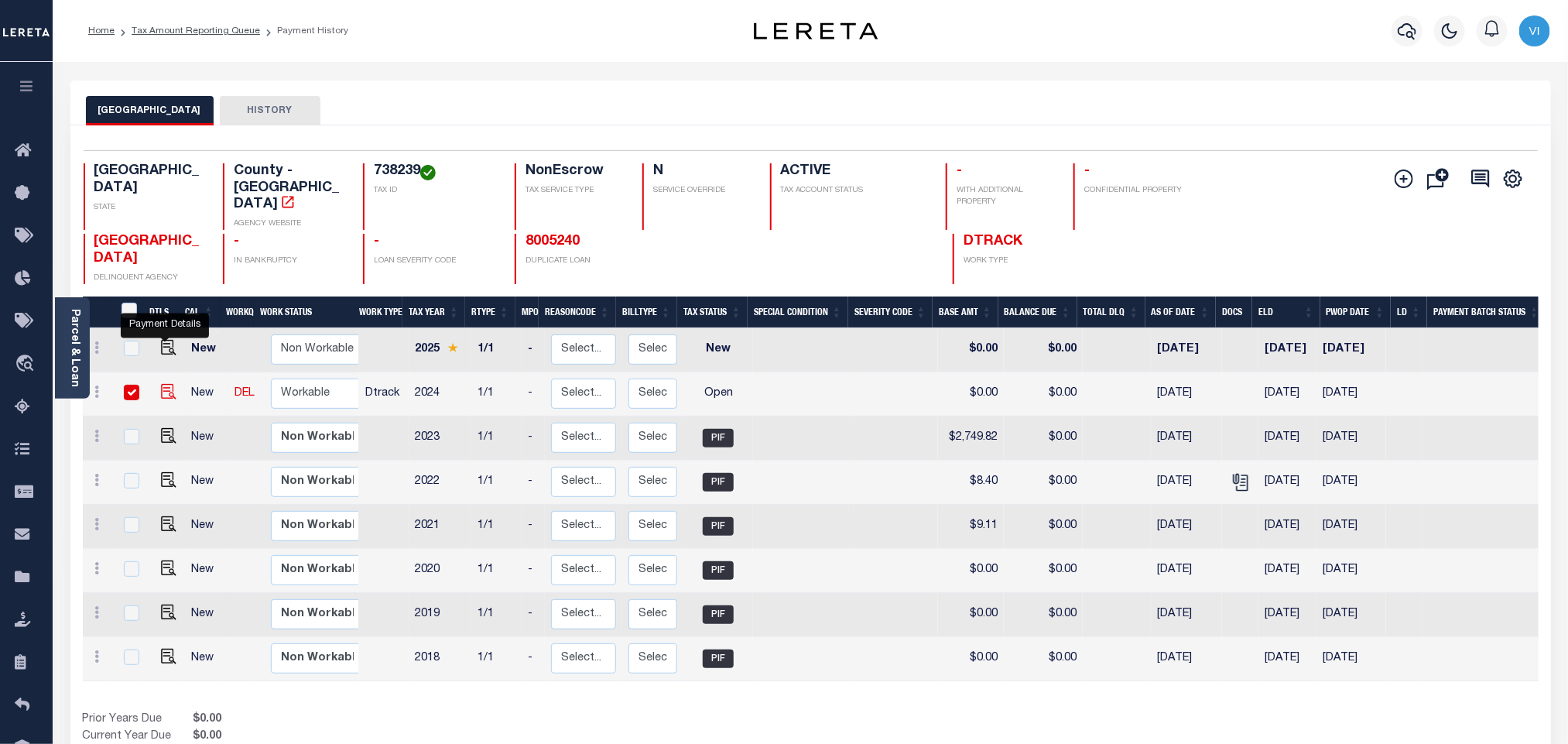
checkbox input "true"
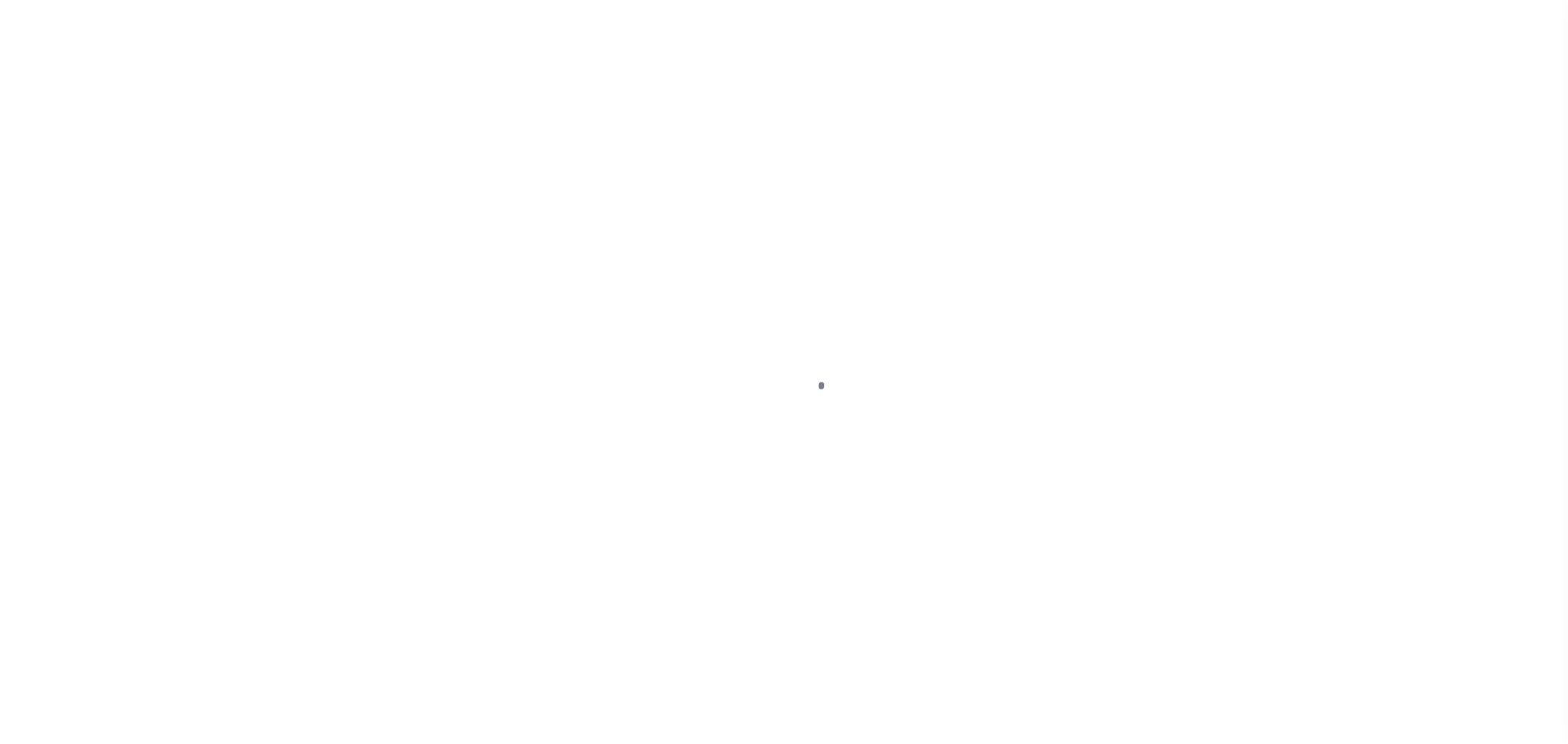
checkbox input "false"
type input "[DATE]"
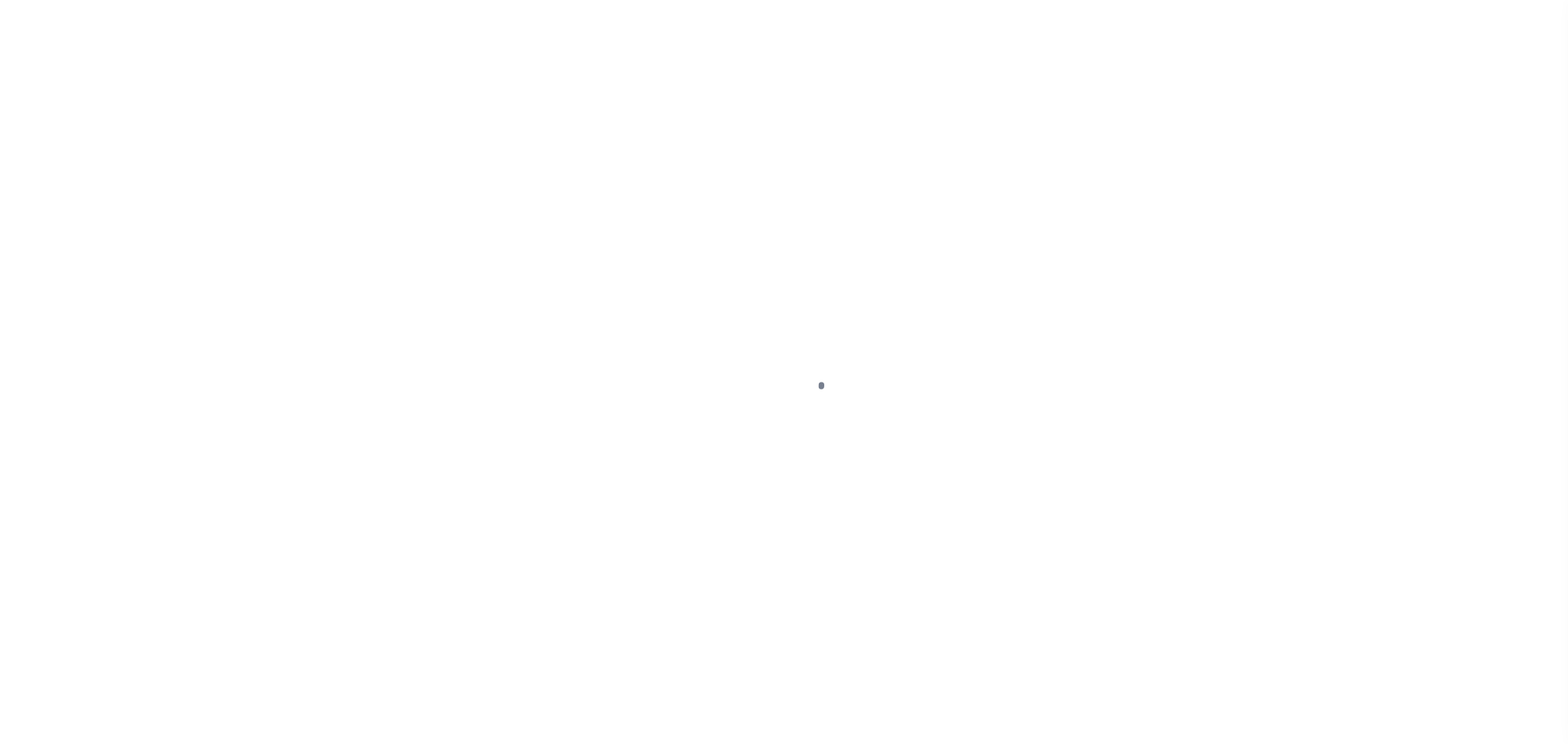
select select "OP2"
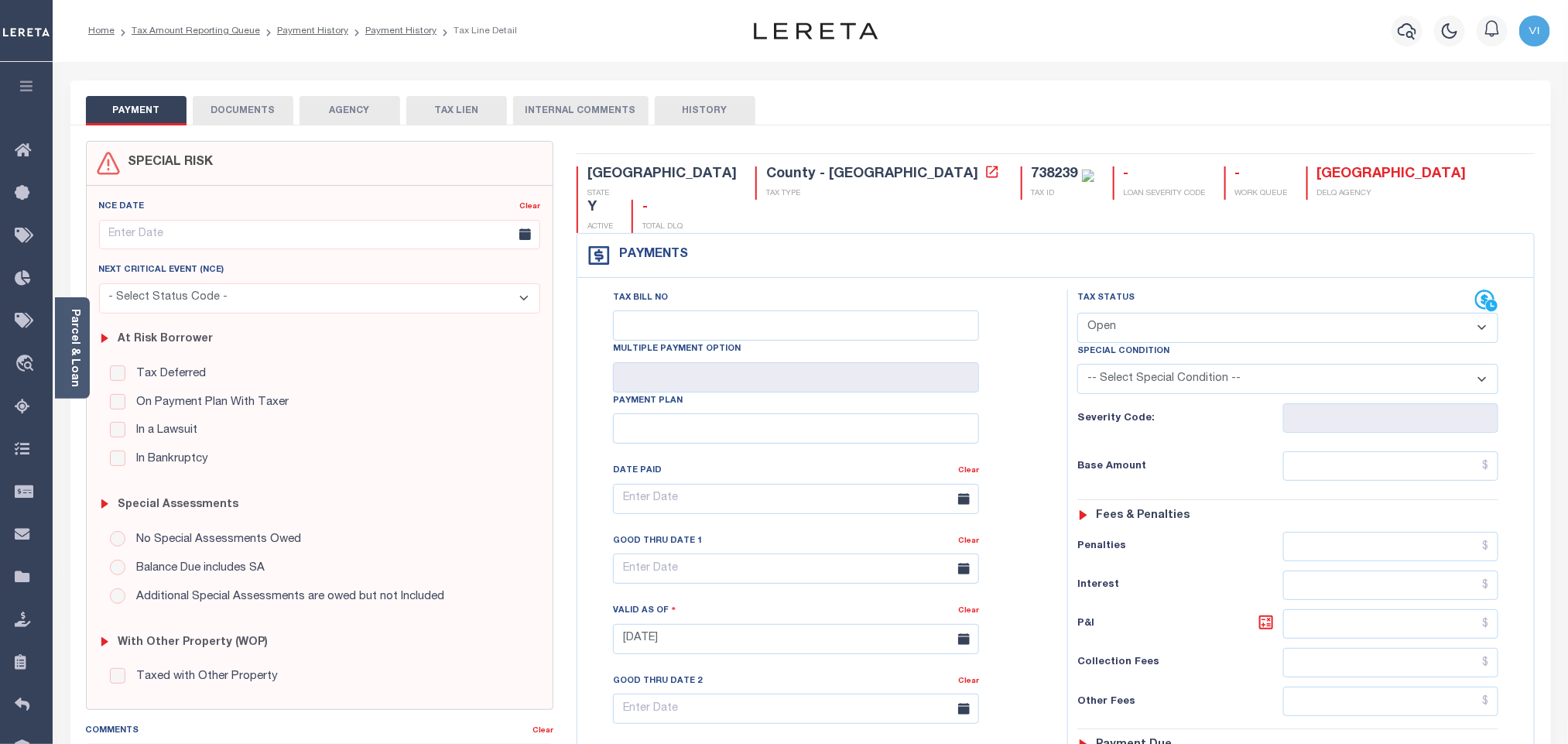
click at [251, 112] on body "Home Tax Amount Reporting Queue Payment History Payment History Tax Line Detail" at bounding box center [784, 585] width 1568 height 1170
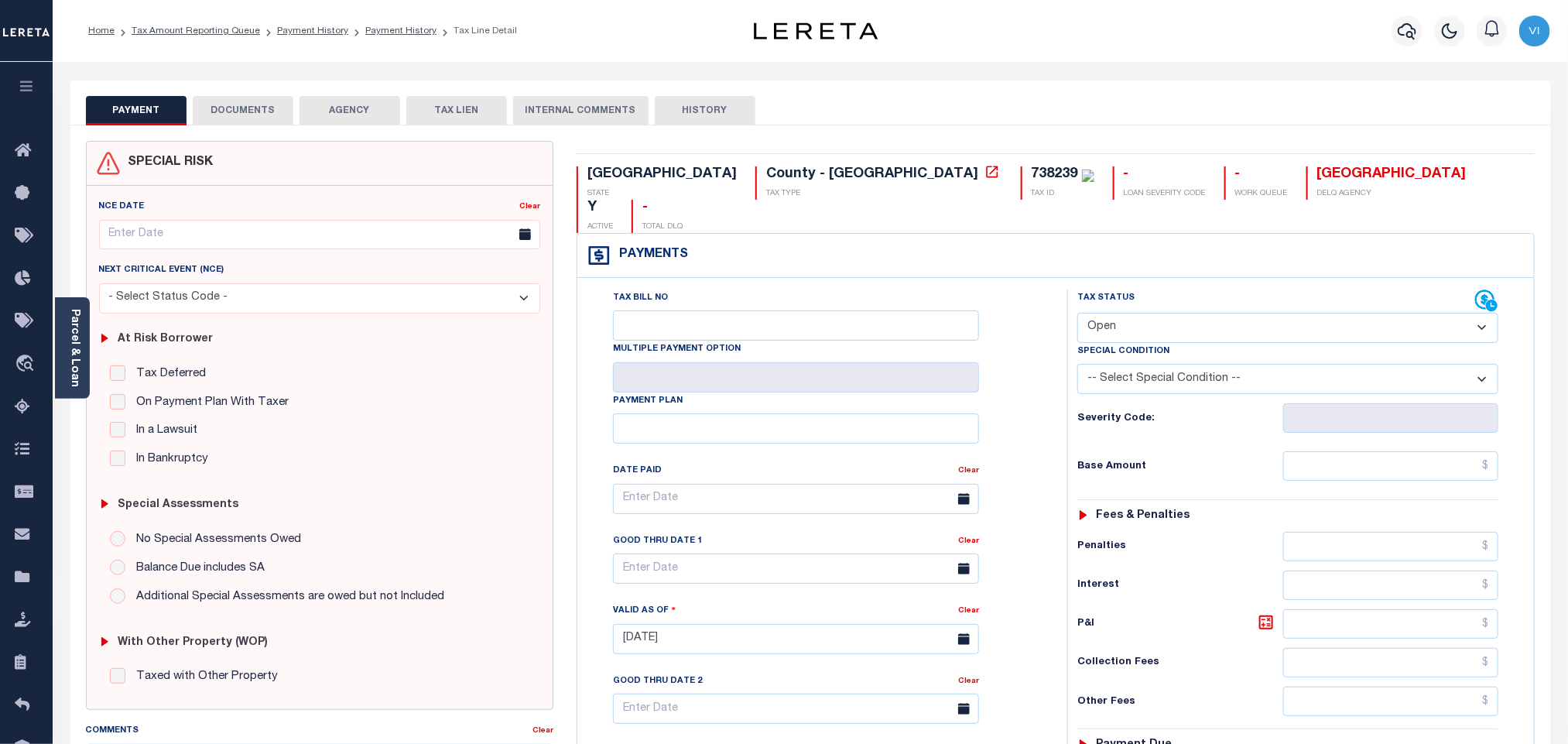
click at [251, 112] on button "DOCUMENTS" at bounding box center [243, 111] width 101 height 29
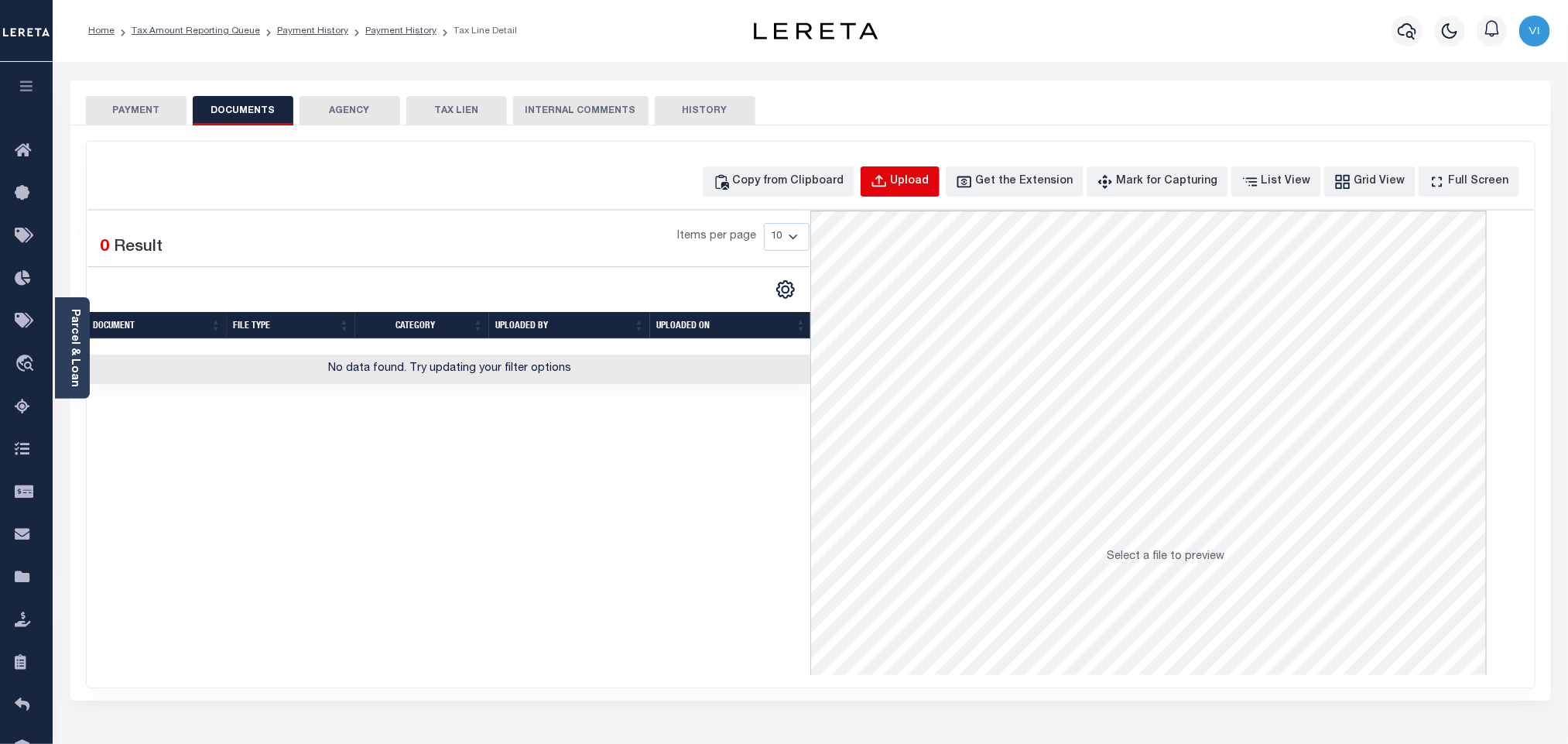
click at [917, 184] on div "Upload" at bounding box center [910, 181] width 38 height 17
select select "POP"
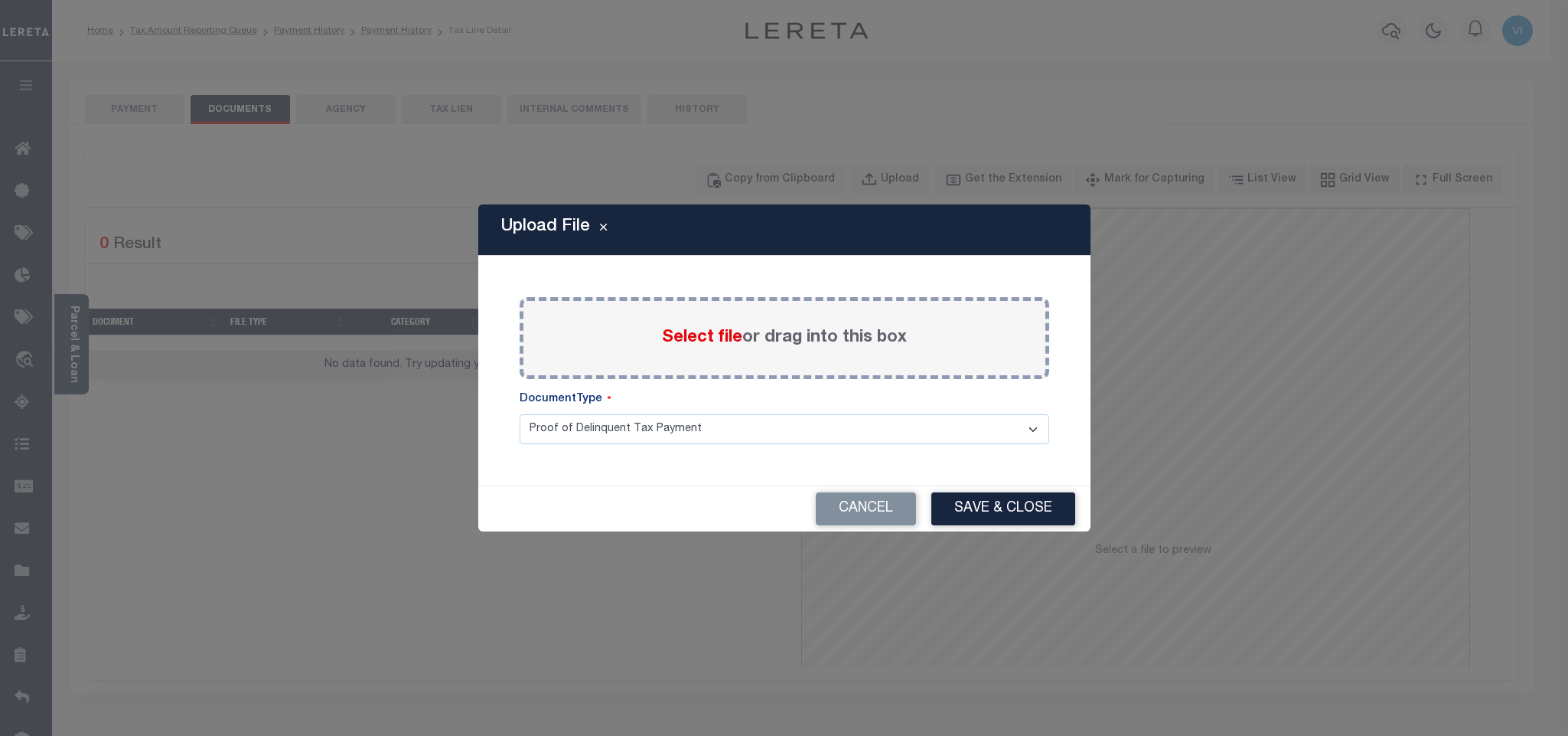
click at [684, 332] on span "Select file" at bounding box center [702, 337] width 81 height 17
click at [0, 0] on input "Select file or drag into this box" at bounding box center [0, 0] width 0 height 0
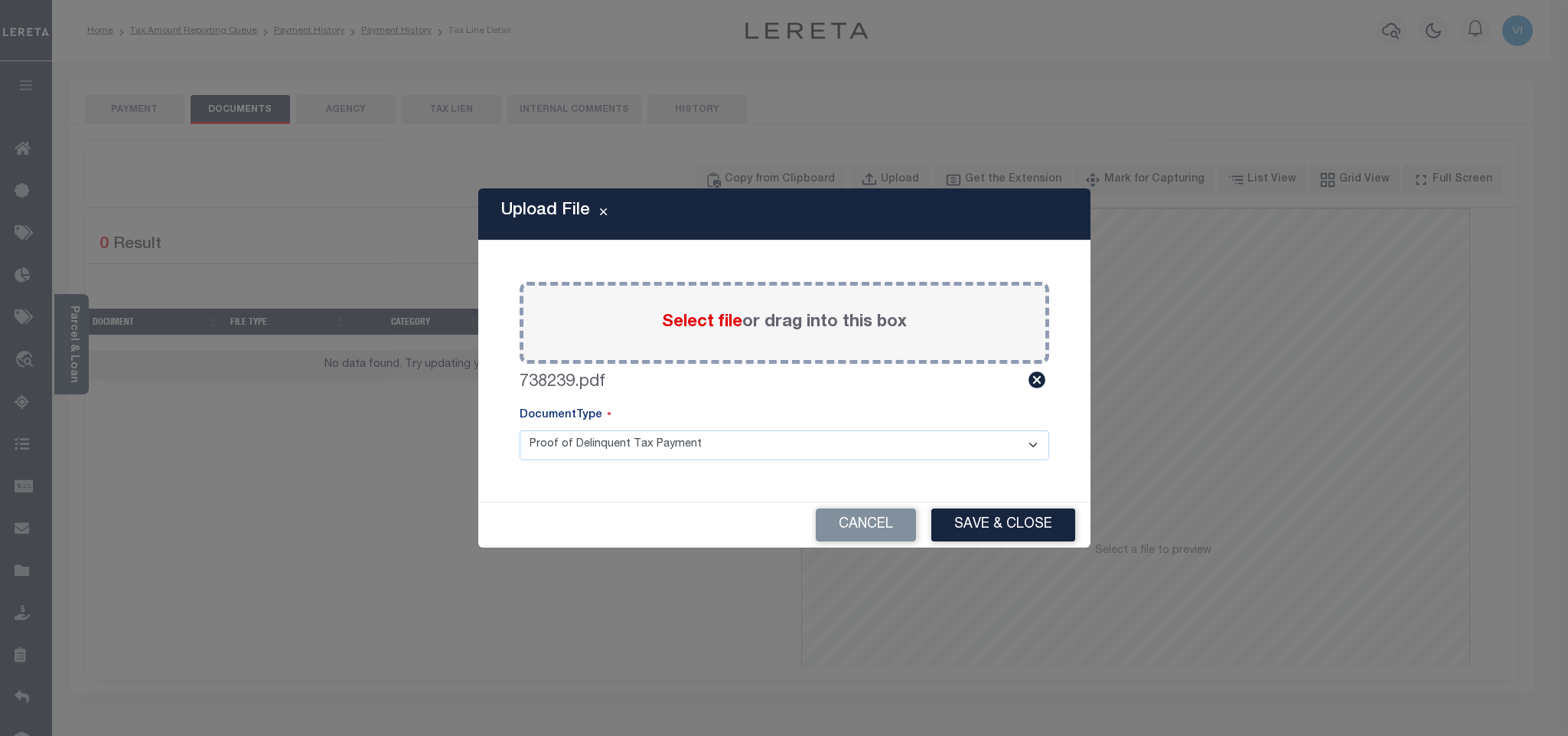
click at [558, 450] on select "Proof of Delinquent Tax Payment" at bounding box center [784, 445] width 529 height 30
click at [519, 431] on select "Proof of Delinquent Tax Payment" at bounding box center [784, 445] width 529 height 30
click at [999, 531] on button "Save & Close" at bounding box center [1003, 525] width 144 height 33
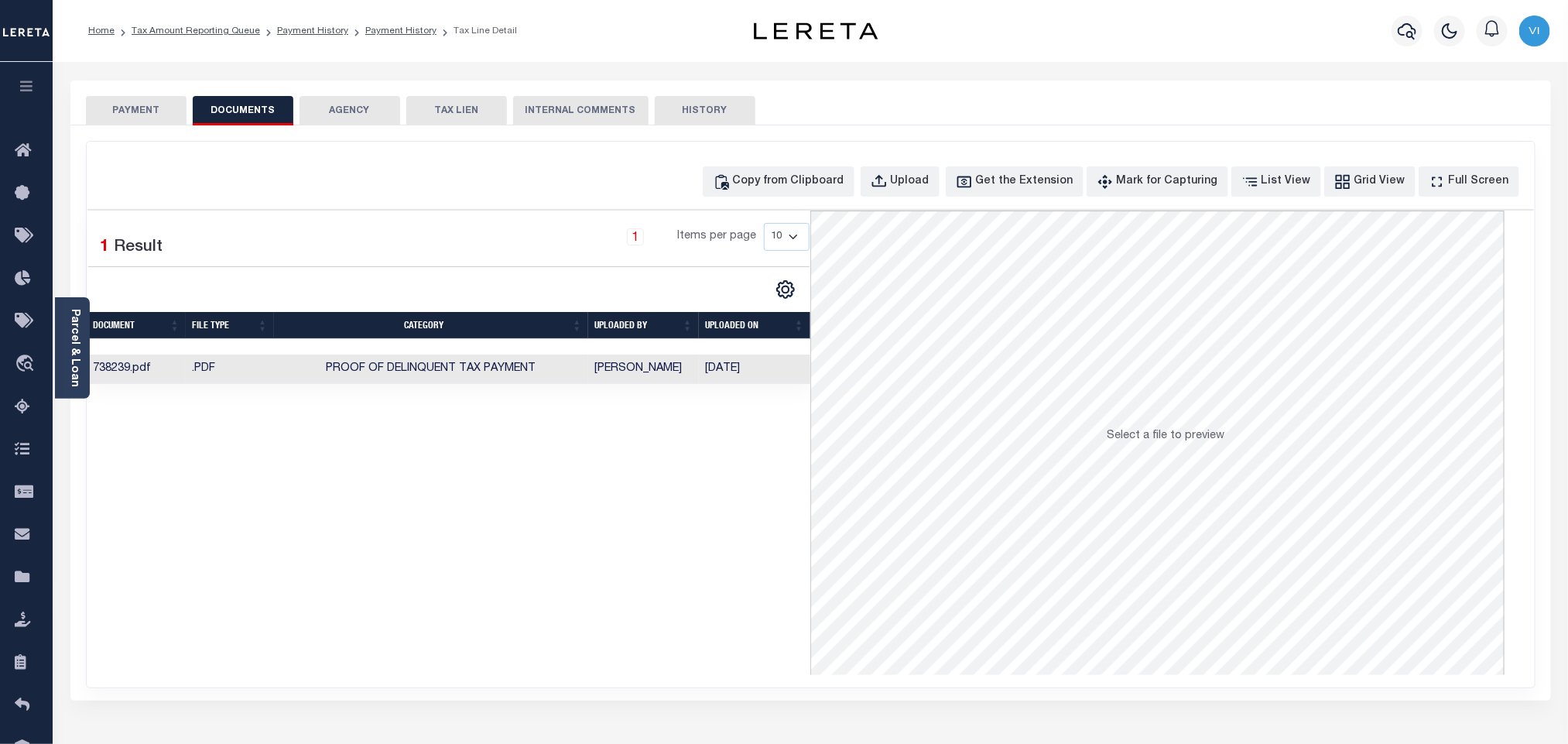
click at [137, 118] on button "PAYMENT" at bounding box center [137, 111] width 101 height 29
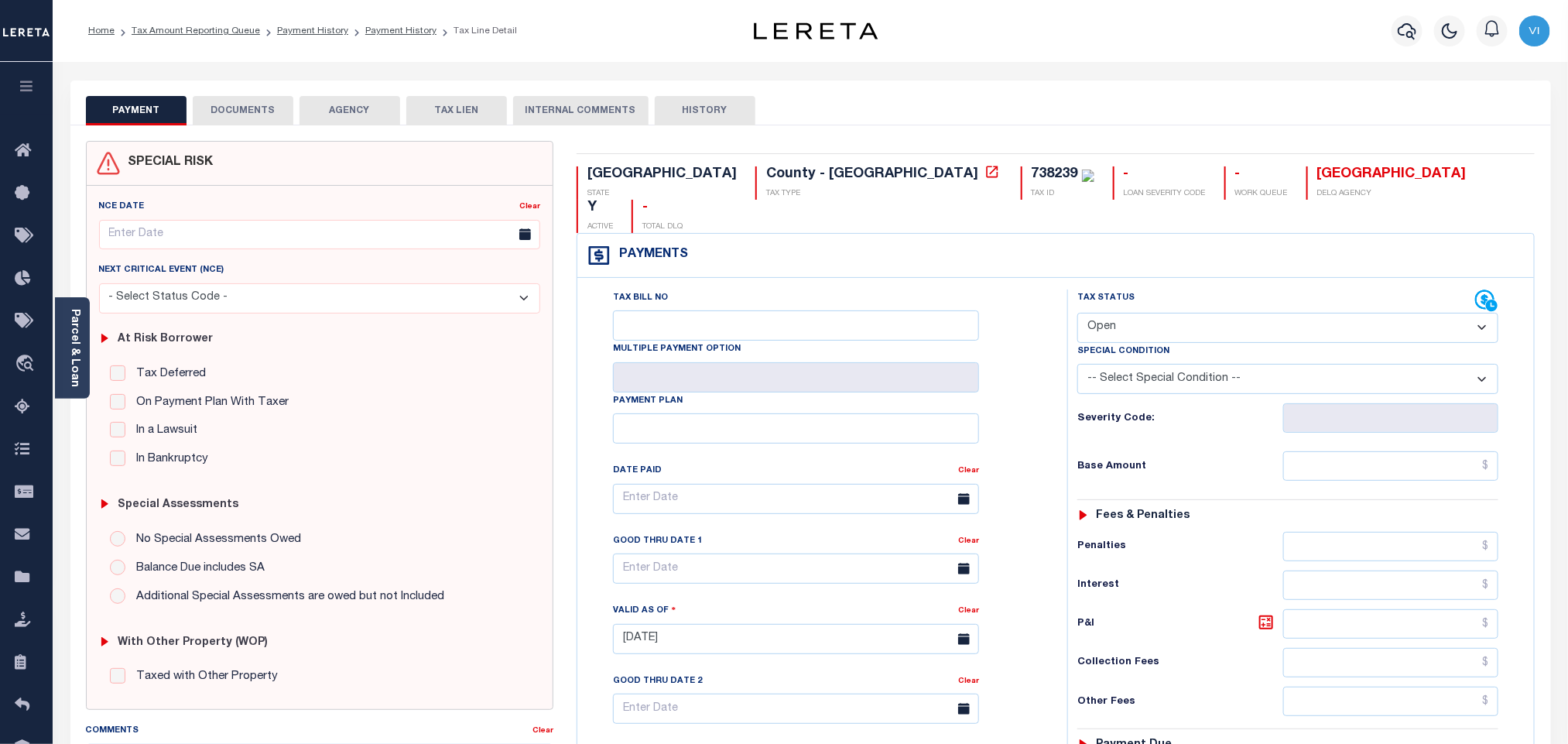
click at [1128, 312] on select "- Select Status Code - Open Due/Unpaid Paid Incomplete No Tax Due Internal Refu…" at bounding box center [1288, 327] width 421 height 30
select select "PYD"
click at [1078, 312] on select "- Select Status Code - Open Due/Unpaid Paid Incomplete No Tax Due Internal Refu…" at bounding box center [1288, 327] width 421 height 30
type input "[DATE]"
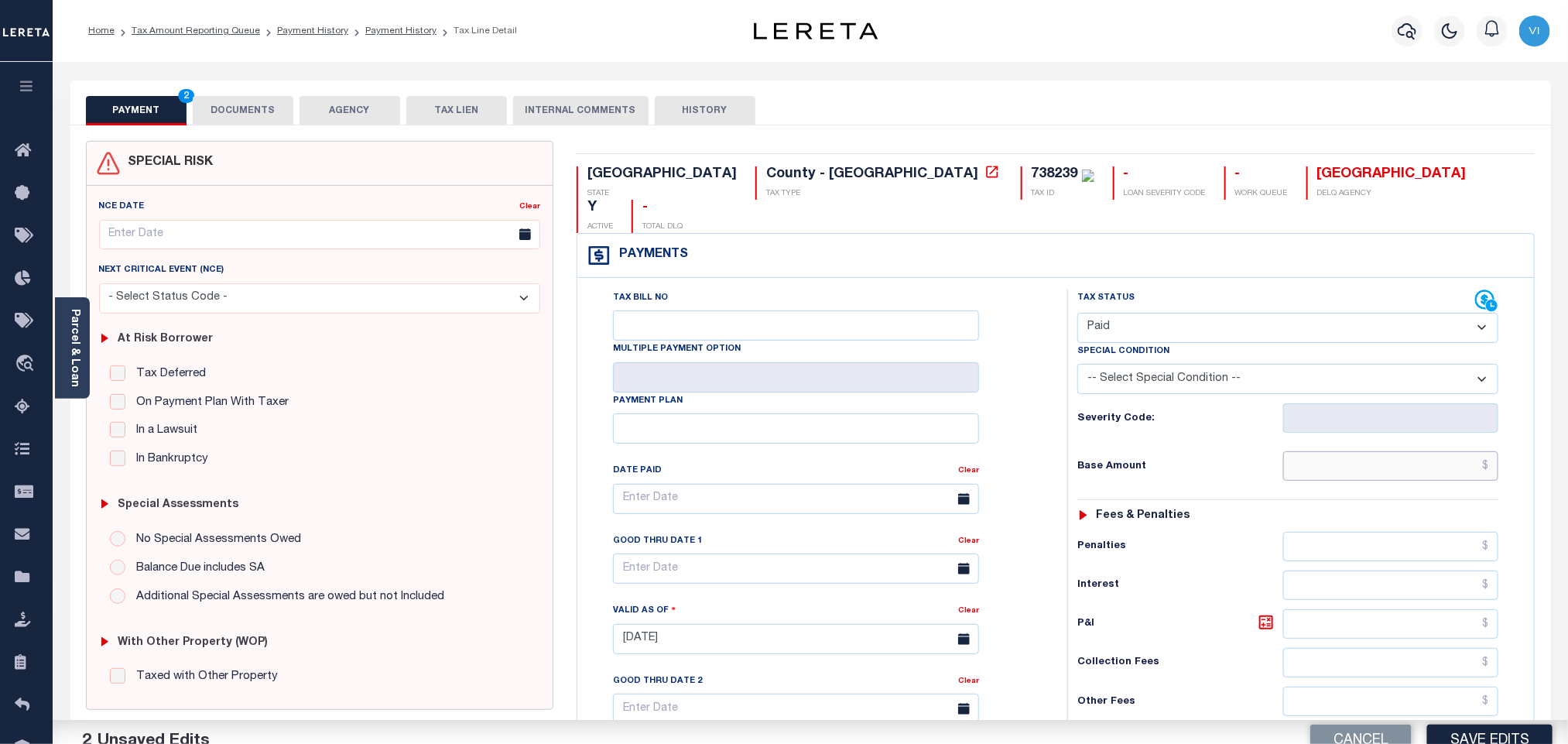
click at [1328, 451] on input "text" at bounding box center [1391, 465] width 216 height 29
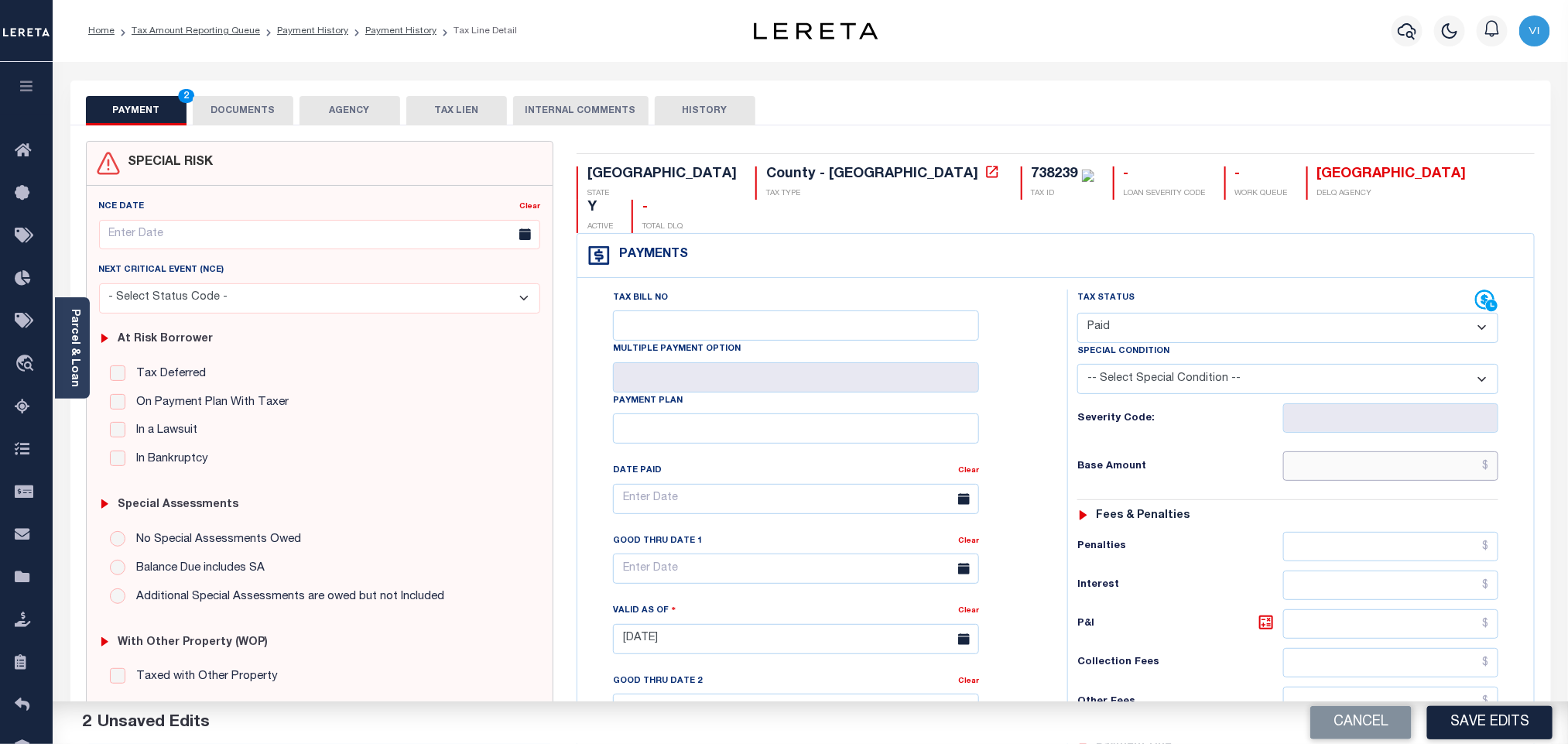
paste input "2,767.33"
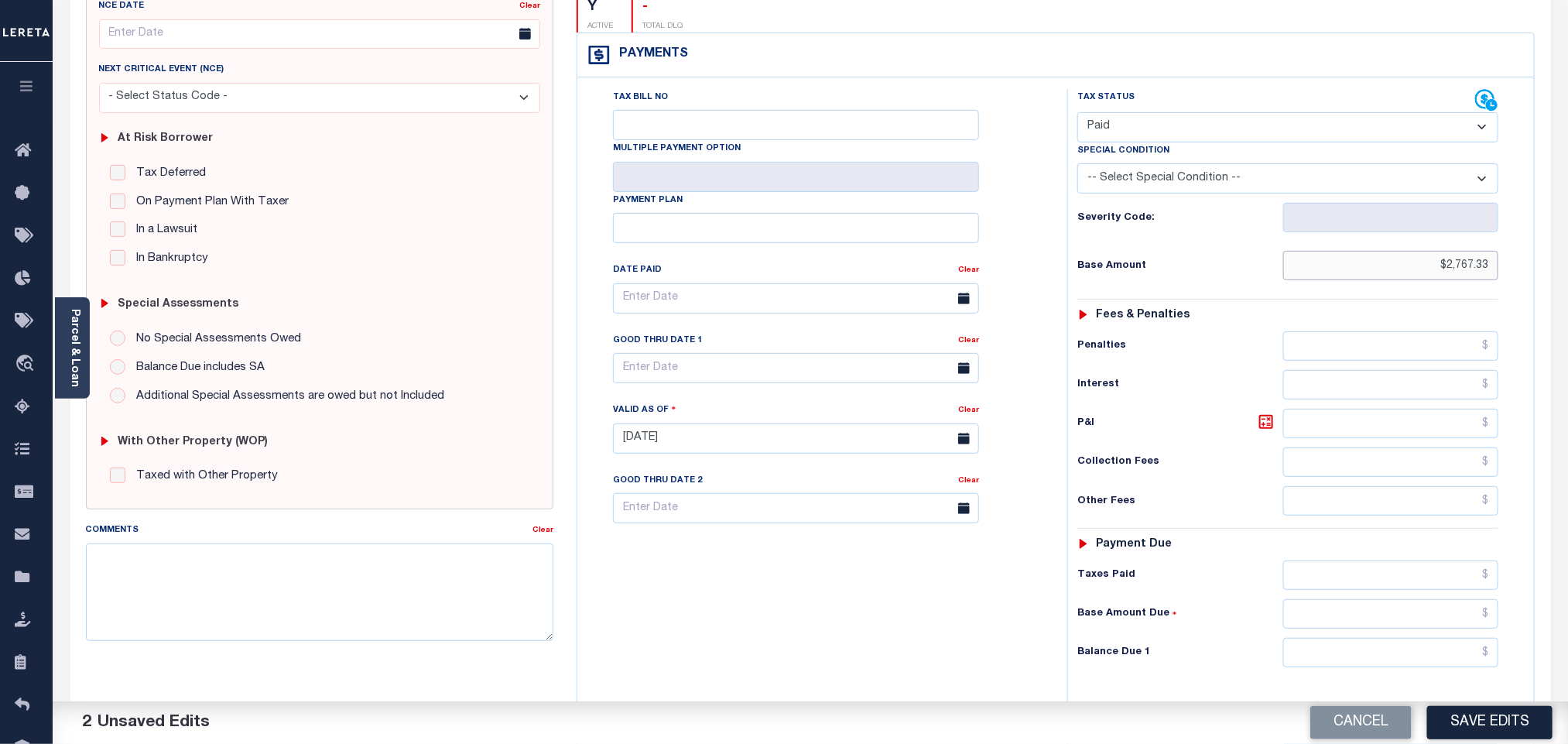
scroll to position [402, 0]
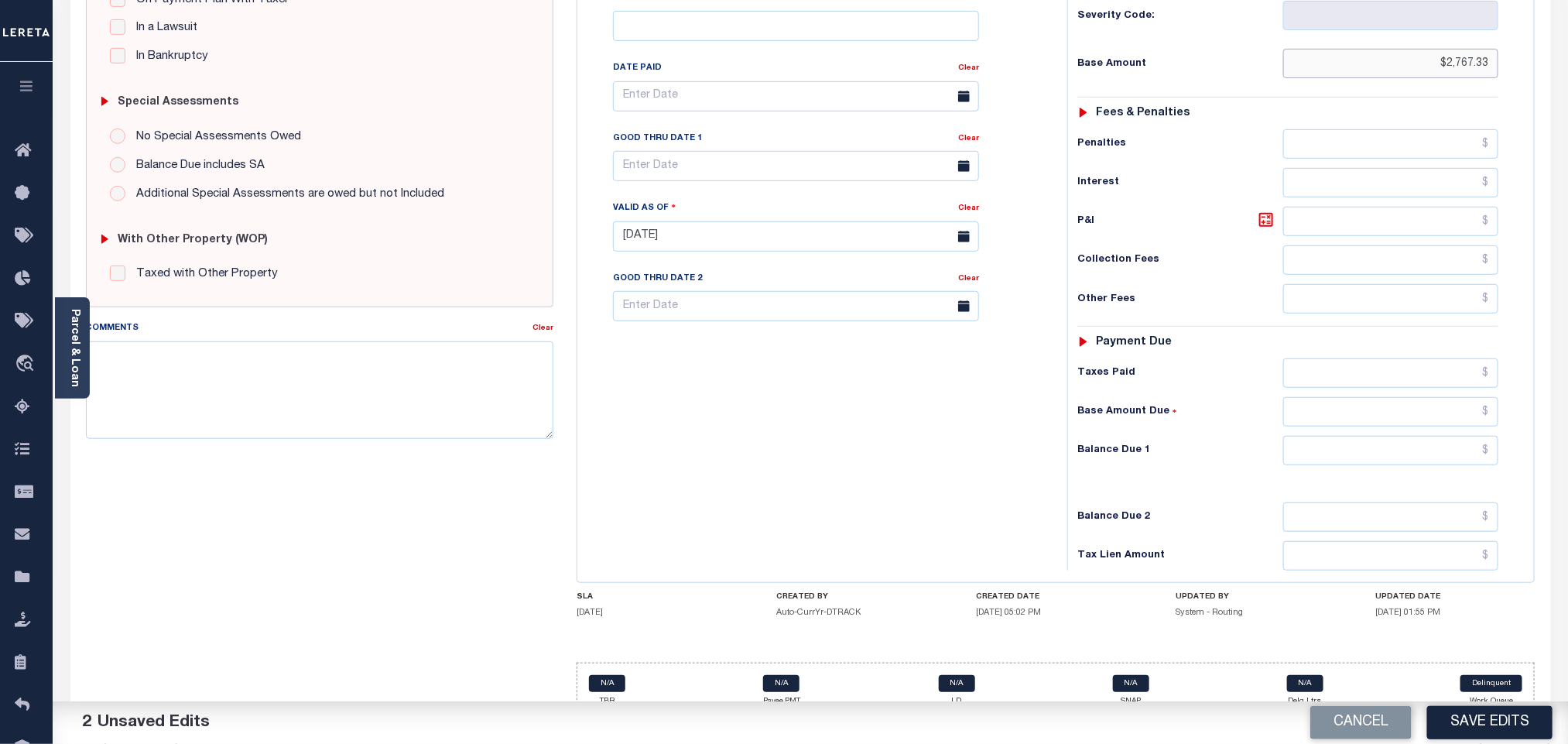
type input "$2,767.33"
drag, startPoint x: 1320, startPoint y: 435, endPoint x: 1314, endPoint y: 443, distance: 10.0
click at [1320, 435] on input "text" at bounding box center [1391, 450] width 216 height 29
type input "$0.00"
click at [1500, 714] on button "Save Edits" at bounding box center [1489, 722] width 126 height 33
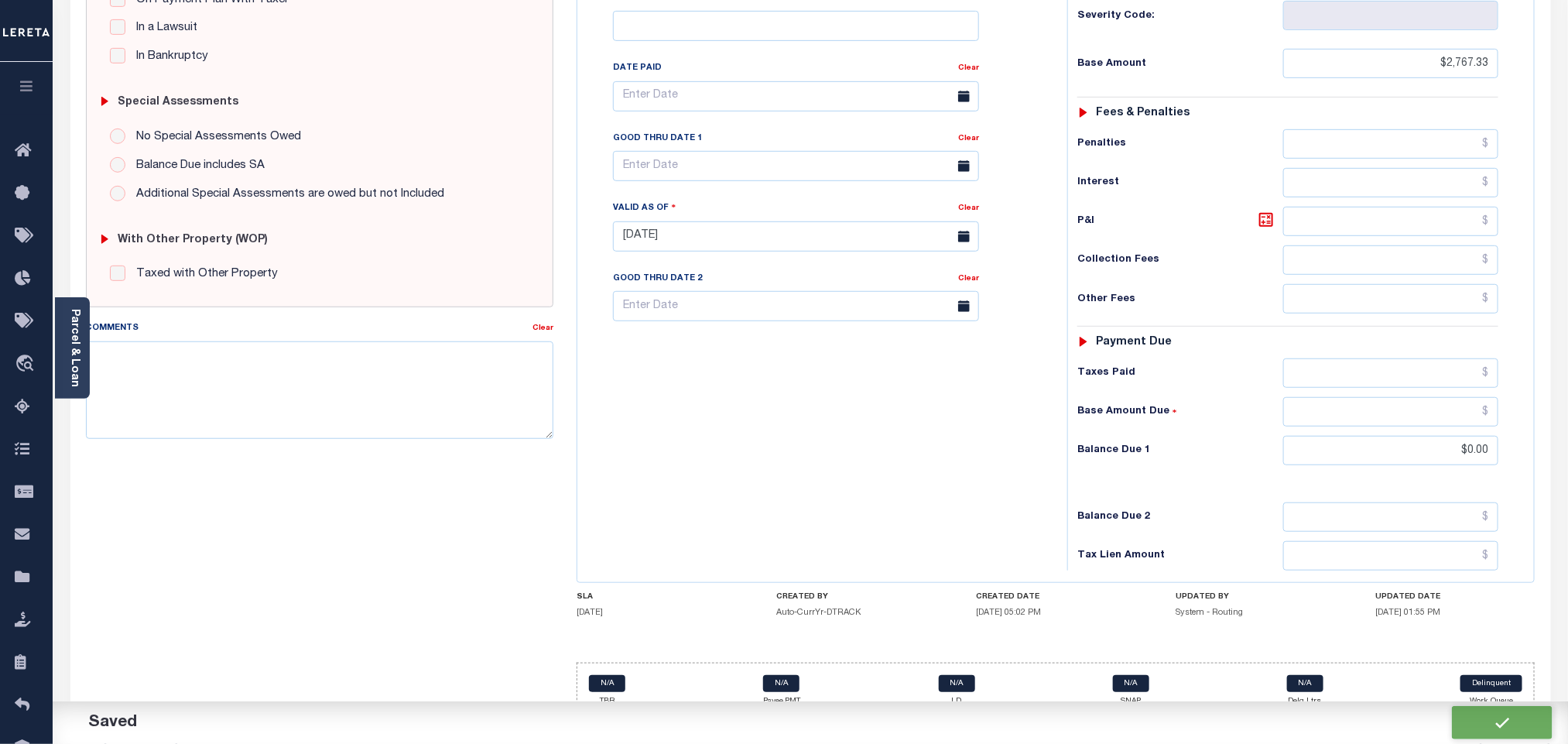
checkbox input "false"
type input "$2,767.33"
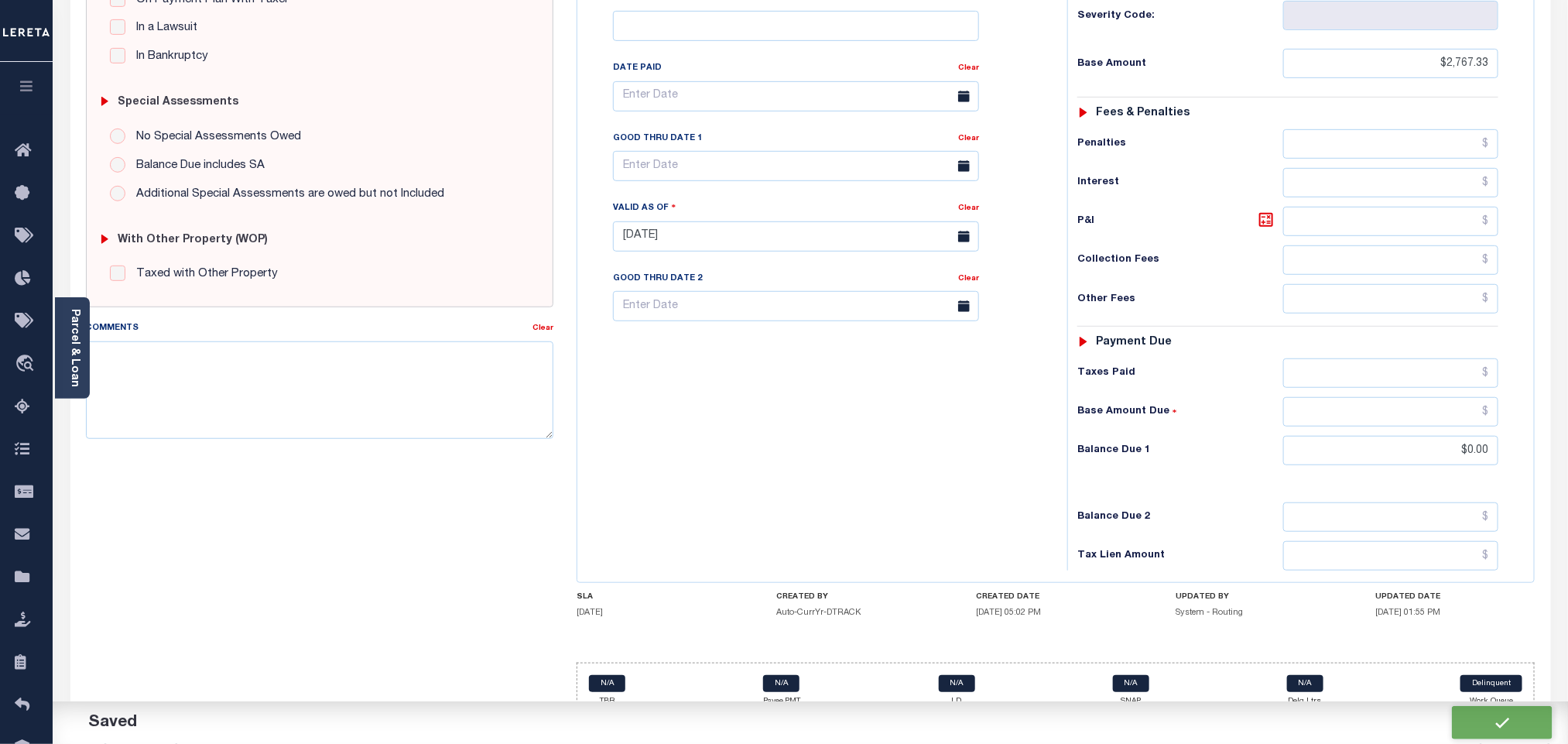
type input "$0"
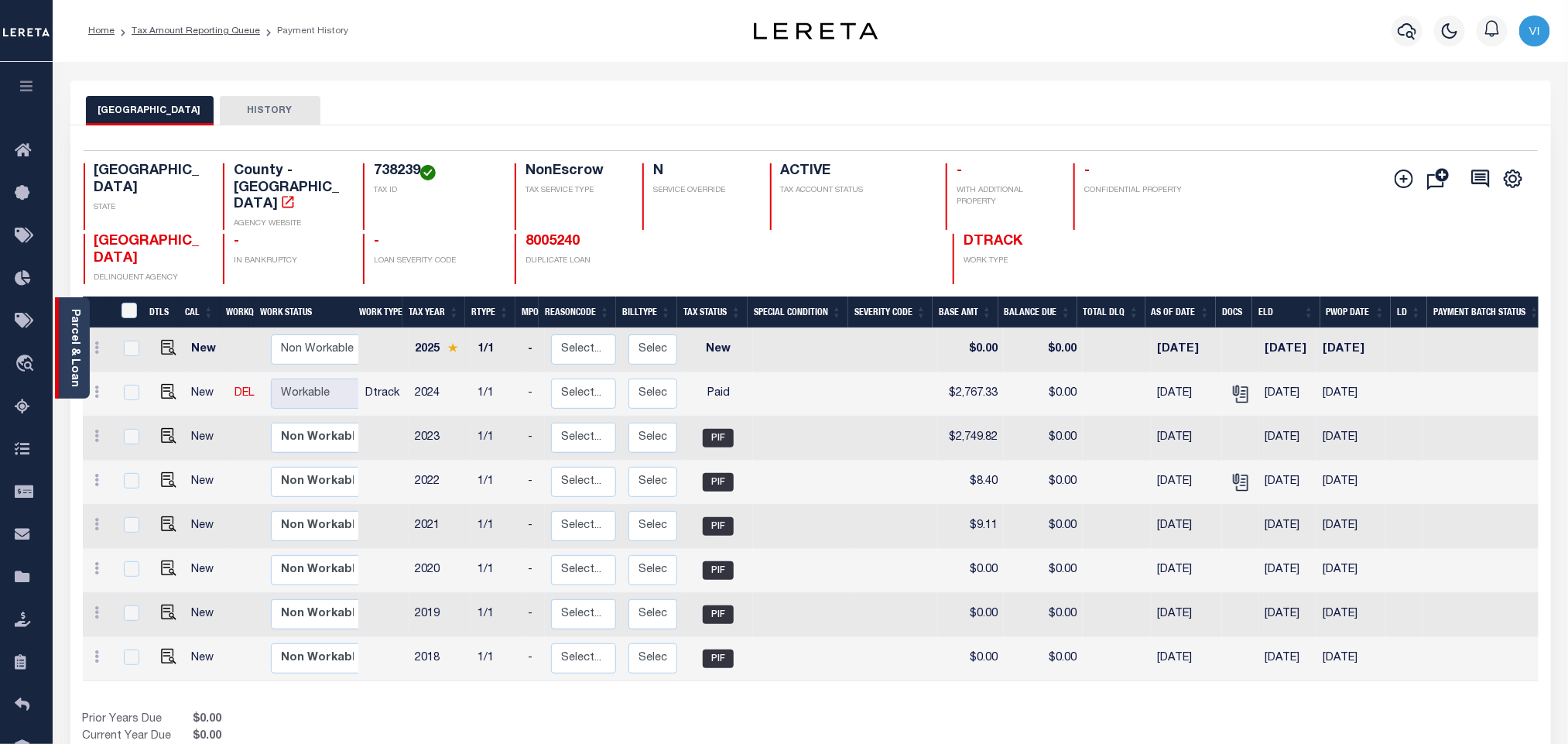
click at [80, 340] on link "Parcel & Loan" at bounding box center [74, 347] width 11 height 78
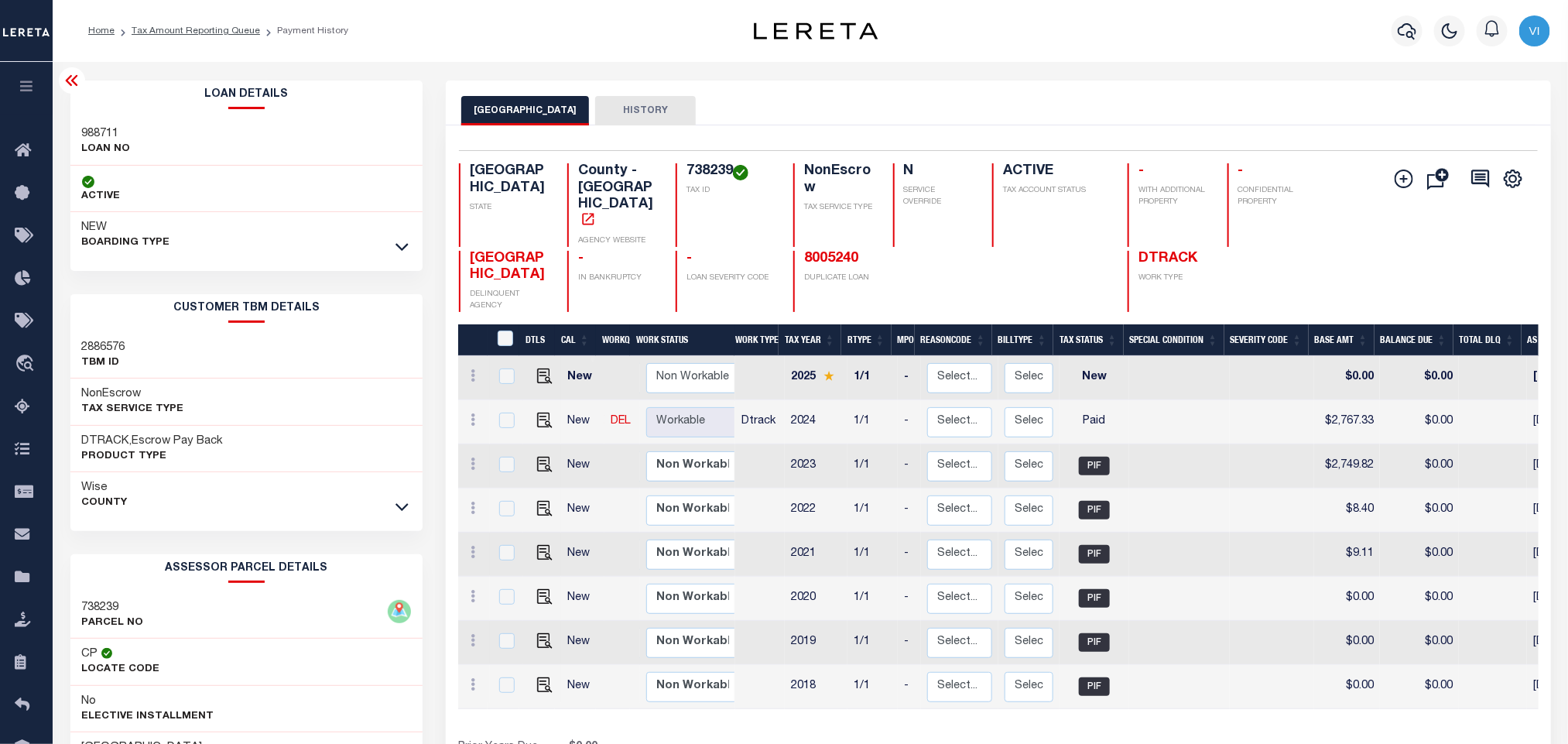
click at [91, 124] on div "988711 LOAN NO" at bounding box center [247, 142] width 353 height 48
copy h3 "988711"
click at [685, 170] on div "738239 TAX ID" at bounding box center [725, 204] width 99 height 83
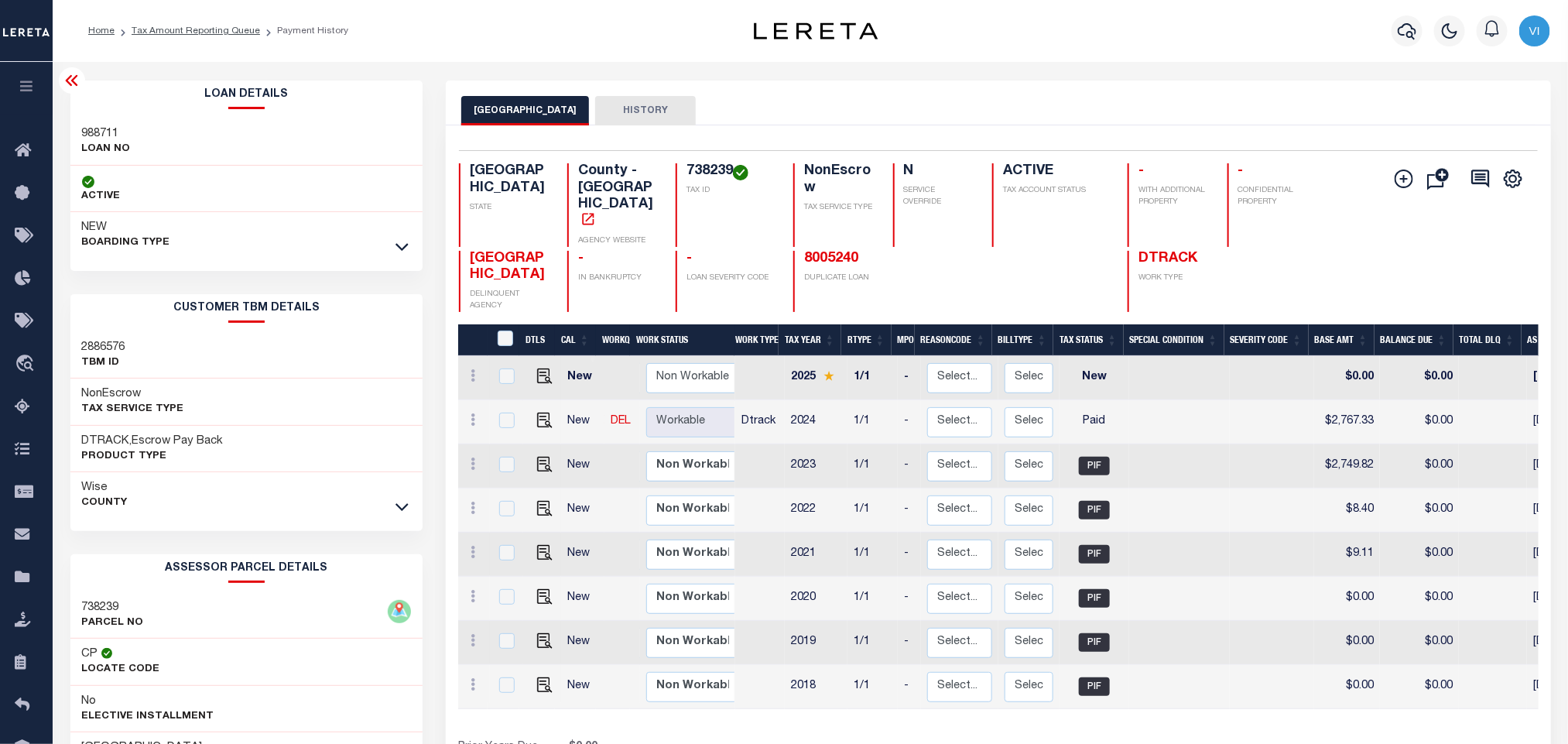
copy h4 "738239"
click at [1400, 15] on div at bounding box center [1408, 30] width 42 height 54
click at [1403, 28] on icon "button" at bounding box center [1407, 31] width 18 height 18
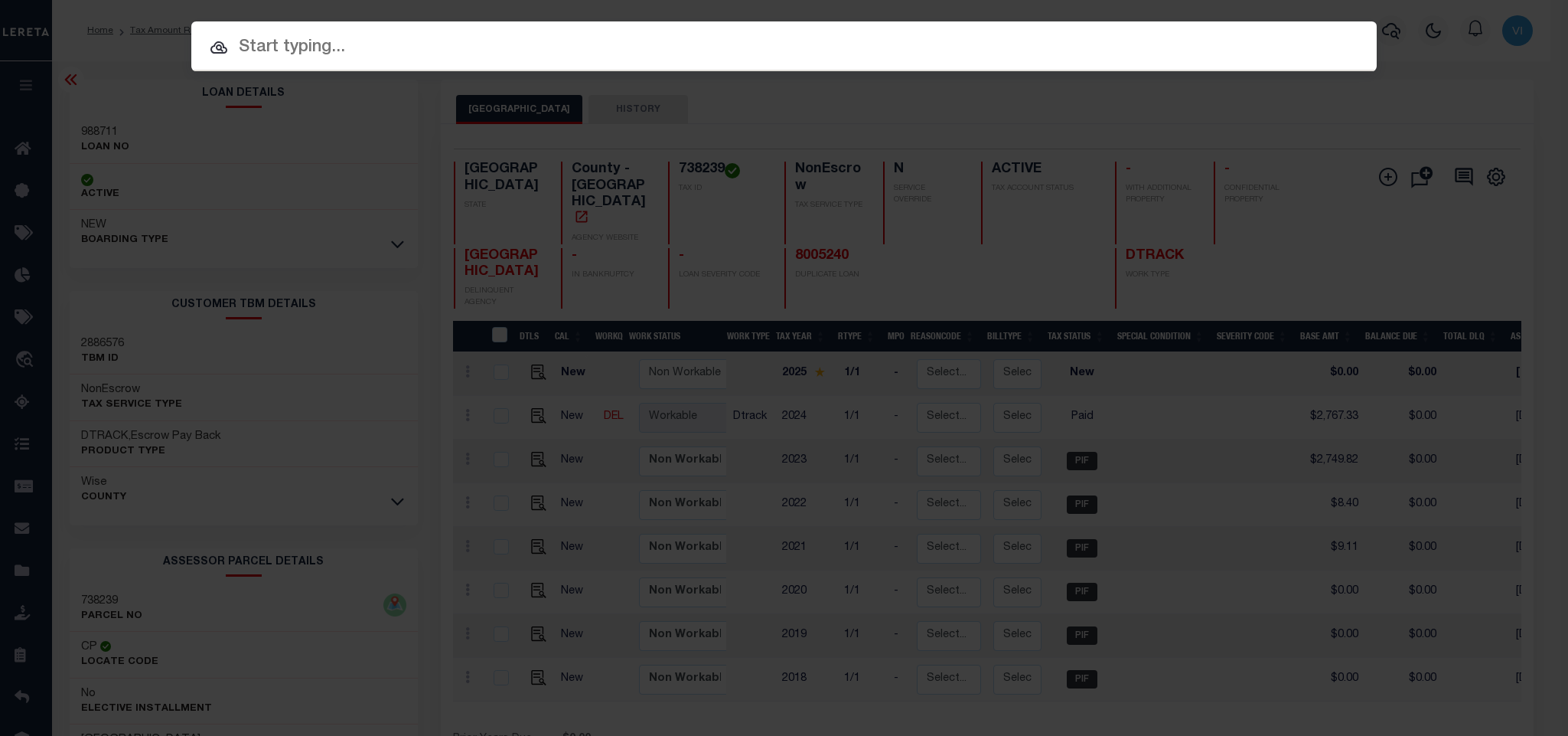
click at [1250, 39] on div "Include Loans TBM Customers Borrowers Payments (Lender Non-Disb) Payments (Lend…" at bounding box center [784, 46] width 1186 height 50
paste input "971332"
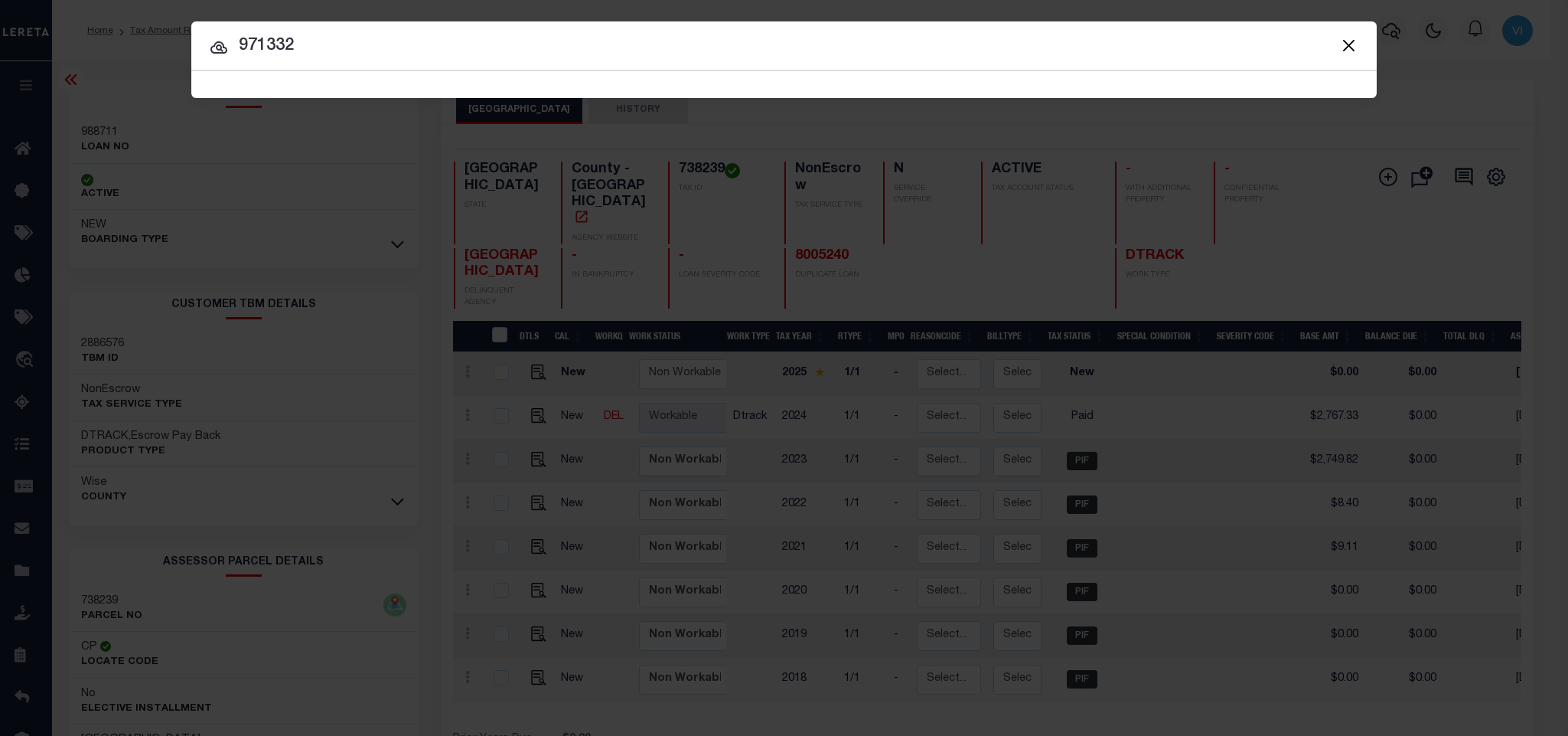
type input "971332"
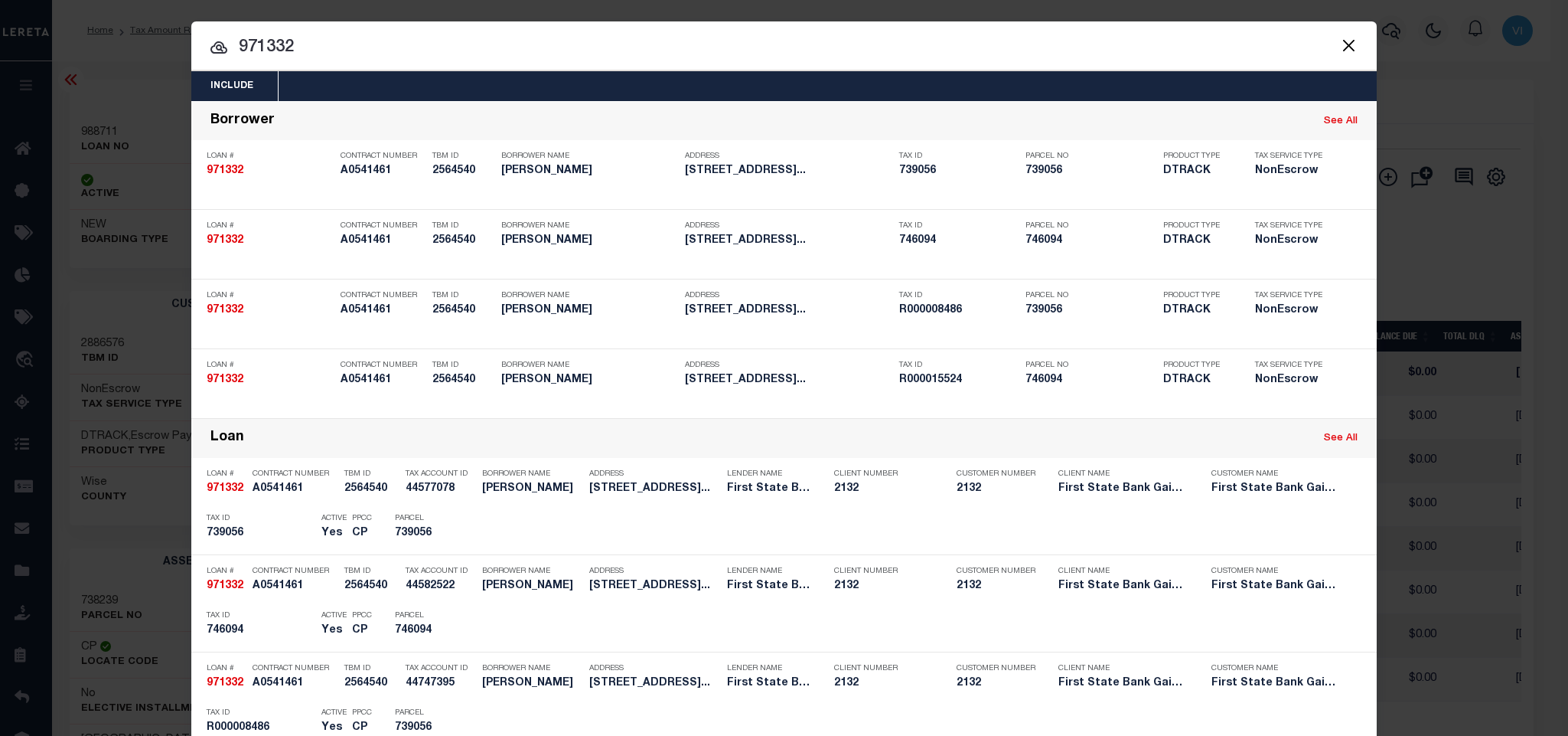
click at [768, 76] on div "Include Loans TBM Customers Borrowers Payments (Lender Non-Disb) Payments (Lend…" at bounding box center [784, 86] width 1186 height 30
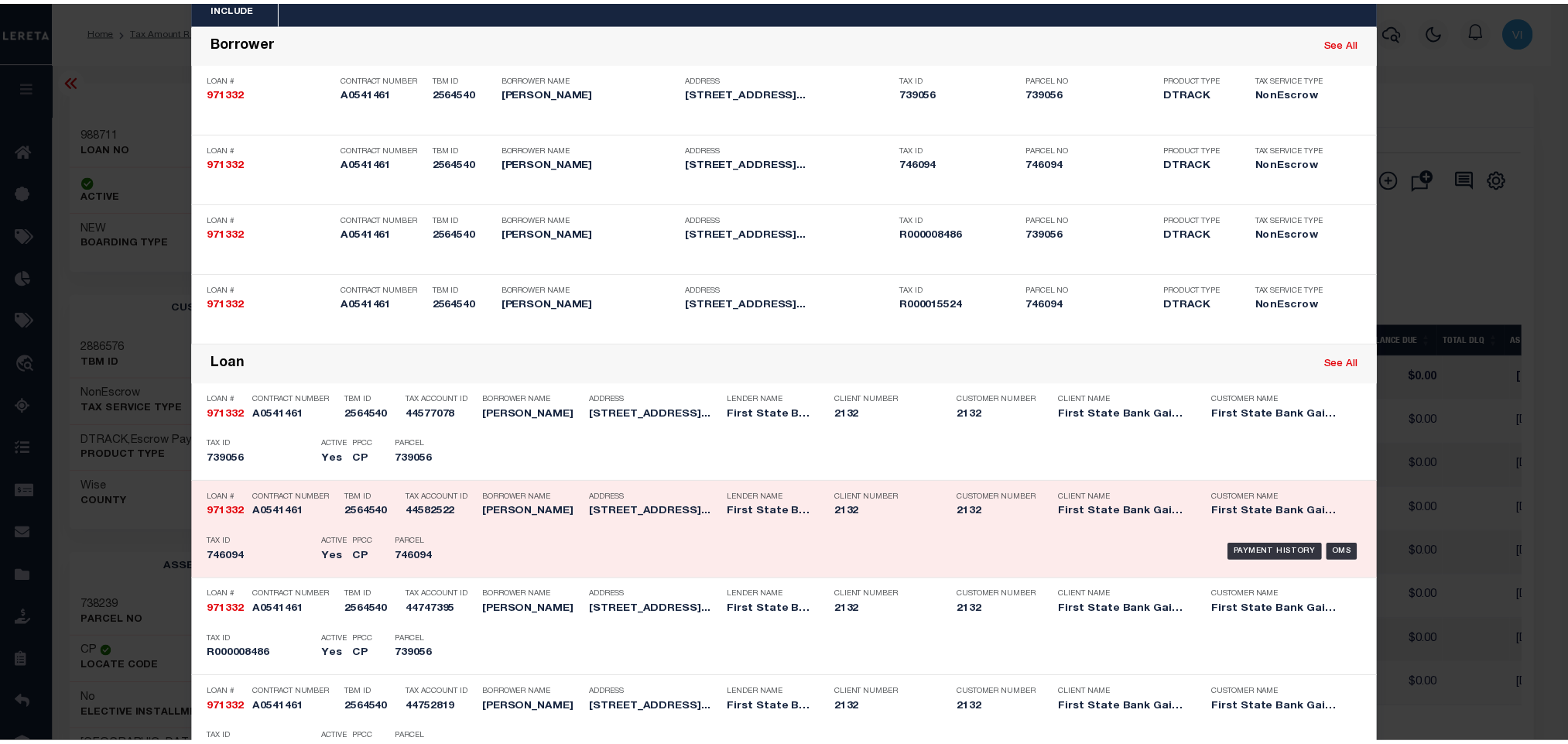
scroll to position [116, 0]
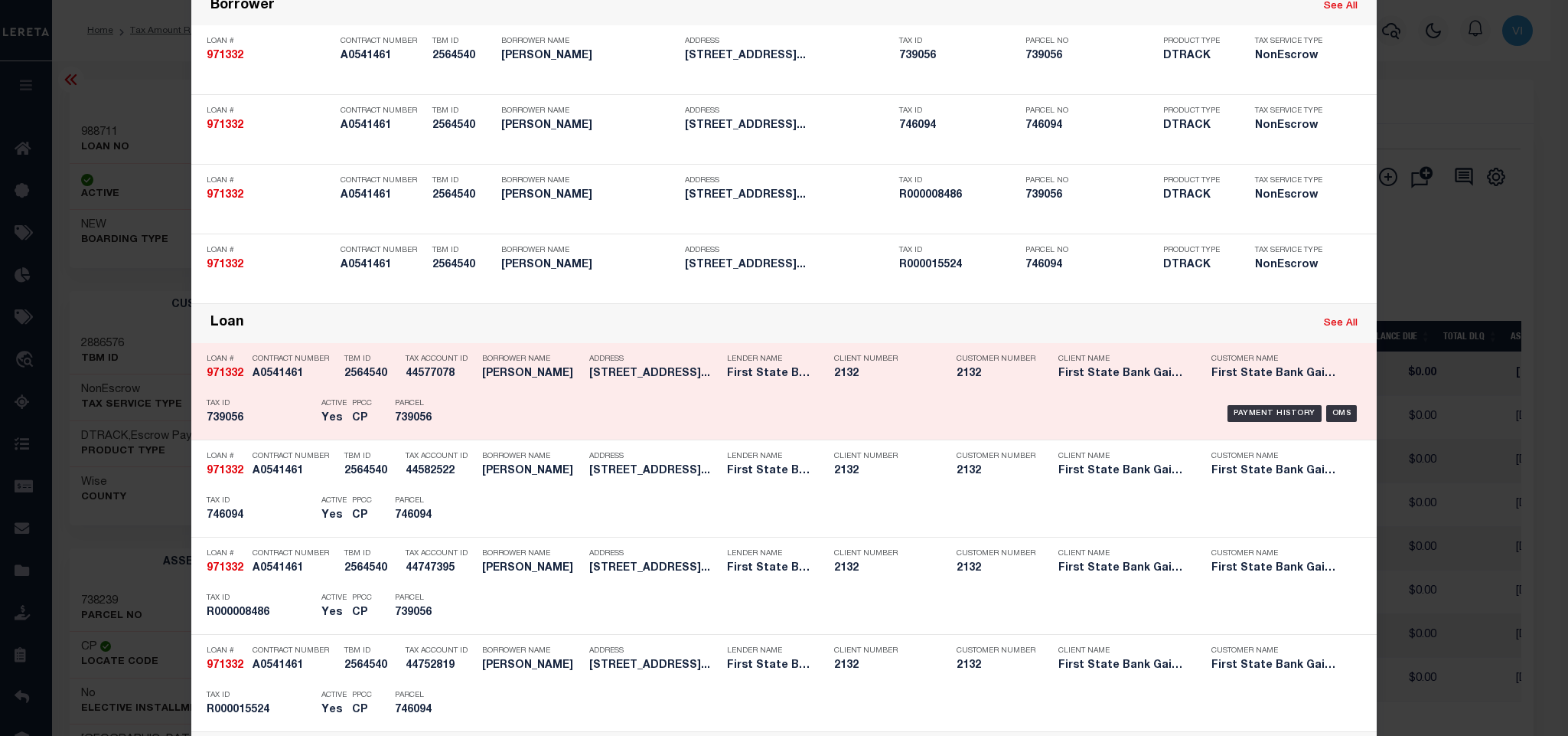
click at [439, 421] on h5 "739056" at bounding box center [430, 418] width 69 height 13
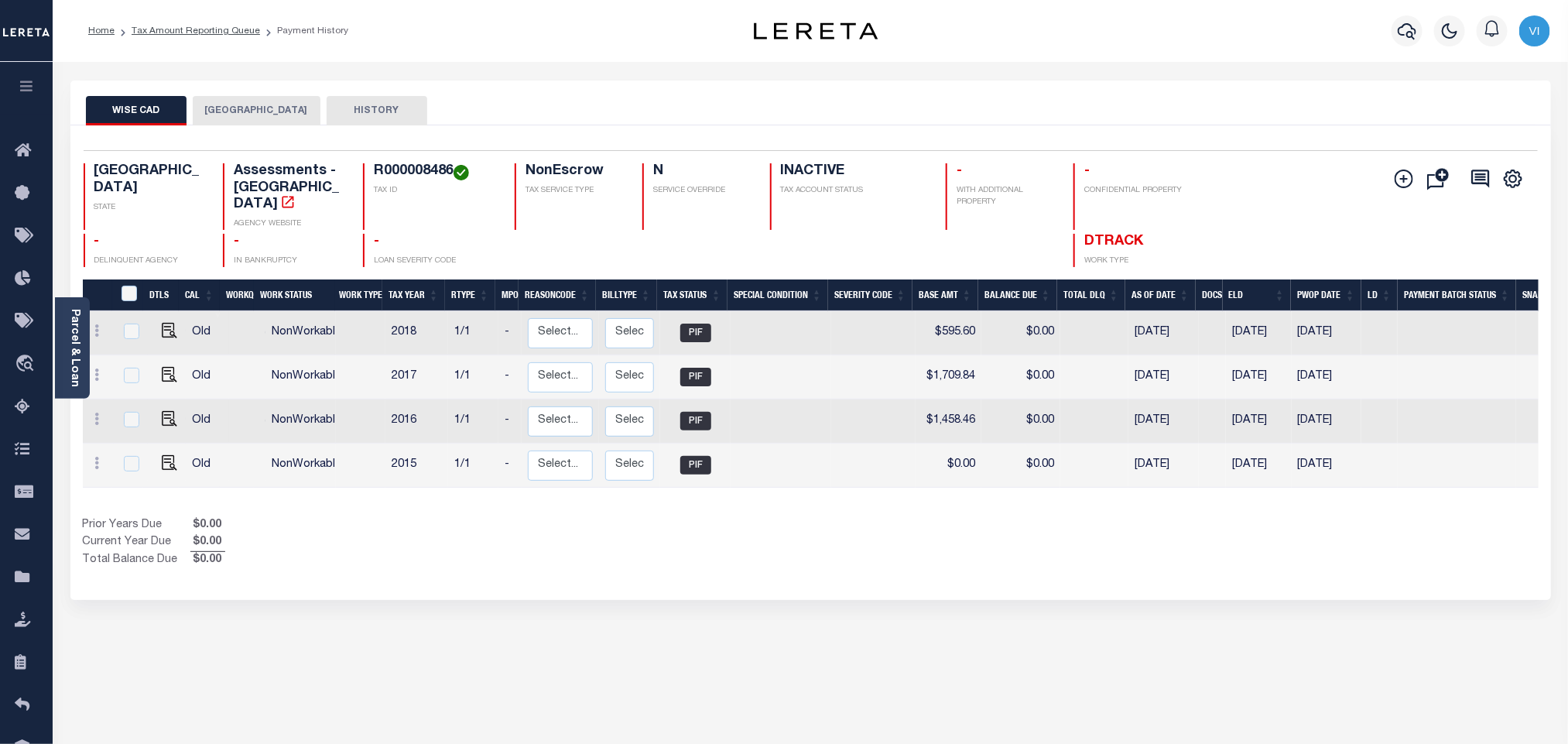
click at [235, 126] on div "Wise CAD WISE COUNTY HISTORY" at bounding box center [811, 103] width 1481 height 45
click at [233, 114] on button "[GEOGRAPHIC_DATA]" at bounding box center [256, 111] width 127 height 29
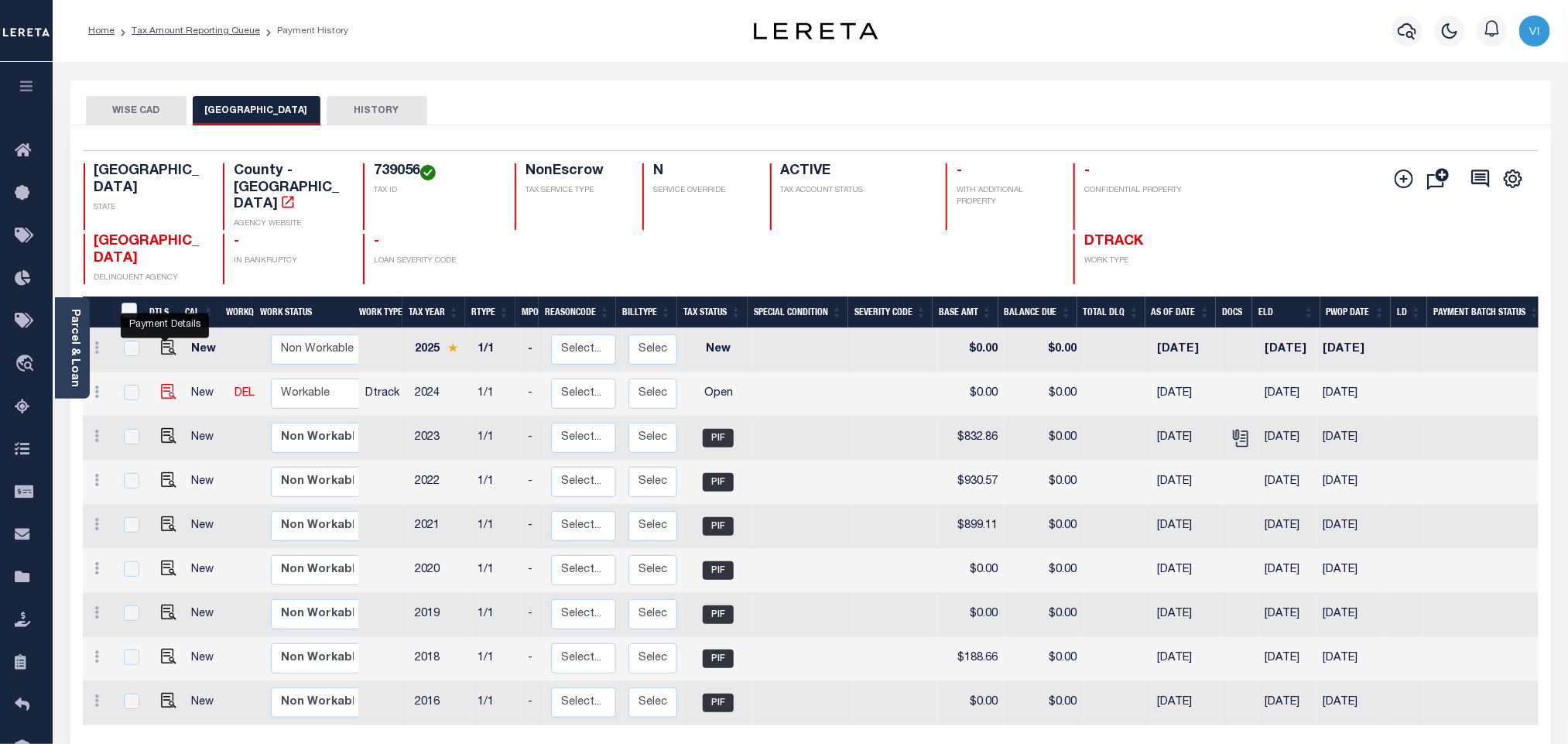
click at [165, 384] on img "" at bounding box center [169, 391] width 16 height 16
checkbox input "true"
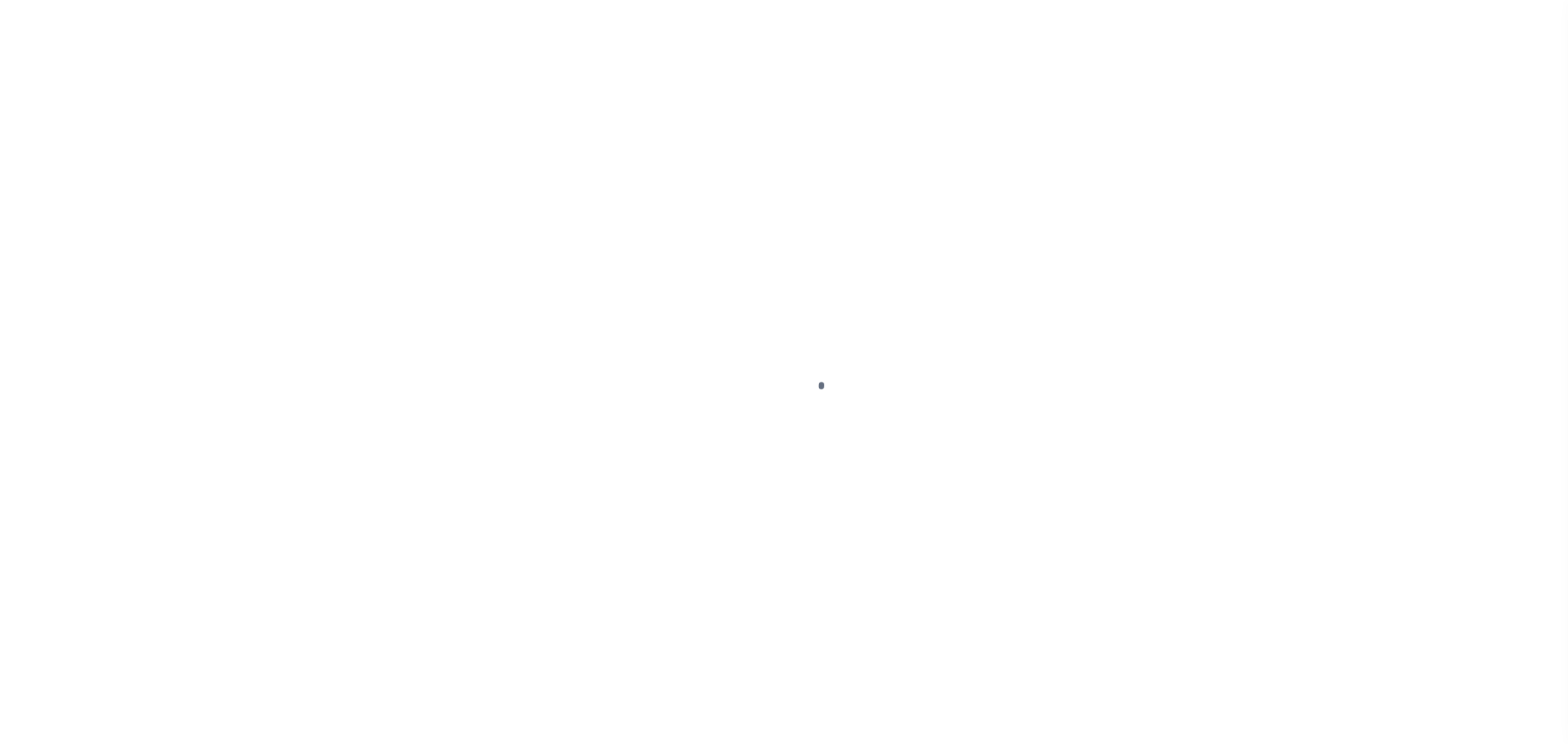
checkbox input "false"
type input "[DATE]"
select select "OP2"
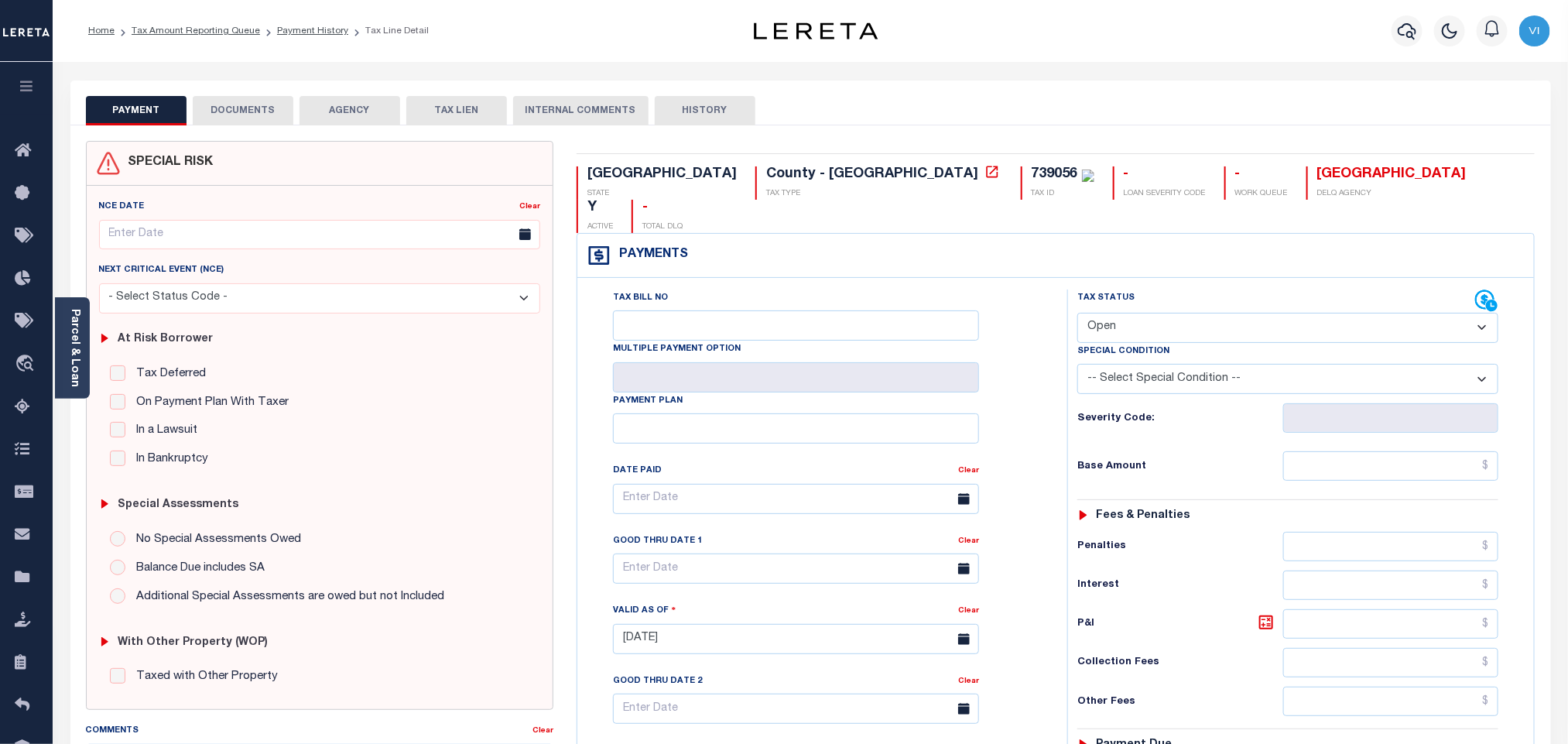
click at [223, 112] on button "DOCUMENTS" at bounding box center [243, 111] width 101 height 29
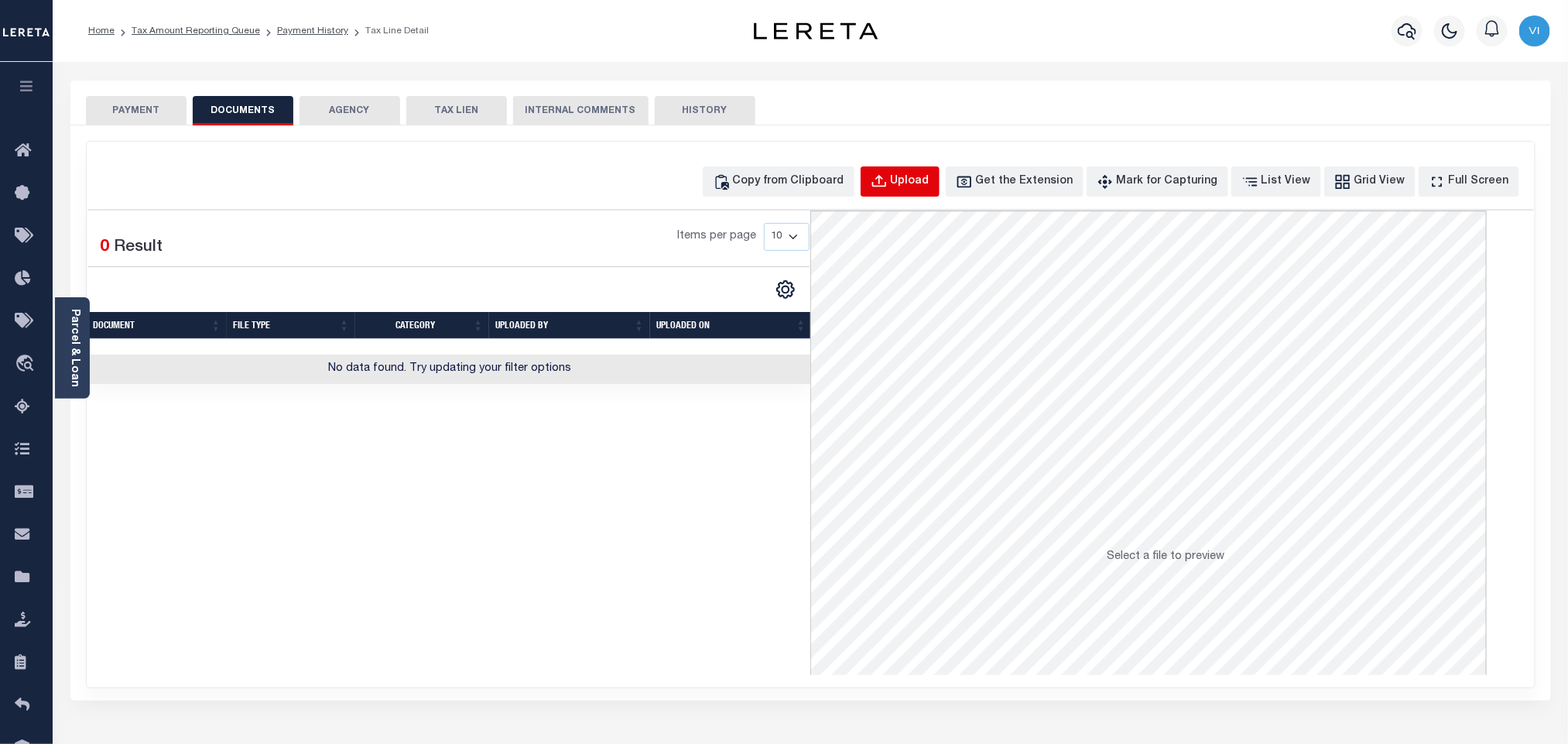
click at [939, 167] on button "Upload" at bounding box center [900, 181] width 79 height 30
select select "POP"
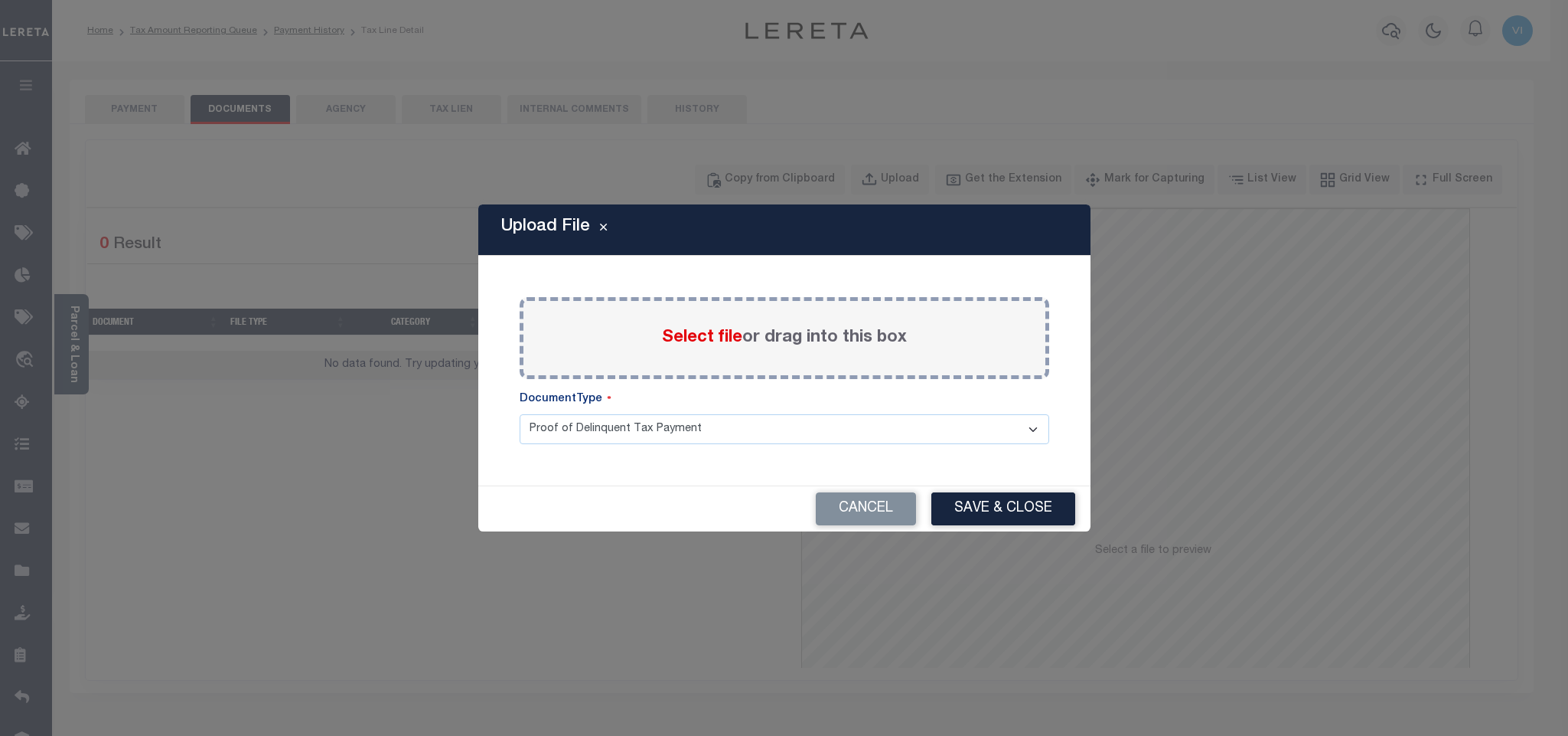
click at [685, 341] on span "Select file" at bounding box center [702, 337] width 81 height 17
click at [0, 0] on input "Select file or drag into this box" at bounding box center [0, 0] width 0 height 0
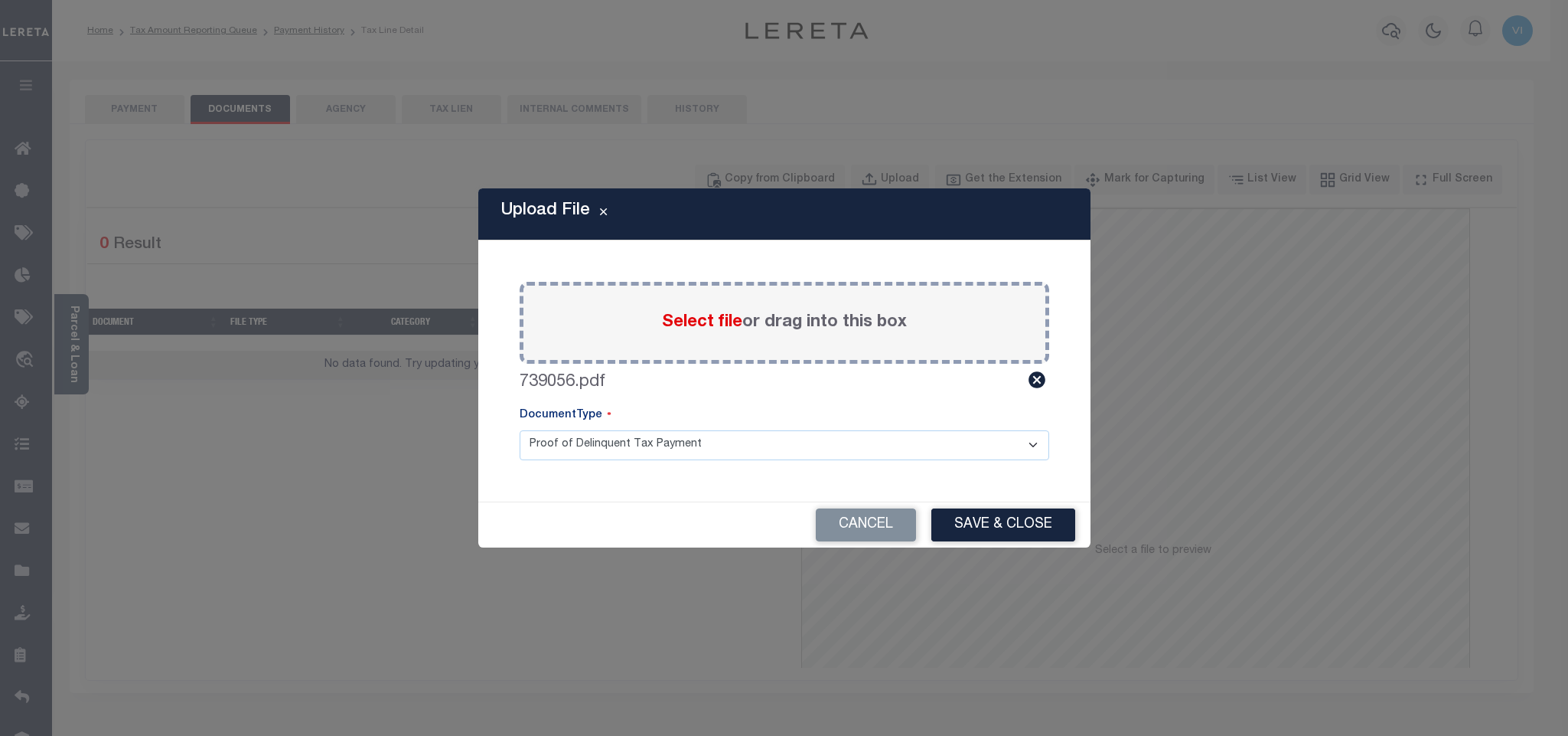
click at [570, 446] on select "Proof of Delinquent Tax Payment" at bounding box center [784, 445] width 529 height 30
click at [519, 431] on select "Proof of Delinquent Tax Payment" at bounding box center [784, 445] width 529 height 30
drag, startPoint x: 969, startPoint y: 535, endPoint x: 1021, endPoint y: 534, distance: 52.0
click at [969, 534] on button "Save & Close" at bounding box center [1003, 525] width 144 height 33
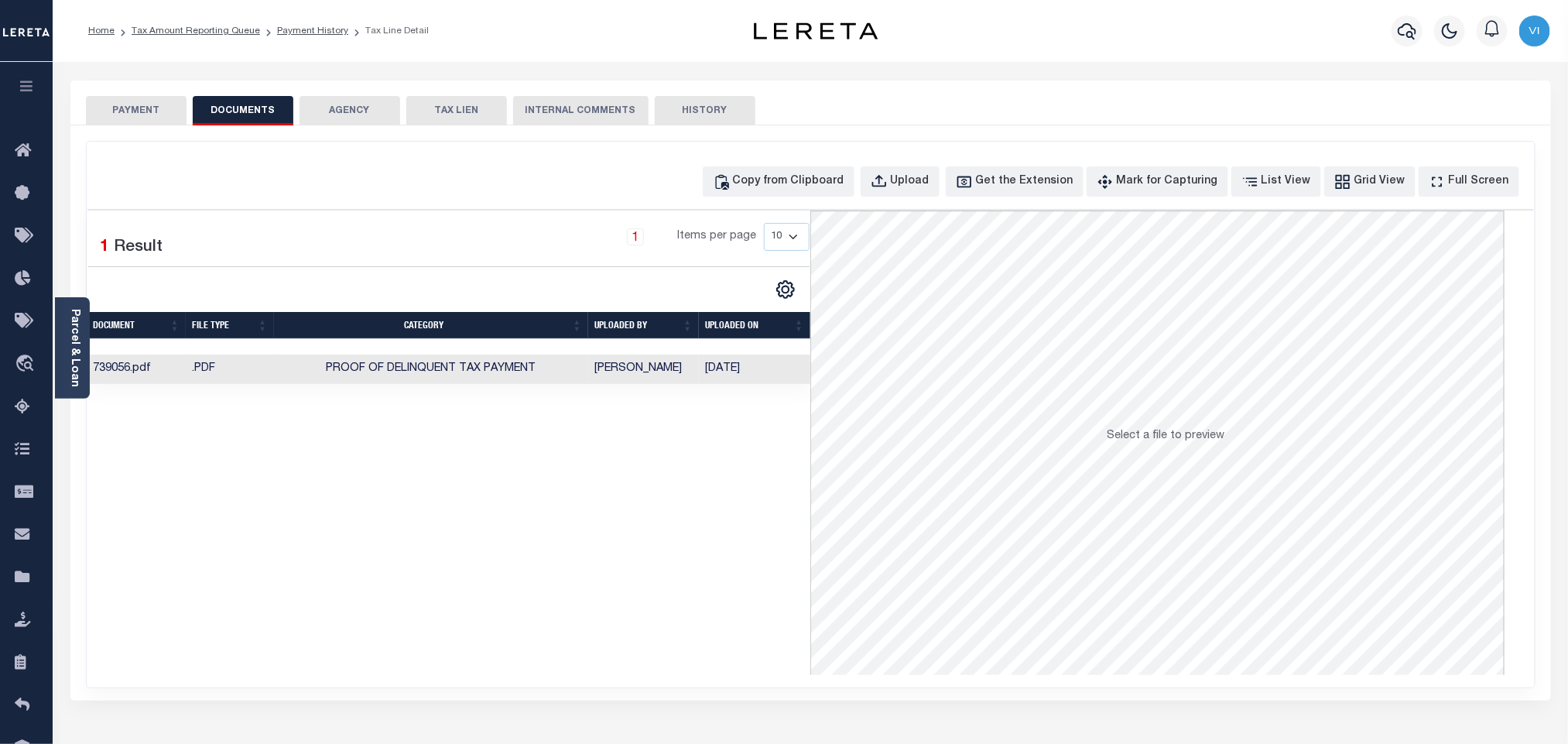
click at [123, 119] on button "PAYMENT" at bounding box center [137, 111] width 101 height 29
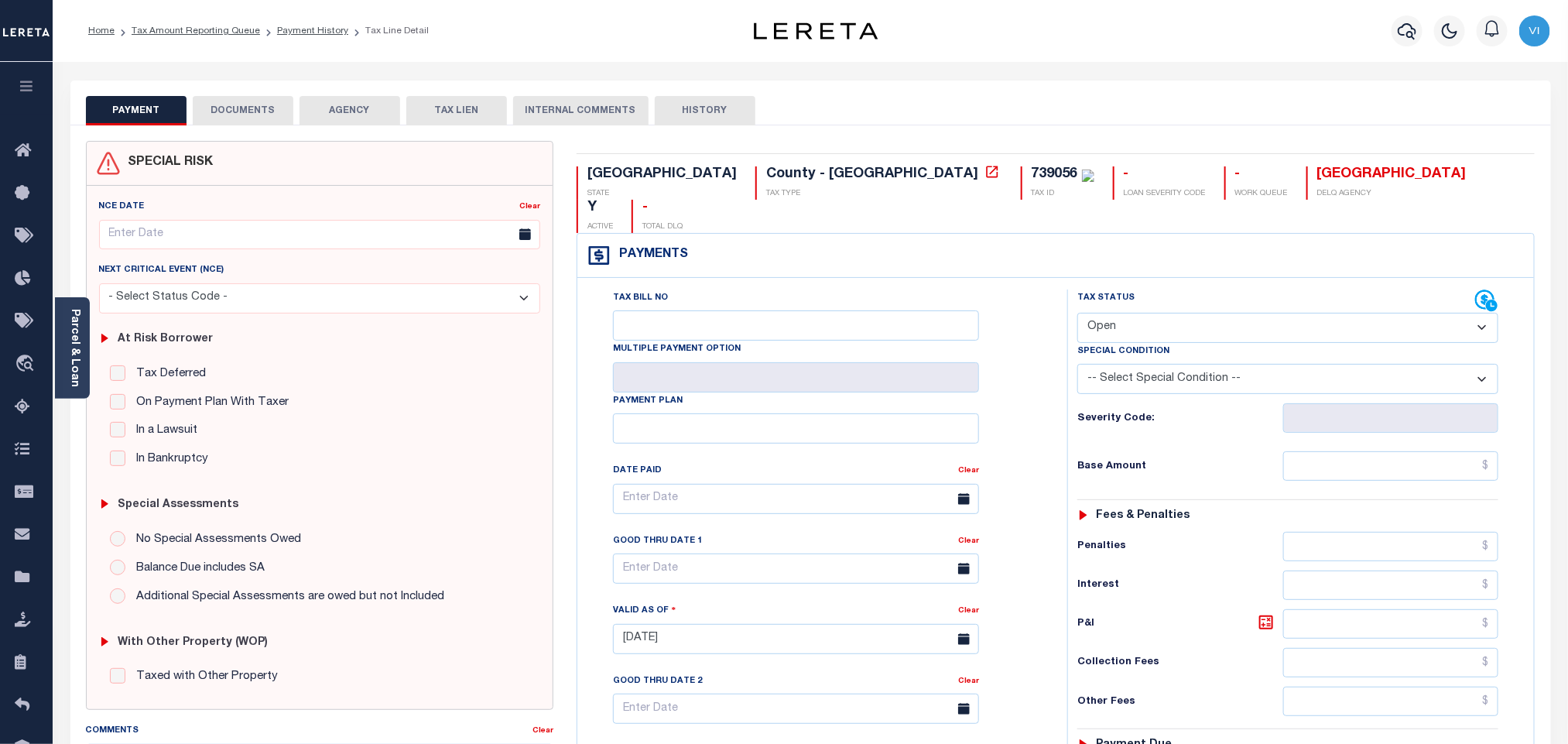
drag, startPoint x: 1143, startPoint y: 296, endPoint x: 1141, endPoint y: 309, distance: 13.2
click at [1143, 312] on select "- Select Status Code - Open Due/Unpaid Paid Incomplete No Tax Due Internal Refu…" at bounding box center [1288, 327] width 421 height 30
select select "PYD"
click at [1078, 312] on select "- Select Status Code - Open Due/Unpaid Paid Incomplete No Tax Due Internal Refu…" at bounding box center [1288, 327] width 421 height 30
type input "[DATE]"
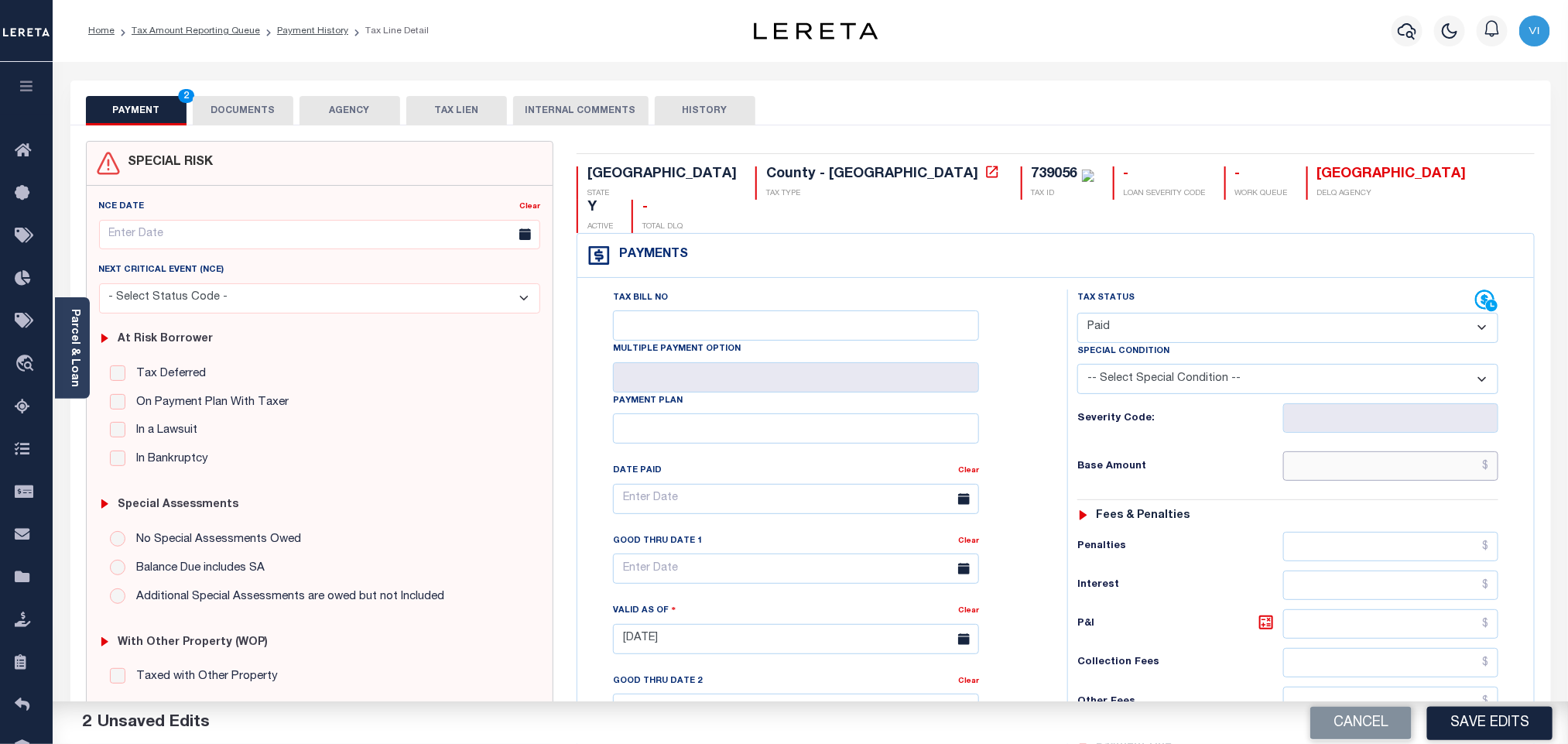
click at [1297, 451] on input "text" at bounding box center [1391, 465] width 216 height 29
paste input "1,866.42"
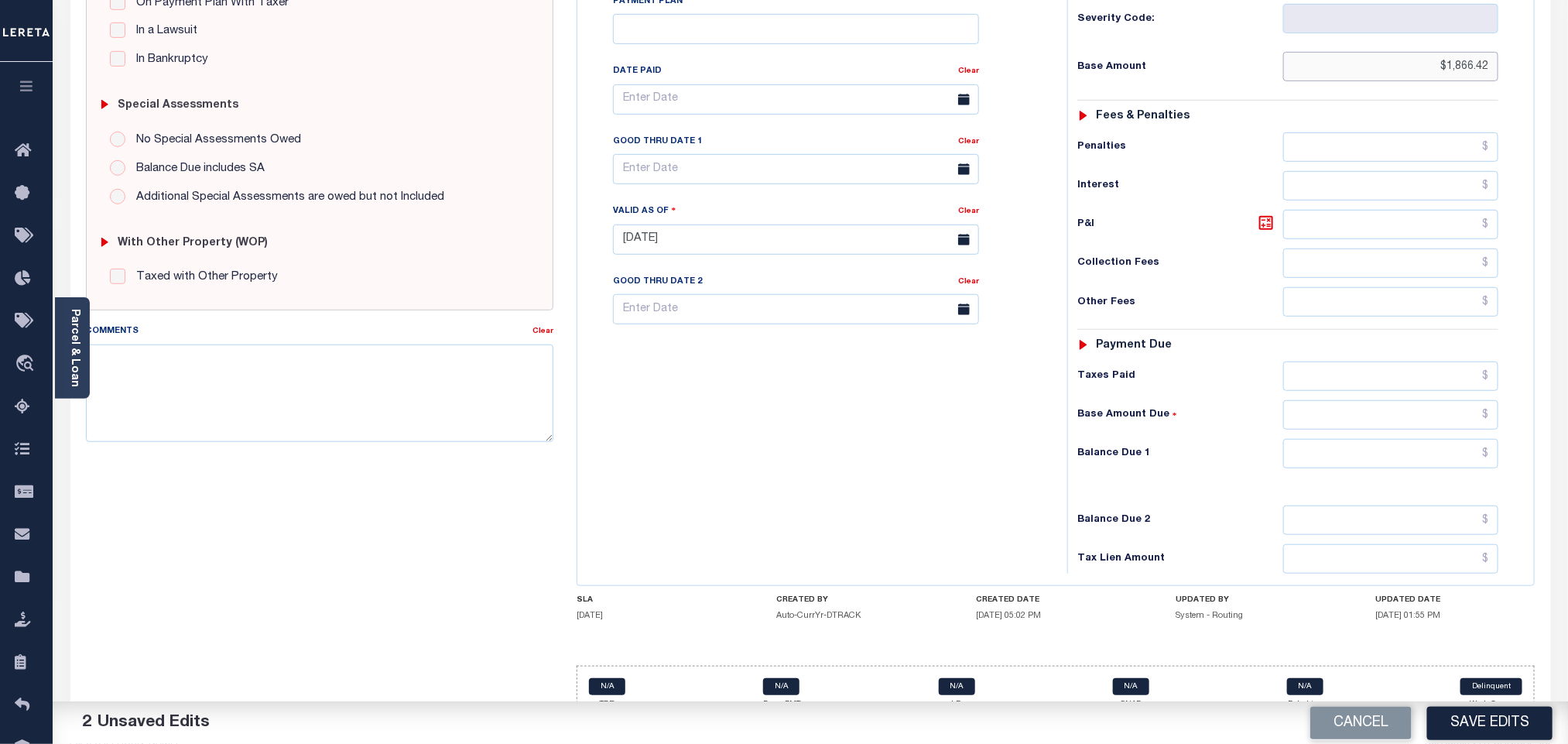
scroll to position [402, 0]
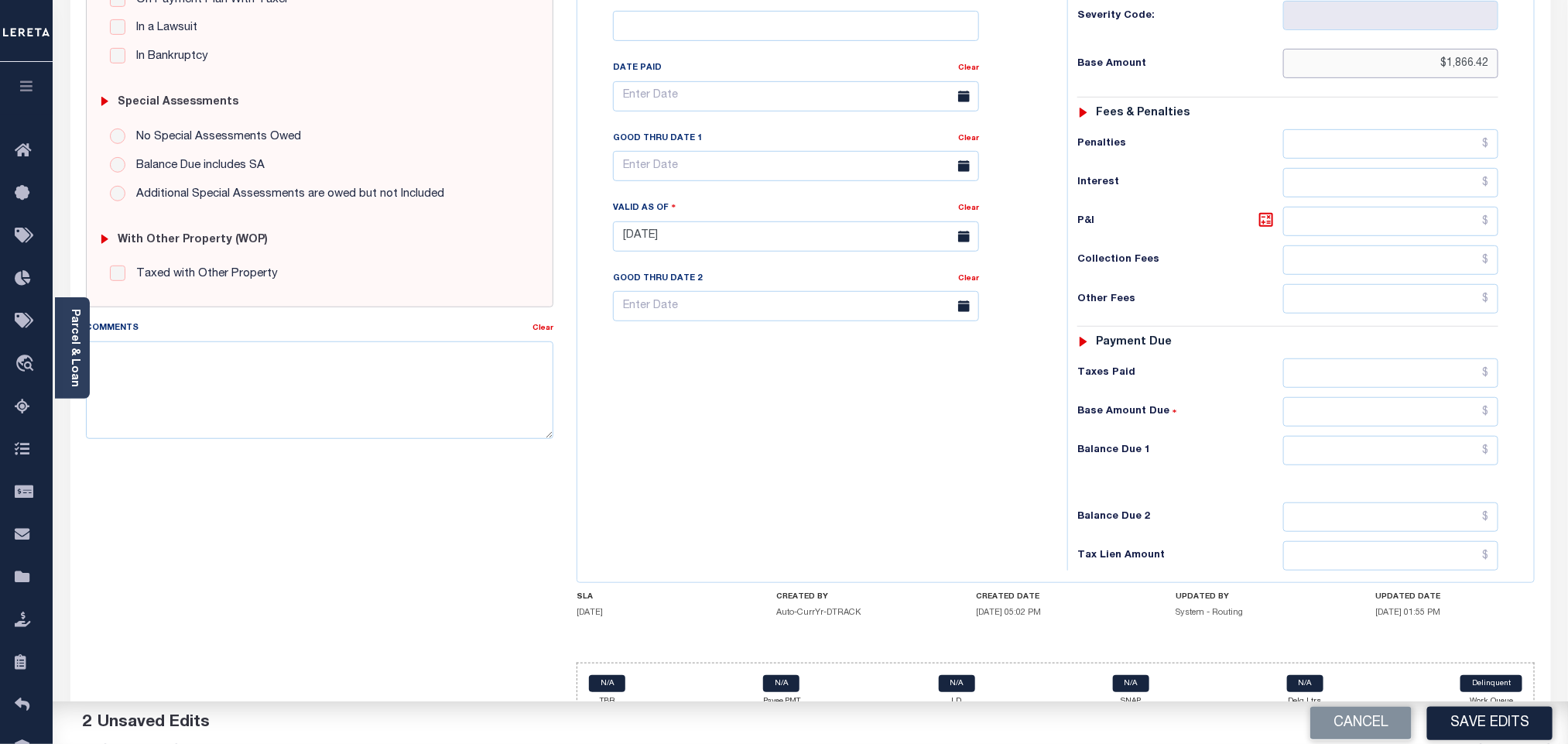
type input "$1,866.42"
click at [1341, 439] on input "text" at bounding box center [1391, 450] width 216 height 29
type input "$0.00"
click at [1475, 718] on button "Save Edits" at bounding box center [1489, 722] width 126 height 33
checkbox input "false"
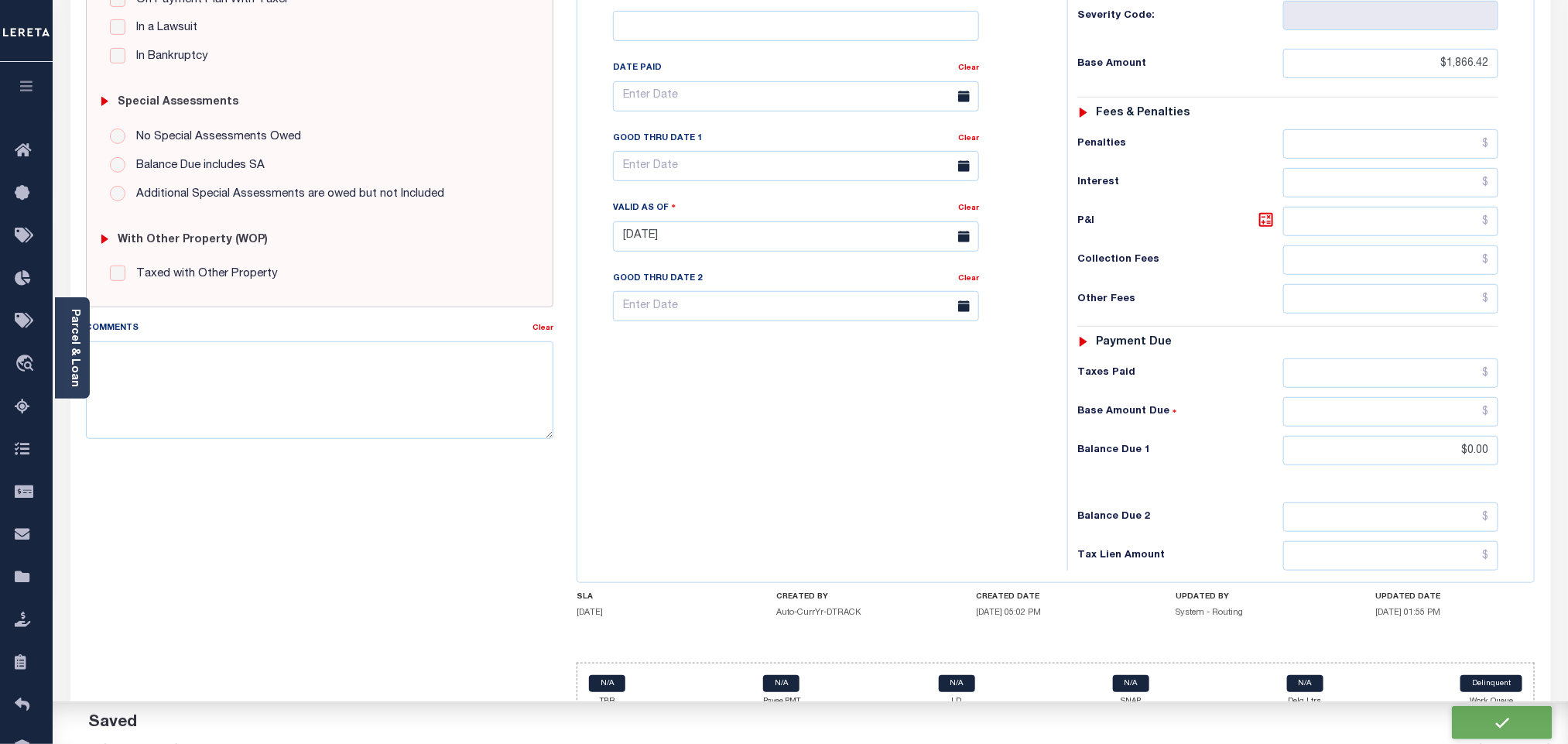
type input "$1,866.42"
type input "$0"
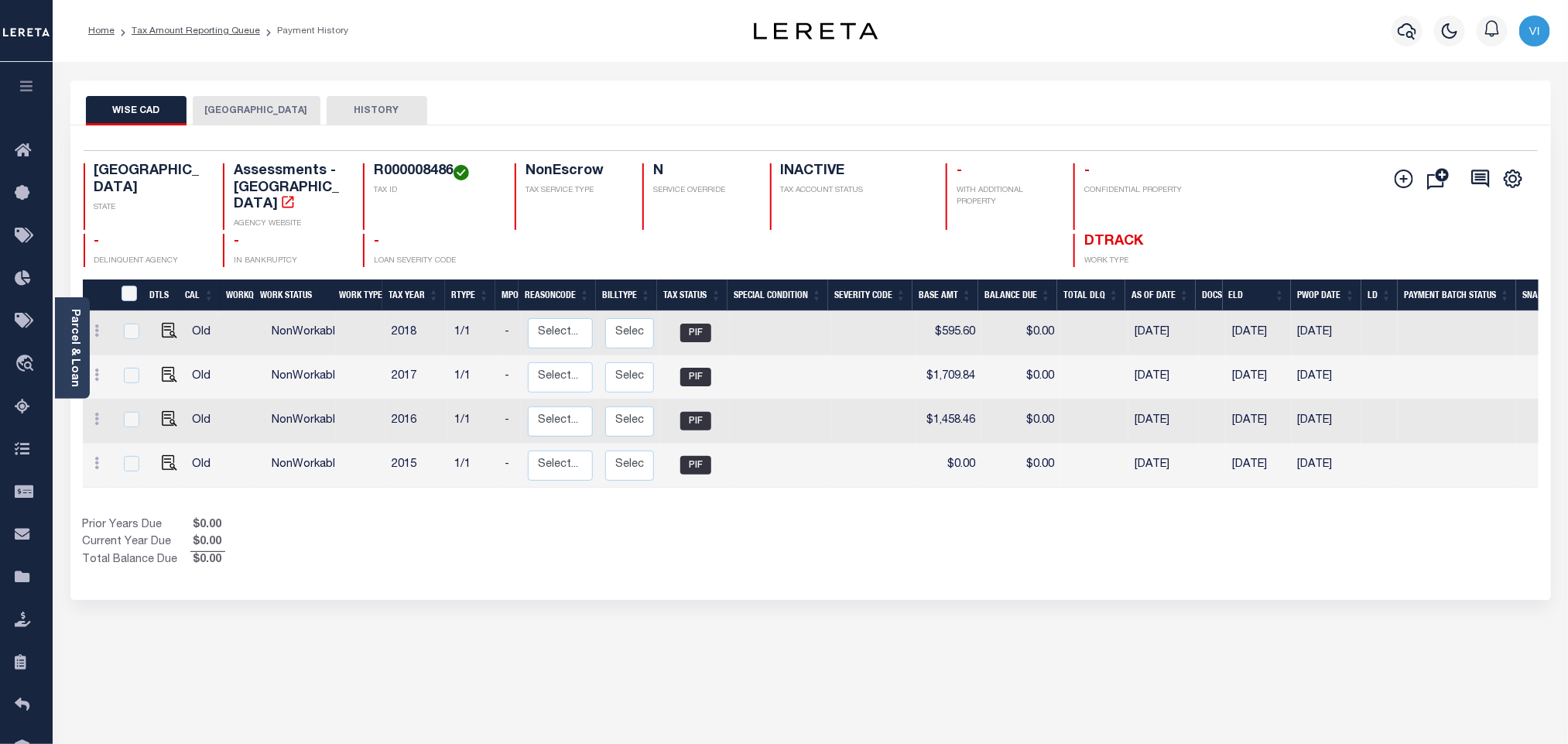
click at [224, 98] on button "[GEOGRAPHIC_DATA]" at bounding box center [256, 111] width 127 height 29
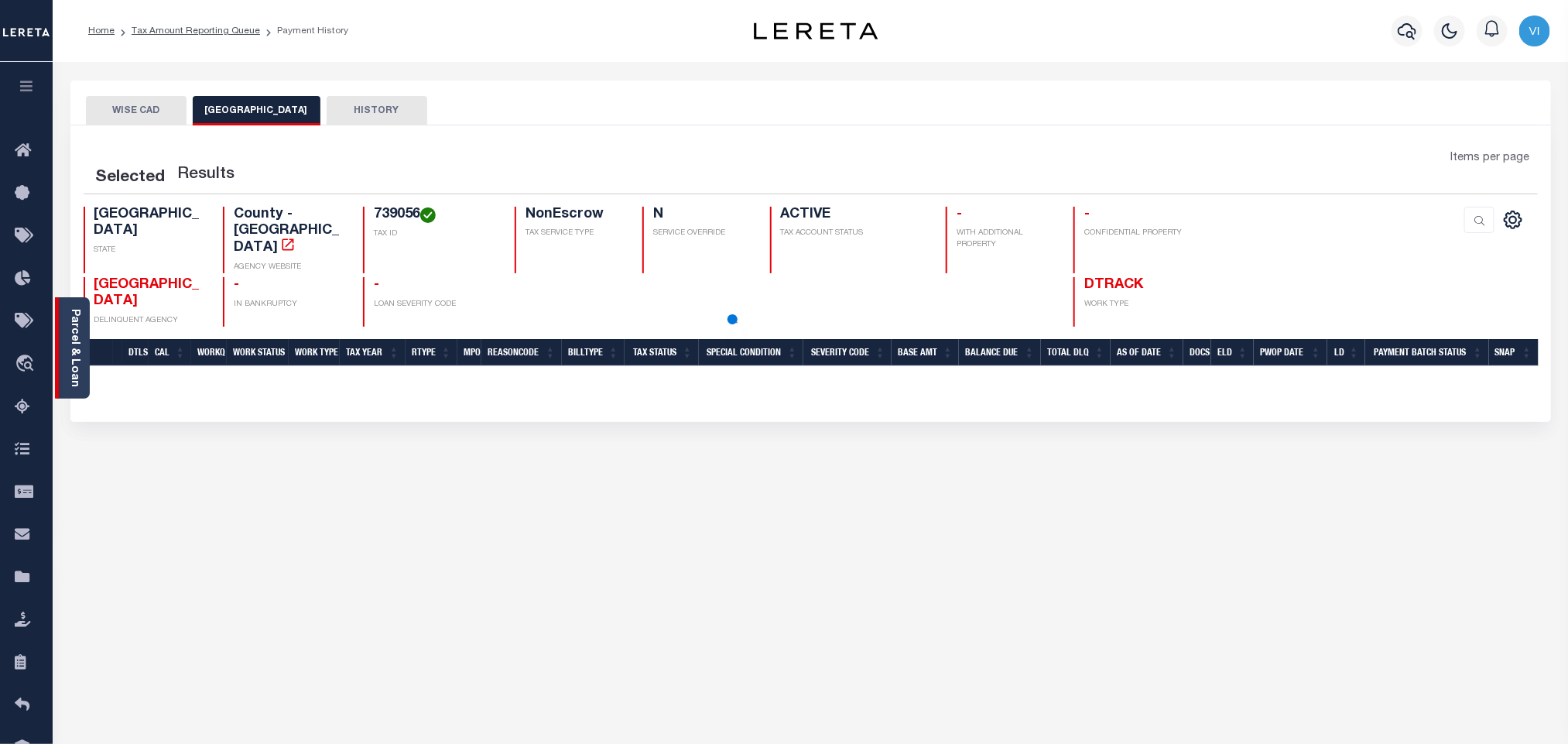
click at [71, 348] on link "Parcel & Loan" at bounding box center [74, 347] width 11 height 78
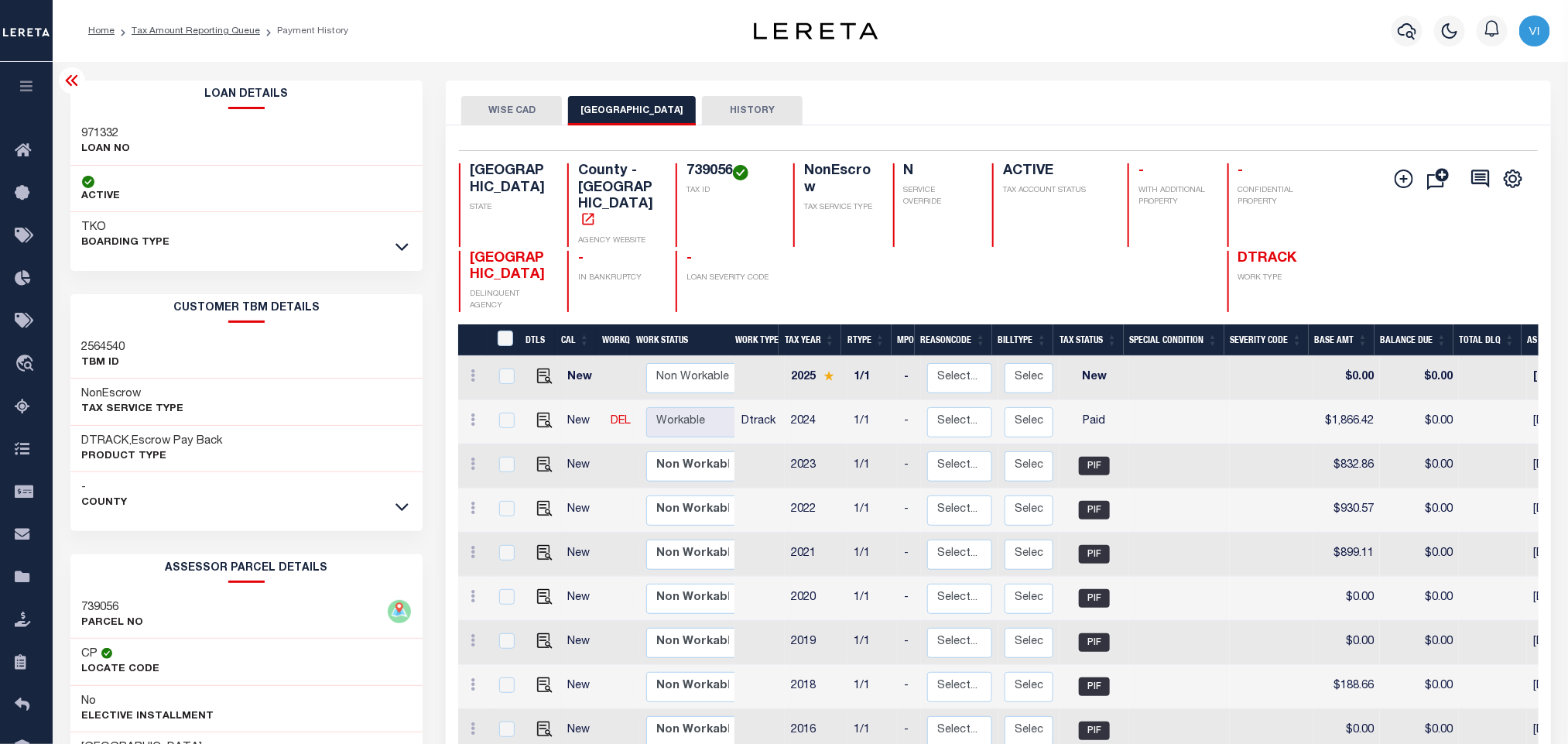
click at [75, 119] on div "971332 LOAN NO" at bounding box center [247, 142] width 353 height 48
copy h3 "971332"
click at [699, 174] on h4 "739056" at bounding box center [730, 171] width 88 height 17
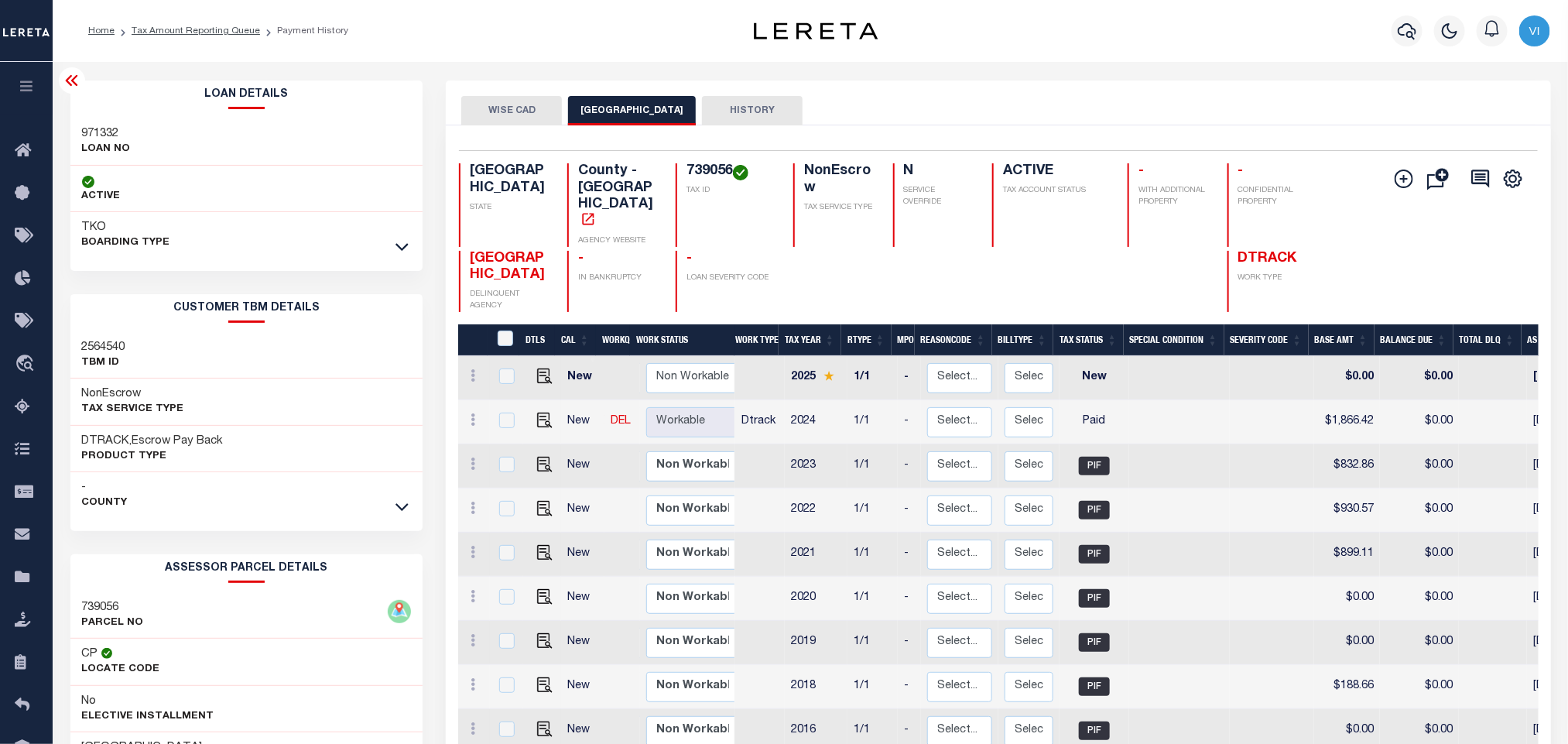
copy h4 "739056"
click at [1414, 21] on button "button" at bounding box center [1407, 31] width 31 height 31
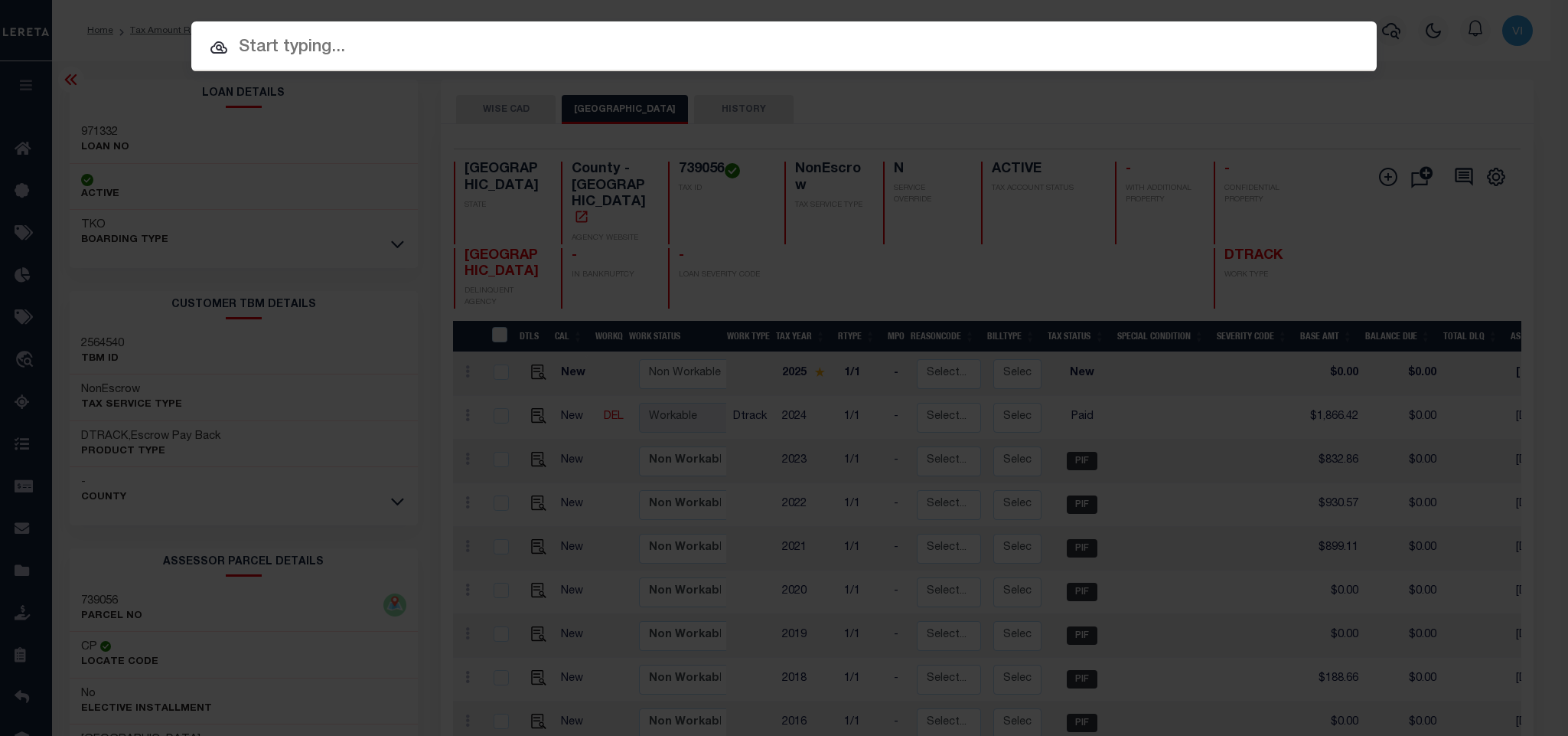
click at [1270, 37] on input "text" at bounding box center [784, 48] width 1186 height 27
paste input "516459"
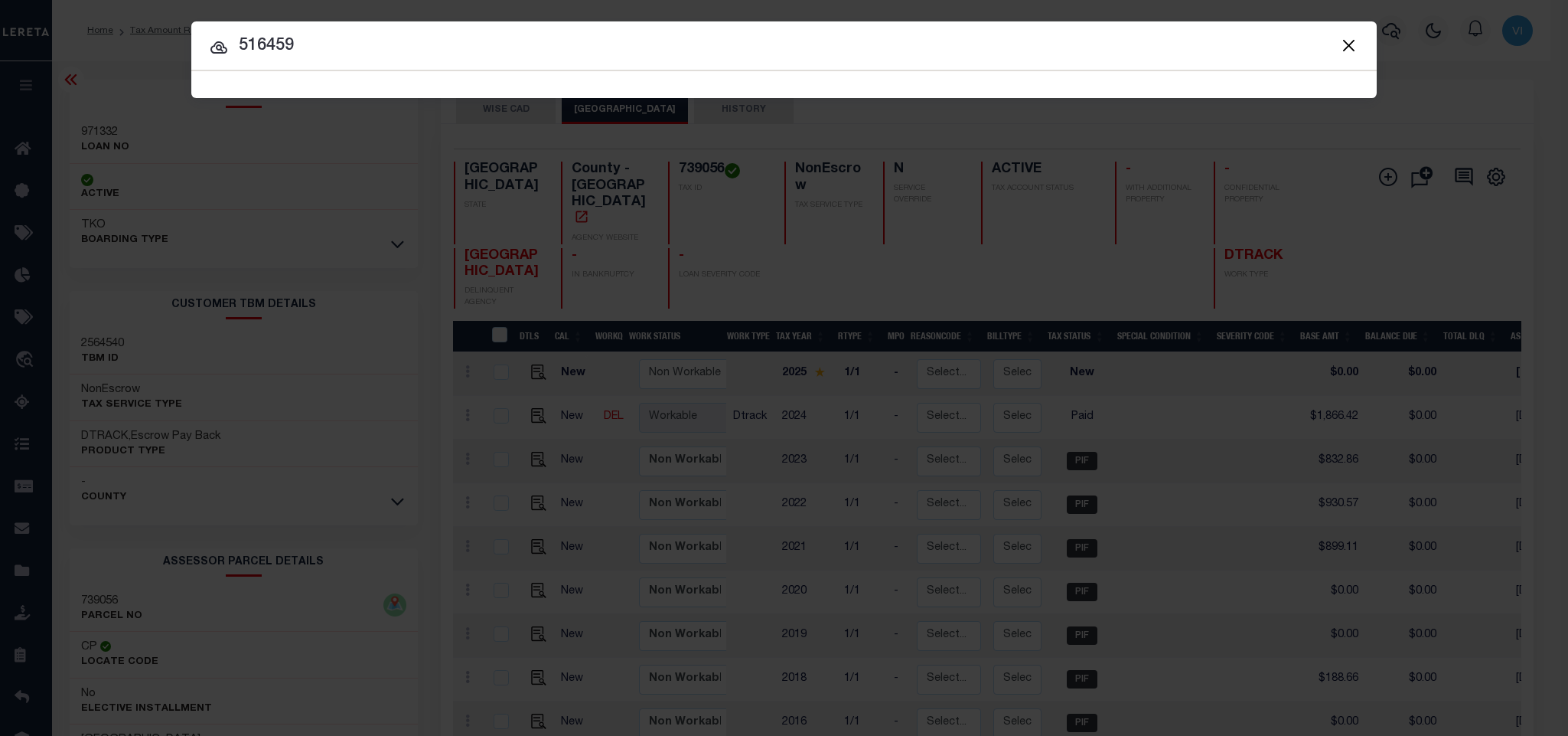
type input "516459"
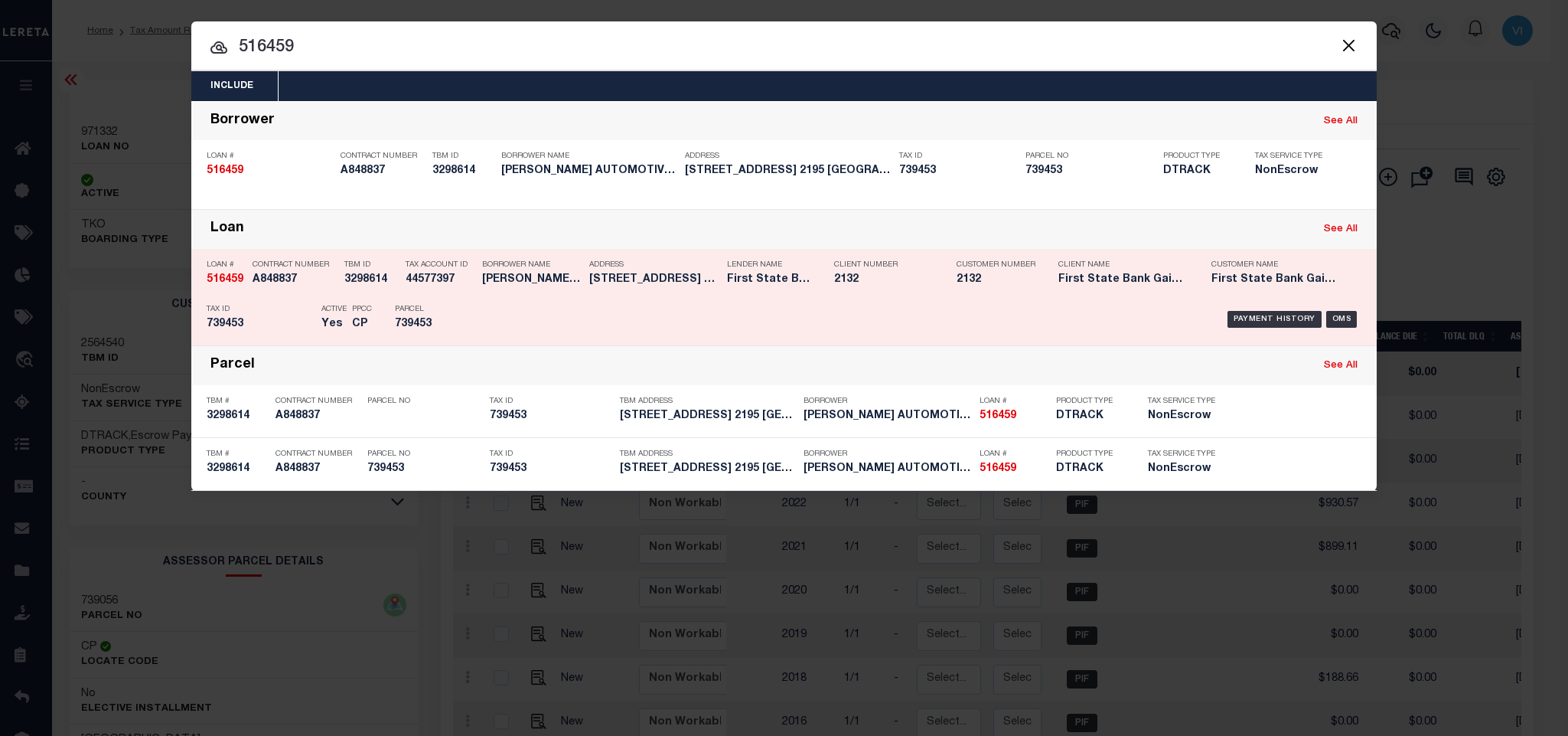
click at [229, 317] on div "Tax ID 739453" at bounding box center [260, 319] width 107 height 44
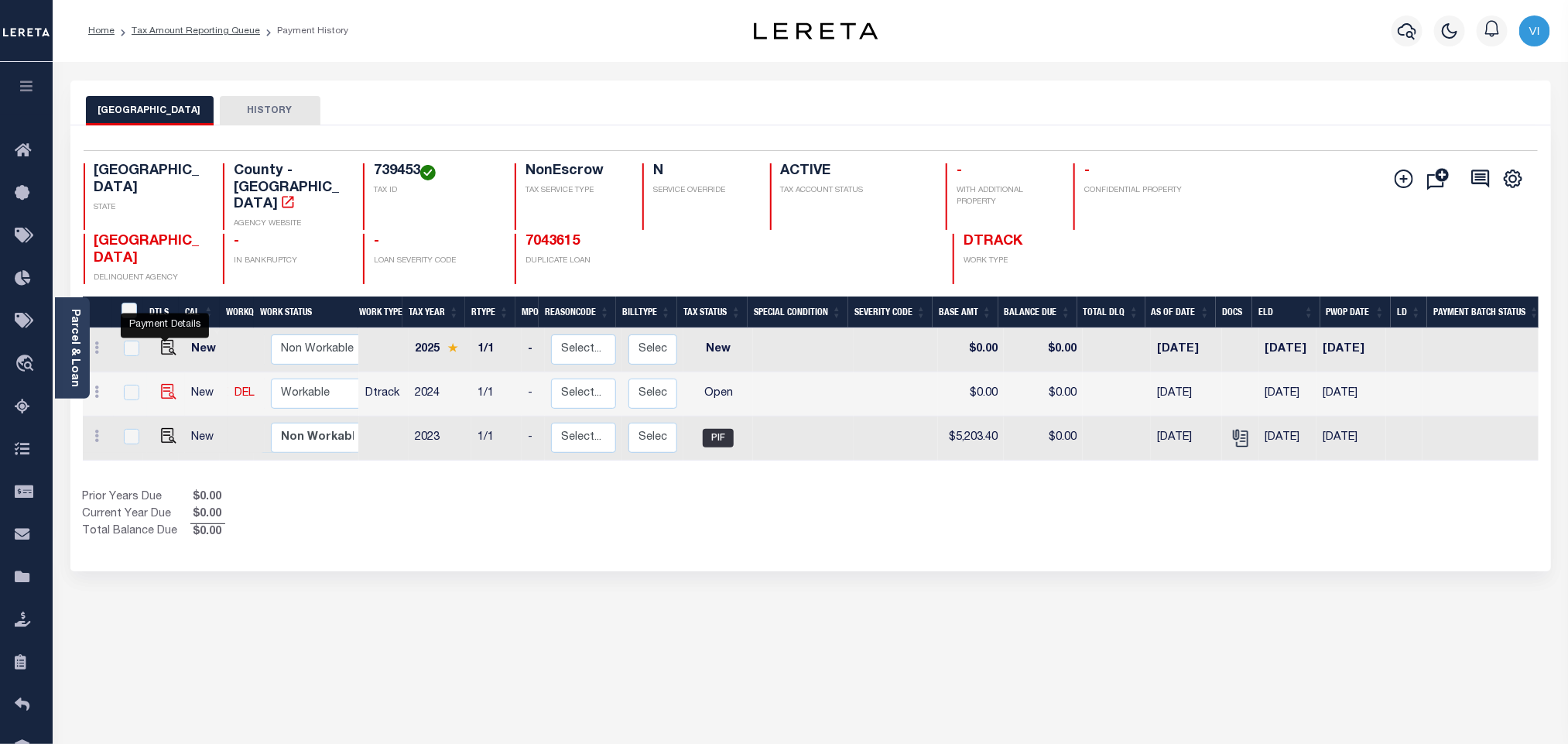
click at [168, 384] on img "" at bounding box center [169, 391] width 16 height 16
checkbox input "true"
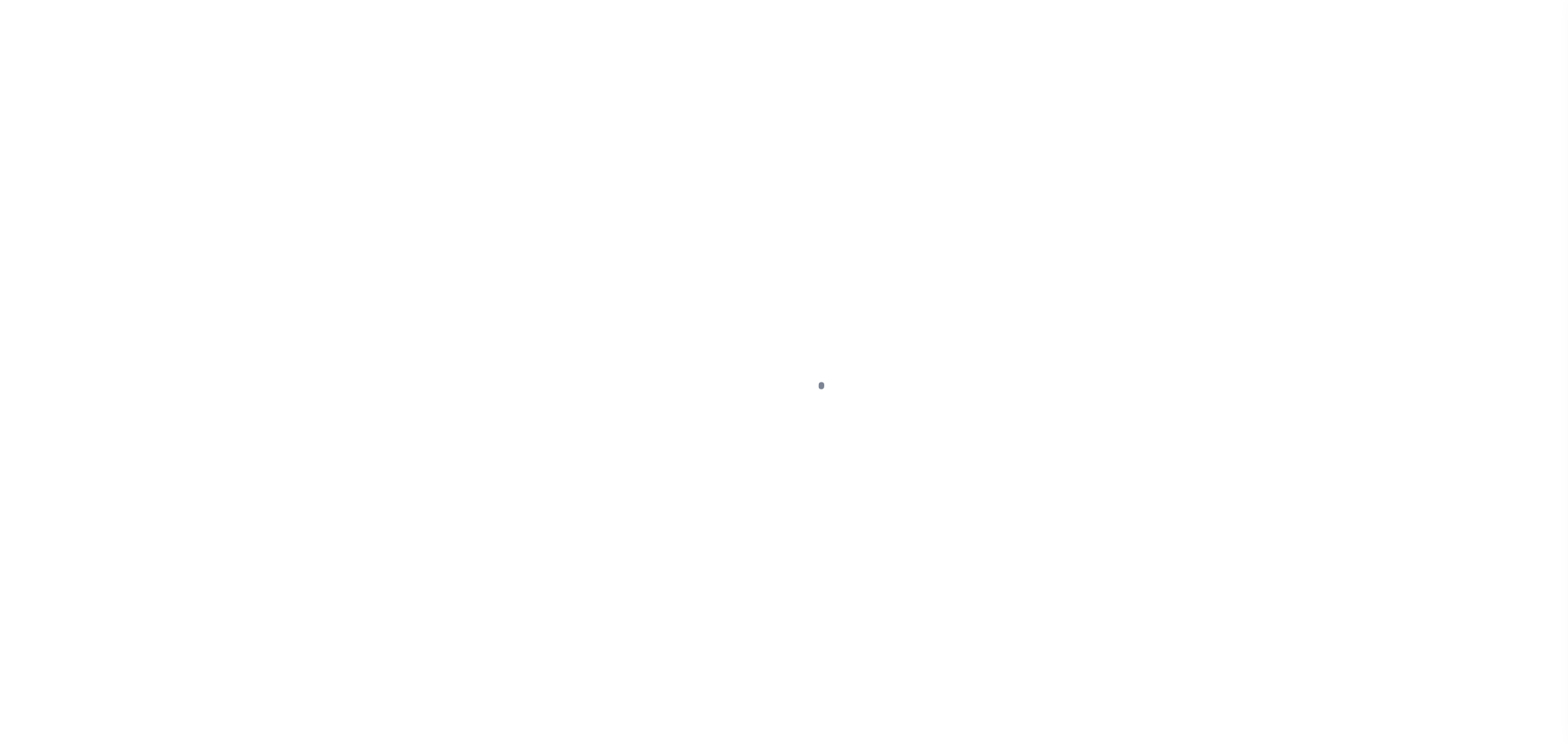
checkbox input "false"
type input "[DATE]"
select select "OP2"
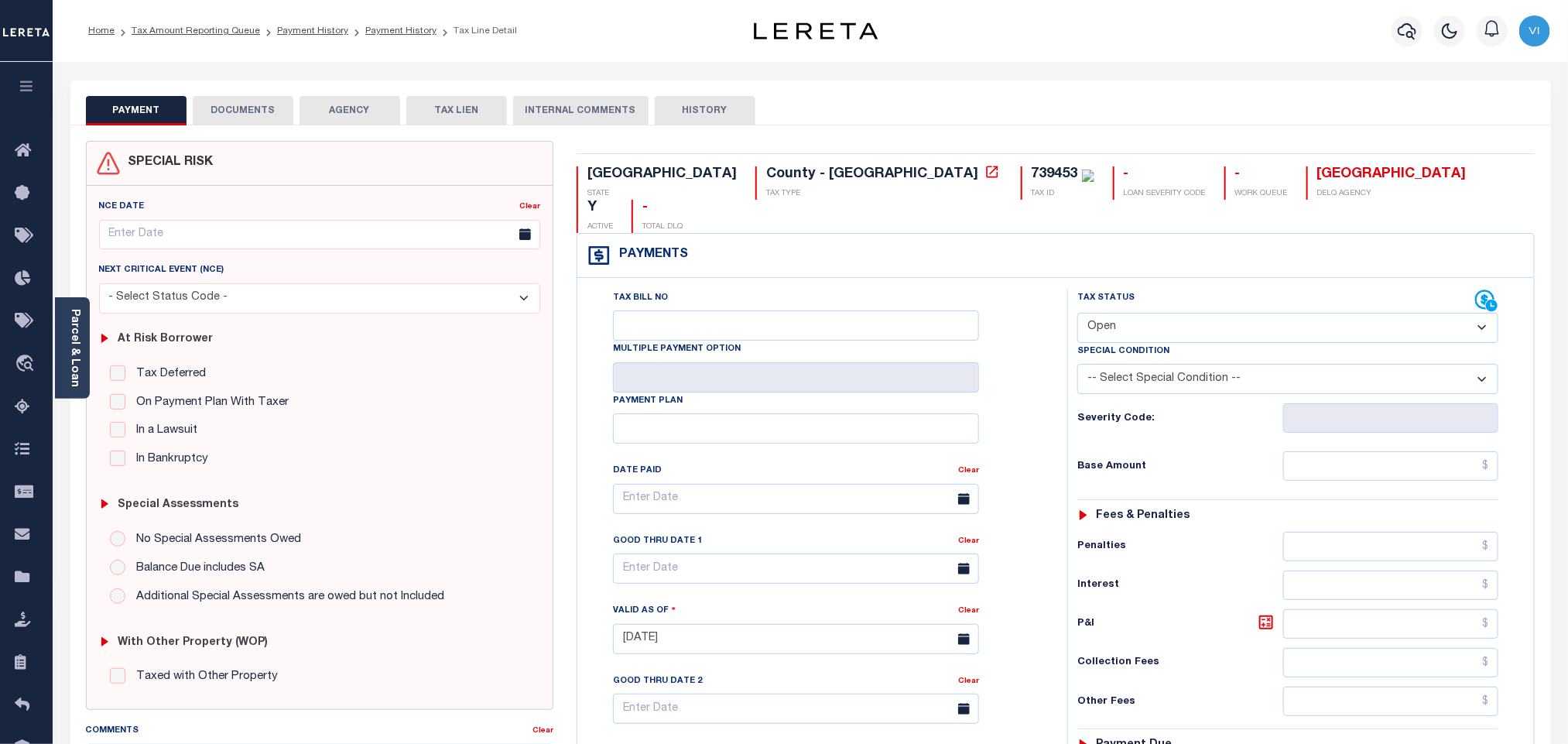
click at [236, 114] on button "DOCUMENTS" at bounding box center [243, 111] width 101 height 29
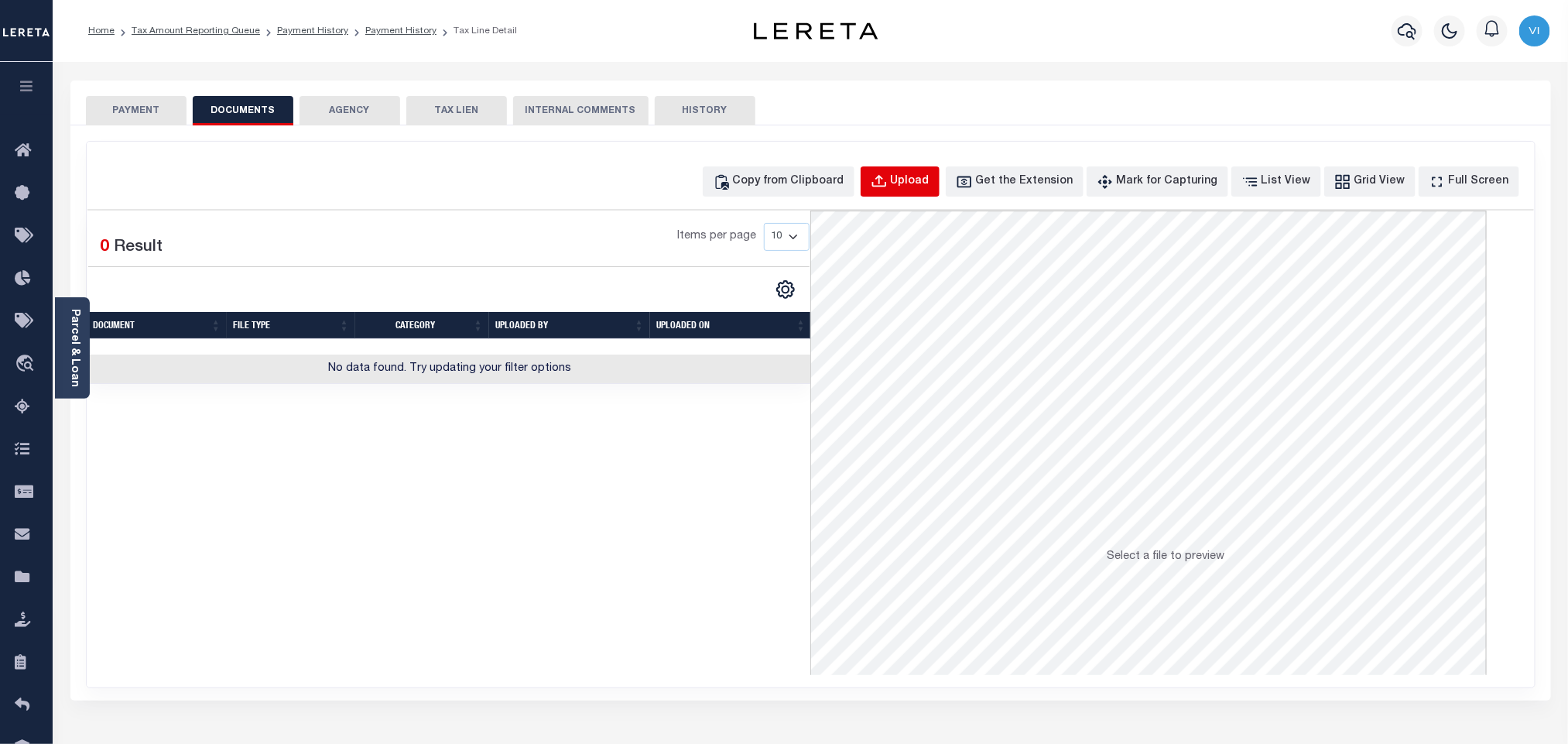
click at [929, 186] on div "Upload" at bounding box center [910, 181] width 38 height 17
select select "POP"
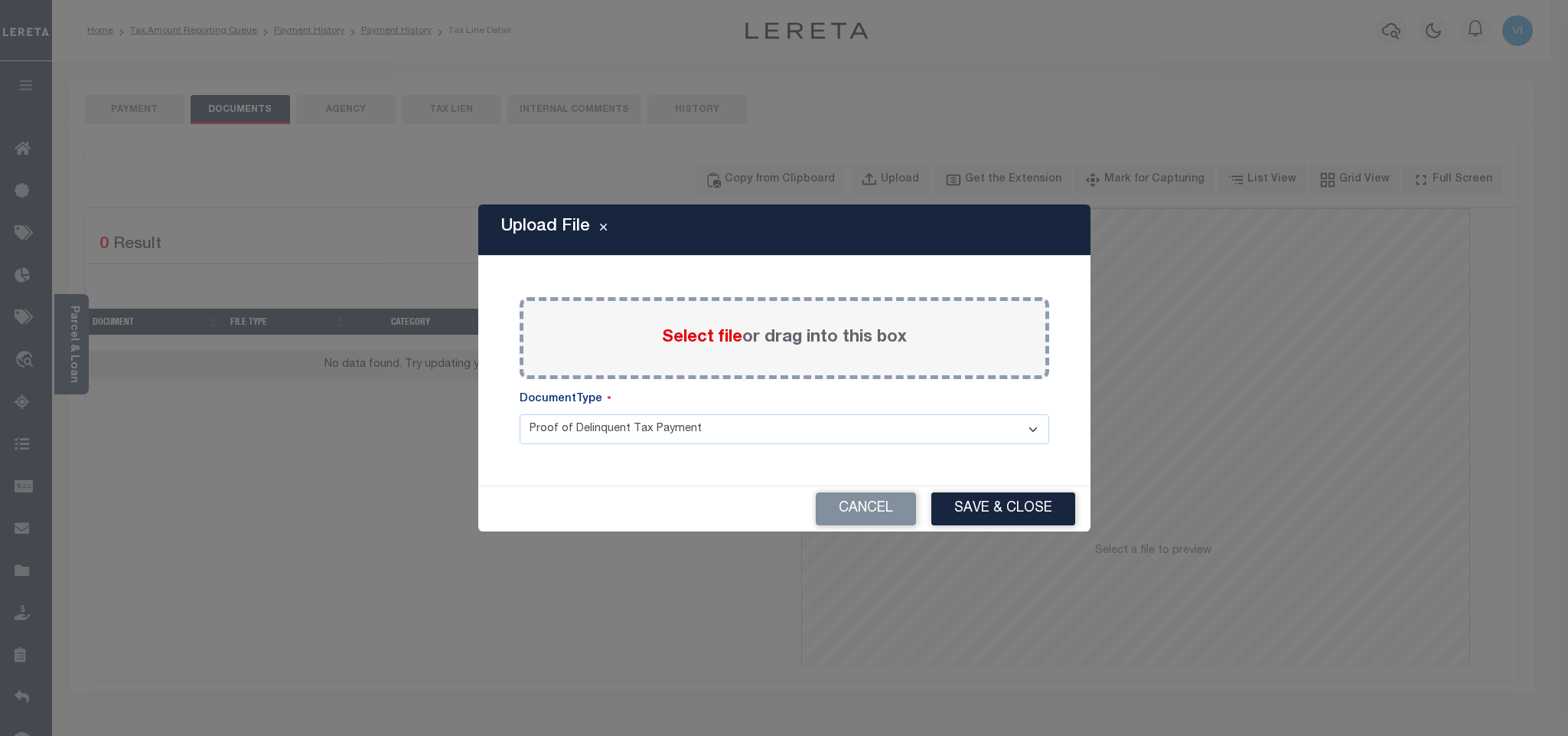
click at [689, 350] on label "Select file or drag into this box" at bounding box center [785, 338] width 245 height 25
click at [0, 0] on input "Select file or drag into this box" at bounding box center [0, 0] width 0 height 0
click at [566, 444] on select "Proof of Delinquent Tax Payment" at bounding box center [784, 429] width 529 height 30
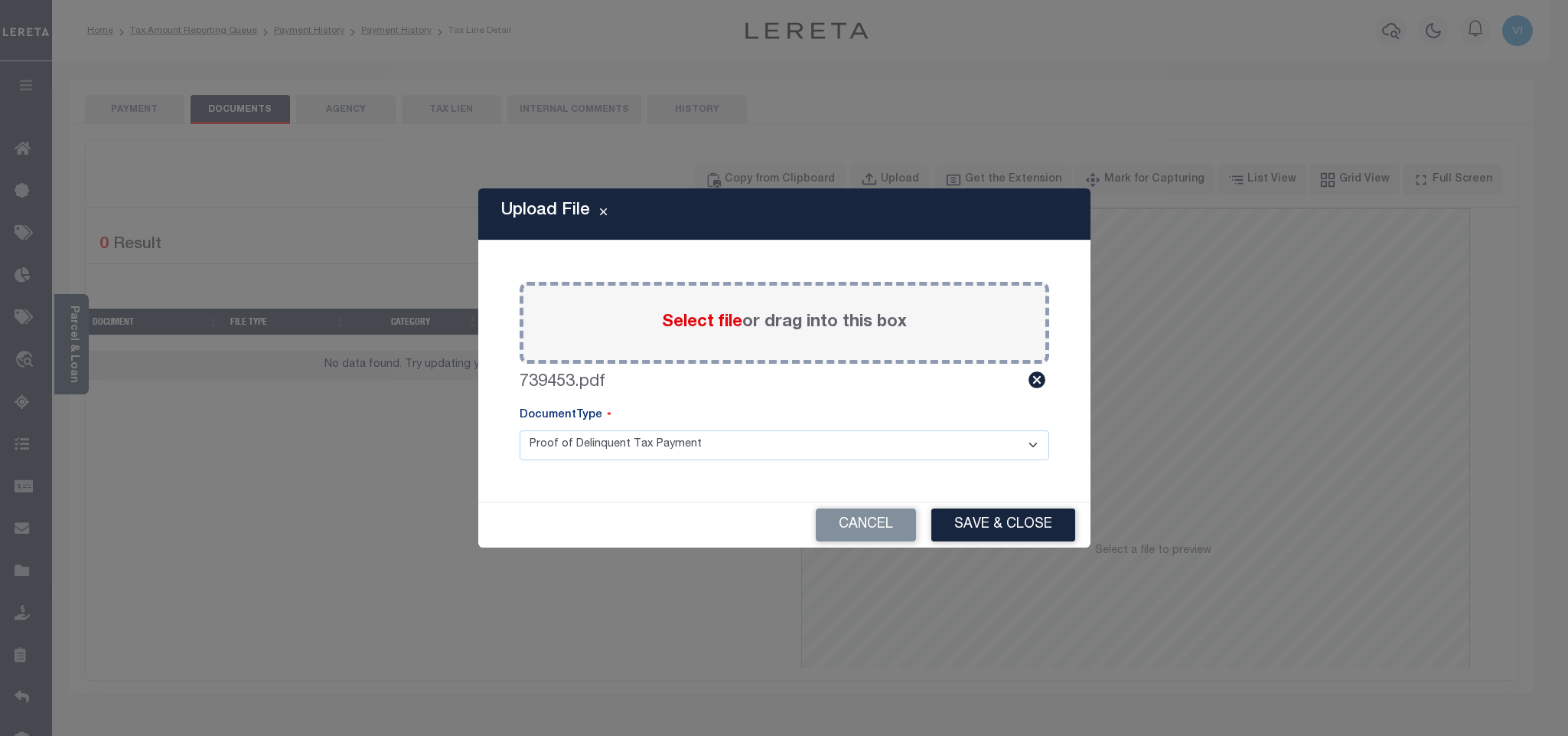
click at [519, 431] on select "Proof of Delinquent Tax Payment" at bounding box center [784, 445] width 529 height 30
click at [997, 521] on button "Save & Close" at bounding box center [1003, 525] width 144 height 33
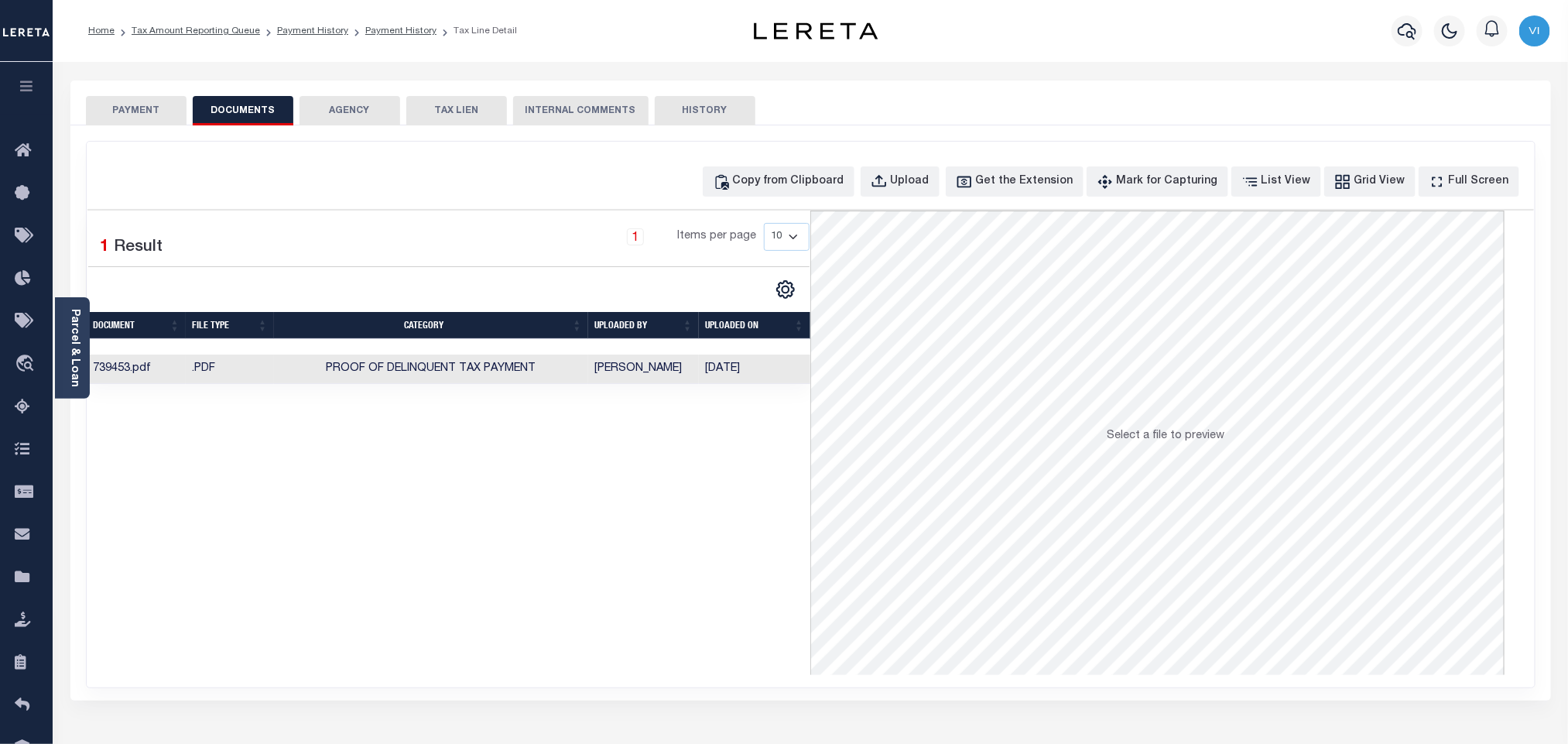
click at [121, 128] on div "SPECIAL RISK NCE Date Clear" at bounding box center [811, 412] width 1481 height 574
click at [122, 116] on button "PAYMENT" at bounding box center [137, 111] width 101 height 29
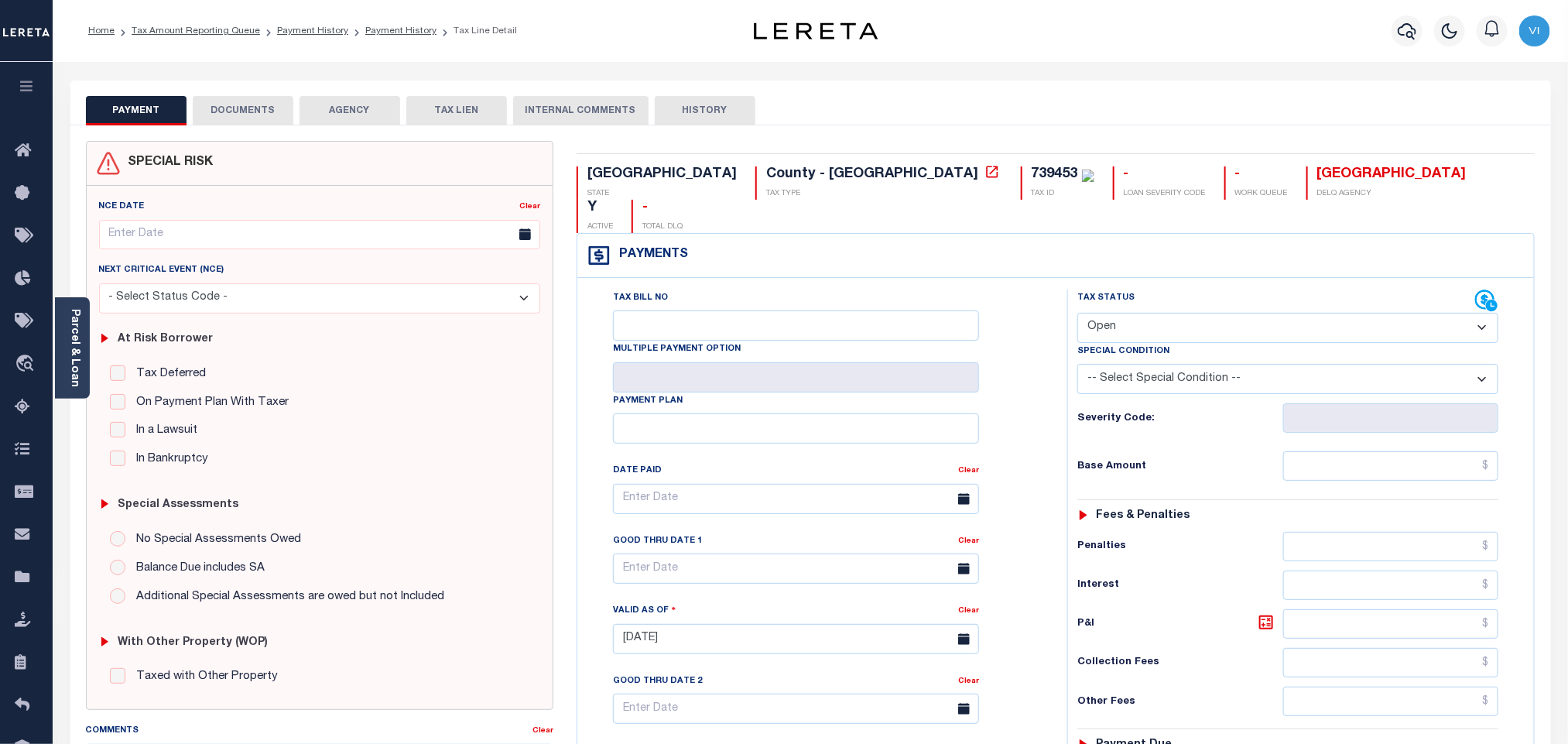
click at [1094, 312] on select "- Select Status Code - Open Due/Unpaid Paid Incomplete No Tax Due Internal Refu…" at bounding box center [1288, 327] width 421 height 30
select select "PYD"
click at [1078, 312] on select "- Select Status Code - Open Due/Unpaid Paid Incomplete No Tax Due Internal Refu…" at bounding box center [1288, 327] width 421 height 30
type input "10/15/2025"
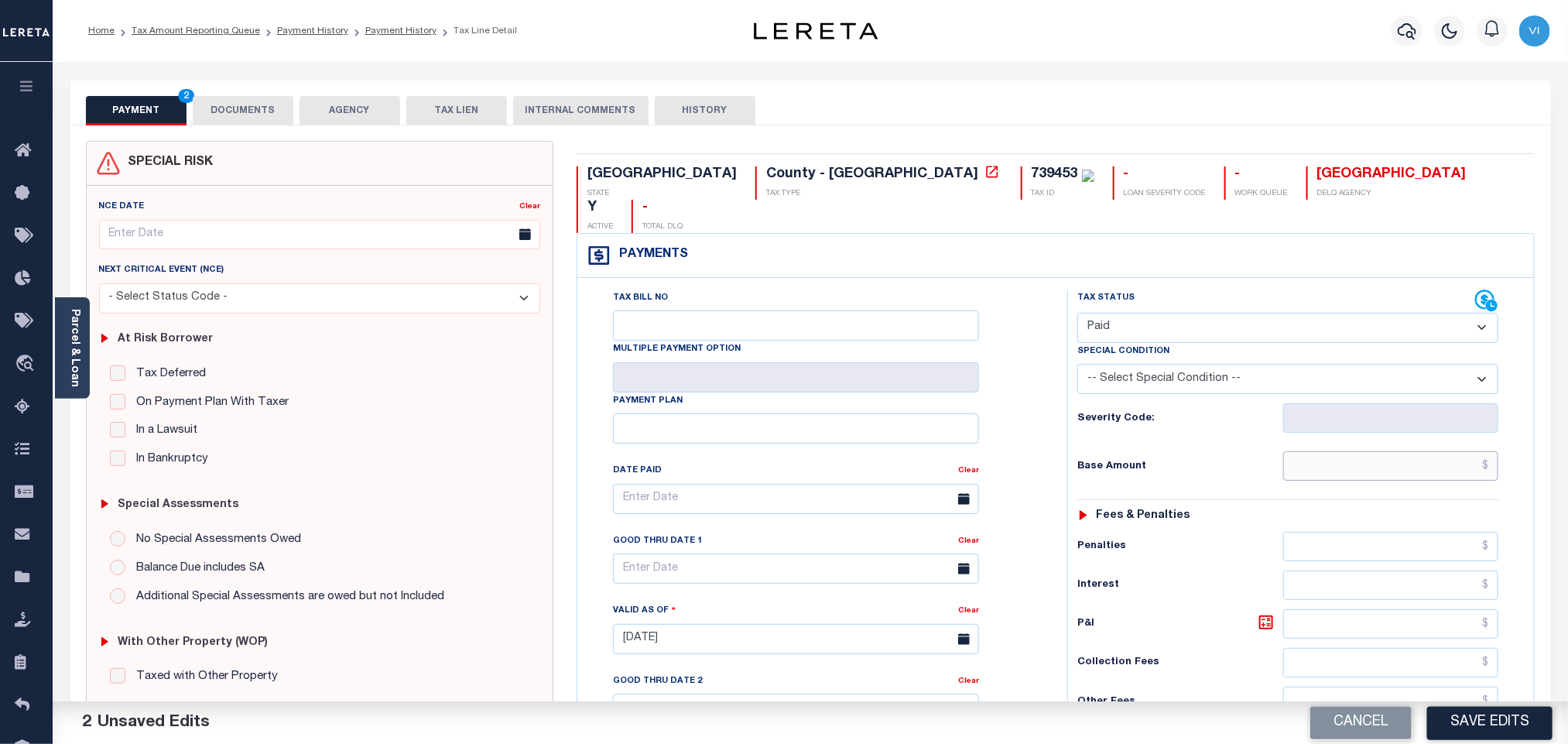
click at [1326, 451] on input "text" at bounding box center [1391, 465] width 216 height 29
paste input "5,228.15"
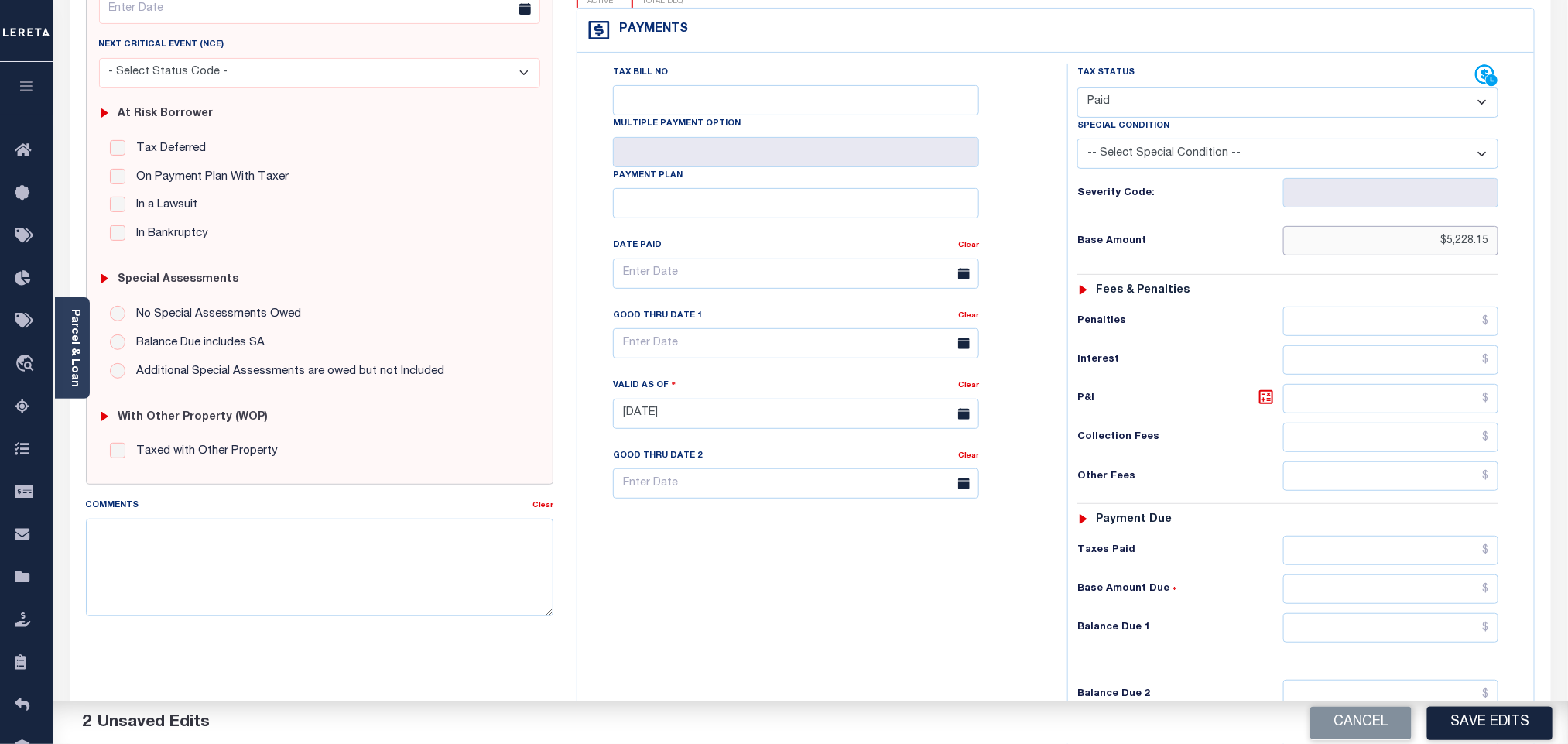
scroll to position [402, 0]
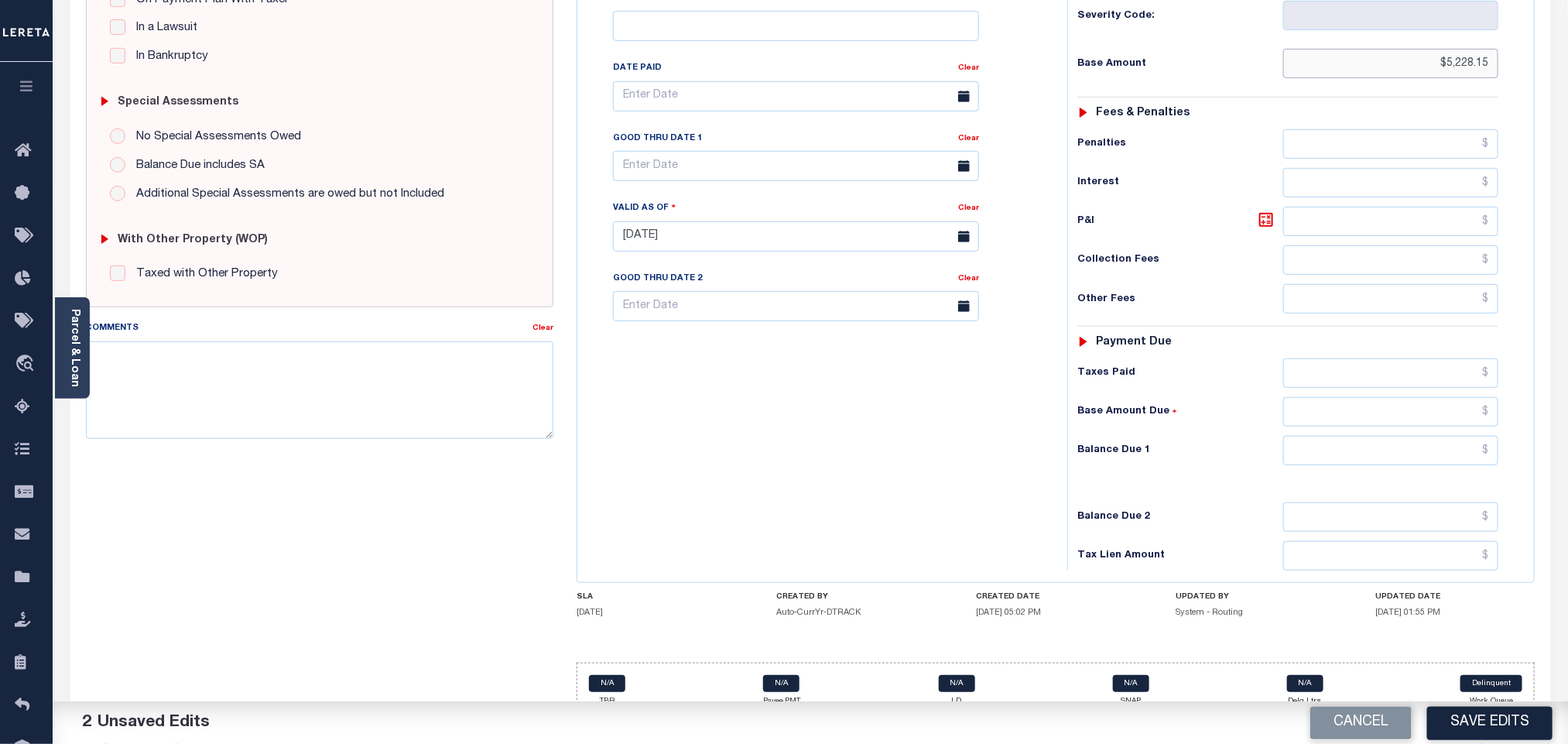
type input "$5,228.15"
drag, startPoint x: 1340, startPoint y: 435, endPoint x: 1336, endPoint y: 442, distance: 8.1
click at [1340, 435] on input "text" at bounding box center [1391, 450] width 216 height 29
type input "$0.00"
click at [1447, 725] on button "Save Edits" at bounding box center [1489, 722] width 126 height 33
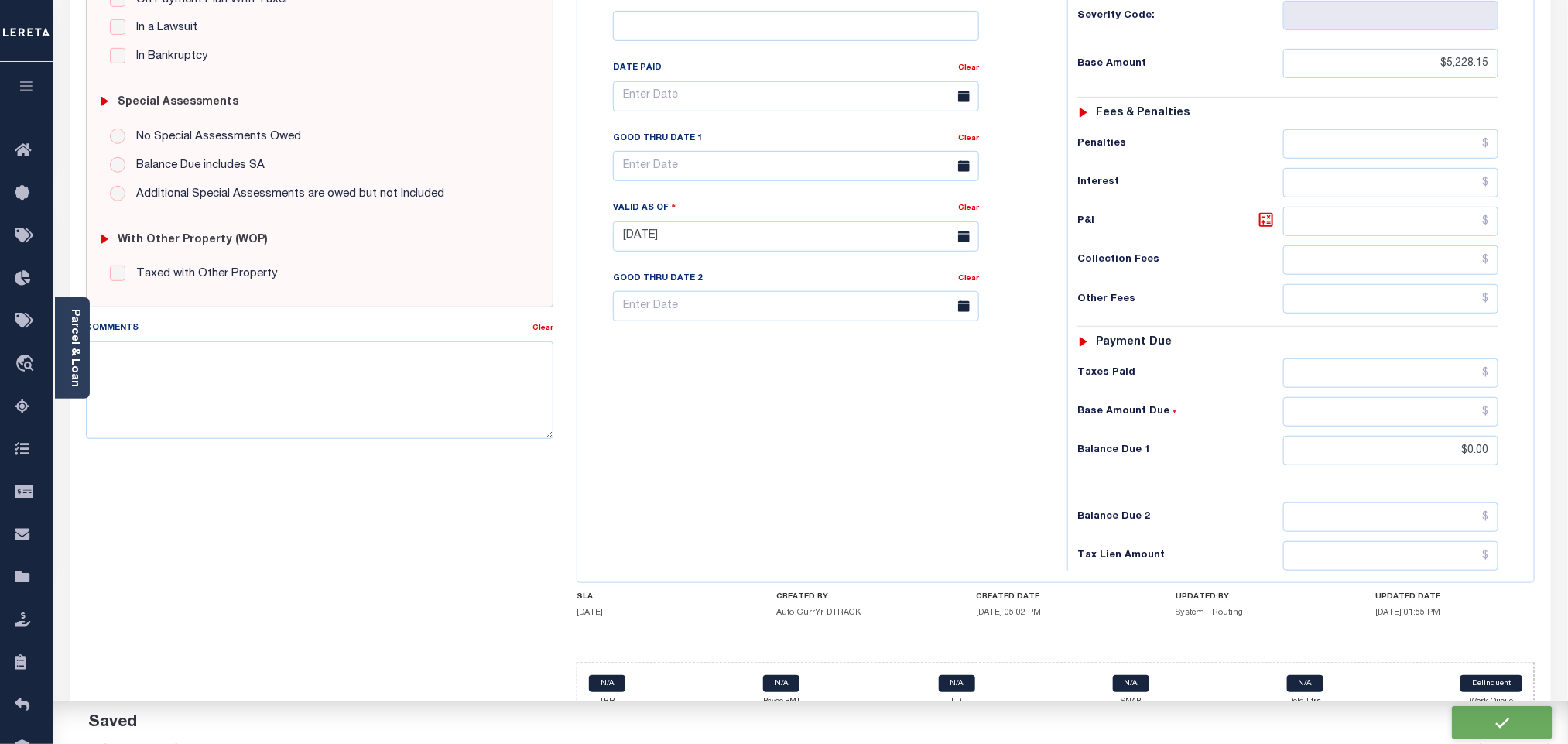
checkbox input "false"
type input "$5,228.15"
type input "$0"
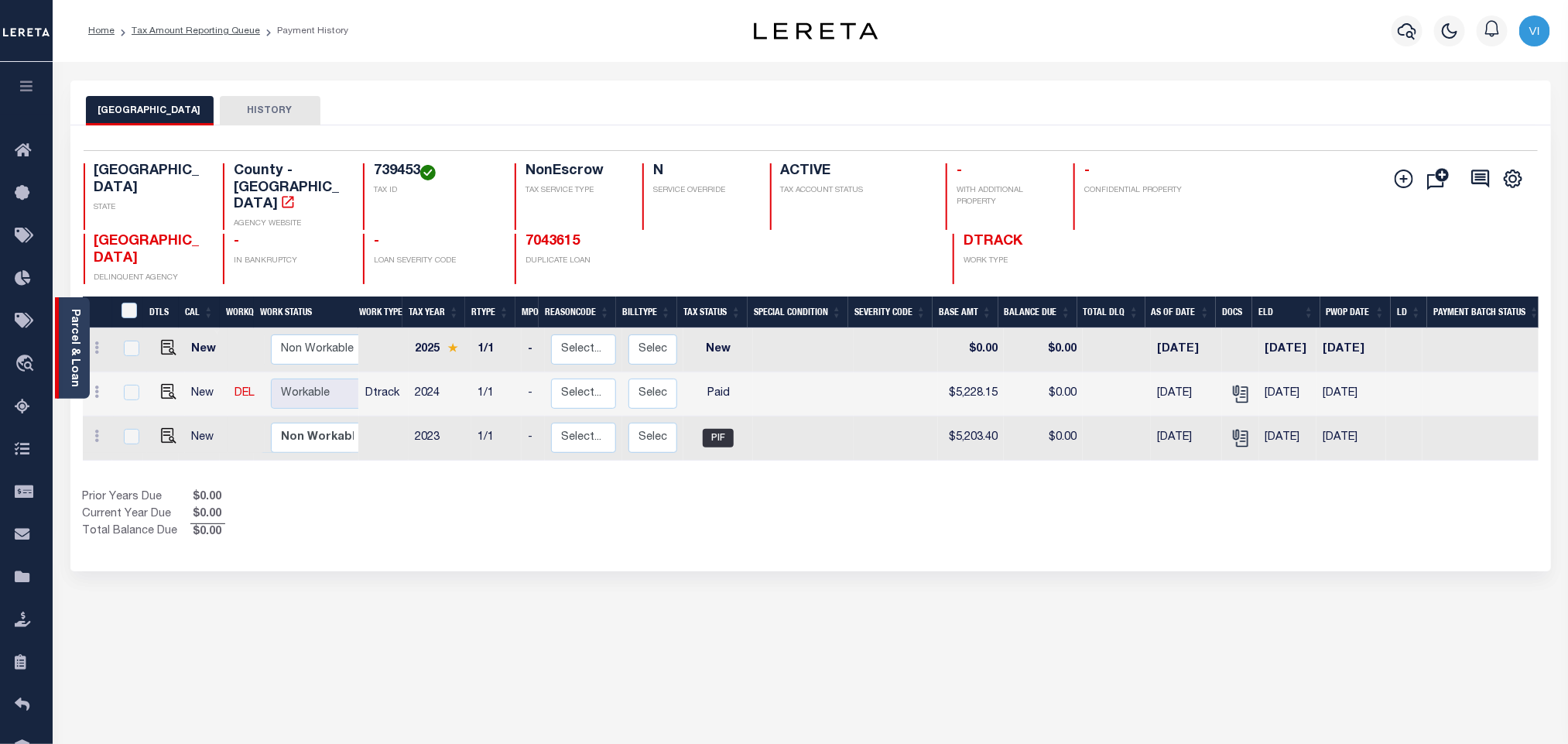
click at [77, 321] on link "Parcel & Loan" at bounding box center [74, 347] width 11 height 78
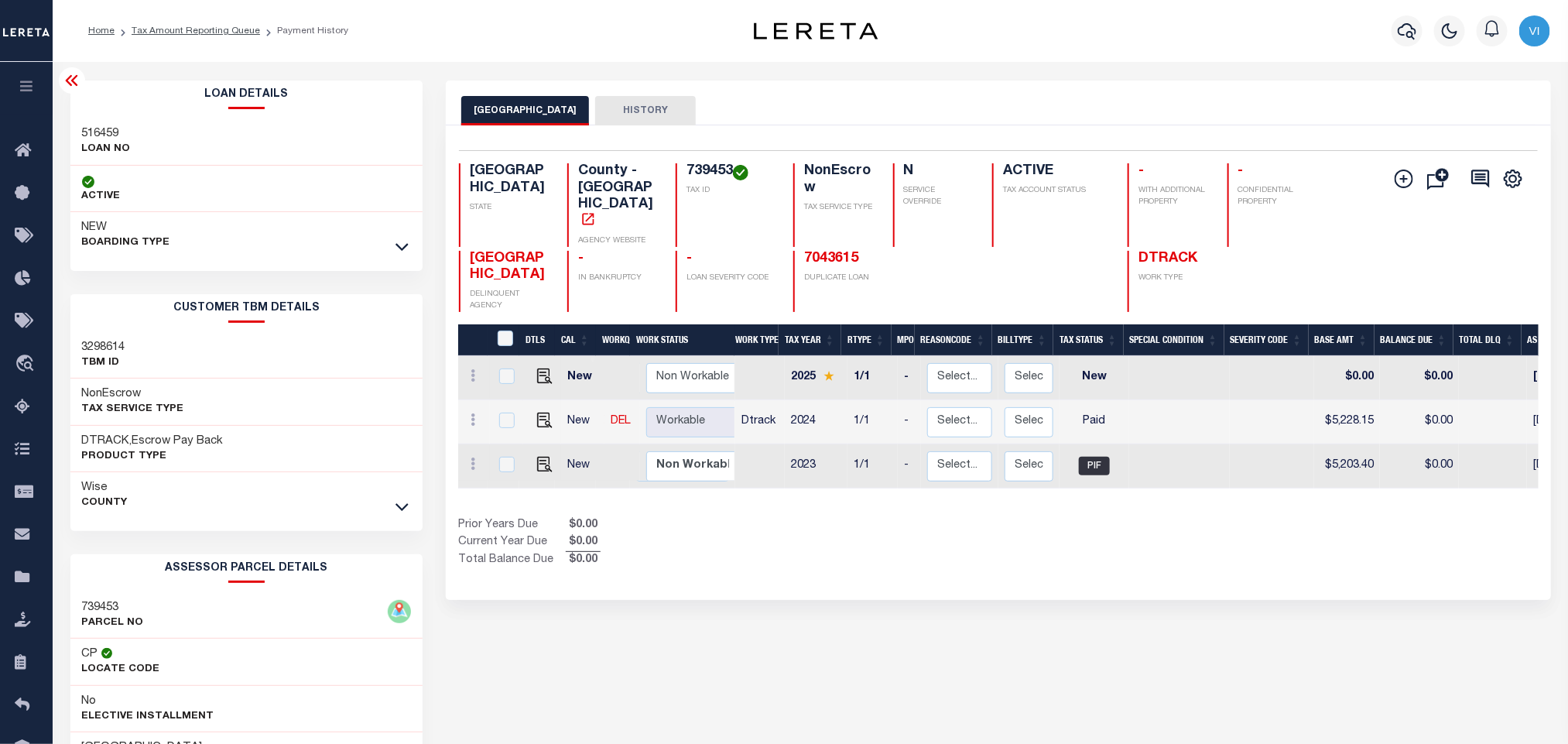
click at [74, 131] on div "516459 LOAN NO" at bounding box center [247, 142] width 353 height 48
copy h3 "516459"
click at [716, 166] on h4 "739453" at bounding box center [730, 171] width 88 height 17
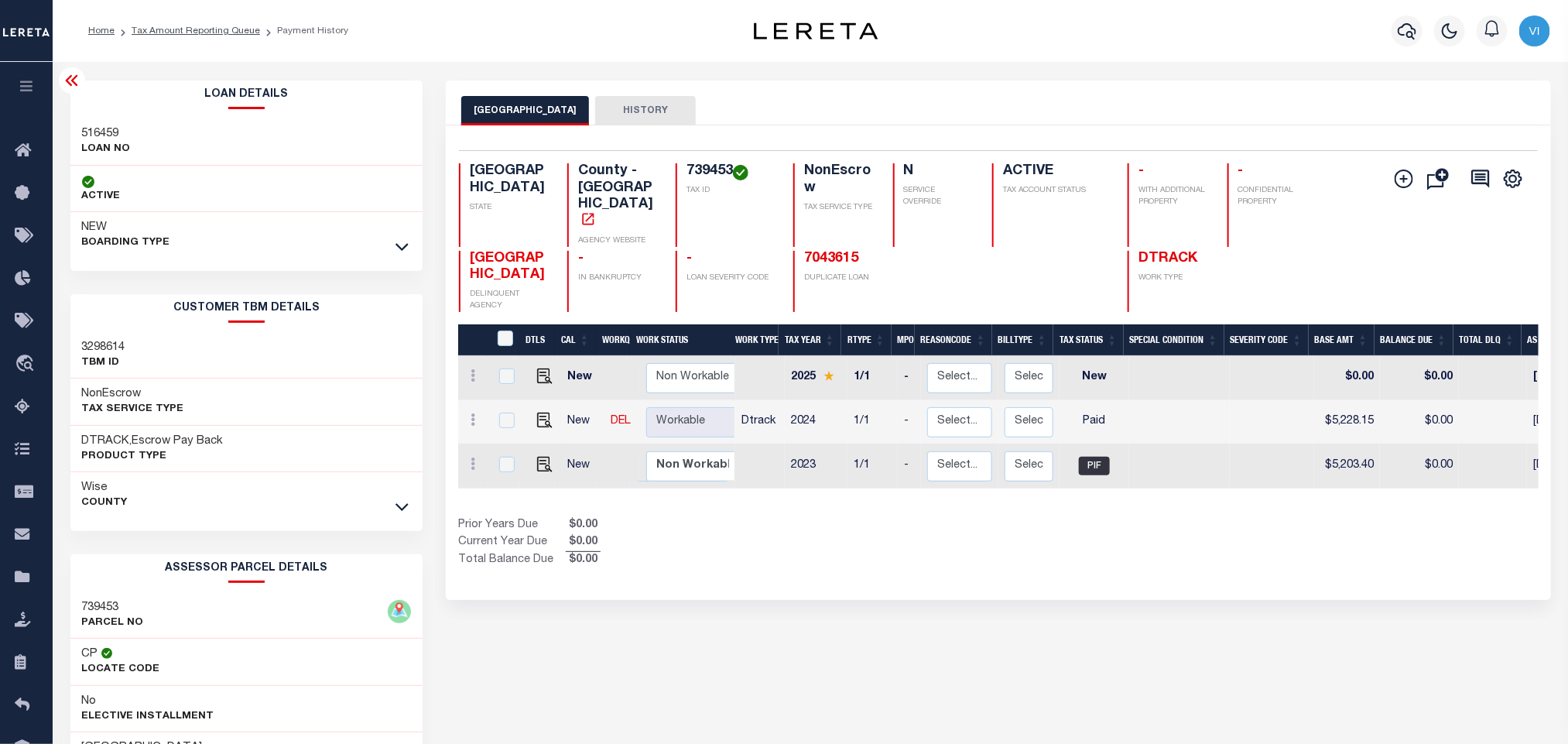
copy h4 "739453"
click at [1419, 16] on div at bounding box center [1408, 30] width 42 height 54
click at [1402, 28] on icon "button" at bounding box center [1407, 31] width 18 height 18
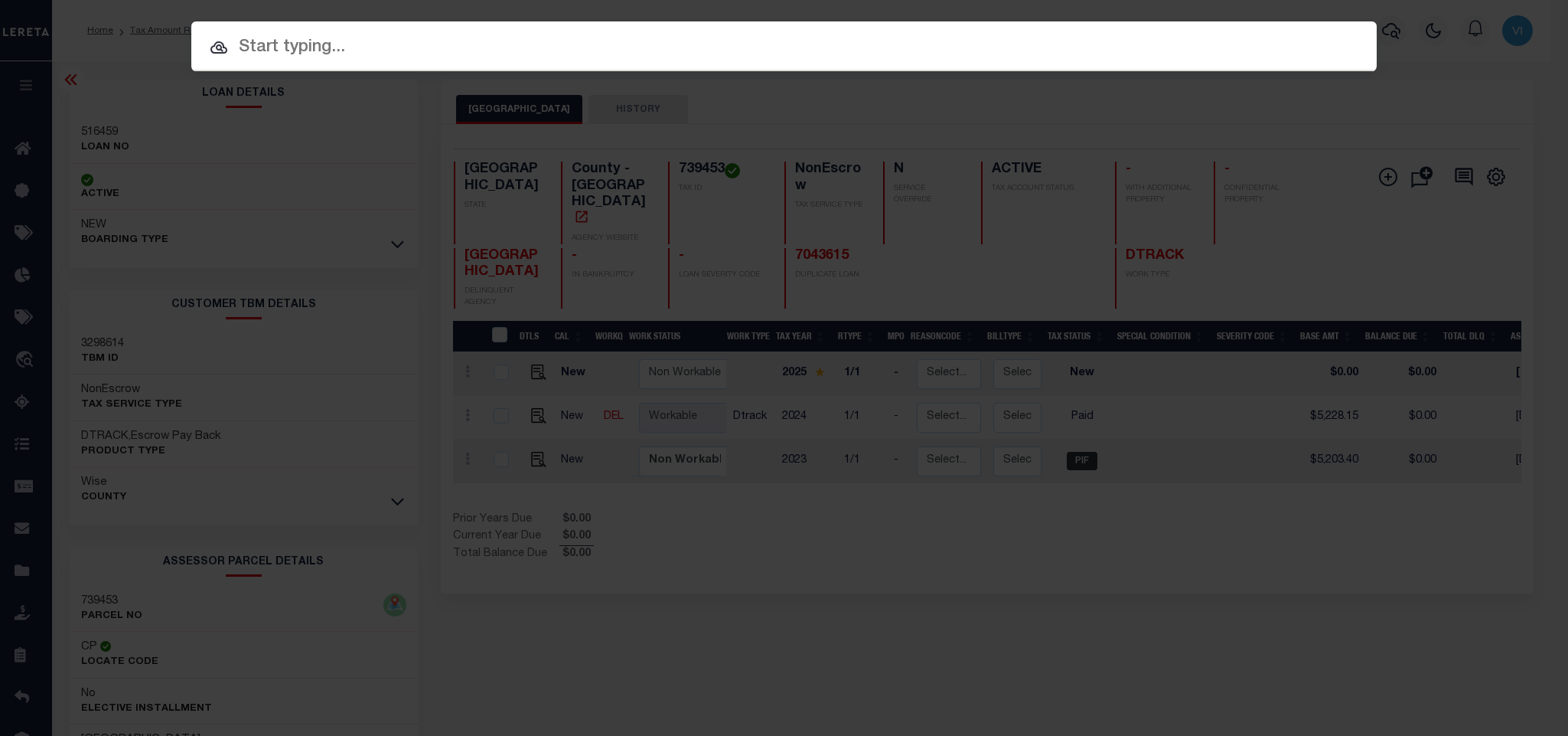
click at [1265, 44] on div "Include Loans TBM Customers Borrowers Payments (Lender Non-Disb) Payments (Lend…" at bounding box center [784, 46] width 1186 height 50
paste input "99200018"
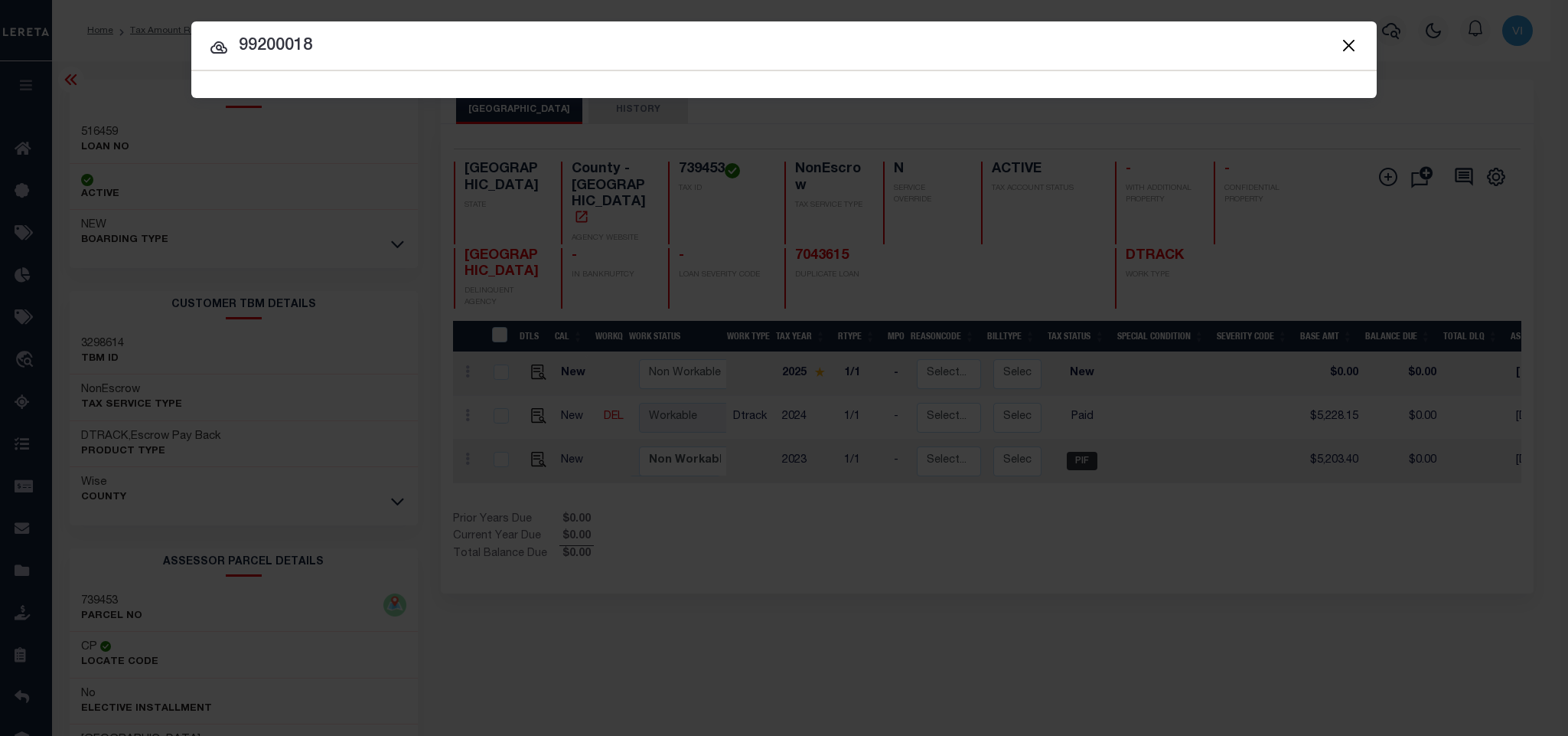
type input "99200018"
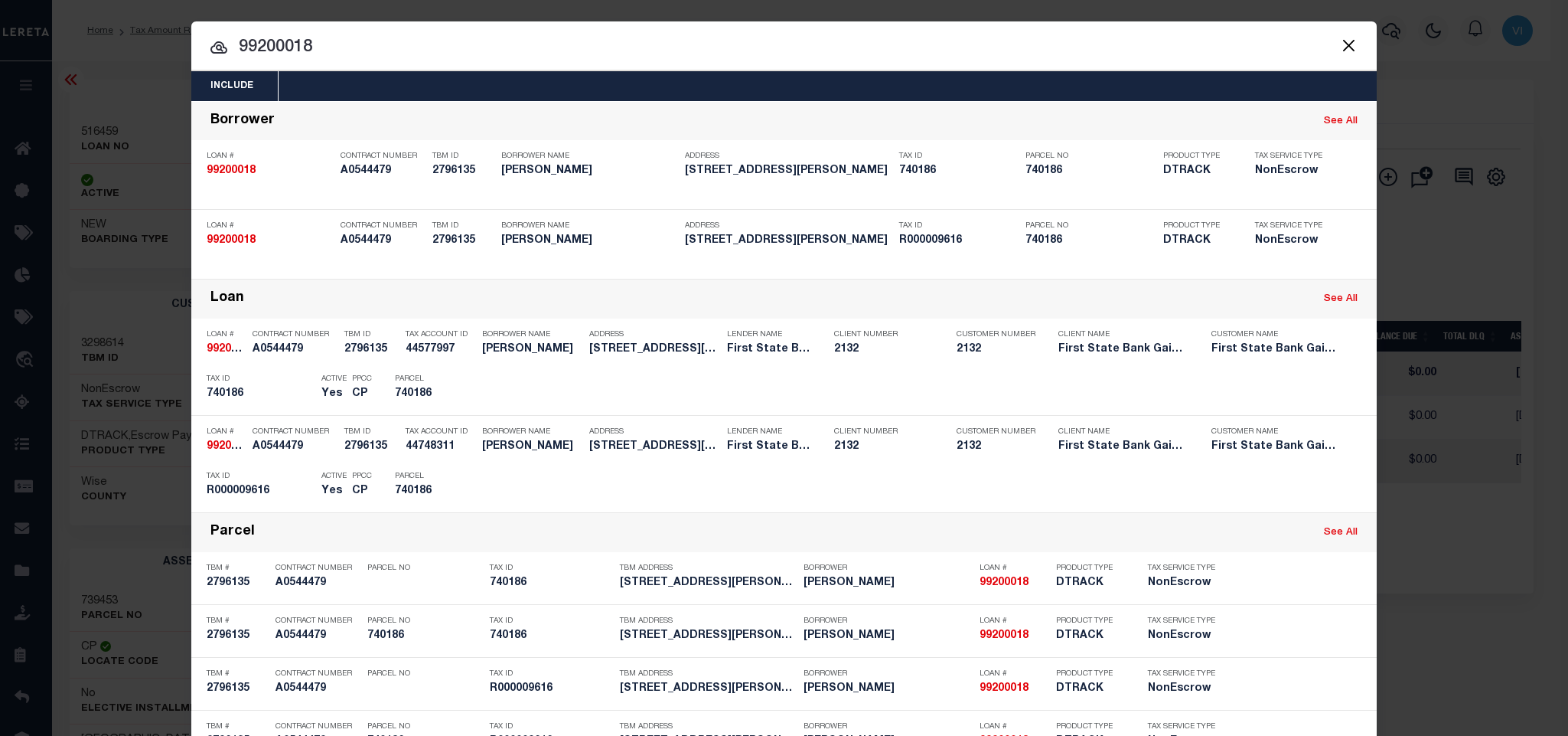
click at [446, 79] on div "Include Loans TBM Customers Borrowers Payments (Lender Non-Disb) Payments (Lend…" at bounding box center [784, 86] width 1186 height 30
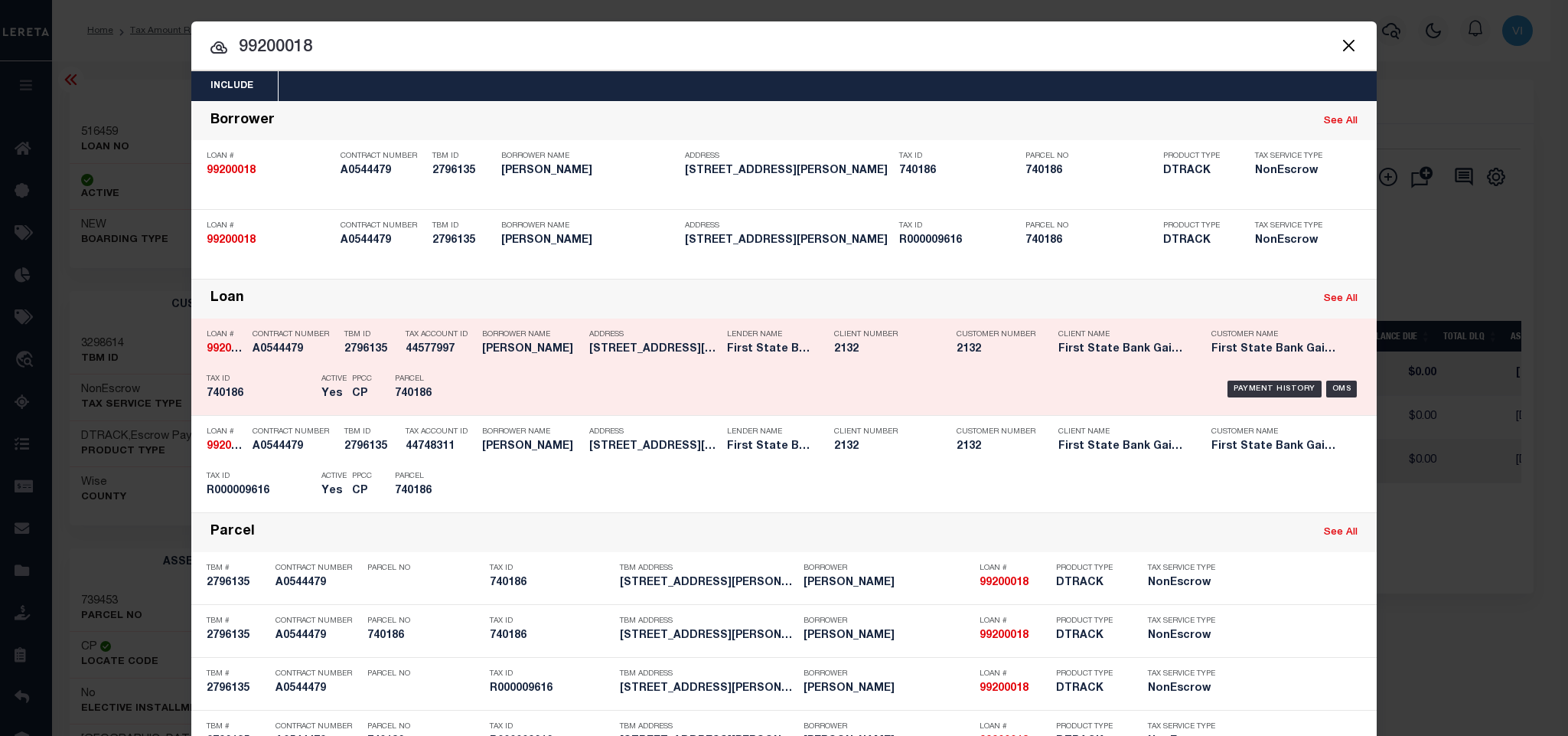
click at [371, 383] on div "PPCC CP" at bounding box center [362, 389] width 43 height 44
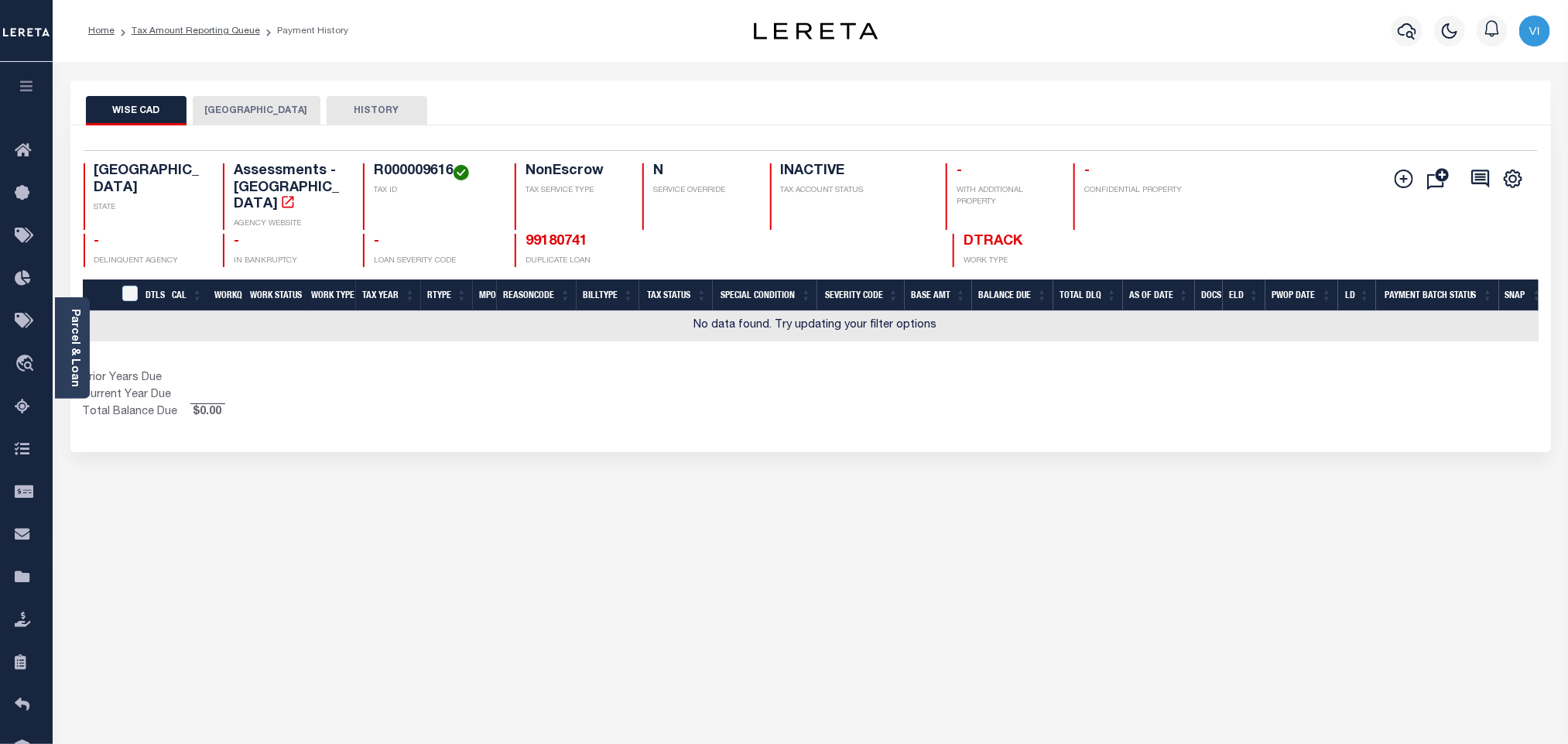
click at [249, 105] on button "[GEOGRAPHIC_DATA]" at bounding box center [256, 111] width 127 height 29
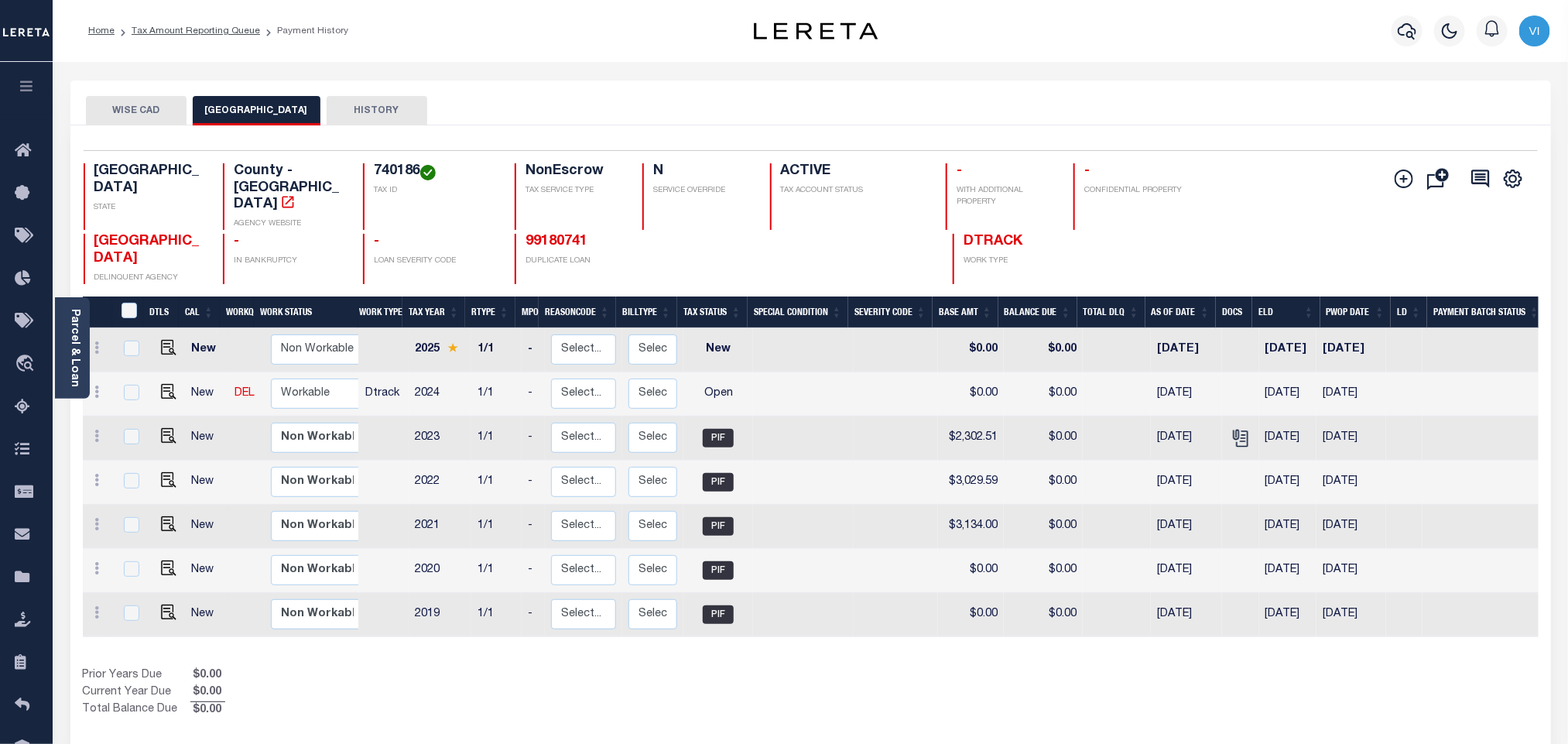
click at [371, 170] on div "740186 TAX ID" at bounding box center [429, 196] width 133 height 67
copy h4 "740186"
click at [163, 384] on img "" at bounding box center [169, 391] width 16 height 16
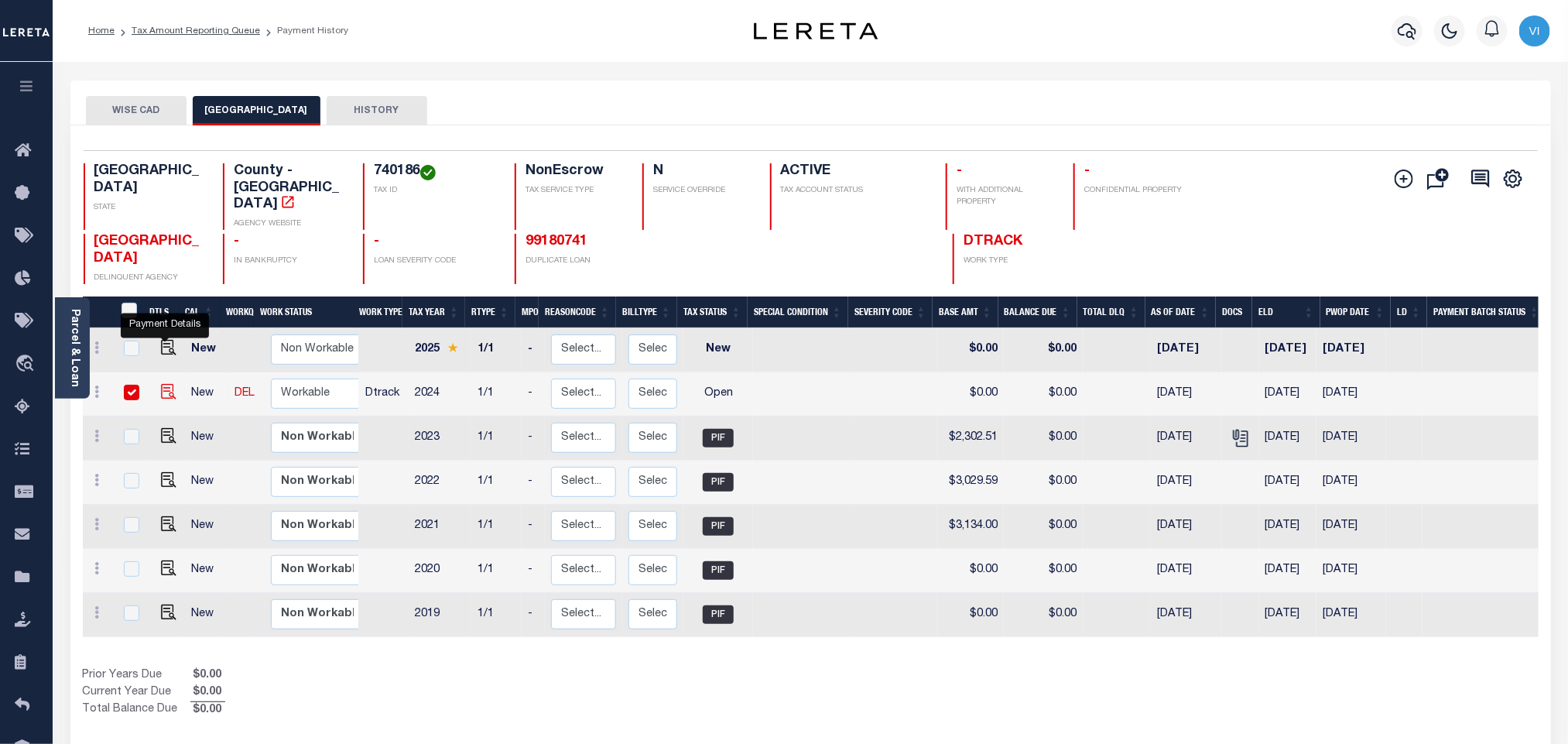
checkbox input "true"
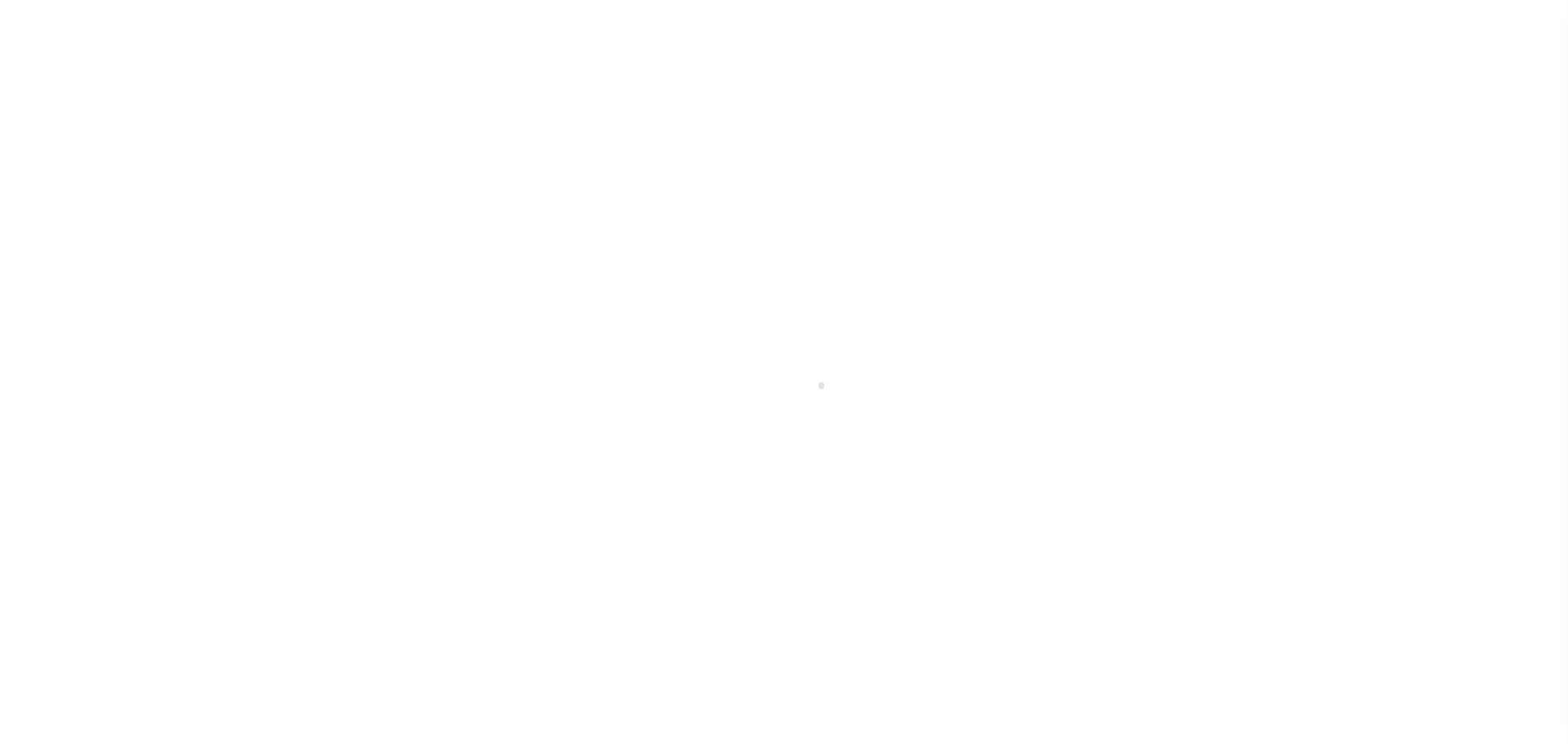
select select "OP2"
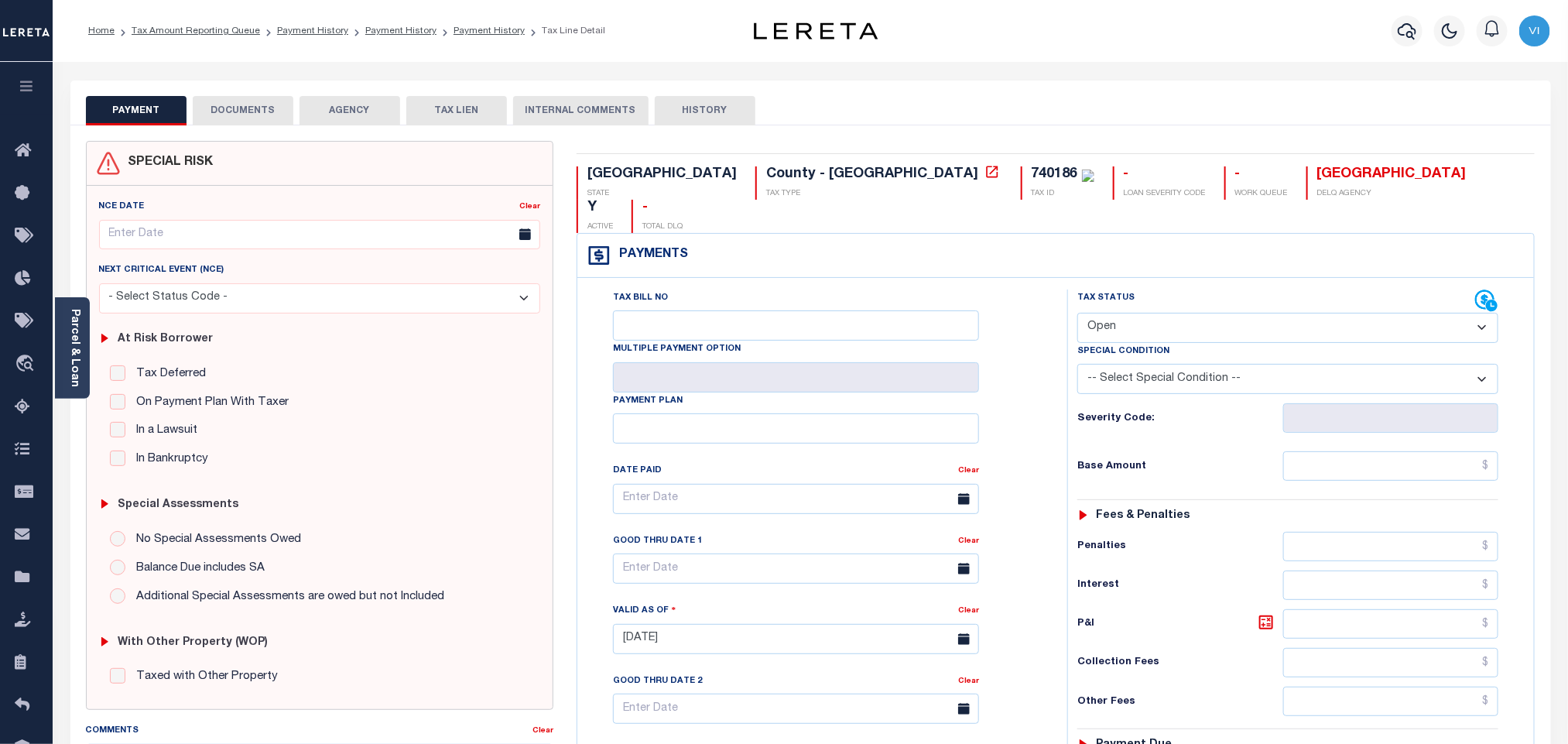
click at [258, 115] on button "DOCUMENTS" at bounding box center [243, 111] width 101 height 29
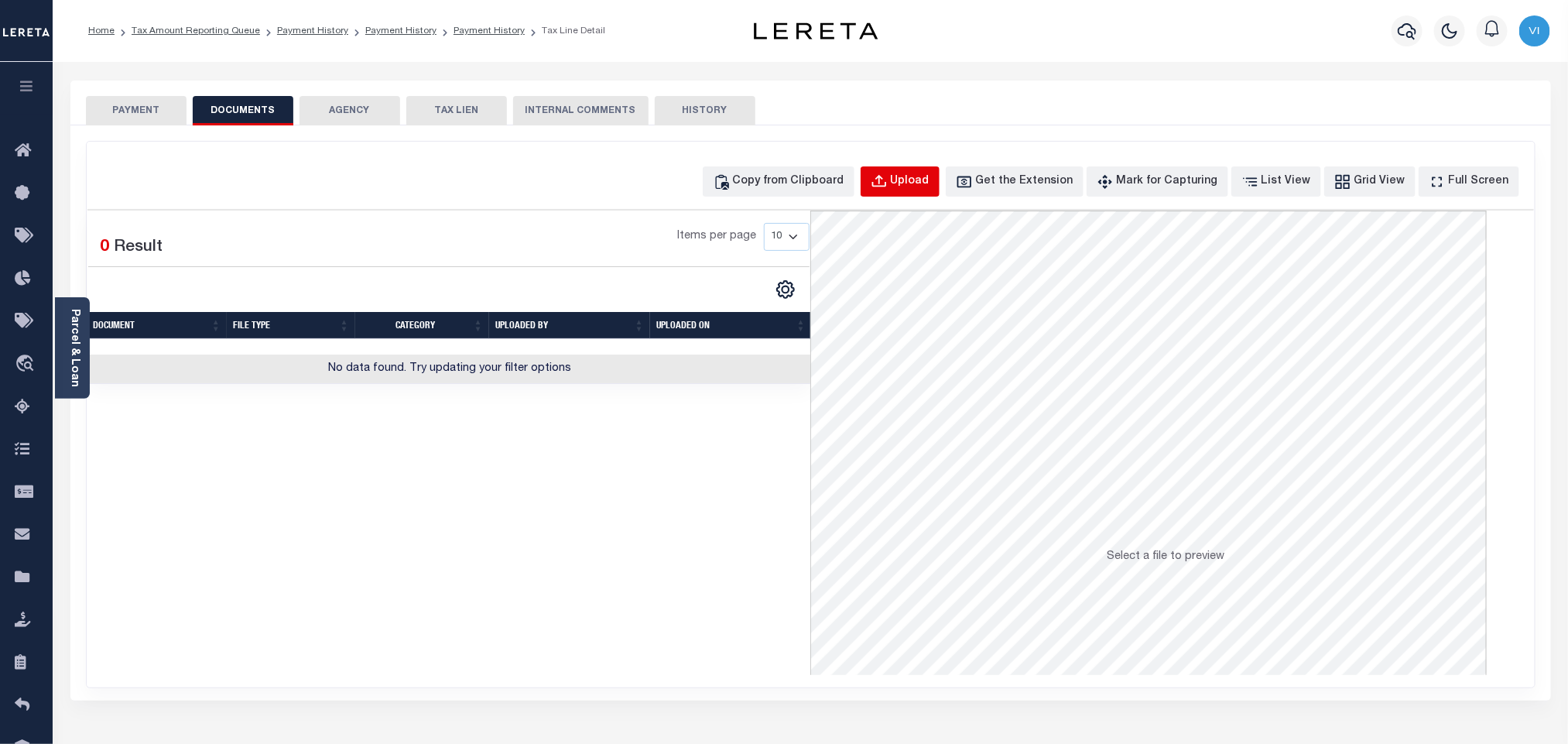
click at [929, 186] on div "Upload" at bounding box center [910, 181] width 38 height 17
select select "POP"
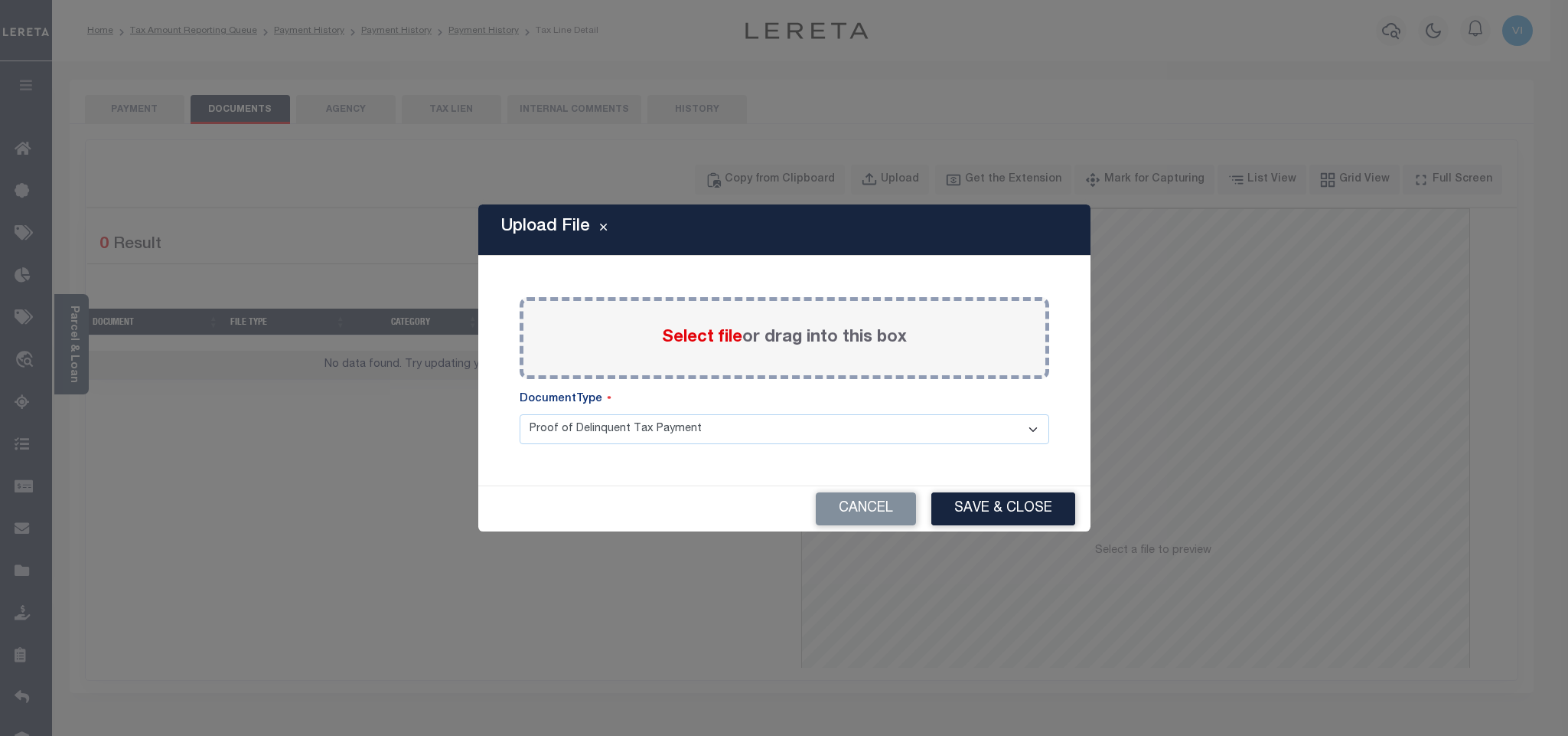
click at [714, 329] on span "Select file" at bounding box center [702, 337] width 81 height 17
click at [0, 0] on input "Select file or drag into this box" at bounding box center [0, 0] width 0 height 0
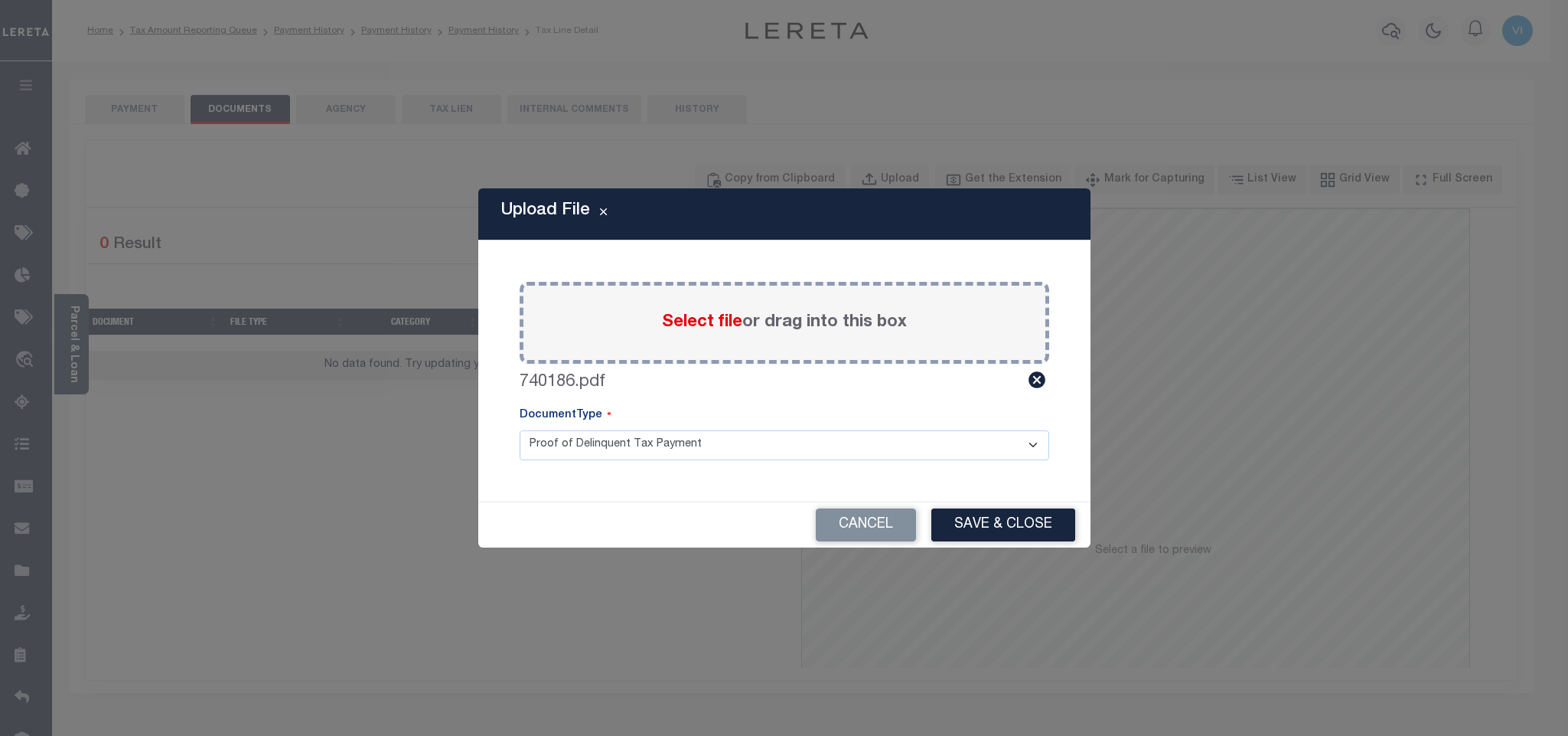
click at [554, 456] on select "Proof of Delinquent Tax Payment" at bounding box center [784, 445] width 529 height 30
click at [519, 431] on select "Proof of Delinquent Tax Payment" at bounding box center [784, 445] width 529 height 30
click at [1004, 522] on button "Save & Close" at bounding box center [1003, 525] width 144 height 33
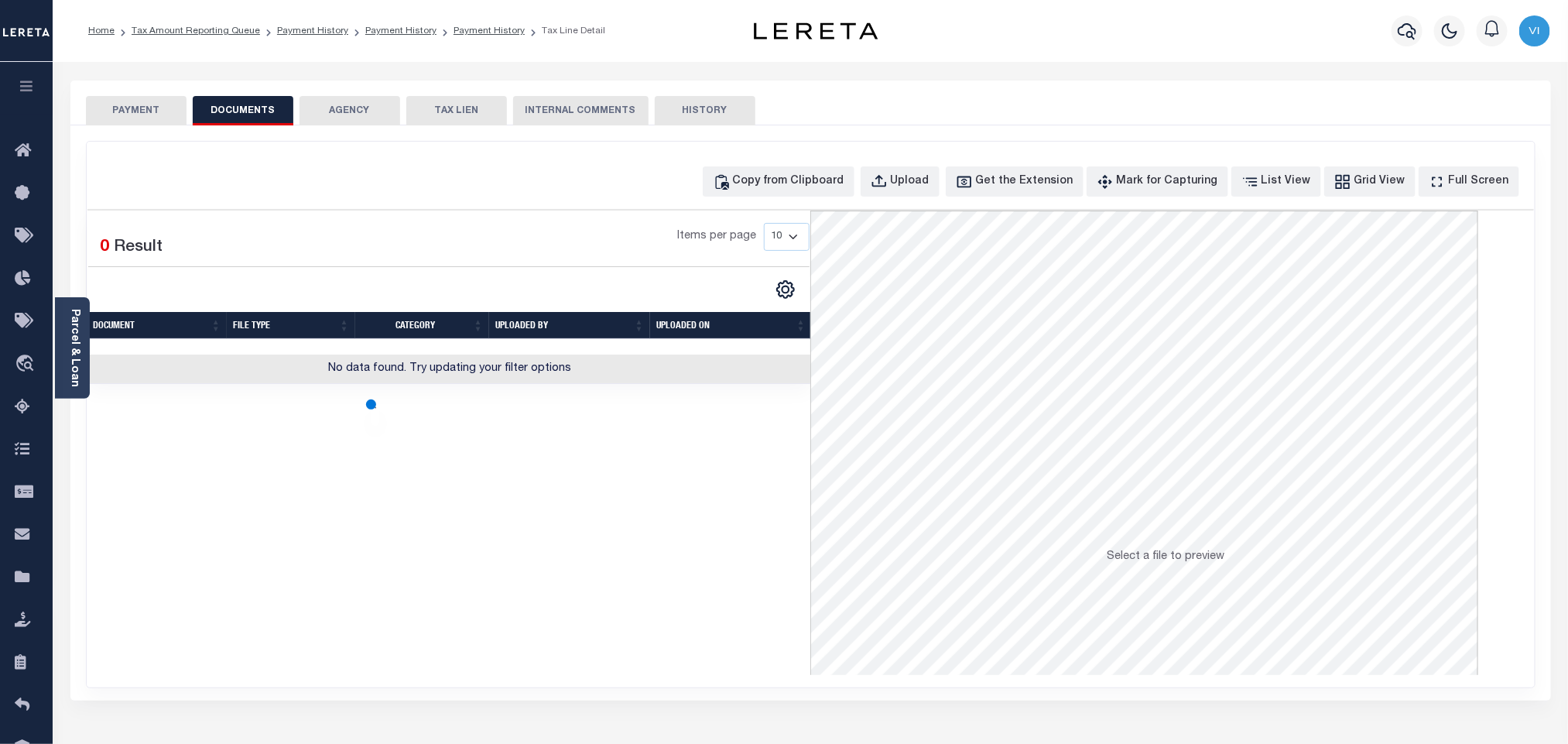
click at [137, 115] on button "PAYMENT" at bounding box center [137, 111] width 101 height 29
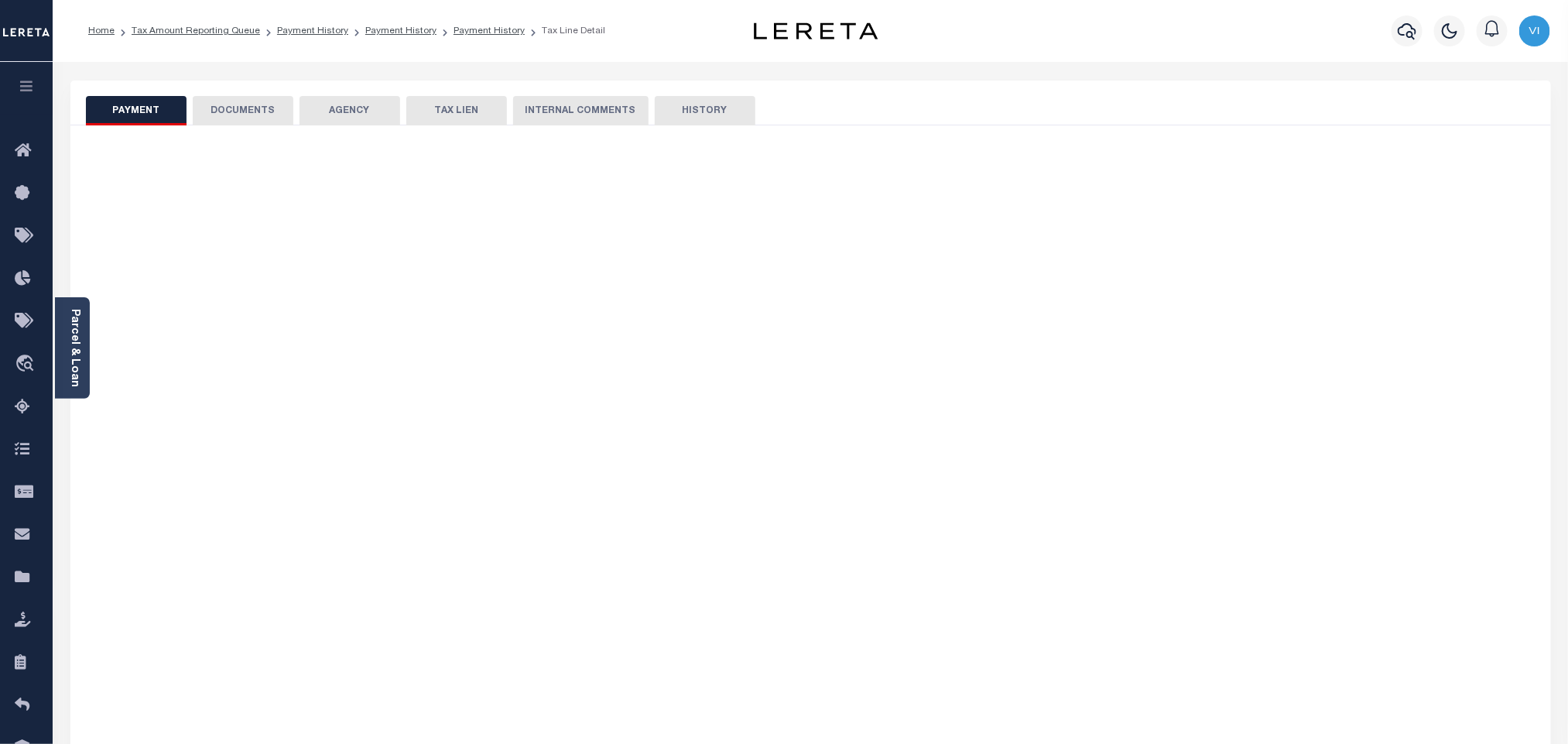
click at [137, 115] on button "PAYMENT" at bounding box center [137, 111] width 101 height 29
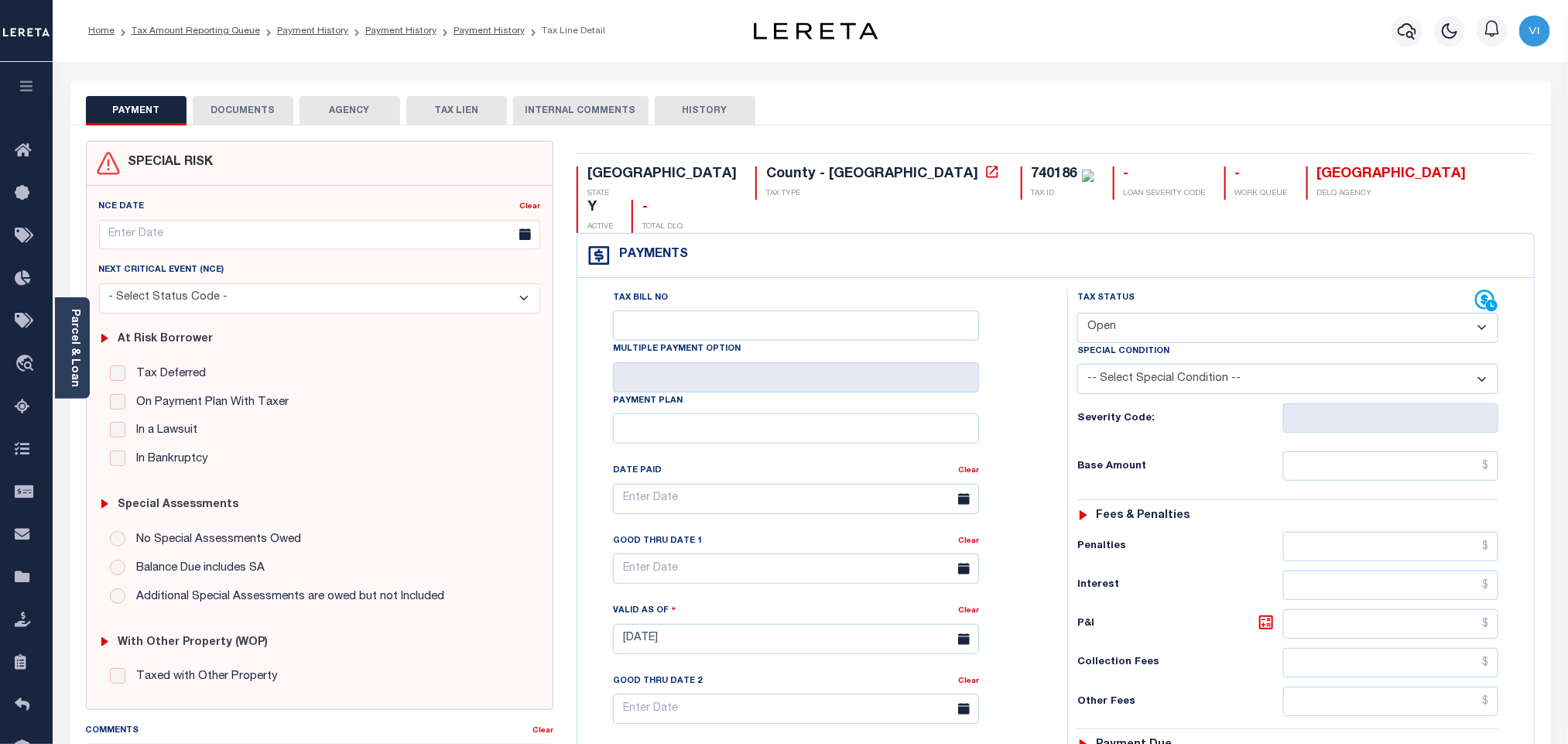
click at [1115, 312] on select "- Select Status Code - Open Due/Unpaid Paid Incomplete No Tax Due Internal Refu…" at bounding box center [1288, 327] width 421 height 30
select select "PYD"
click at [1078, 312] on select "- Select Status Code - Open Due/Unpaid Paid Incomplete No Tax Due Internal Refu…" at bounding box center [1288, 327] width 421 height 30
type input "[DATE]"
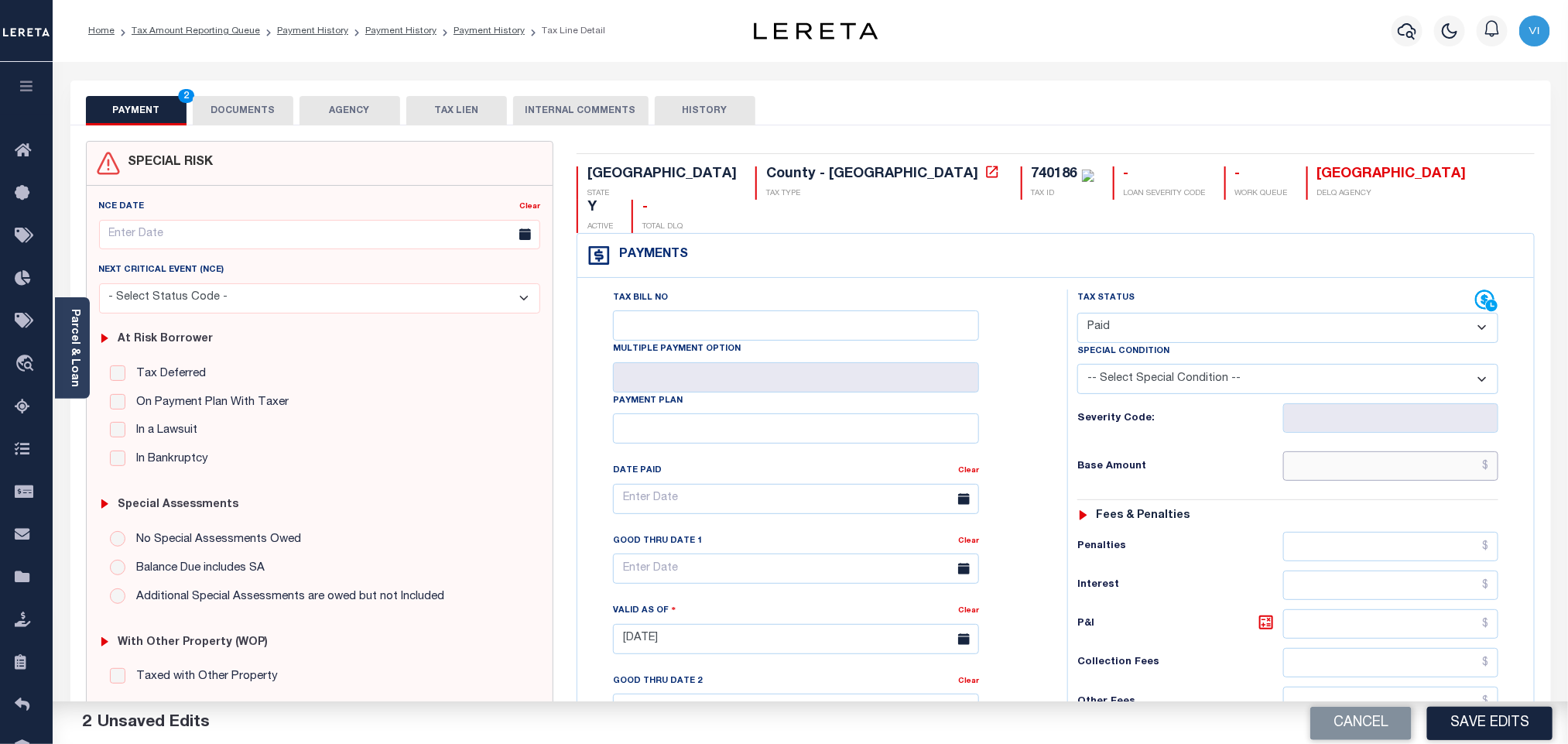
click at [1352, 451] on input "text" at bounding box center [1391, 465] width 216 height 29
paste input "2,611.65"
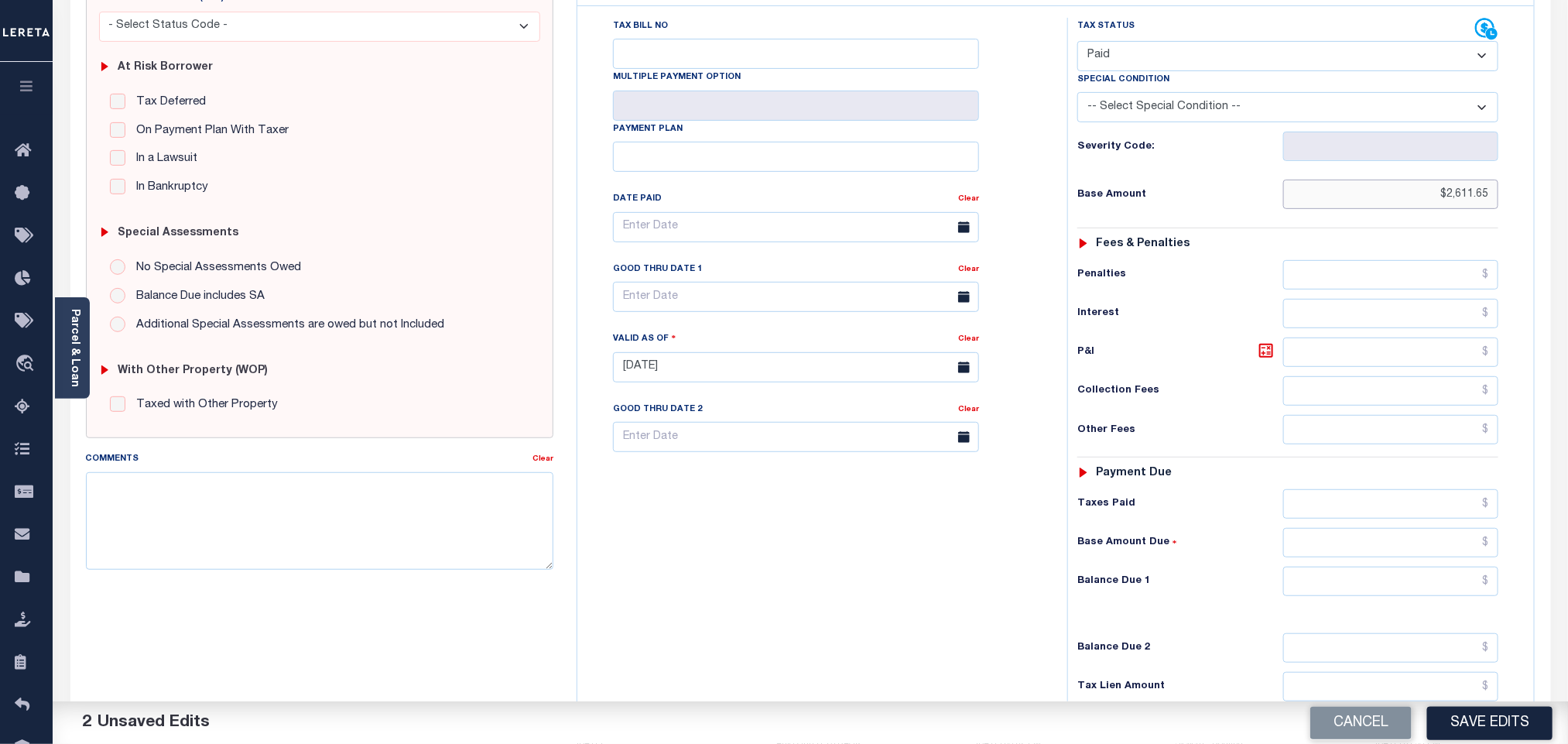
scroll to position [402, 0]
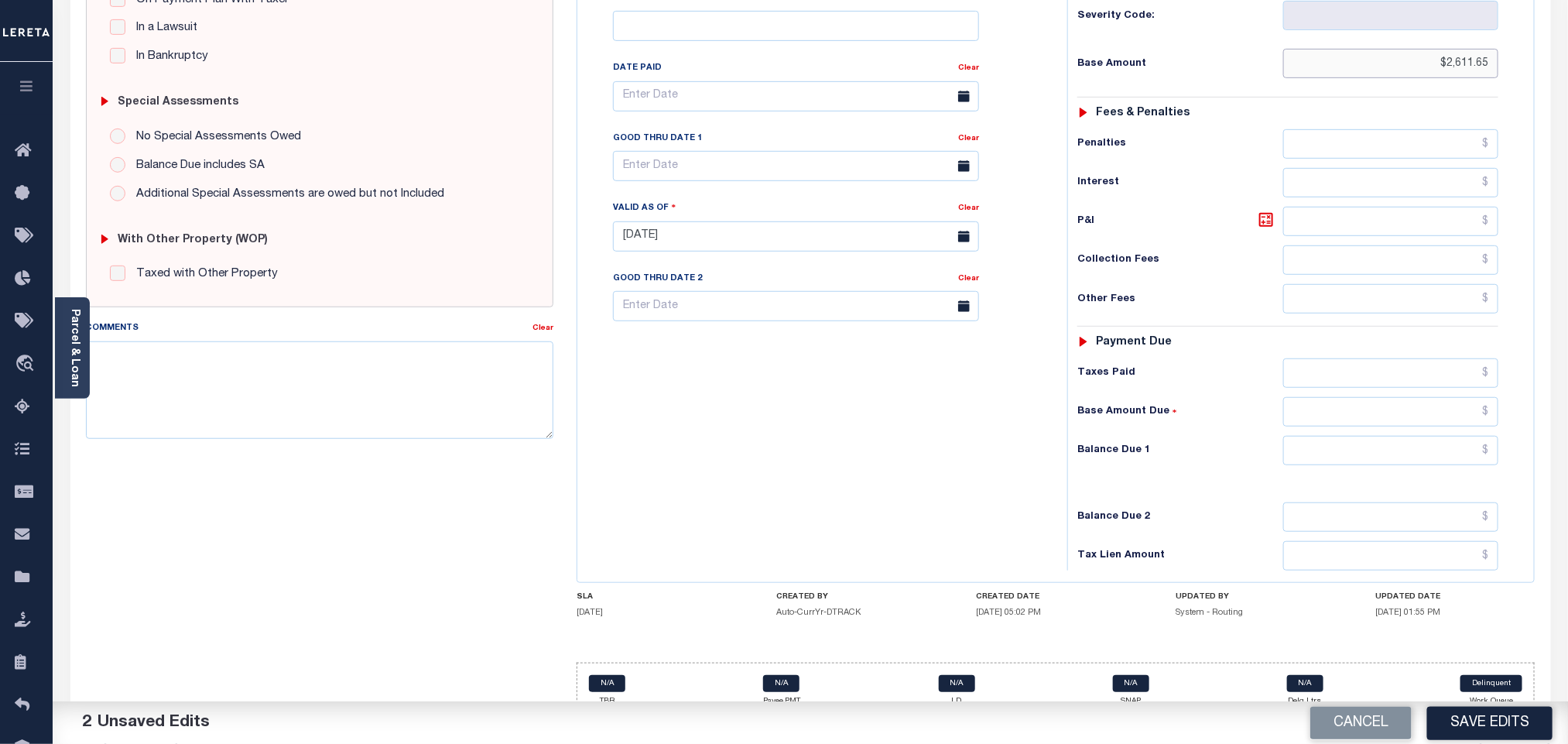
type input "$2,611.65"
click at [1331, 435] on input "text" at bounding box center [1391, 450] width 216 height 29
type input "$0.00"
click at [1442, 717] on button "Save Edits" at bounding box center [1489, 722] width 126 height 33
checkbox input "false"
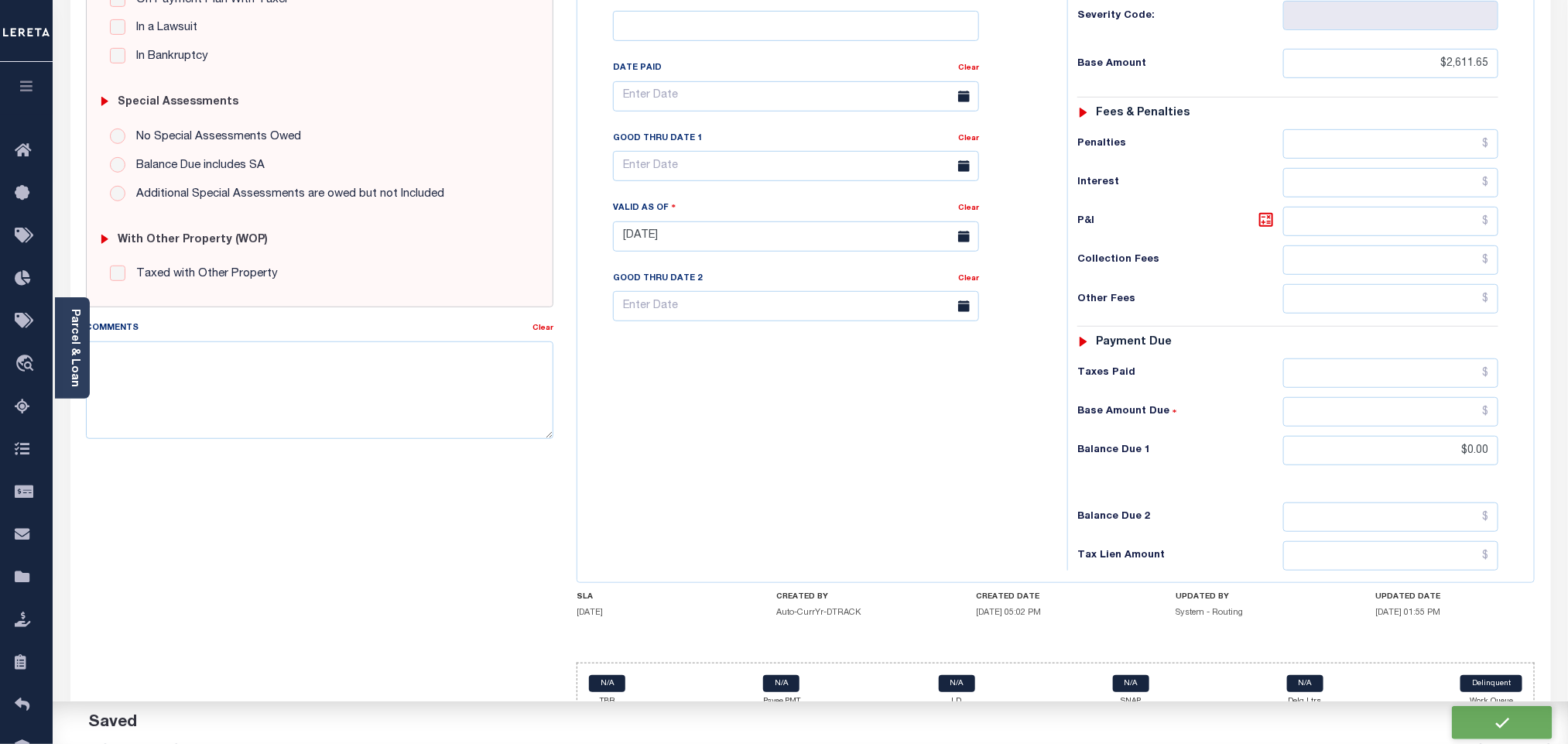
type input "$2,611.65"
type input "$0"
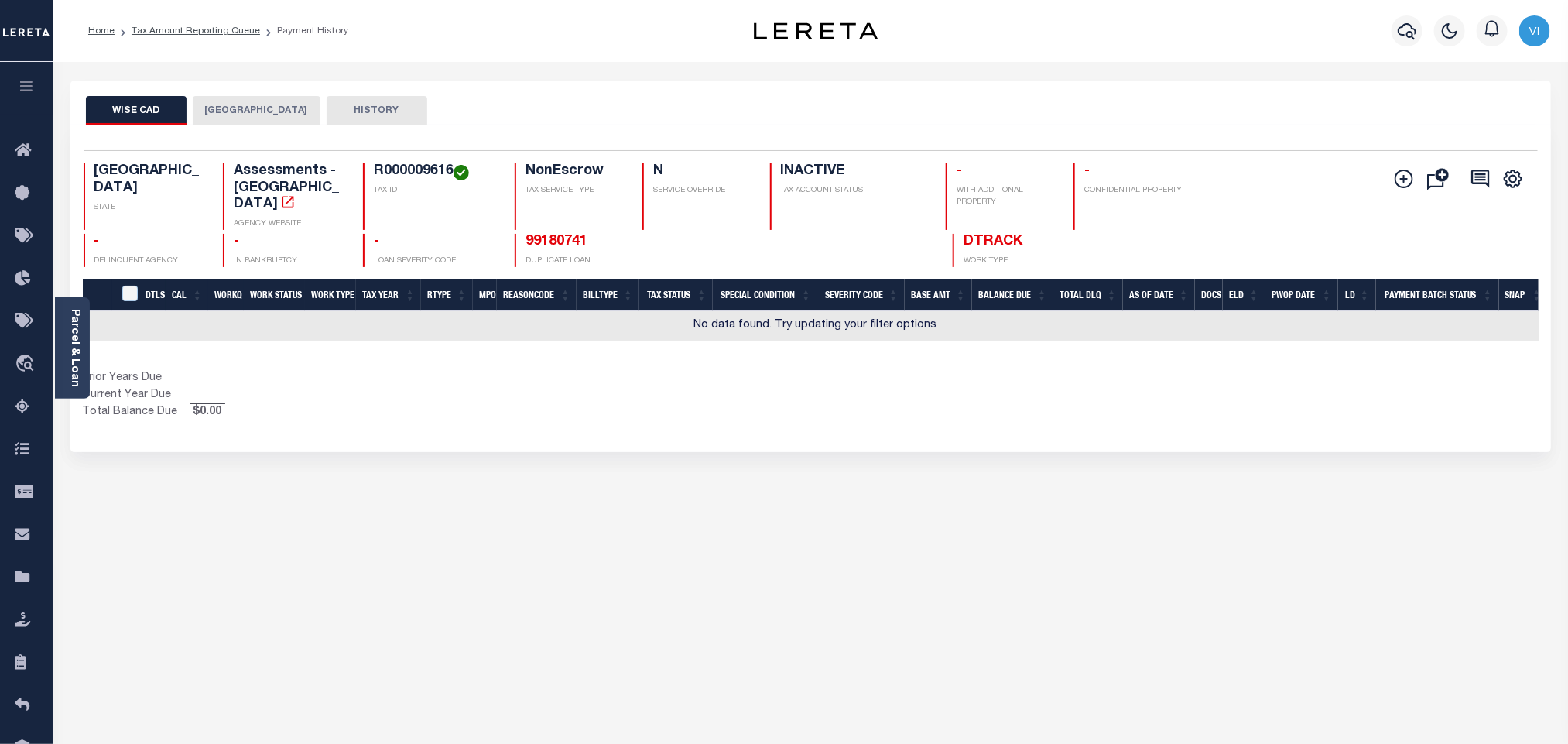
click at [267, 114] on button "[GEOGRAPHIC_DATA]" at bounding box center [256, 111] width 127 height 29
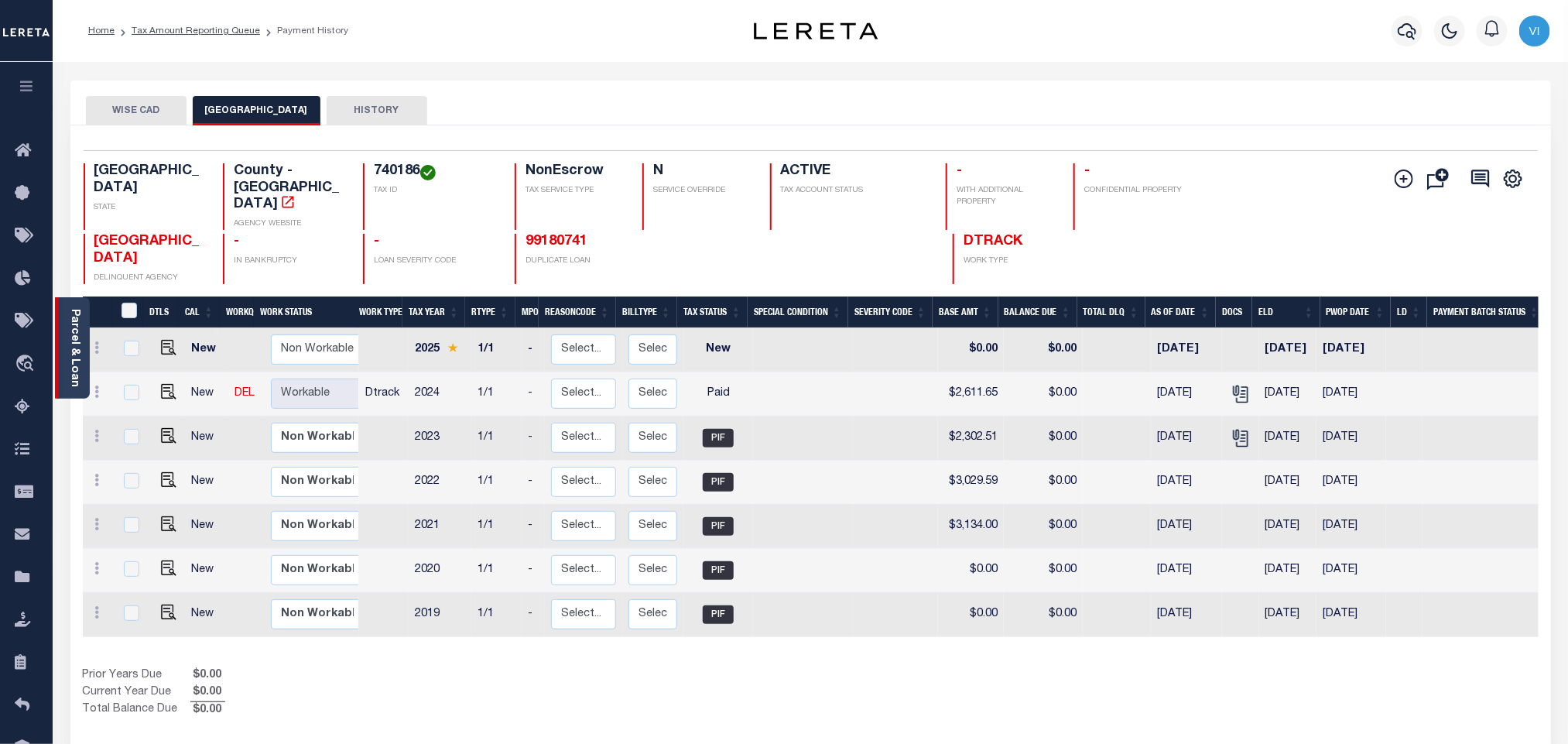
click at [72, 361] on link "Parcel & Loan" at bounding box center [74, 347] width 11 height 78
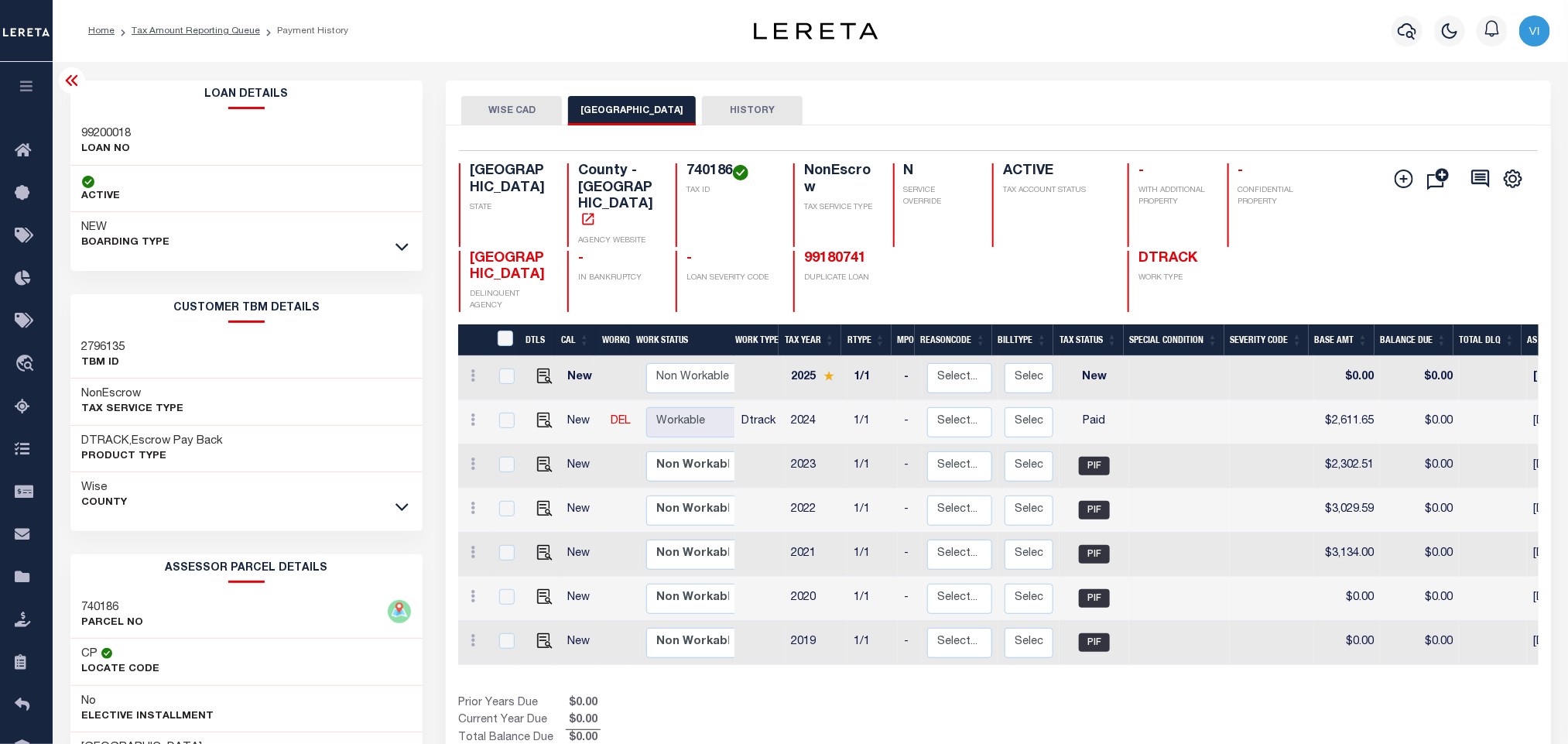
click at [77, 132] on div "99200018 LOAN NO" at bounding box center [247, 142] width 353 height 48
copy h3 "99200018"
click at [687, 170] on h4 "740186" at bounding box center [730, 171] width 88 height 17
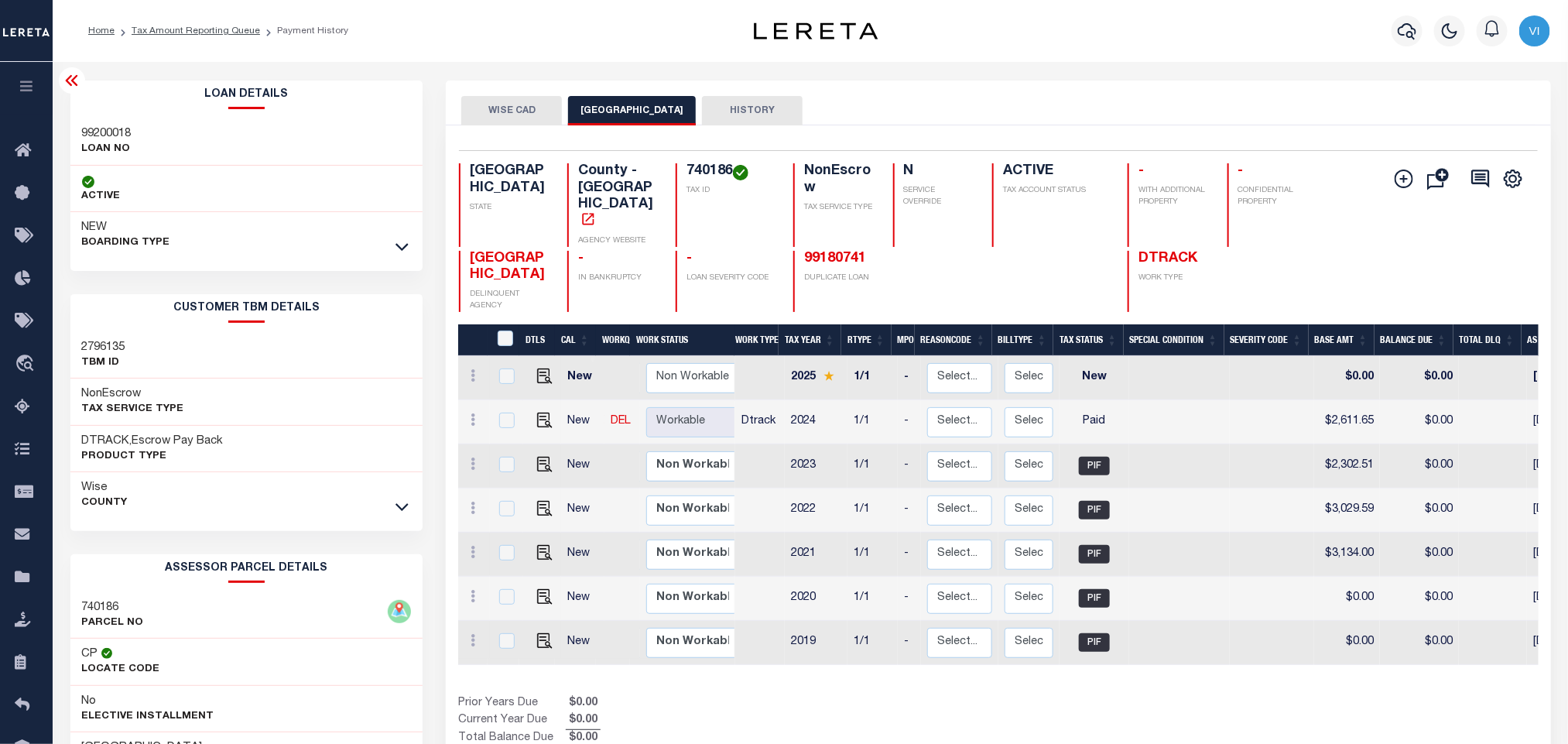
copy h4 "740186"
